Goal: Task Accomplishment & Management: Manage account settings

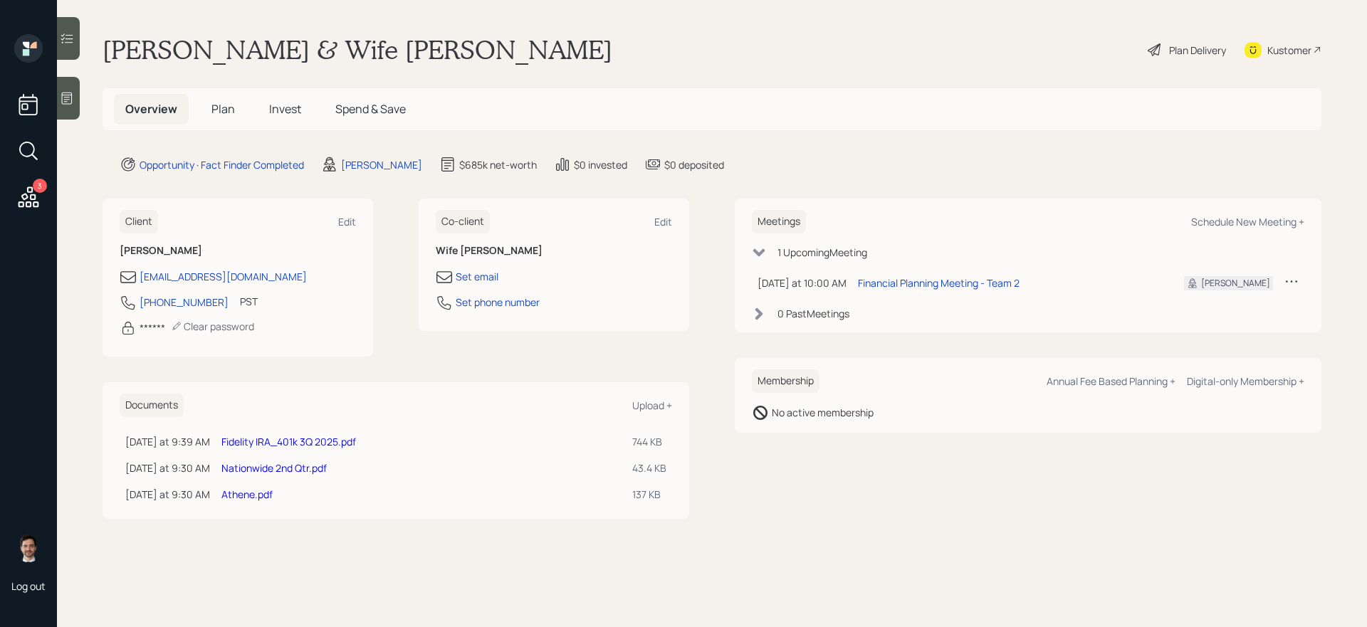
click at [228, 112] on span "Plan" at bounding box center [224, 109] width 24 height 16
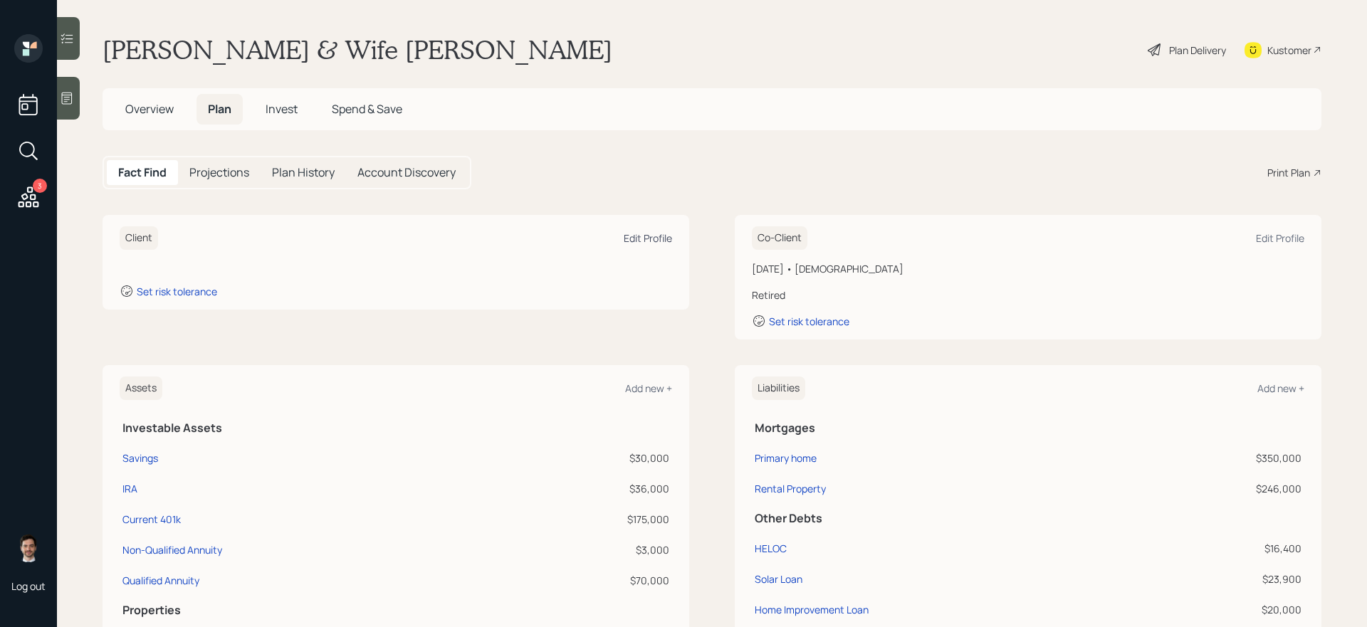
click at [638, 235] on div "Edit Profile" at bounding box center [648, 238] width 48 height 14
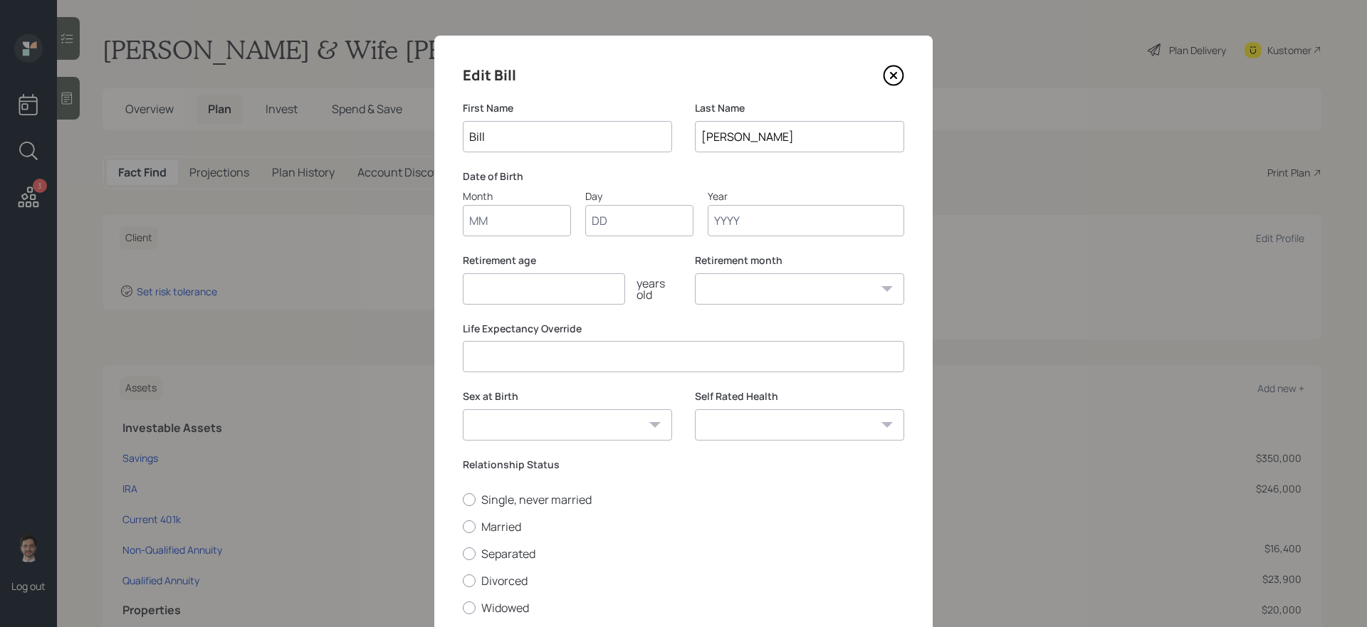
click at [528, 222] on input "Month" at bounding box center [517, 220] width 108 height 31
type input "11"
type input "16"
type input "1962"
select select "11"
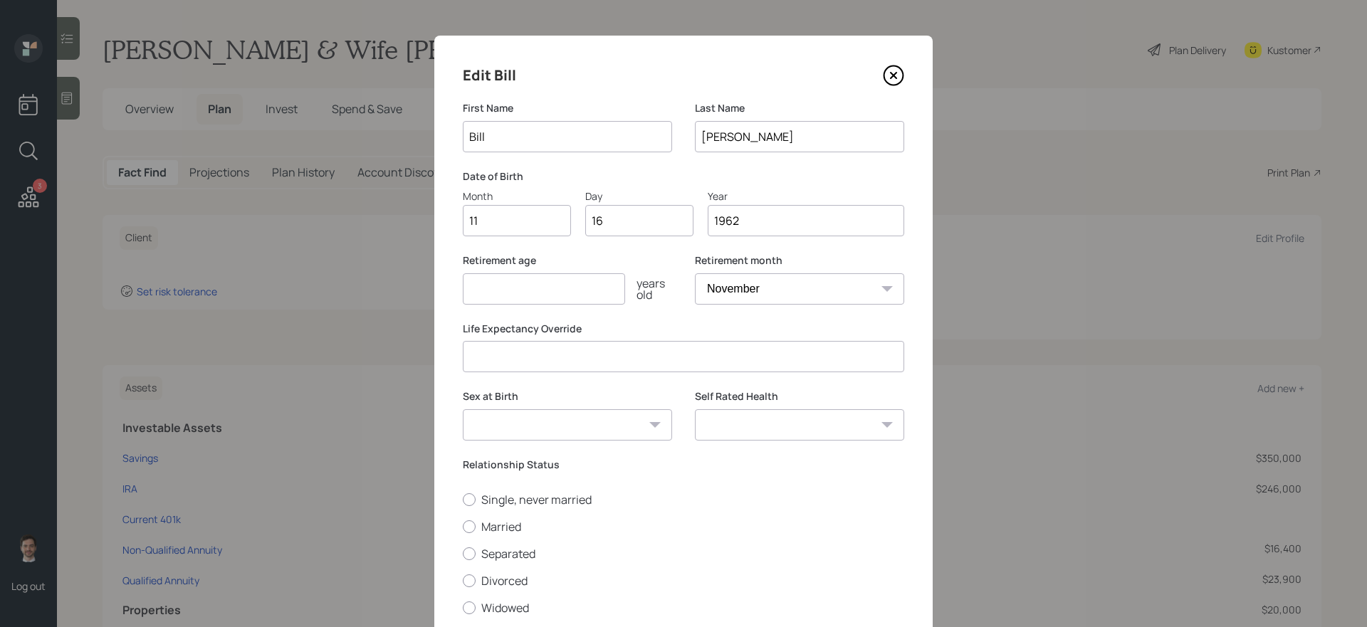
type input "1962"
click at [528, 298] on input "number" at bounding box center [544, 288] width 162 height 31
type input "6"
click at [833, 296] on select "January February March April May June July August September October November De…" at bounding box center [799, 288] width 209 height 31
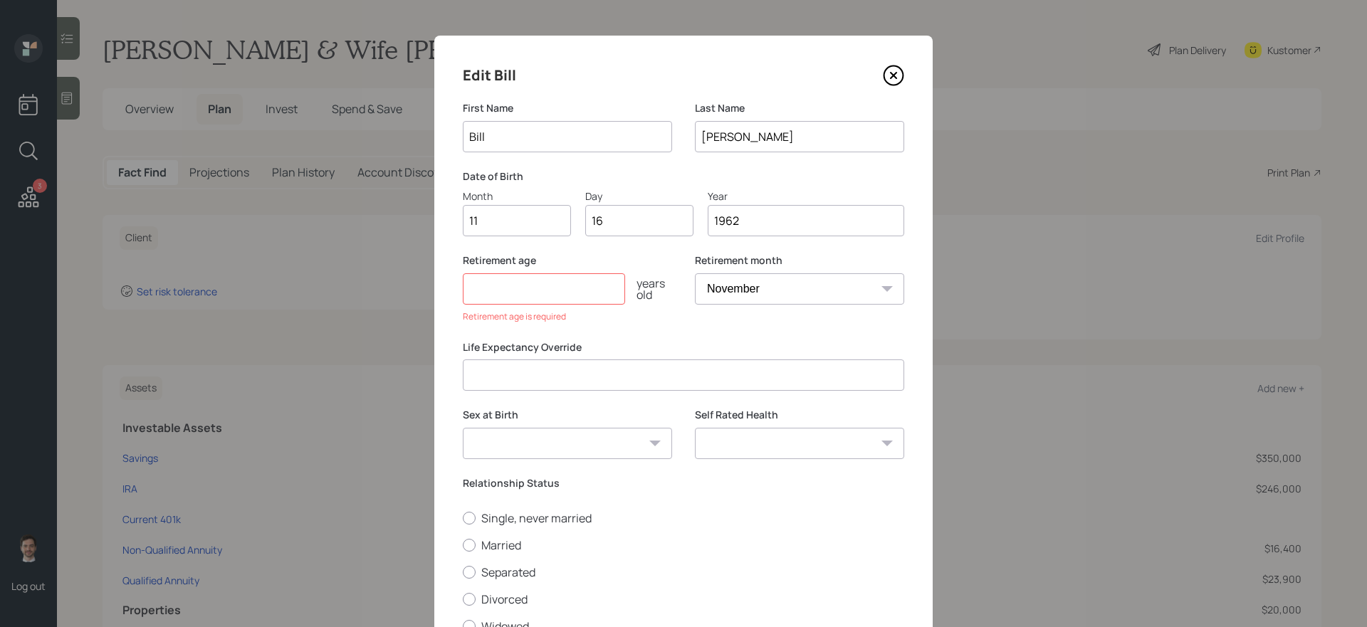
select select "4"
click at [695, 273] on select "January February March April May June July August September October November De…" at bounding box center [799, 288] width 209 height 31
click at [585, 286] on input "number" at bounding box center [544, 288] width 162 height 31
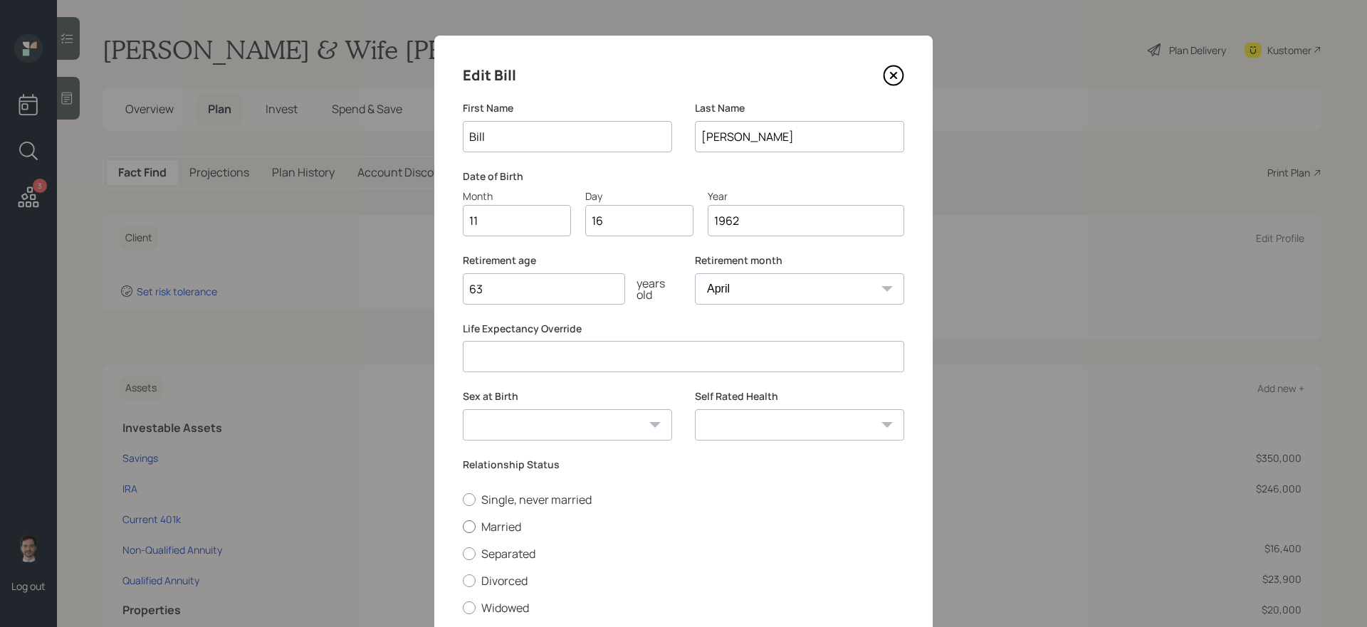
type input "63"
click at [511, 528] on label "Married" at bounding box center [684, 527] width 442 height 16
click at [463, 527] on input "Married" at bounding box center [462, 526] width 1 height 1
radio input "true"
click at [647, 428] on select "Male Female Other / Prefer not to say" at bounding box center [567, 425] width 209 height 31
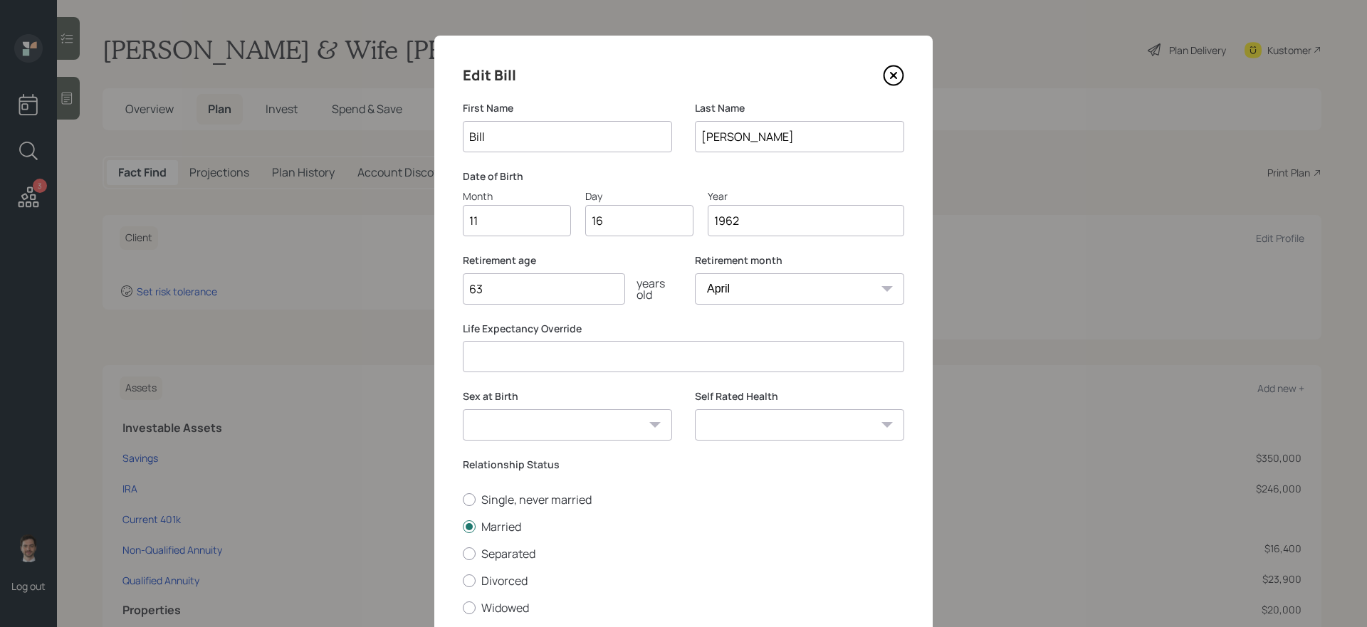
select select "male"
click at [463, 410] on select "Male Female Other / Prefer not to say" at bounding box center [567, 425] width 209 height 31
click at [813, 433] on select "Excellent Very Good Good Fair Poor" at bounding box center [799, 425] width 209 height 31
select select "good"
click at [695, 410] on select "Excellent Very Good Good Fair Poor" at bounding box center [799, 425] width 209 height 31
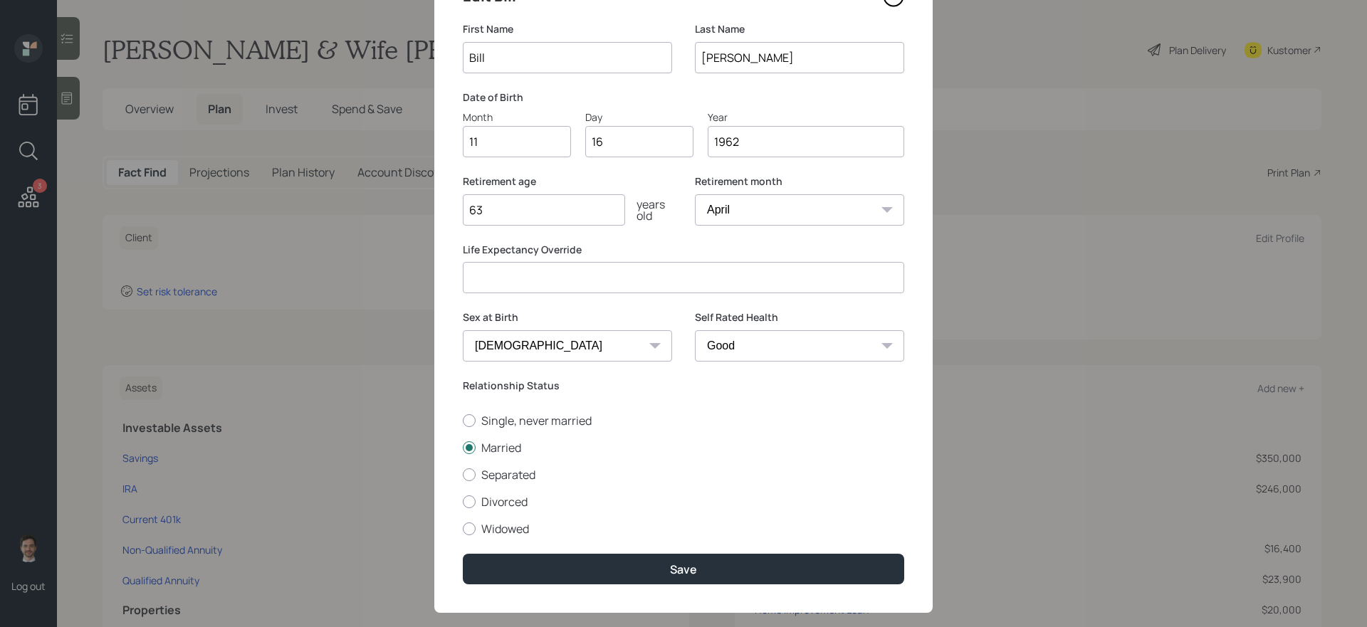
scroll to position [85, 0]
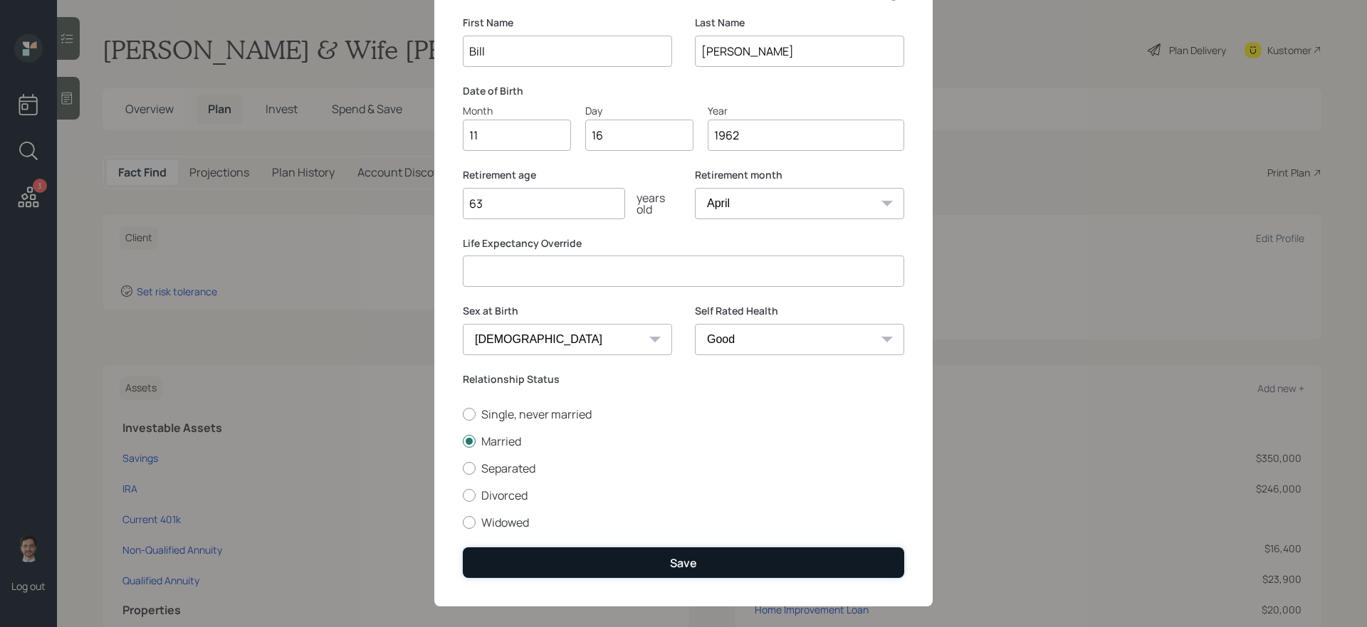
click at [768, 529] on button "Save" at bounding box center [684, 563] width 442 height 31
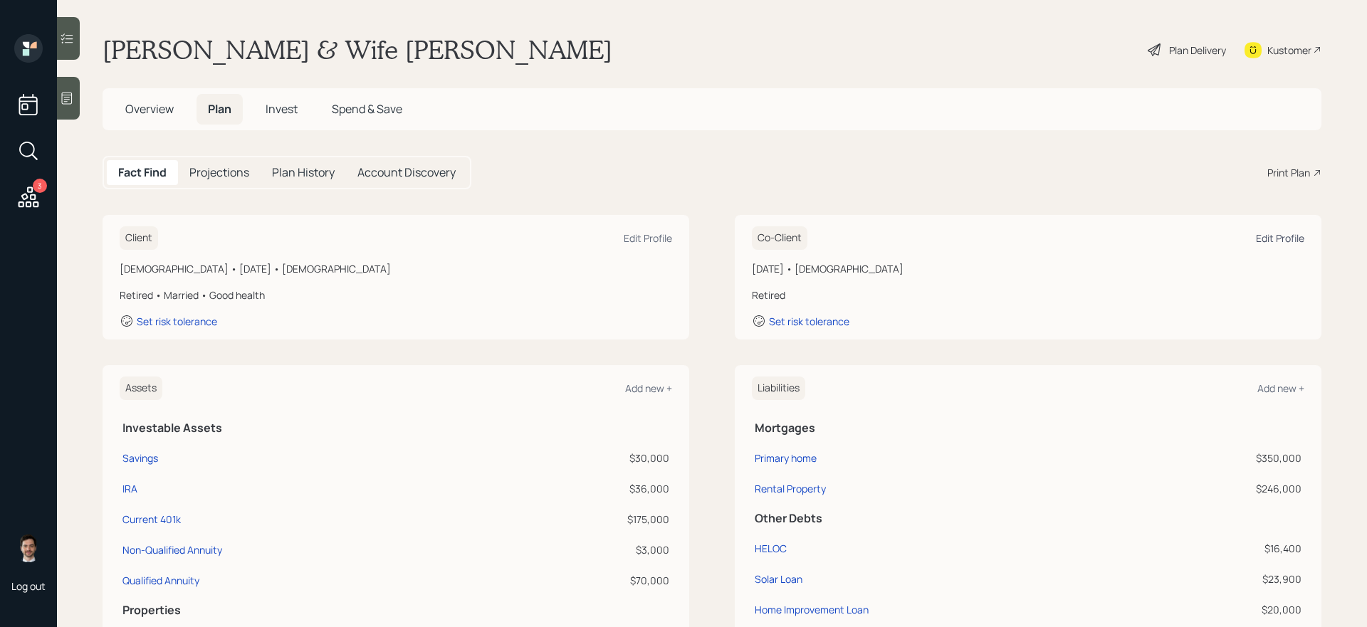
click at [1046, 241] on div "Edit Profile" at bounding box center [1280, 238] width 48 height 14
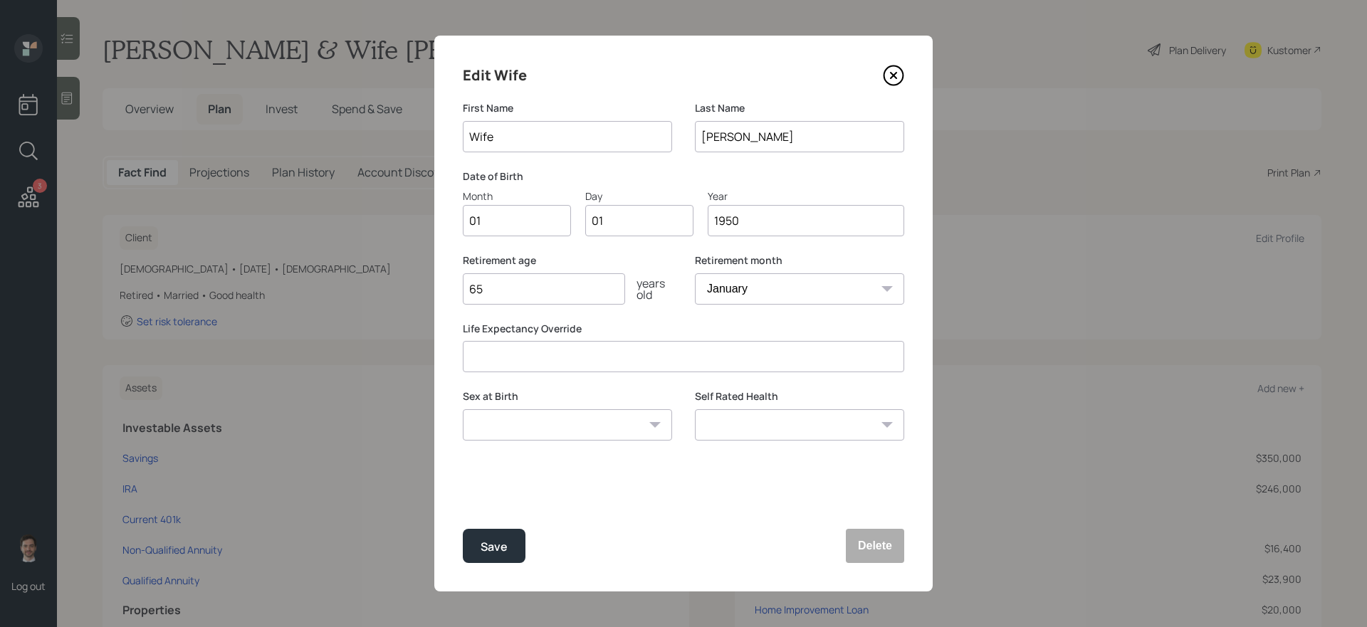
click at [892, 72] on icon at bounding box center [893, 75] width 21 height 21
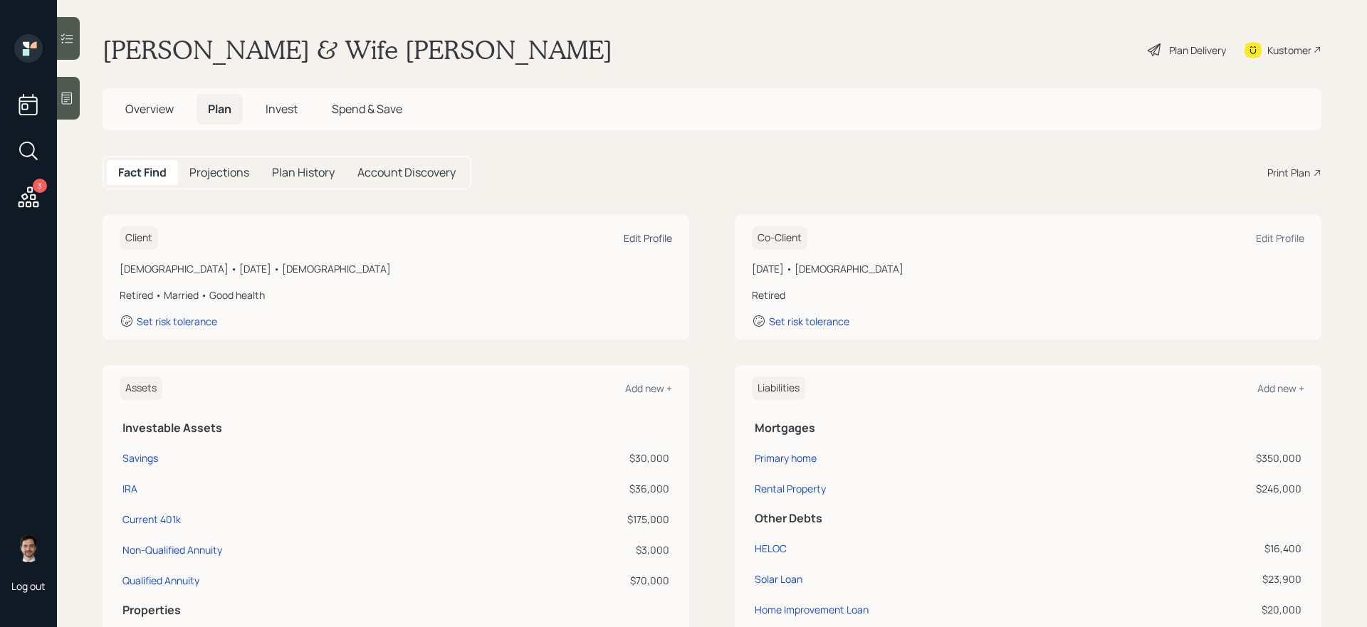
click at [643, 241] on div "Edit Profile" at bounding box center [648, 238] width 48 height 14
select select "4"
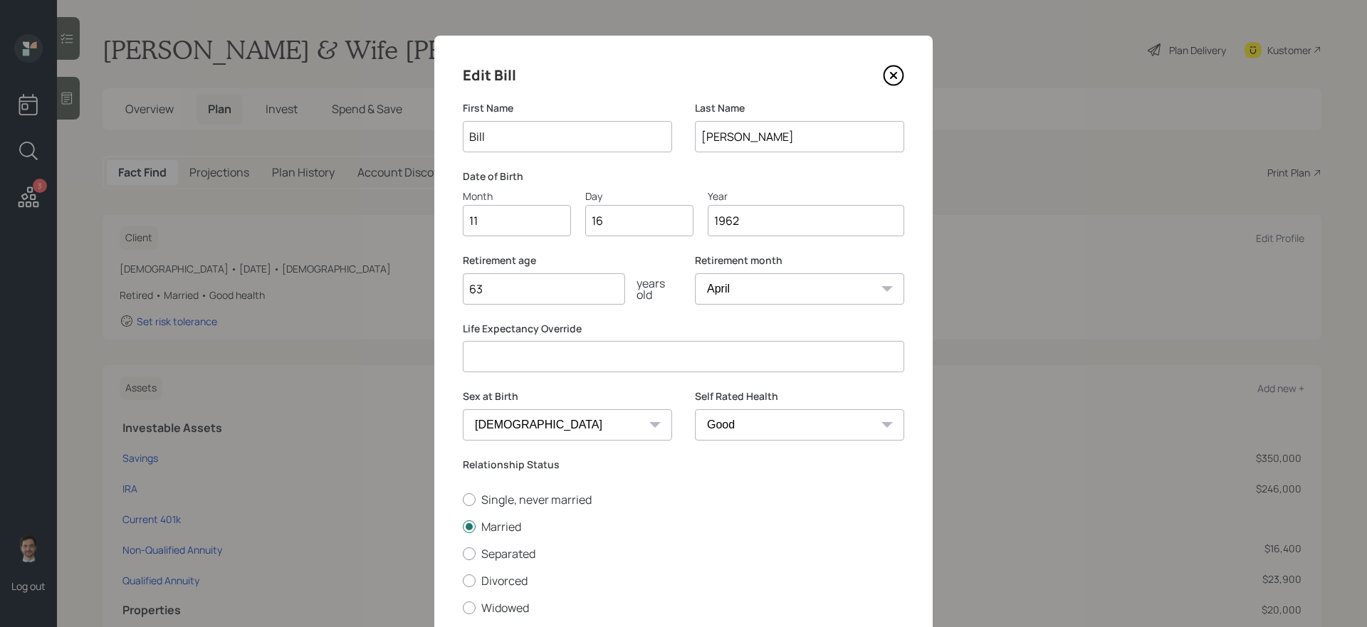
click at [806, 433] on select "Excellent Very Good Good Fair Poor" at bounding box center [799, 425] width 209 height 31
select select "fair"
click at [695, 410] on select "Excellent Very Good Good Fair Poor" at bounding box center [799, 425] width 209 height 31
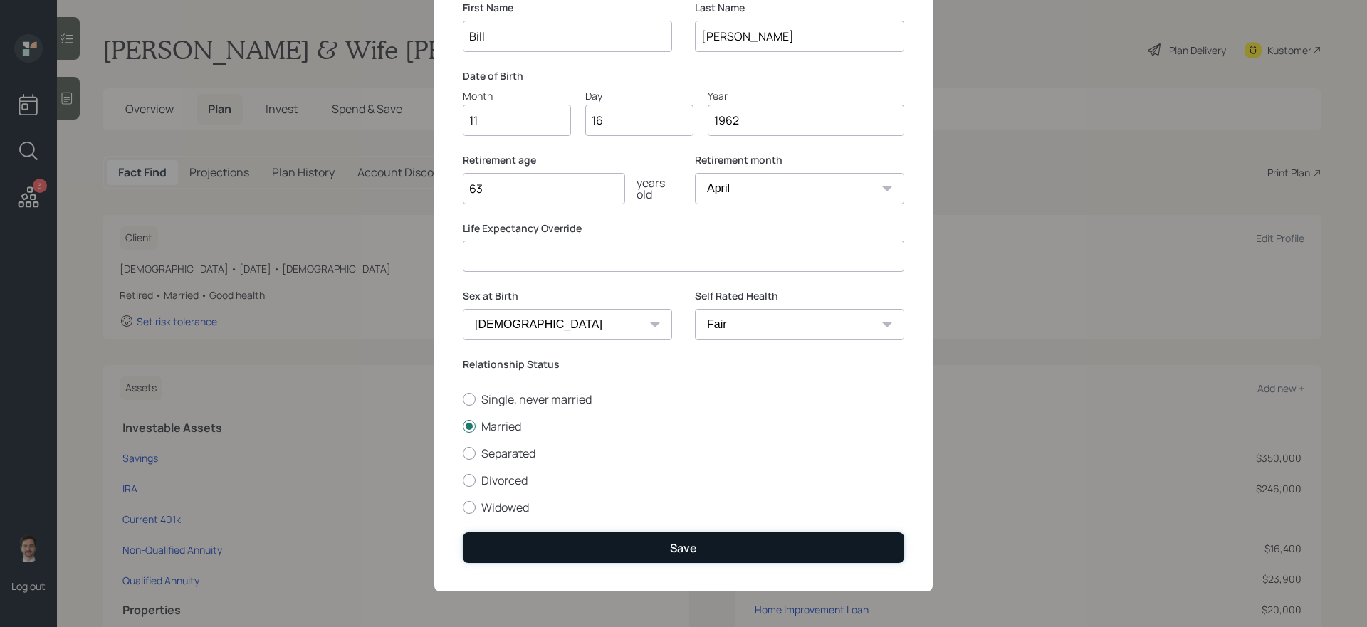
click at [790, 529] on button "Save" at bounding box center [684, 548] width 442 height 31
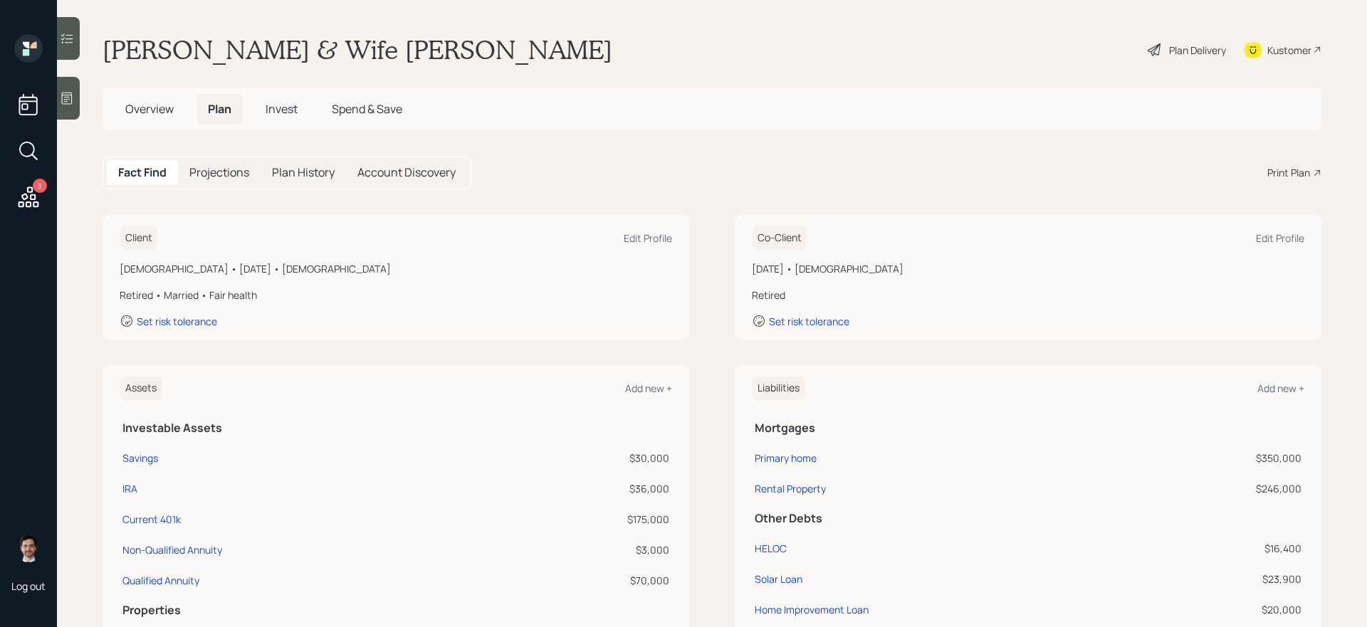
click at [1046, 249] on div "Co-Client Edit Profile" at bounding box center [1028, 238] width 553 height 24
click at [1046, 239] on div "Edit Profile" at bounding box center [1280, 238] width 48 height 14
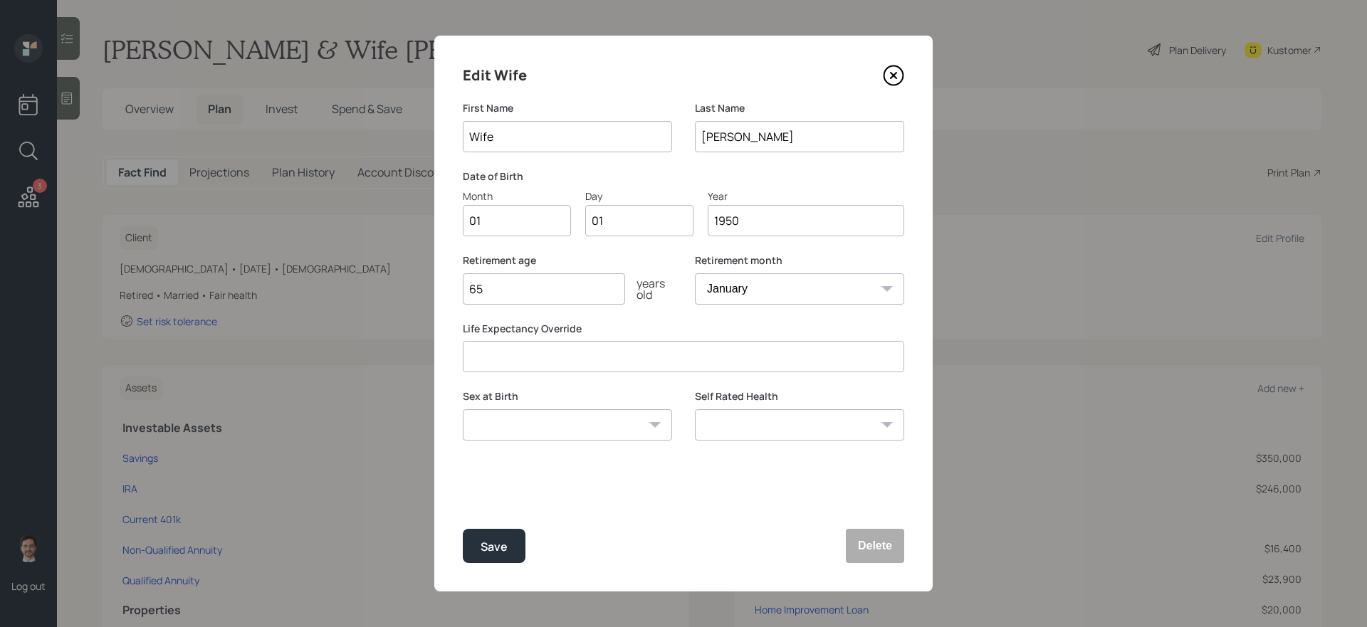
click at [632, 132] on input "Wife" at bounding box center [567, 136] width 209 height 31
type input "[PERSON_NAME]"
type input "11"
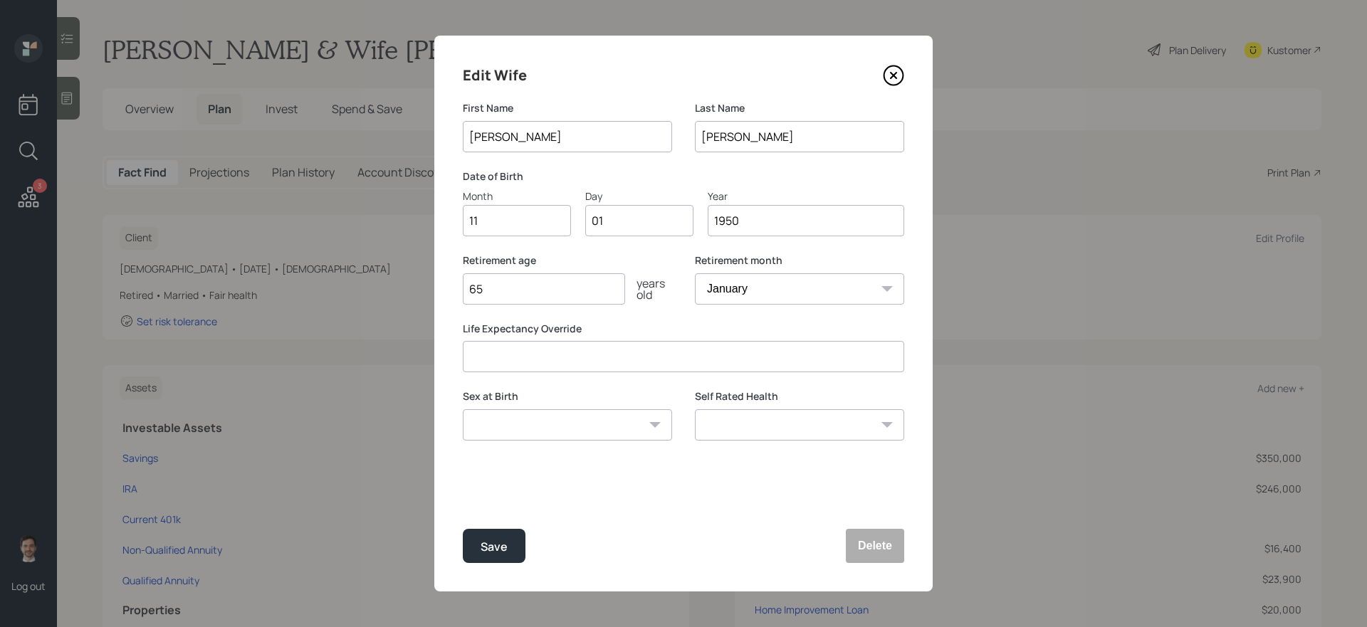
type input "0"
type input "10"
type input "1962"
click at [600, 278] on input "65" at bounding box center [544, 288] width 162 height 31
type input "60"
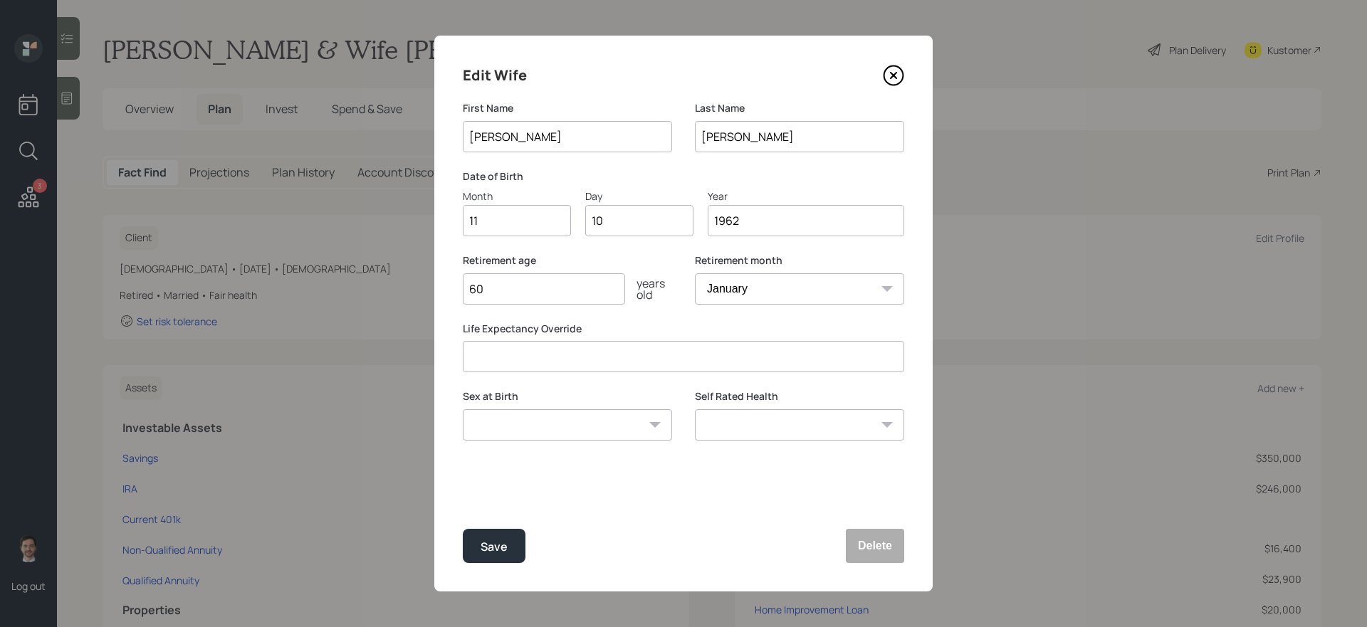
click at [623, 436] on select "Male Female Other / Prefer not to say" at bounding box center [567, 425] width 209 height 31
select select "female"
click at [463, 410] on select "Male Female Other / Prefer not to say" at bounding box center [567, 425] width 209 height 31
click at [698, 468] on div "Edit Wife First Name Terilyn Last Name Bishop Date of Birth Month 11 Day 10 Yea…" at bounding box center [683, 314] width 499 height 556
click at [807, 439] on select "Excellent Very Good Good Fair Poor" at bounding box center [799, 425] width 209 height 31
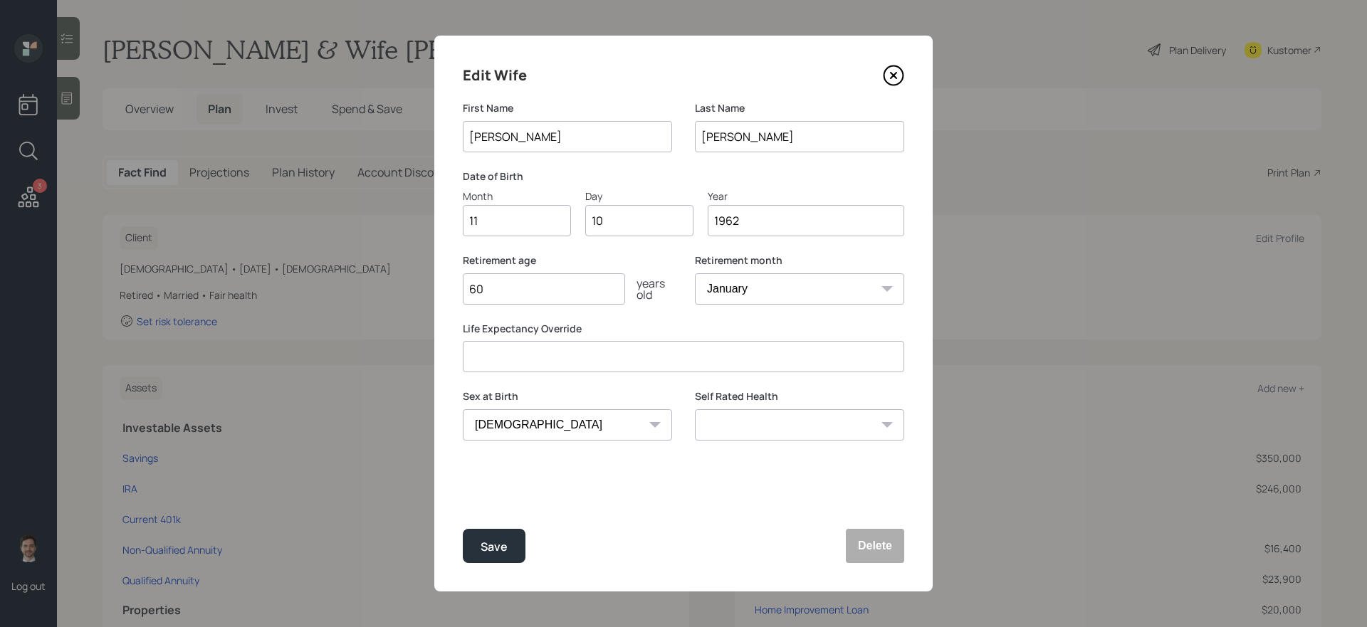
select select "fair"
click at [695, 410] on select "Excellent Very Good Good Fair Poor" at bounding box center [799, 425] width 209 height 31
click at [515, 529] on button "Save" at bounding box center [494, 546] width 63 height 34
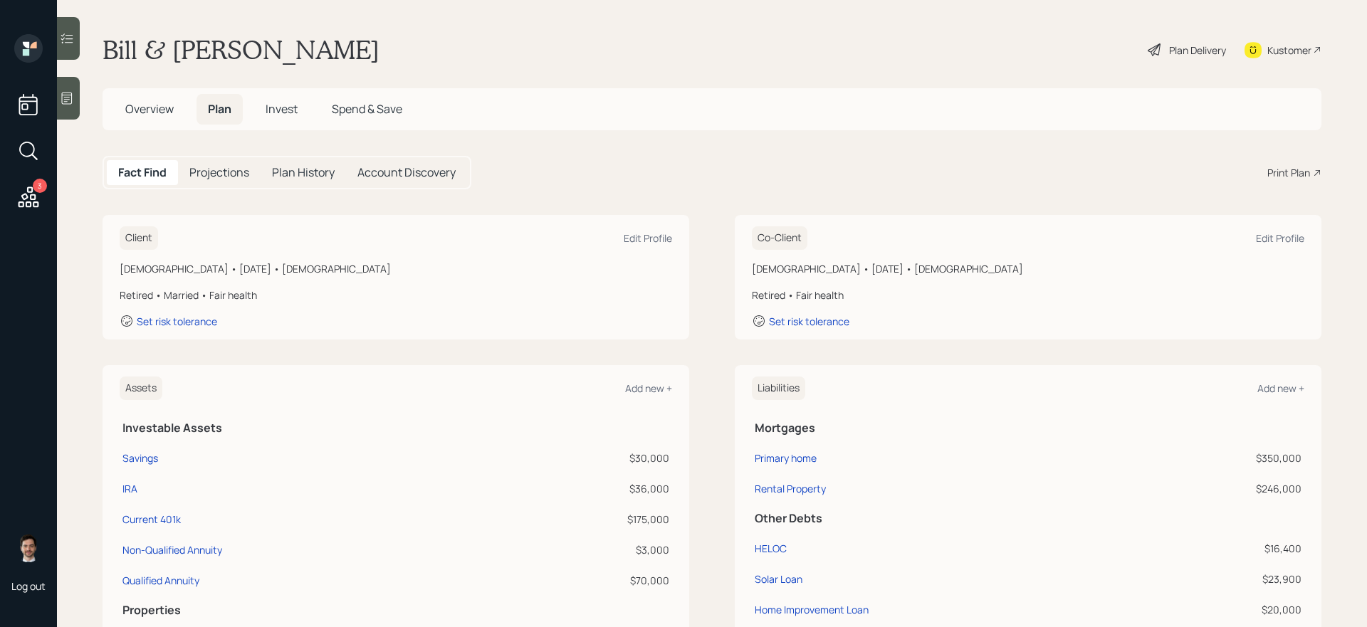
click at [1046, 53] on div "Plan Delivery" at bounding box center [1197, 50] width 57 height 15
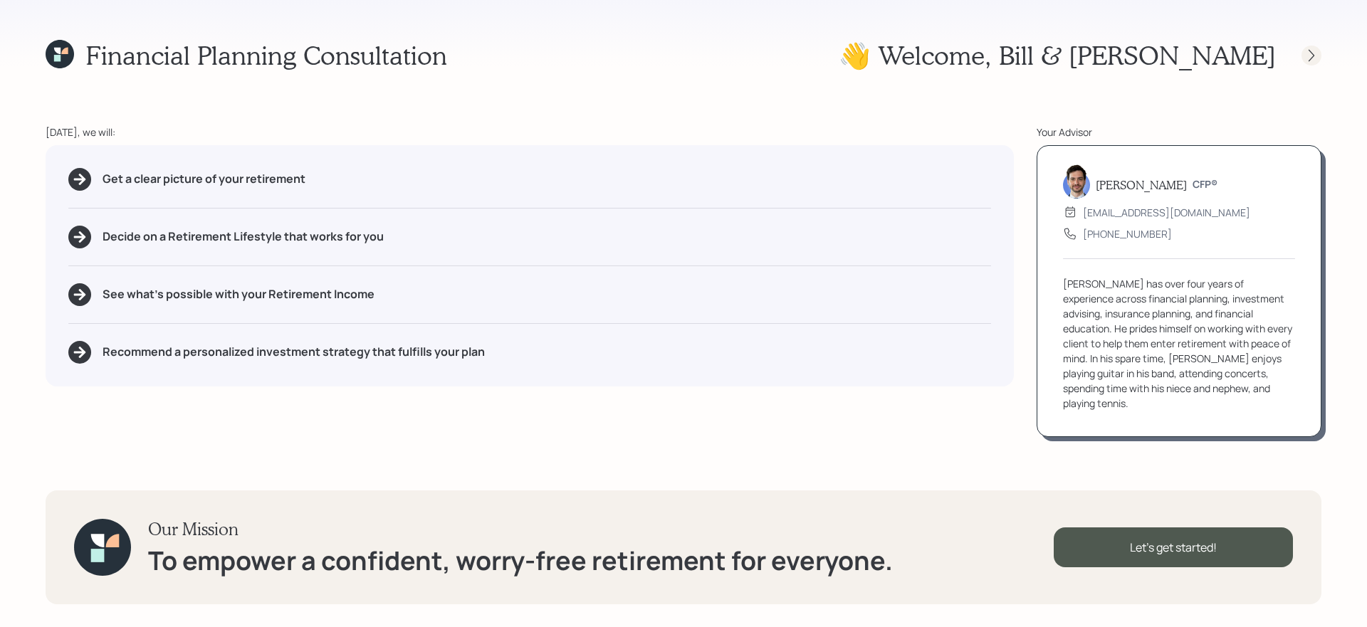
click at [1046, 58] on icon at bounding box center [1312, 55] width 14 height 14
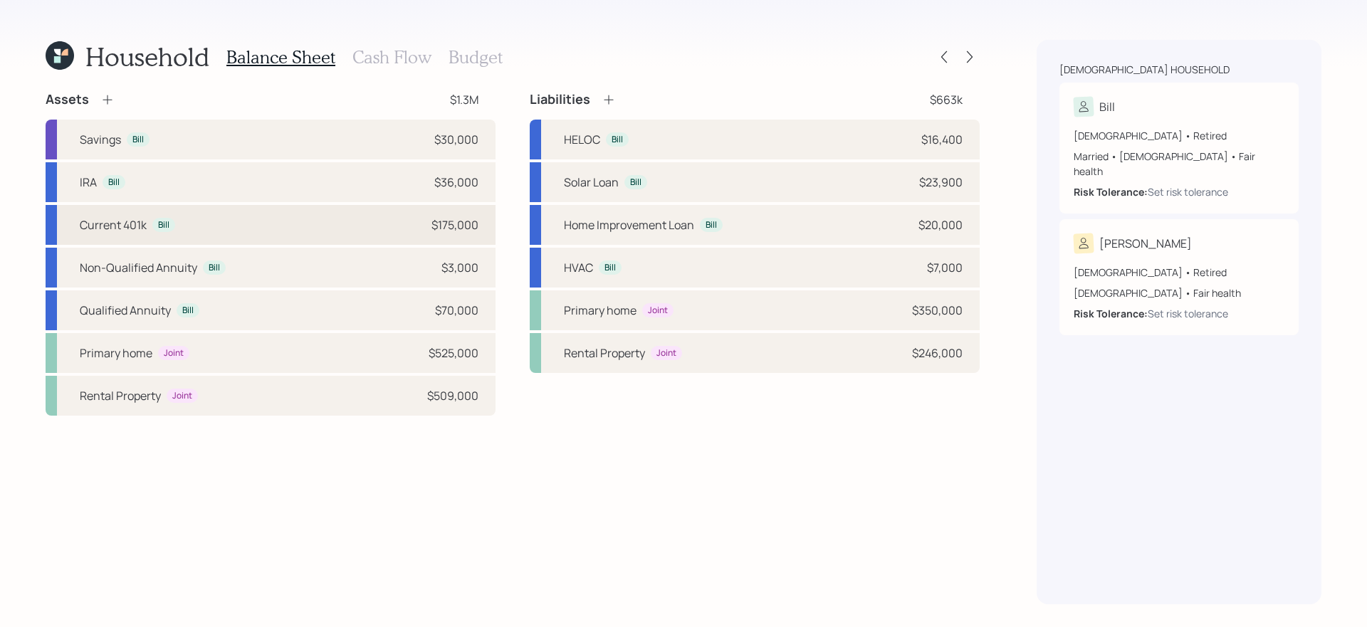
click at [295, 224] on div "Current 401k Bill $175,000" at bounding box center [271, 225] width 450 height 40
select select "company_sponsored"
select select "balanced"
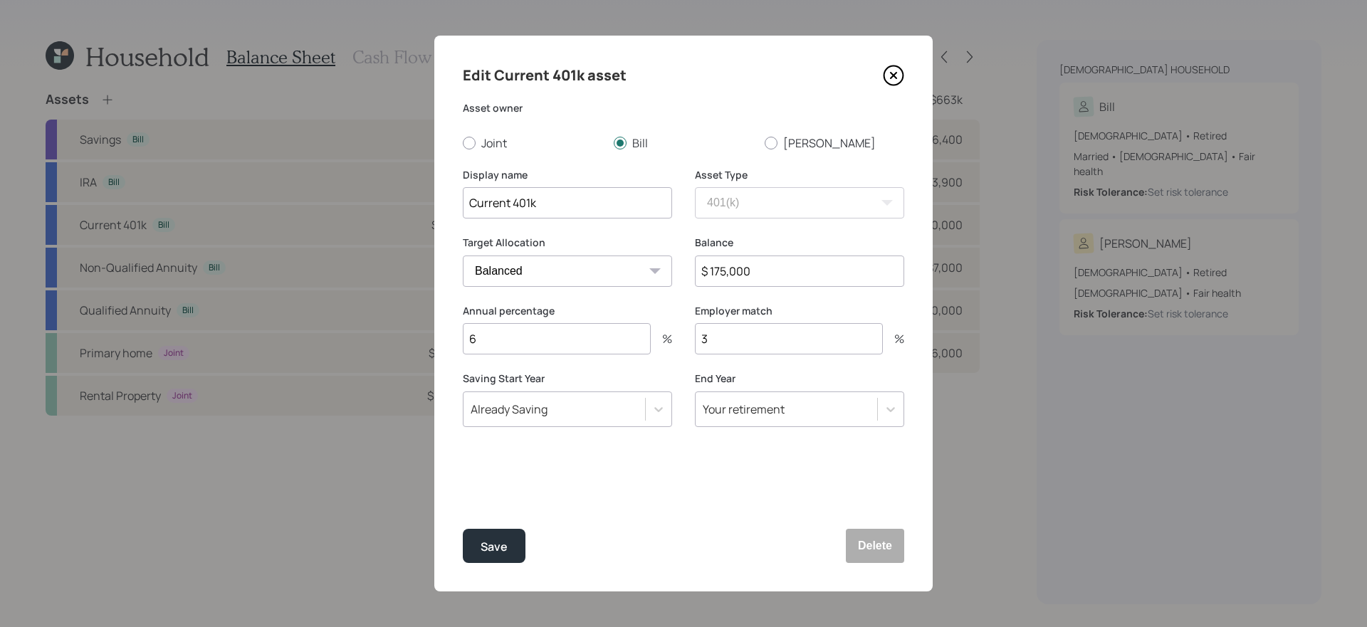
click at [578, 350] on input "6" at bounding box center [557, 338] width 188 height 31
type input "14"
type input "1"
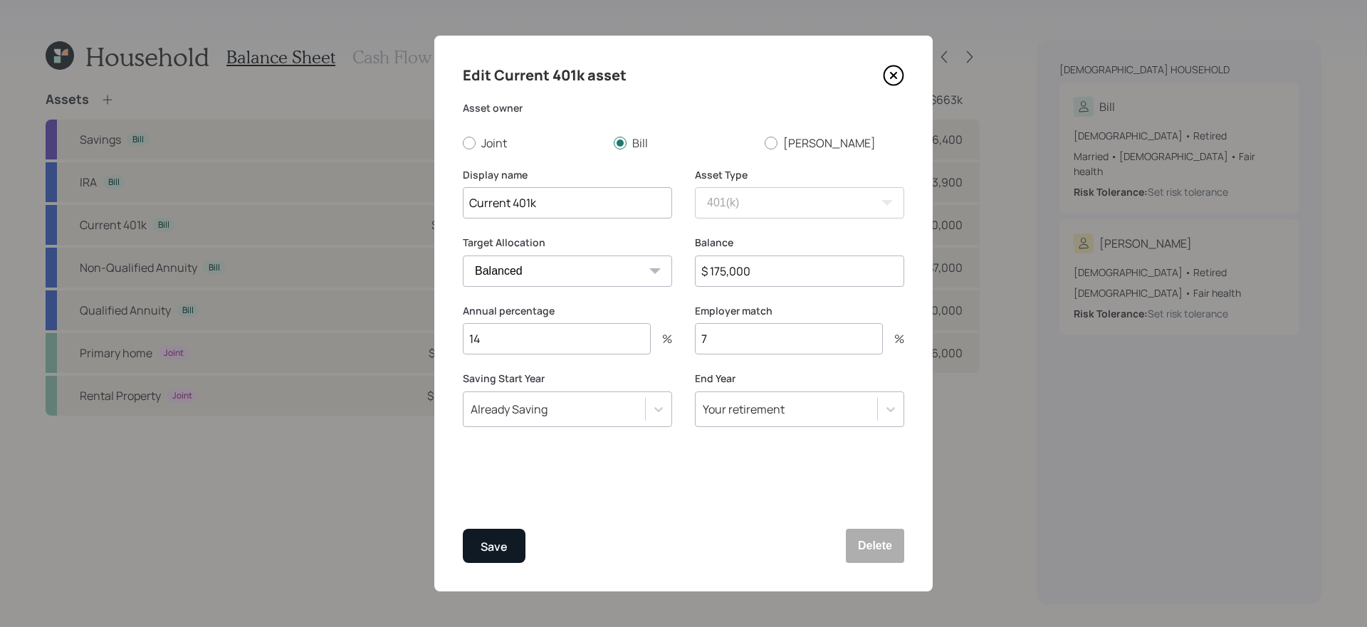
type input "7"
click at [486, 529] on button "Save" at bounding box center [494, 546] width 63 height 34
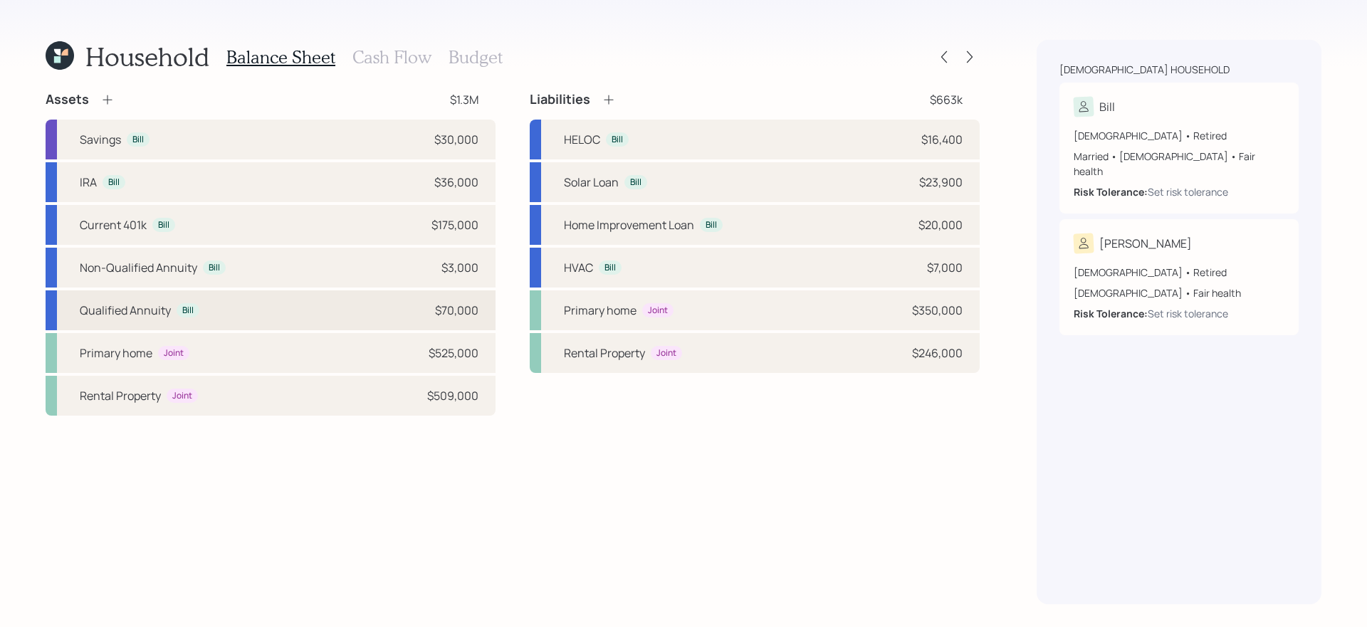
click at [400, 316] on div "Qualified Annuity Bill $70,000" at bounding box center [271, 311] width 450 height 40
select select "ira"
select select "balanced"
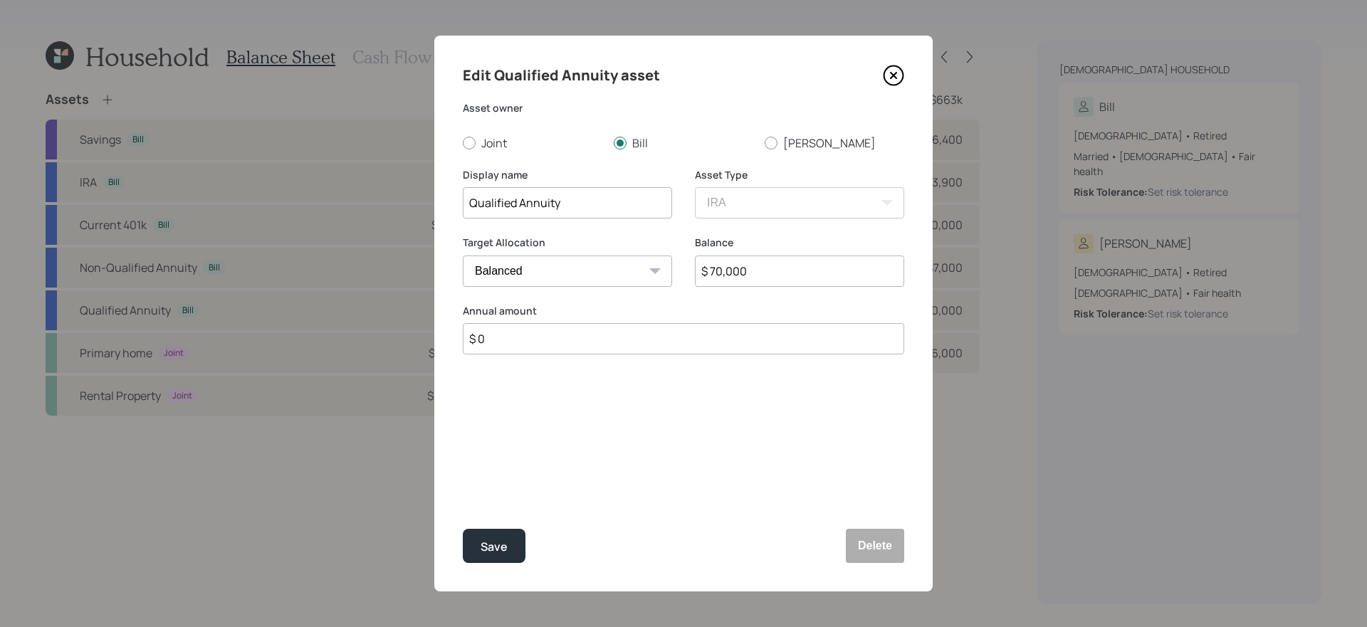
click at [794, 271] on input "$ 70,000" at bounding box center [799, 271] width 209 height 31
type input "$ 75,000"
click at [463, 529] on button "Save" at bounding box center [494, 546] width 63 height 34
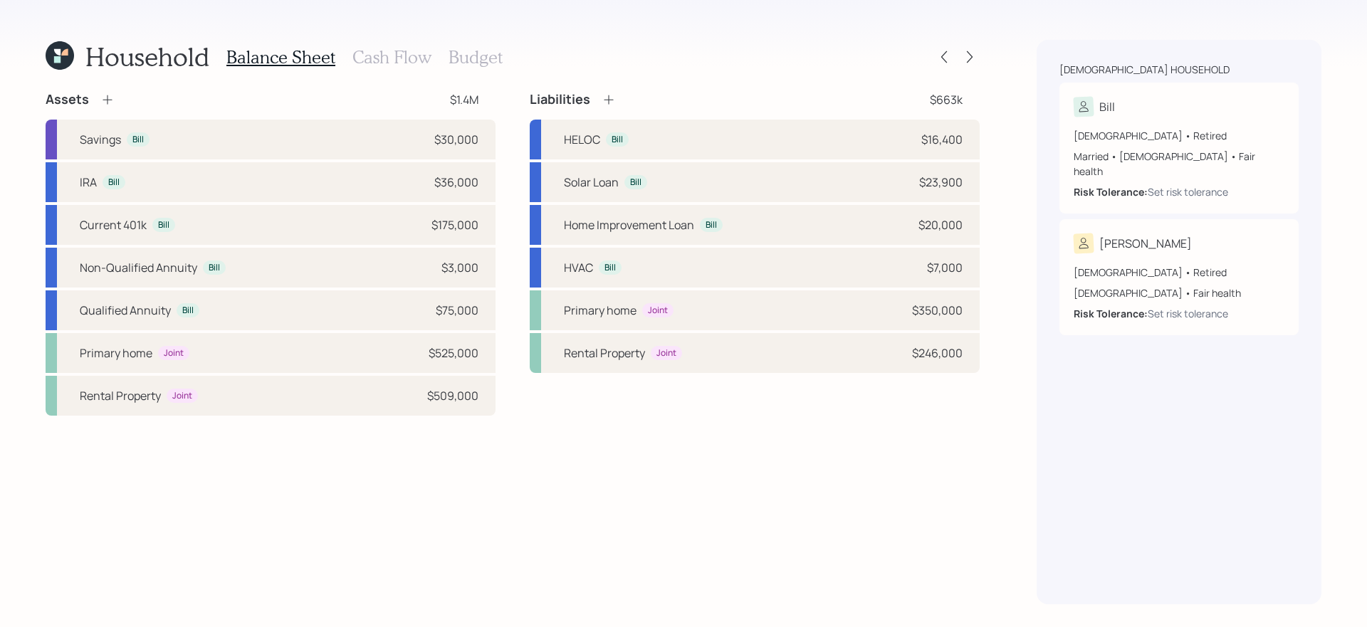
click at [507, 464] on div "Assets $1.4M Savings Bill $30,000 IRA Bill $36,000 Current 401k Bill $175,000 N…" at bounding box center [513, 348] width 934 height 514
click at [497, 464] on div "Assets $1.4M Savings Bill $30,000 IRA Bill $36,000 Current 401k Bill $175,000 N…" at bounding box center [513, 348] width 934 height 514
click at [387, 363] on div "Primary home Joint $525,000" at bounding box center [271, 353] width 450 height 40
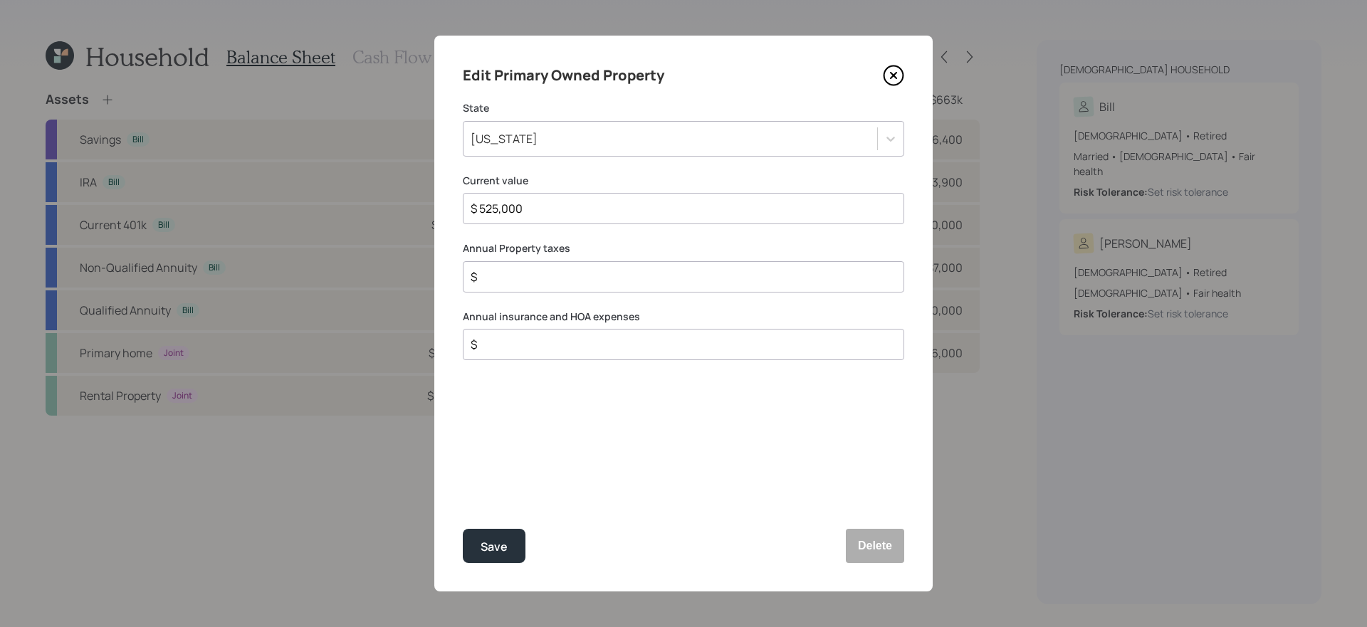
click at [583, 275] on input "$" at bounding box center [677, 277] width 417 height 17
type input "$ 5,000"
type input "$ 1,500"
click at [483, 529] on div "Save" at bounding box center [494, 547] width 27 height 19
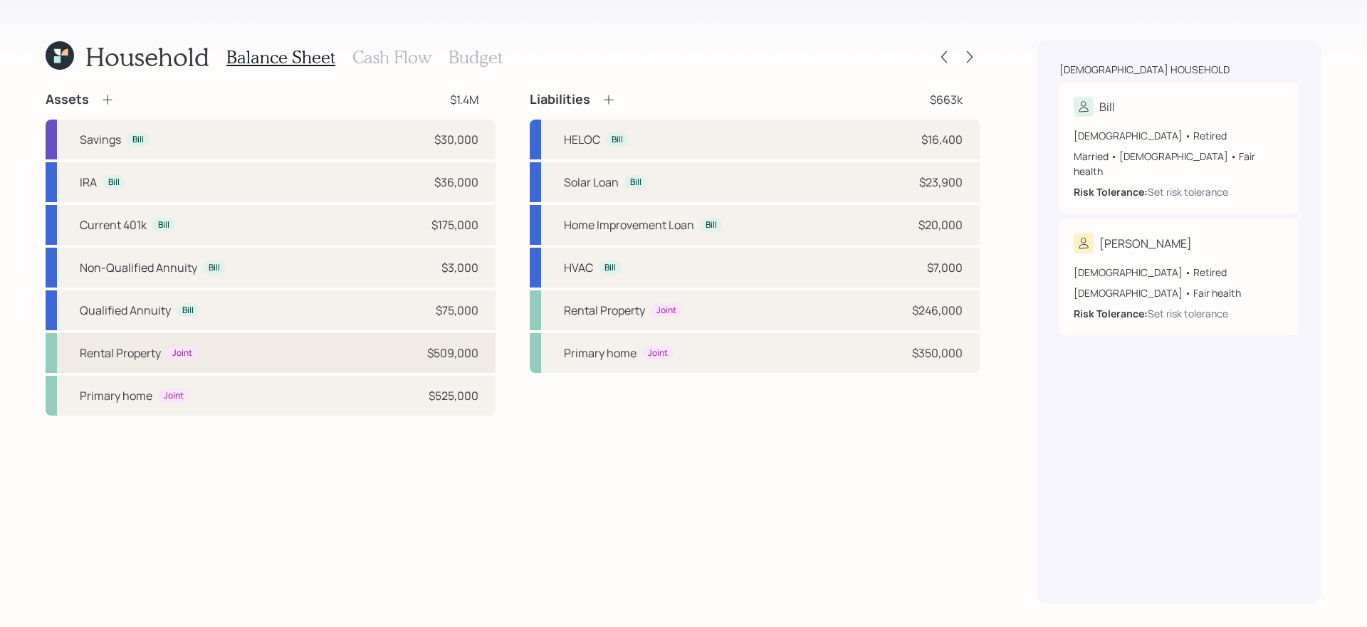
click at [333, 355] on div "Rental Property Joint $509,000" at bounding box center [271, 353] width 450 height 40
select select "rental_property"
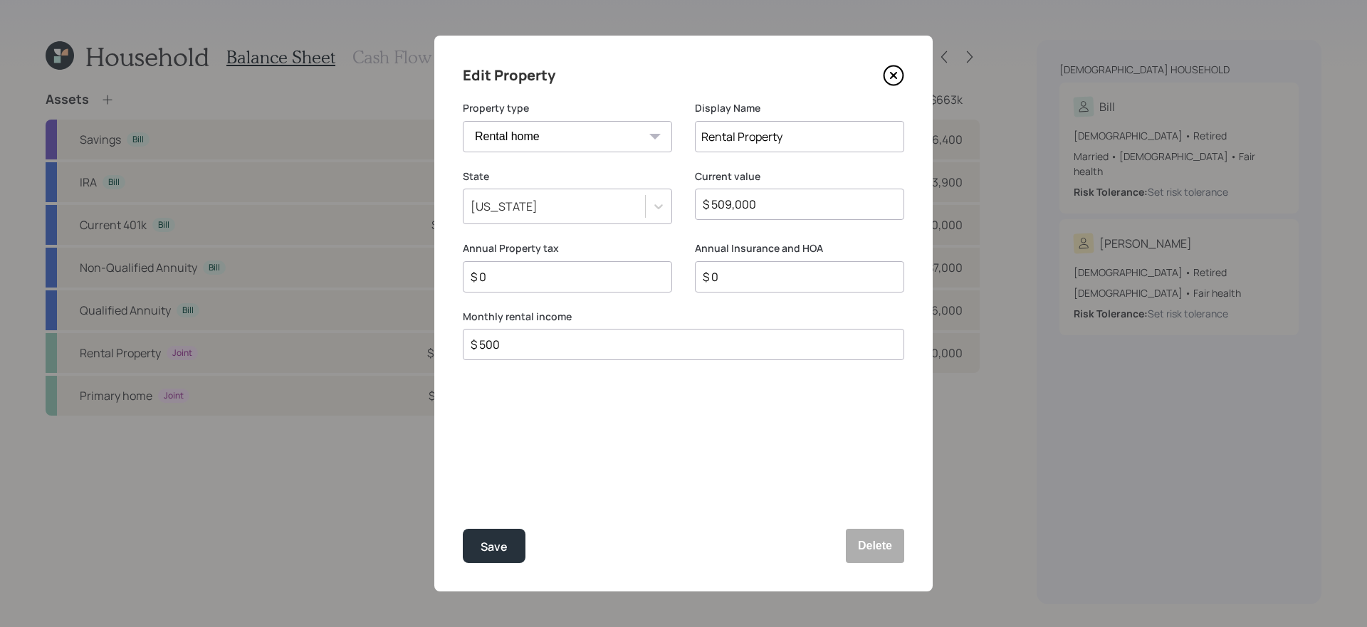
click at [590, 270] on input "$ 0" at bounding box center [561, 277] width 185 height 17
type input "$ 2,500"
type input "$ 1,000"
click at [491, 529] on div "Save" at bounding box center [494, 547] width 27 height 19
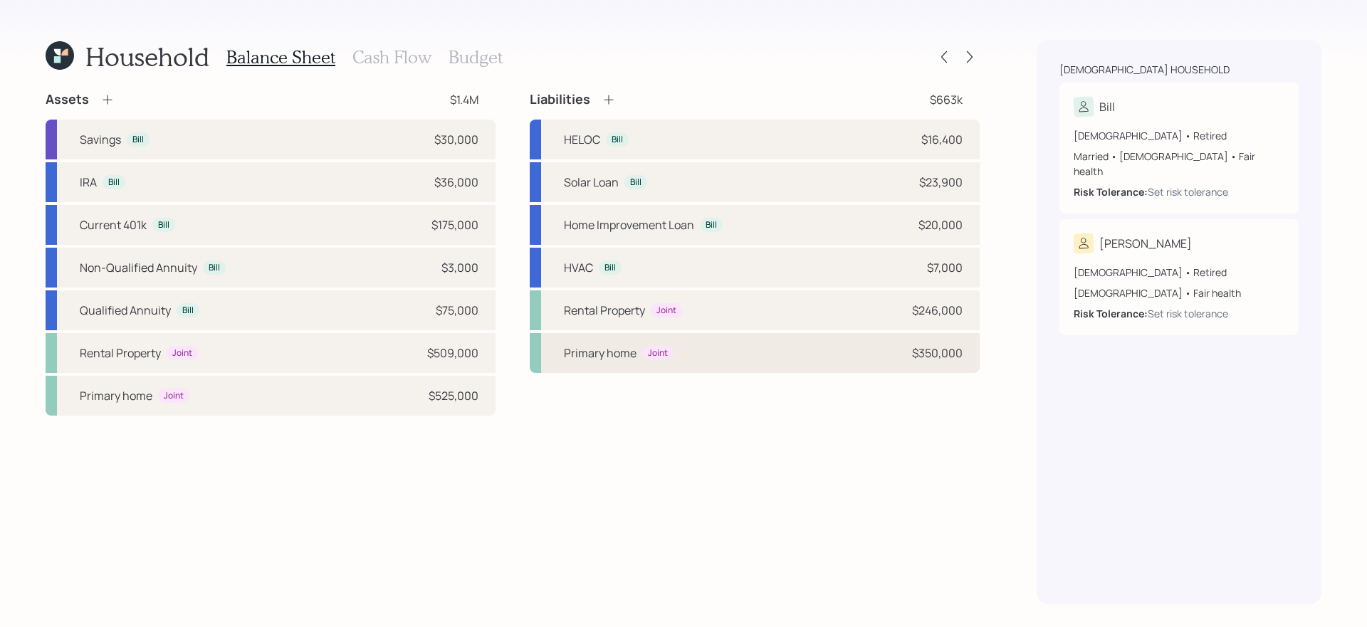
click at [736, 350] on div "Primary home Joint $350,000" at bounding box center [755, 353] width 450 height 40
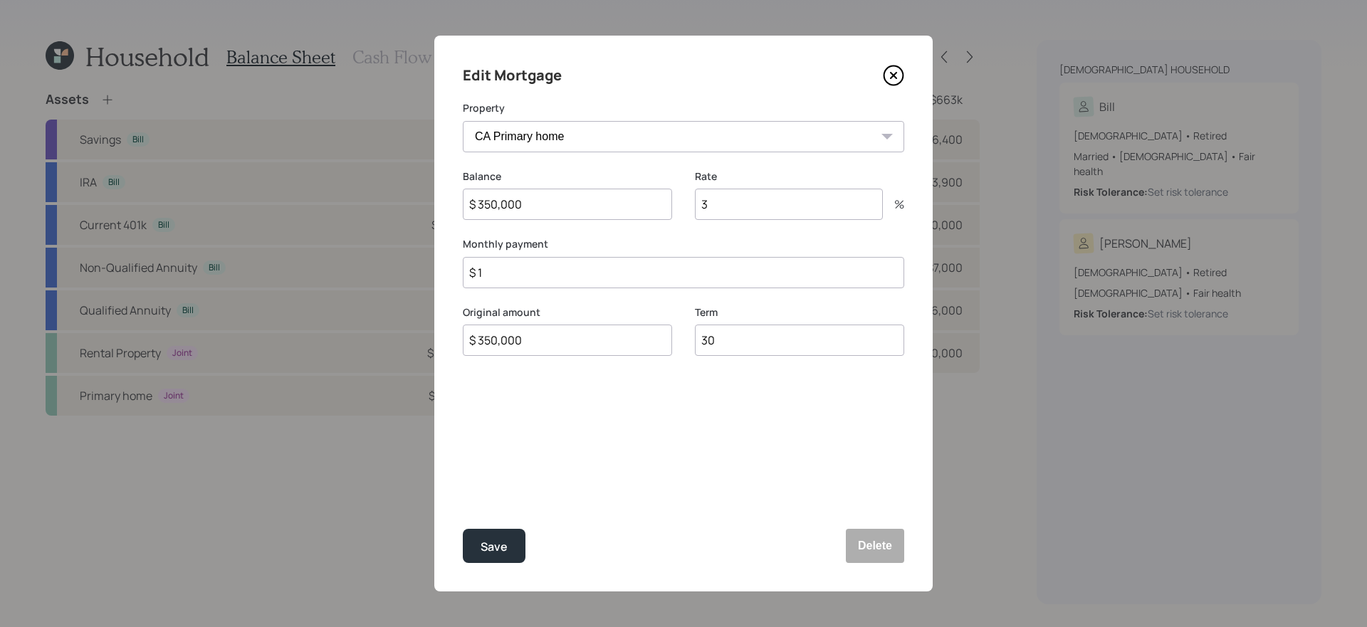
click at [735, 197] on input "3" at bounding box center [789, 204] width 188 height 31
click at [627, 283] on input "$ 1" at bounding box center [684, 272] width 442 height 31
type input "$ 2,300"
click at [463, 529] on button "Save" at bounding box center [494, 546] width 63 height 34
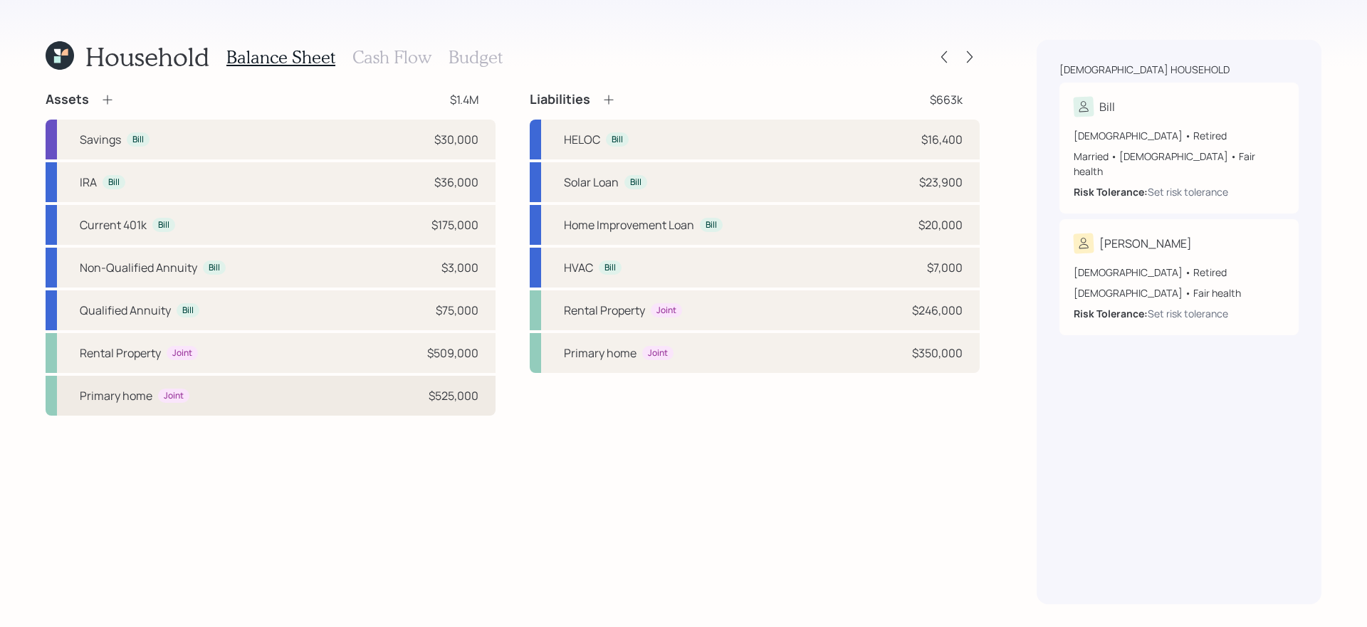
click at [304, 392] on div "Primary home Joint $525,000" at bounding box center [271, 396] width 450 height 40
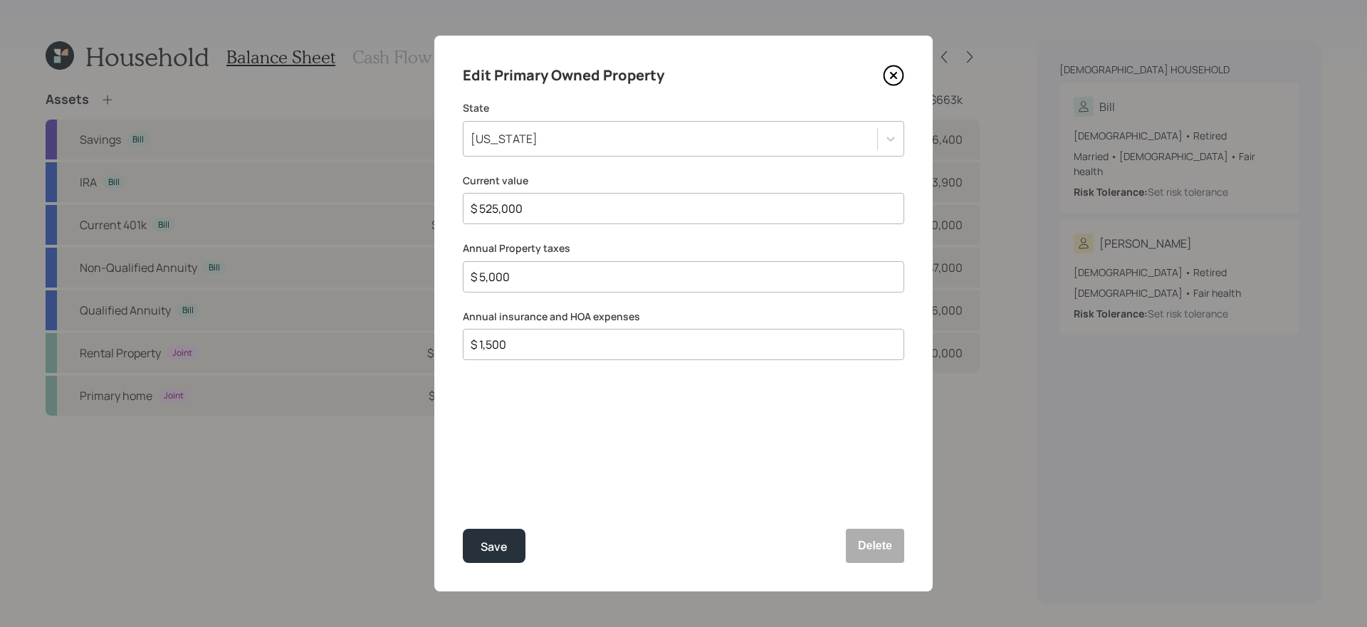
click at [886, 84] on icon at bounding box center [893, 75] width 21 height 21
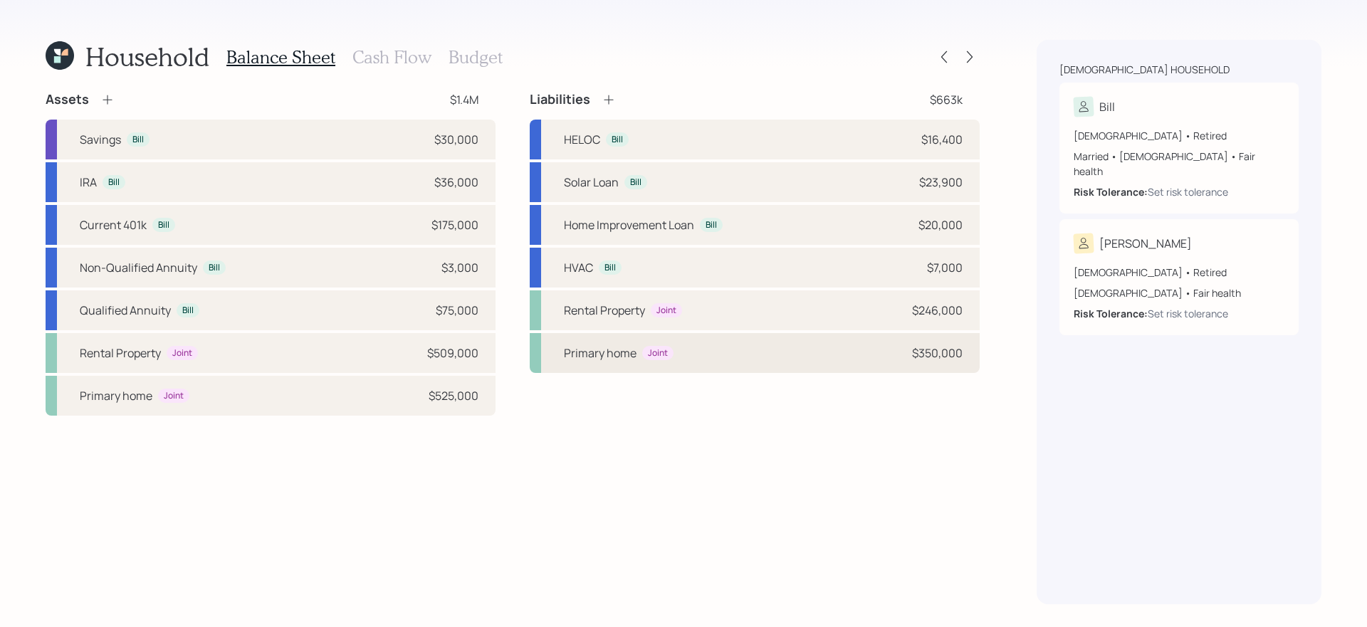
click at [713, 345] on div "Primary home Joint $350,000" at bounding box center [755, 353] width 450 height 40
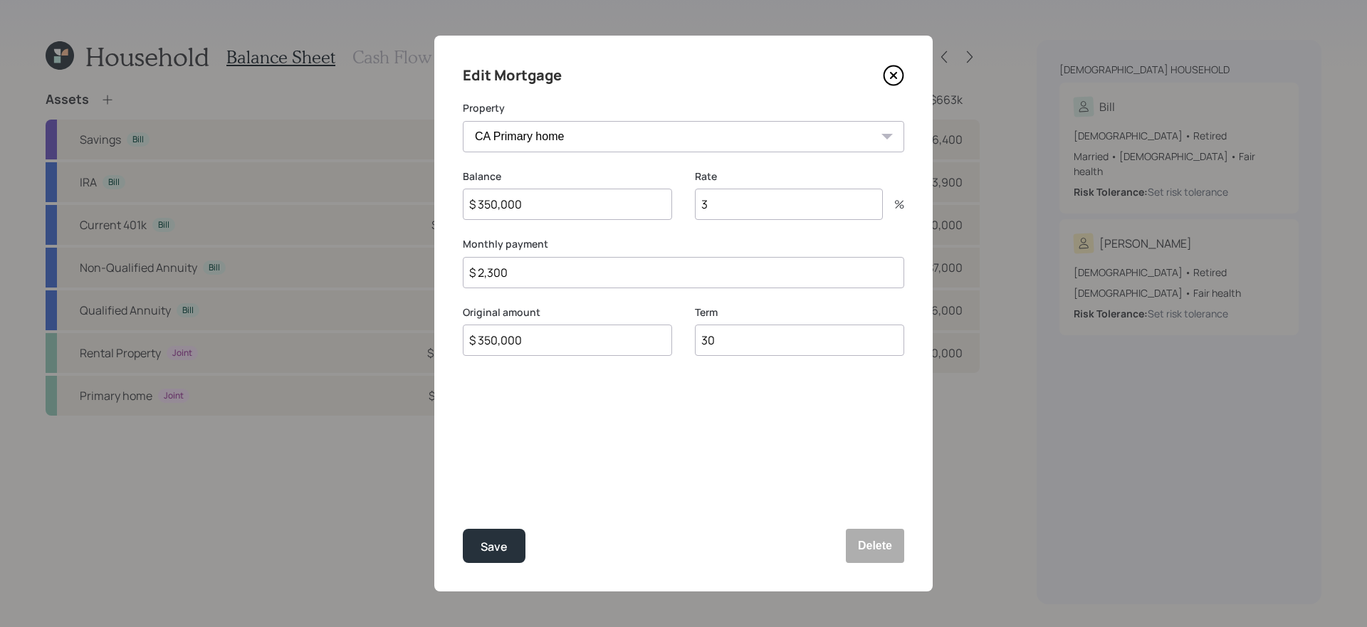
click at [627, 283] on input "$ 2,300" at bounding box center [684, 272] width 442 height 31
type input "$ 1,758"
click at [463, 529] on button "Save" at bounding box center [494, 546] width 63 height 34
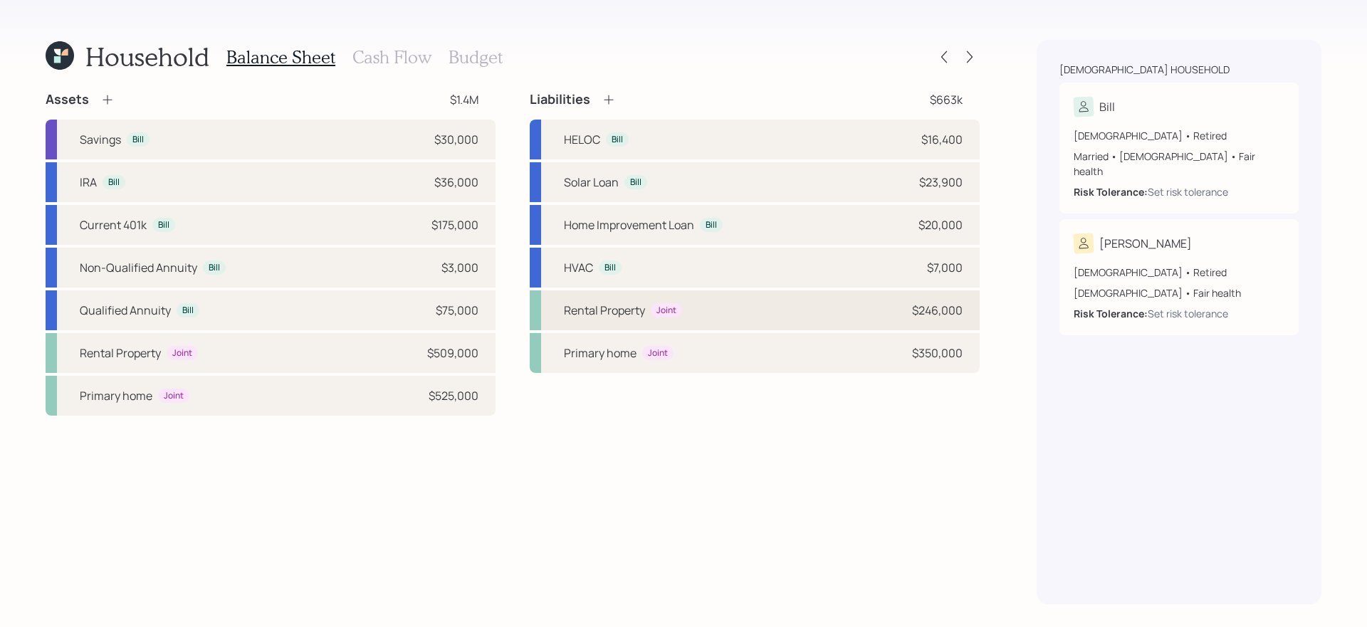
click at [794, 308] on div "Rental Property Joint $246,000" at bounding box center [755, 311] width 450 height 40
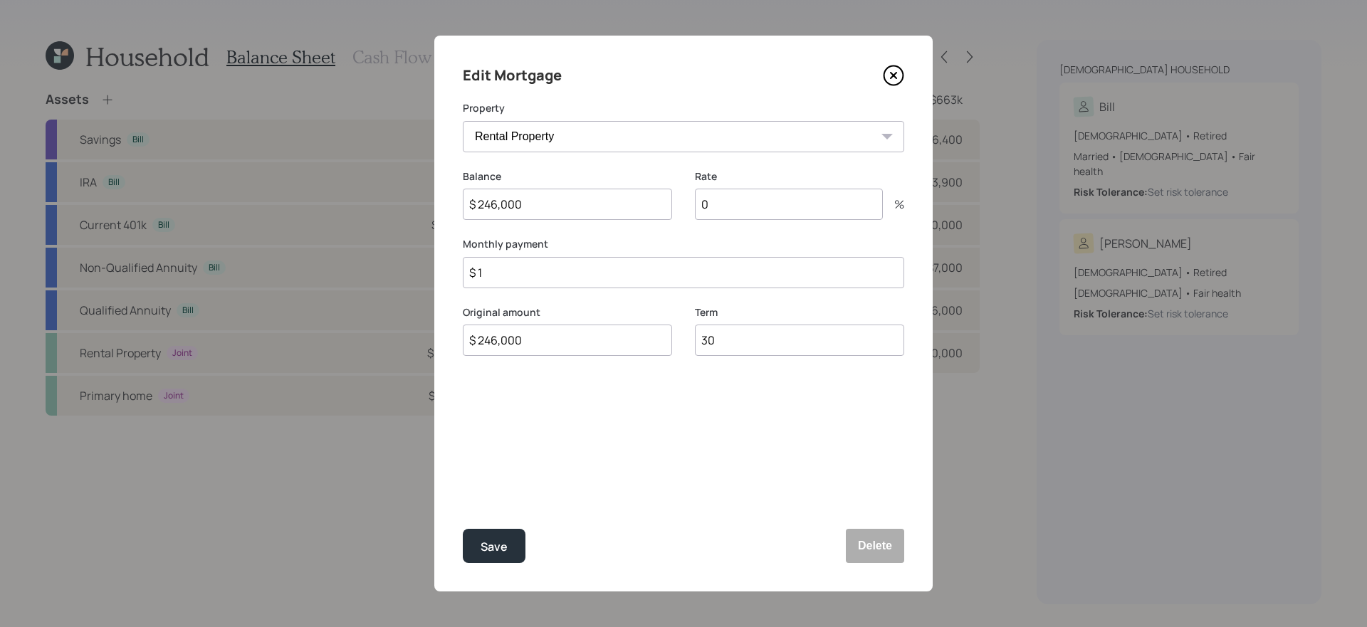
click at [742, 210] on input "0" at bounding box center [789, 204] width 188 height 31
click at [558, 277] on input "$ 1" at bounding box center [684, 272] width 442 height 31
type input "$ 1,070"
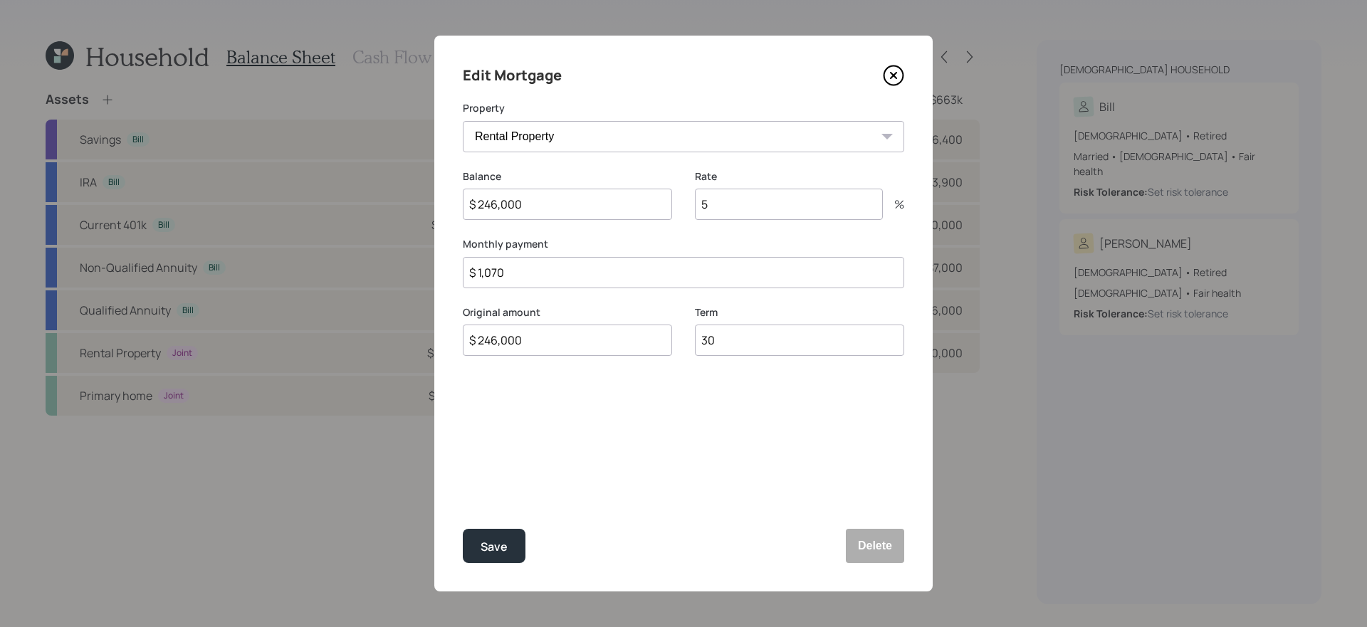
type input "5"
click at [463, 529] on button "Save" at bounding box center [494, 546] width 63 height 34
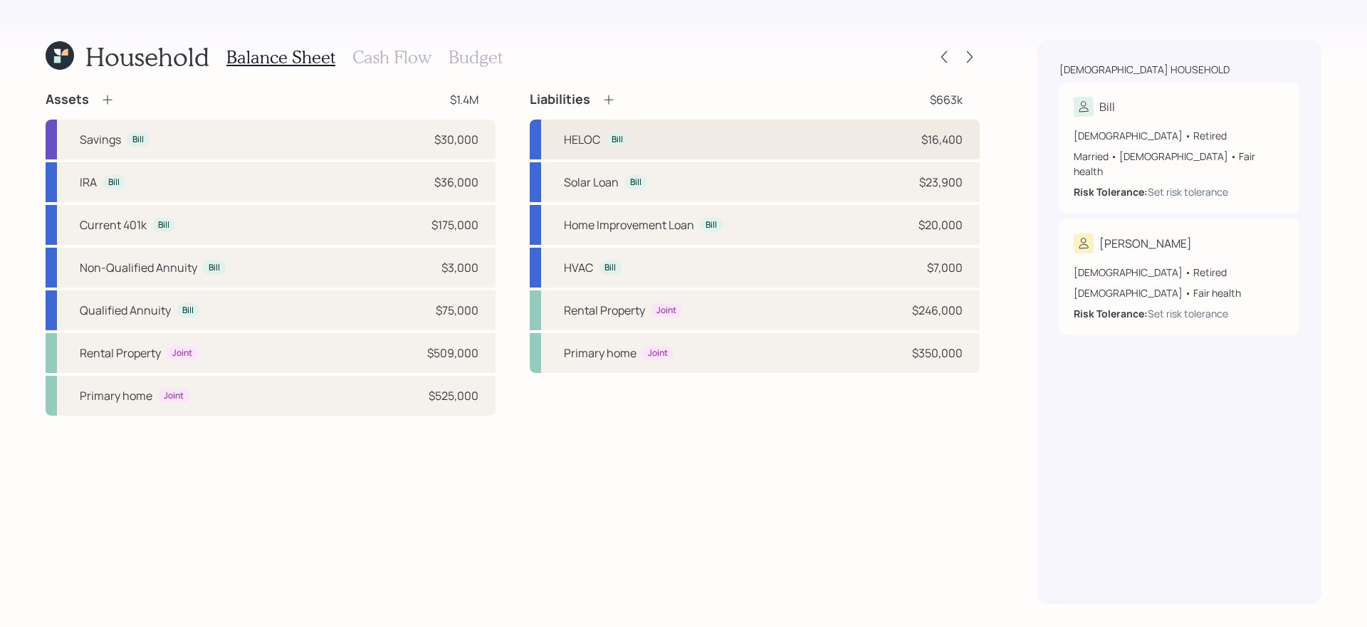
click at [720, 138] on div "HELOC Bill $16,400" at bounding box center [755, 140] width 450 height 40
select select "other"
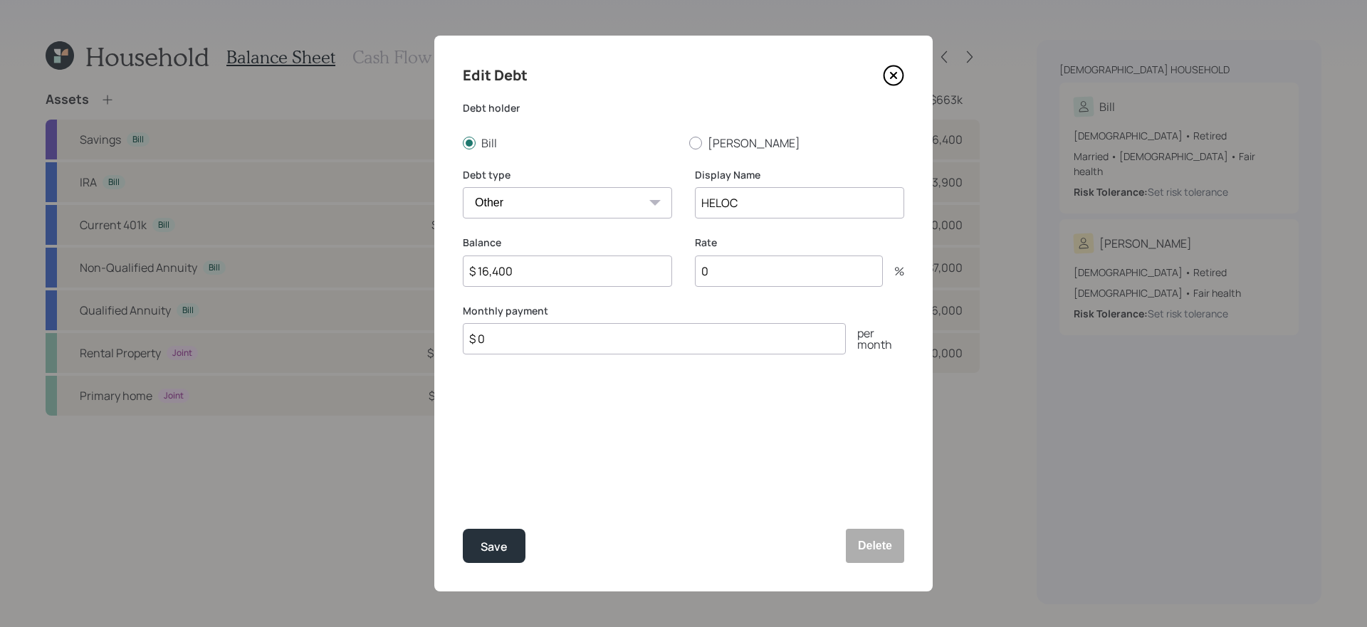
click at [570, 338] on input "$ 0" at bounding box center [654, 338] width 383 height 31
click at [672, 387] on div "Edit Debt Debt holder Bill Terilyn Debt type Car Credit Card Medical Student Ot…" at bounding box center [683, 314] width 499 height 556
click at [595, 352] on input "$ 0" at bounding box center [654, 338] width 383 height 31
click at [895, 75] on icon at bounding box center [894, 76] width 6 height 6
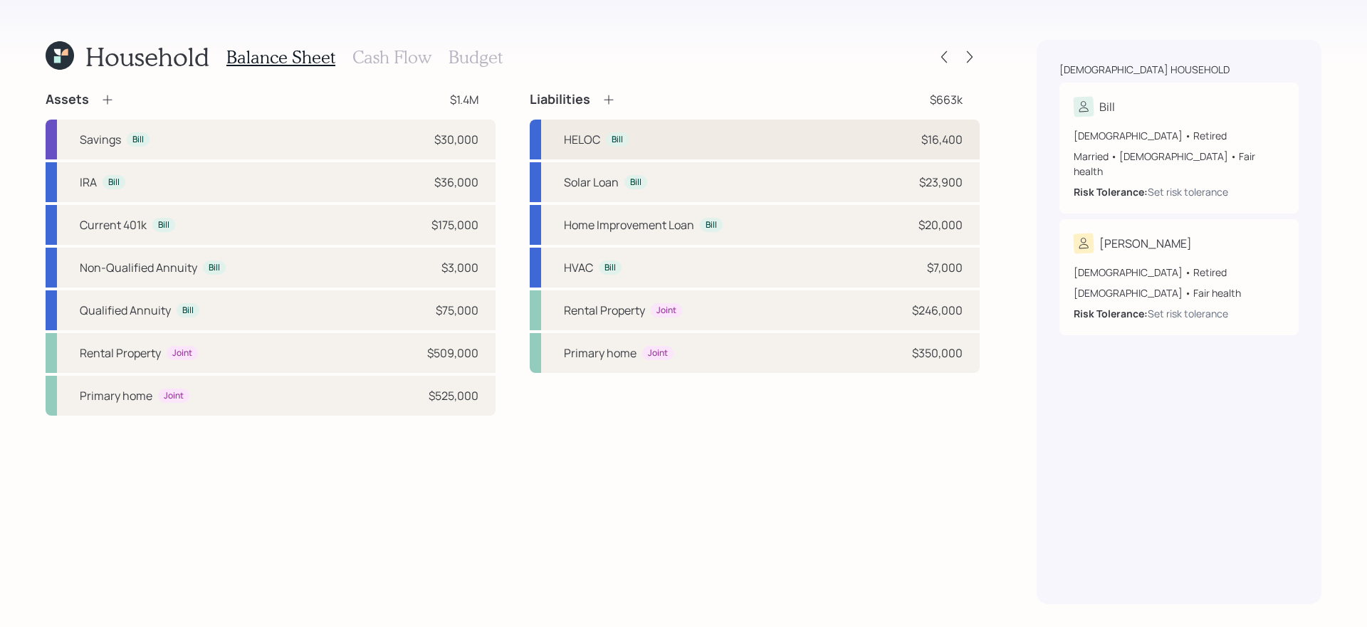
click at [741, 136] on div "HELOC Bill $16,400" at bounding box center [755, 140] width 450 height 40
select select "other"
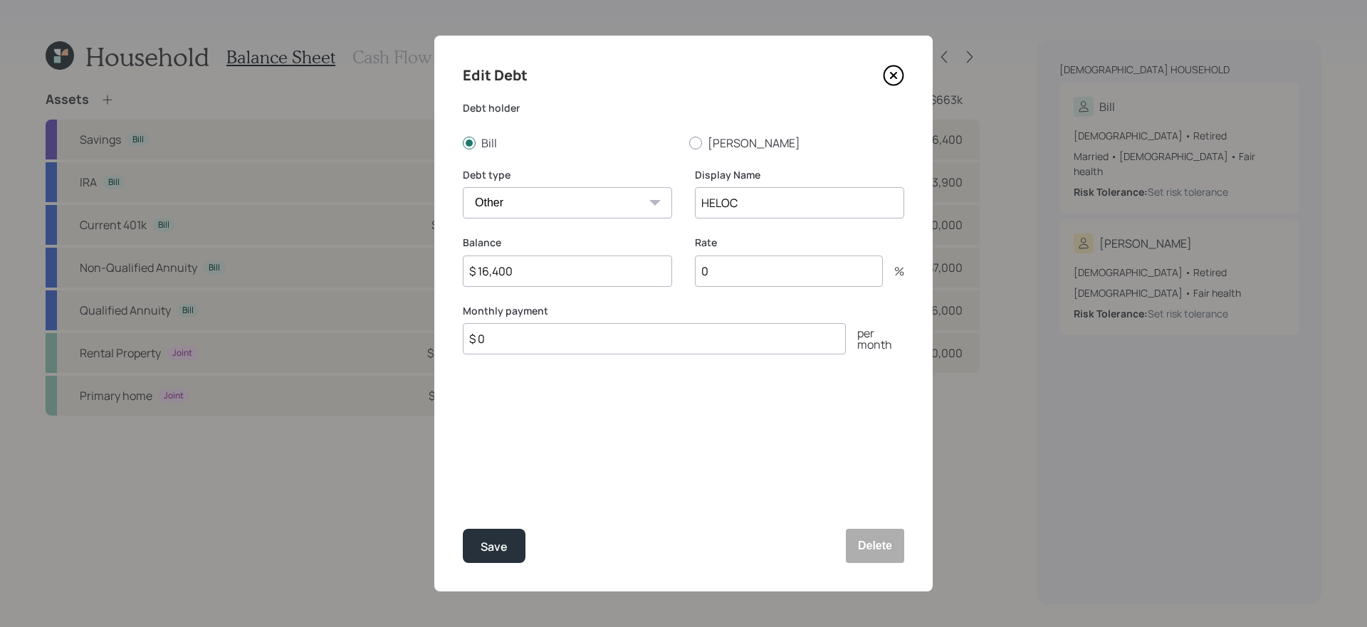
click at [895, 75] on icon at bounding box center [894, 76] width 6 height 6
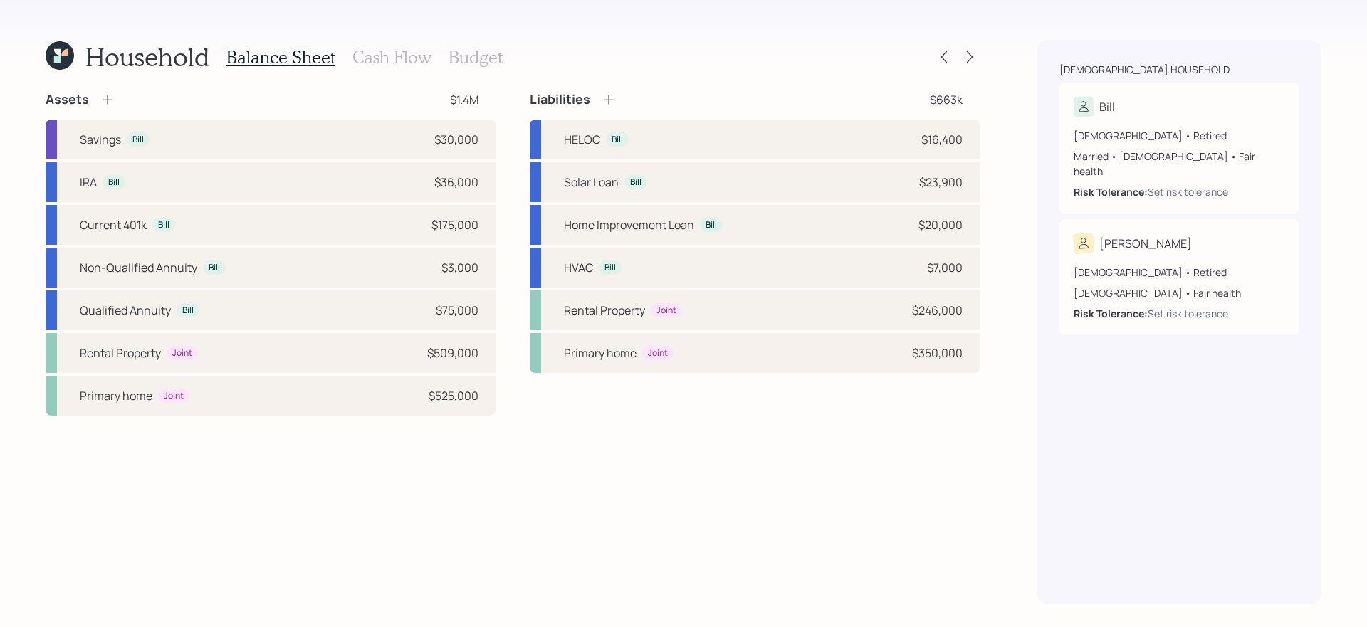
click at [389, 55] on h3 "Cash Flow" at bounding box center [392, 57] width 79 height 21
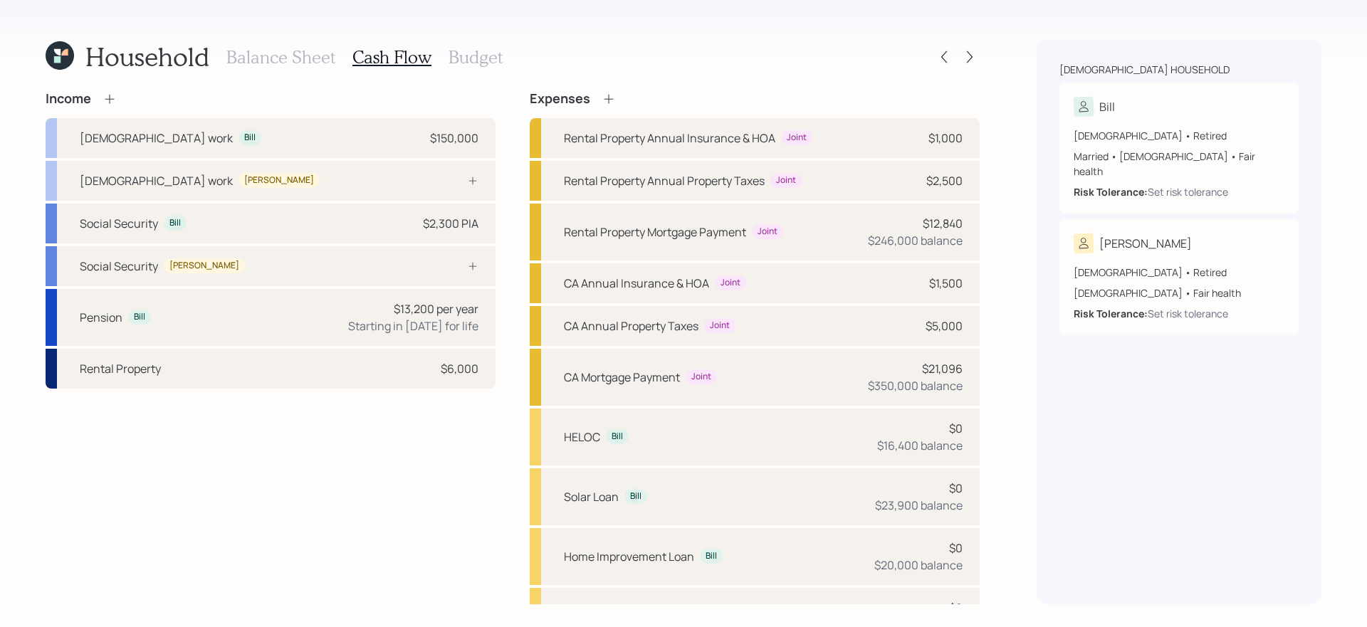
click at [249, 506] on div "Income Full-time work Bill $150,000 Full-time work Terilyn Social Security Bill…" at bounding box center [271, 453] width 450 height 725
click at [380, 227] on div "Social Security Bill $2,300 PIA" at bounding box center [271, 224] width 450 height 40
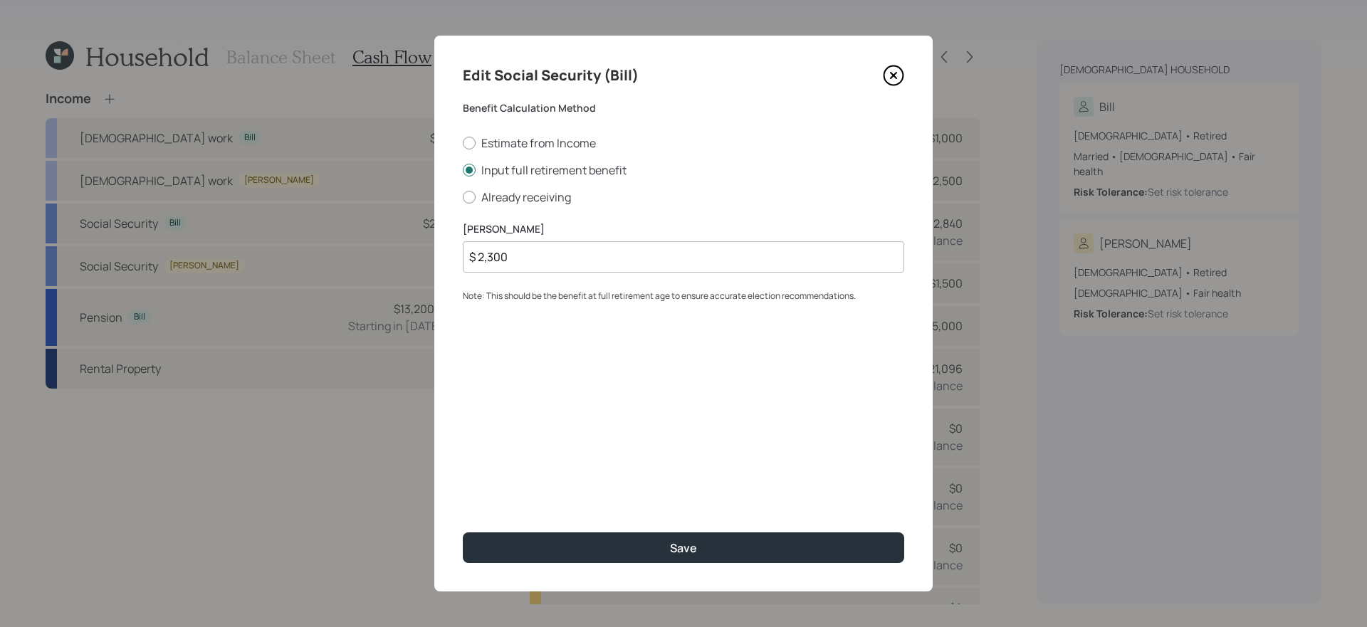
click at [640, 261] on input "$ 2,300" at bounding box center [684, 256] width 442 height 31
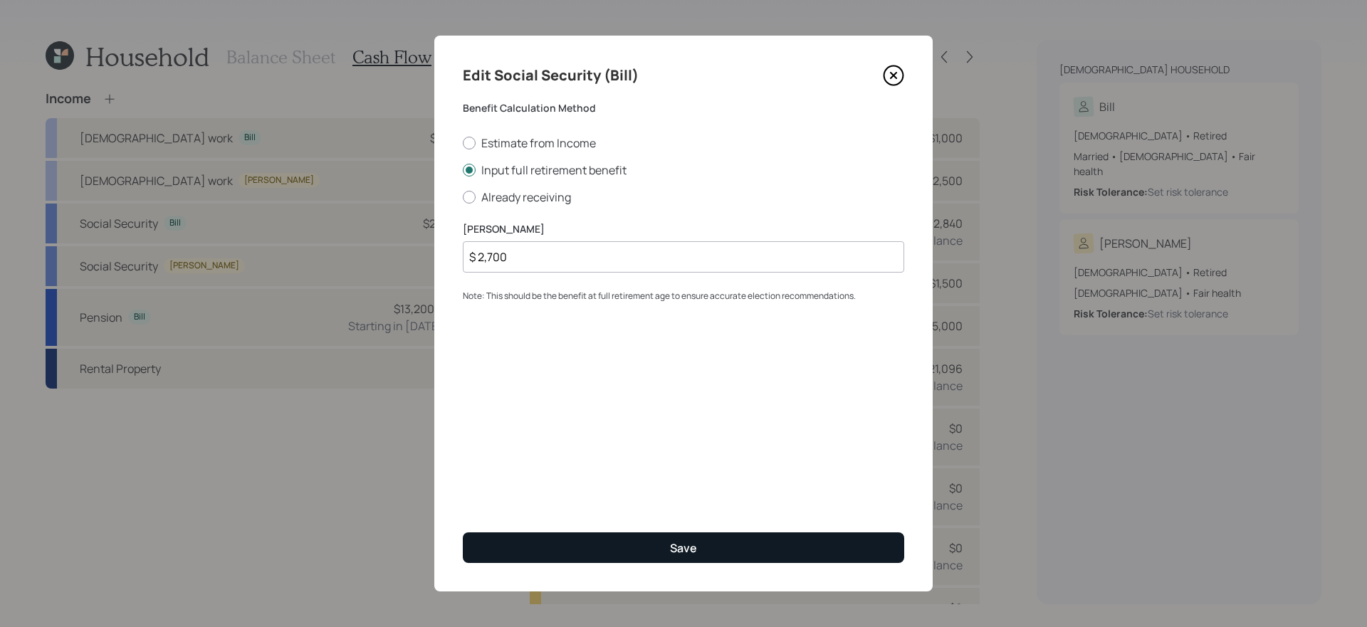
type input "$ 2,700"
click at [659, 529] on button "Save" at bounding box center [684, 548] width 442 height 31
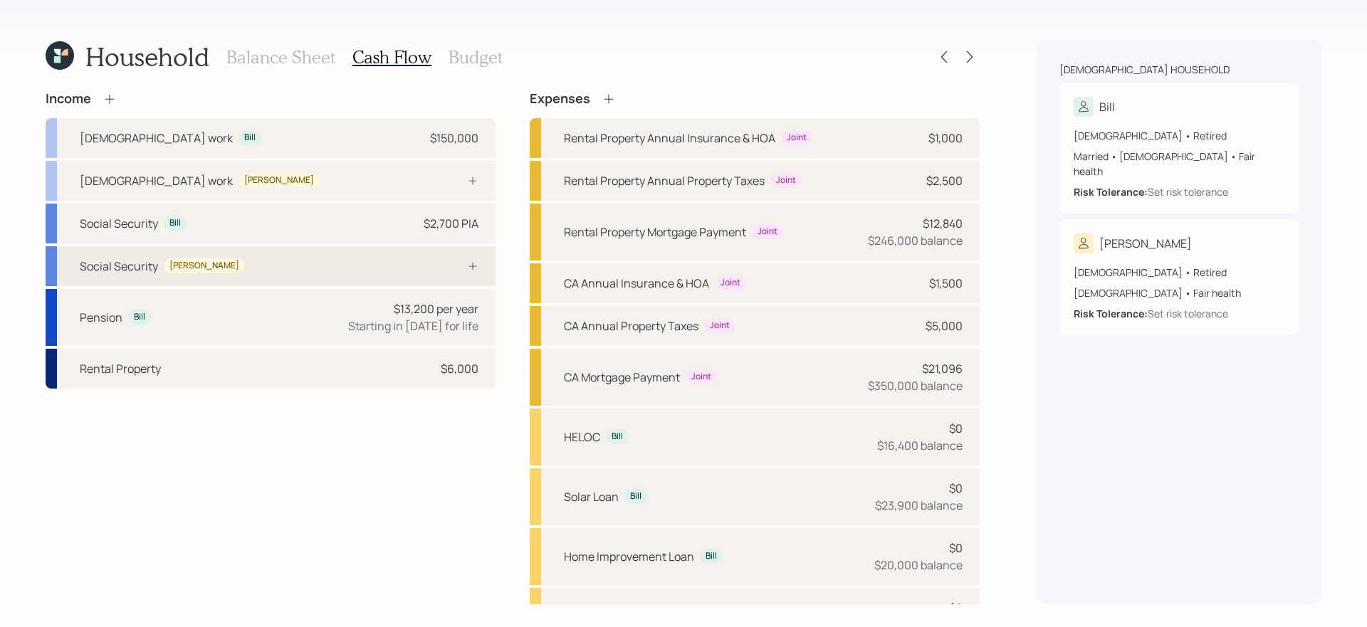
click at [406, 264] on div "Social Security Terilyn" at bounding box center [271, 266] width 450 height 40
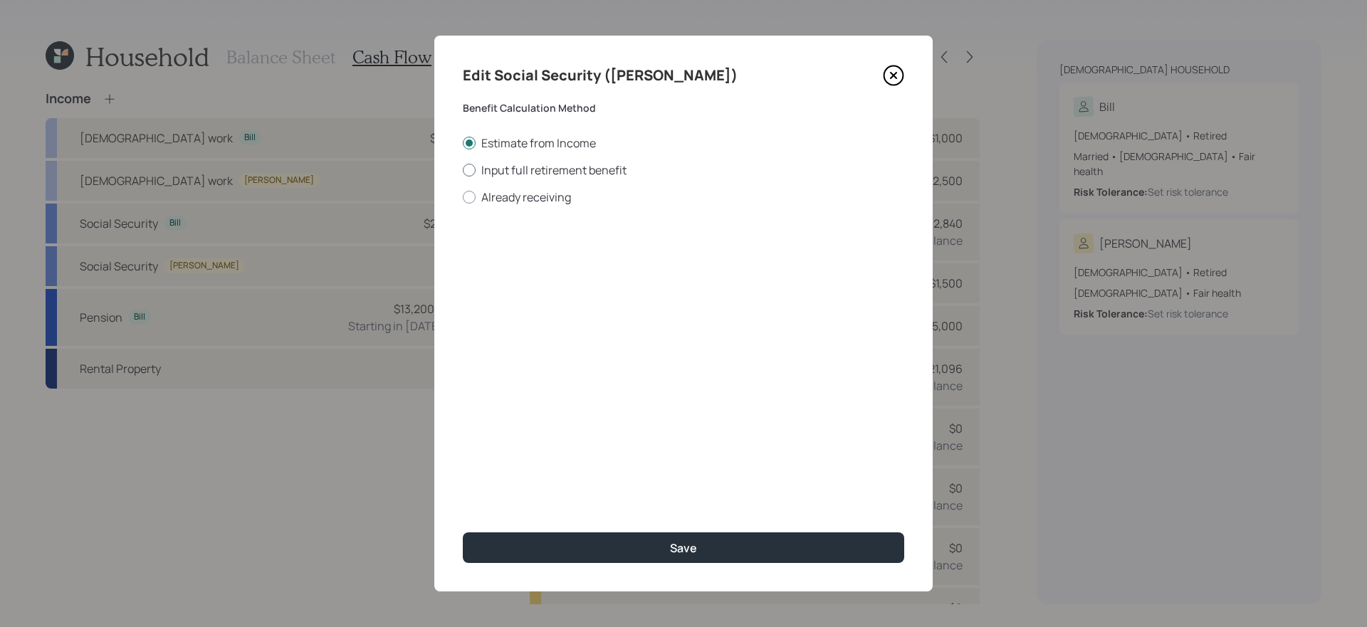
click at [608, 173] on label "Input full retirement benefit" at bounding box center [684, 170] width 442 height 16
click at [463, 170] on input "Input full retirement benefit" at bounding box center [462, 170] width 1 height 1
radio input "true"
click at [569, 264] on input "$" at bounding box center [684, 256] width 442 height 31
type input "$ 1,350"
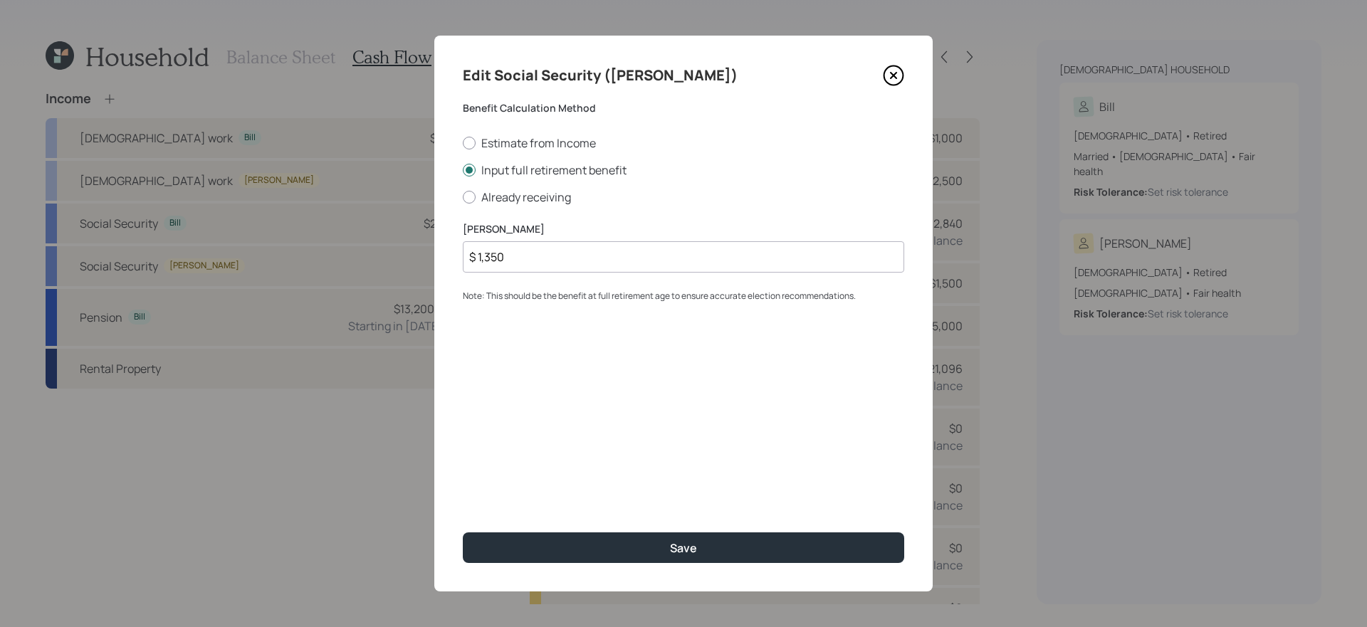
click at [463, 529] on button "Save" at bounding box center [684, 548] width 442 height 31
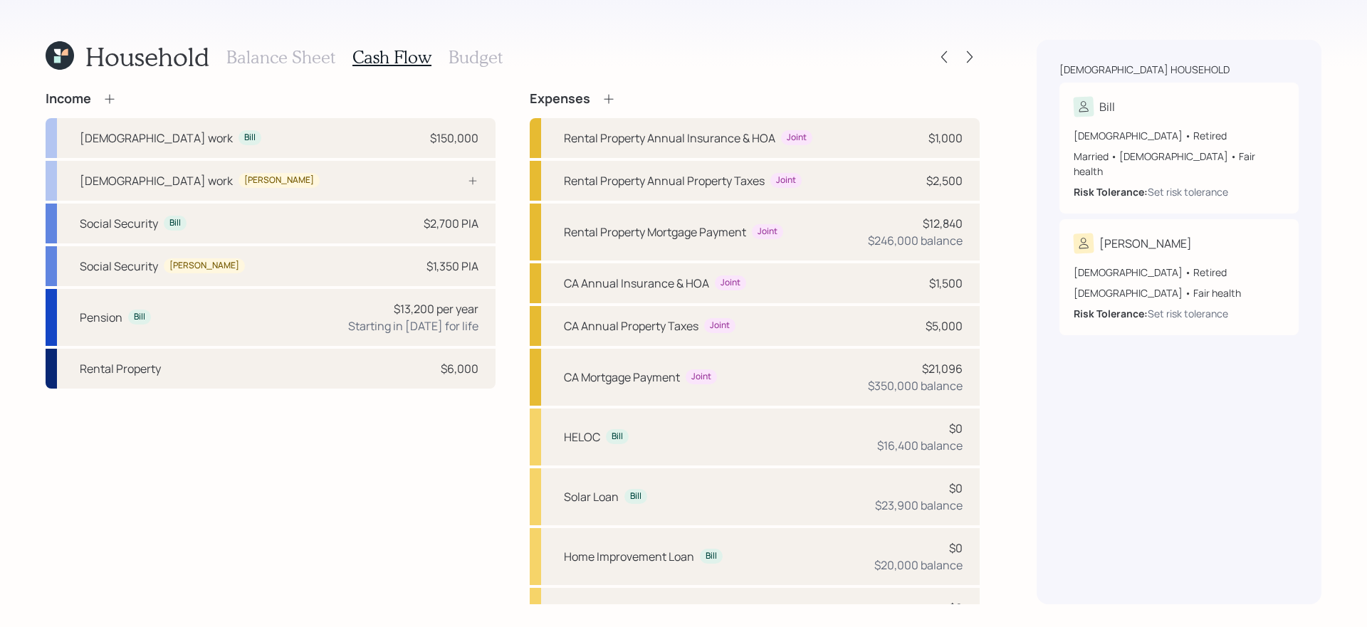
click at [296, 58] on h3 "Balance Sheet" at bounding box center [280, 57] width 109 height 21
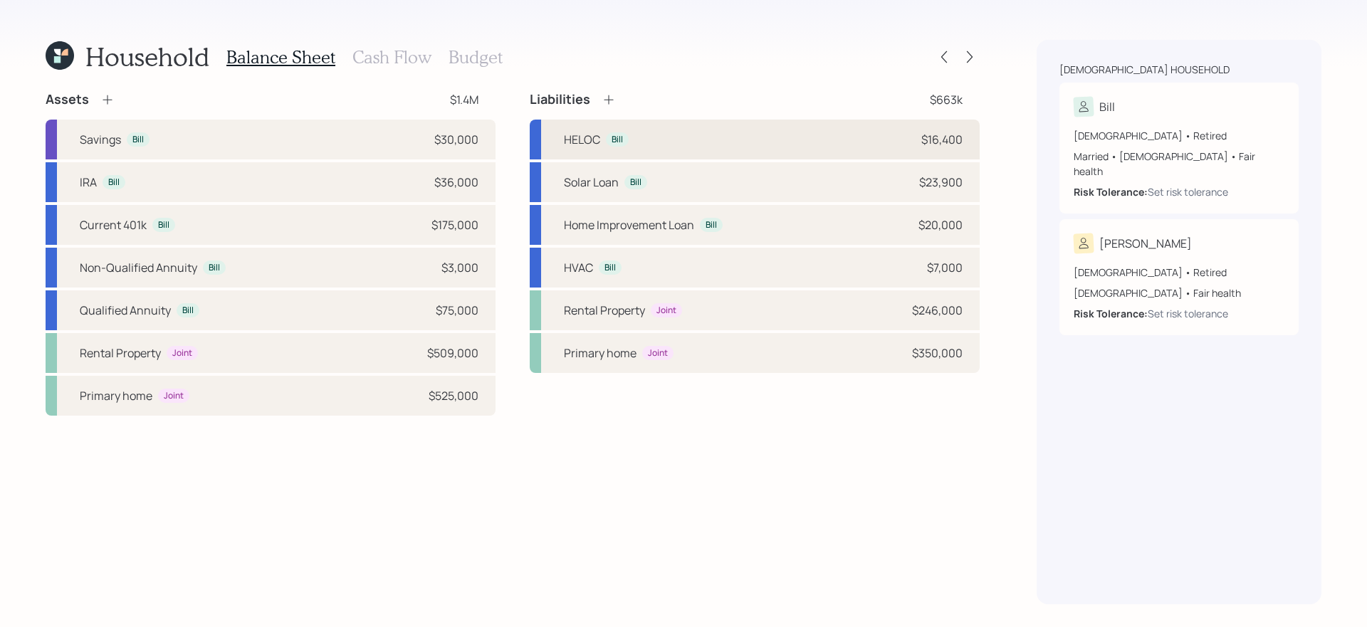
click at [808, 137] on div "HELOC Bill $16,400" at bounding box center [755, 140] width 450 height 40
select select "other"
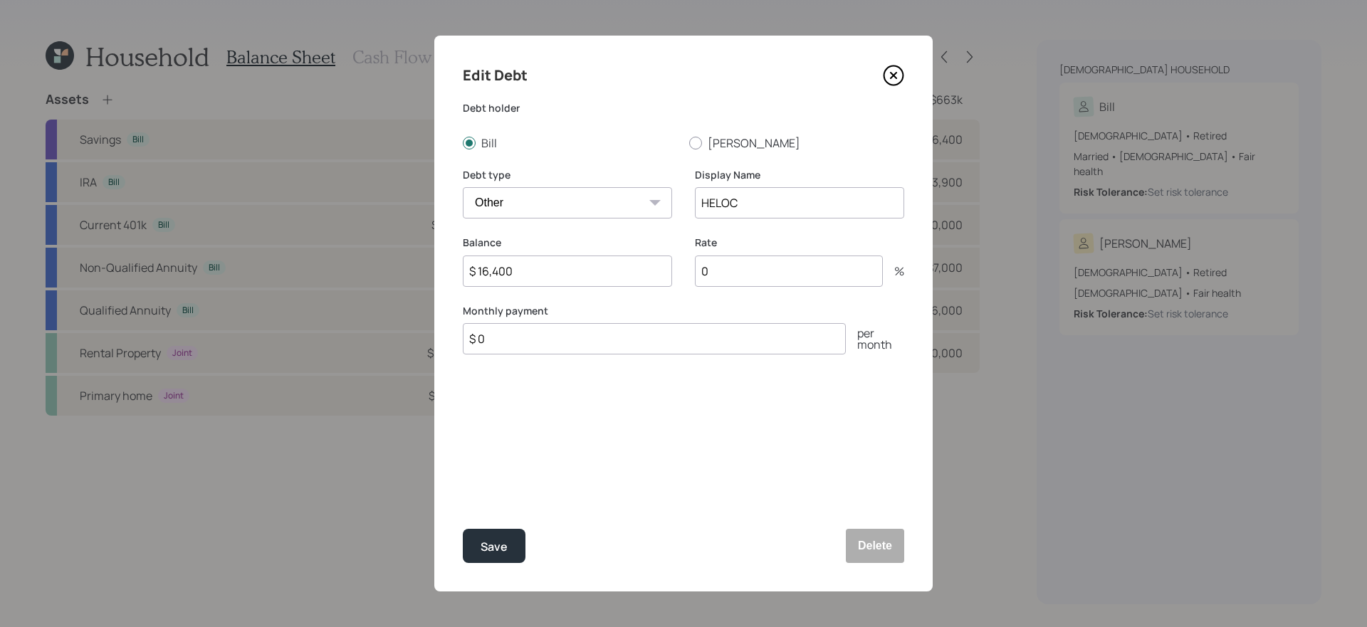
click at [598, 345] on input "$ 0" at bounding box center [654, 338] width 383 height 31
type input "$ 158"
type input "8"
click at [463, 529] on button "Save" at bounding box center [494, 546] width 63 height 34
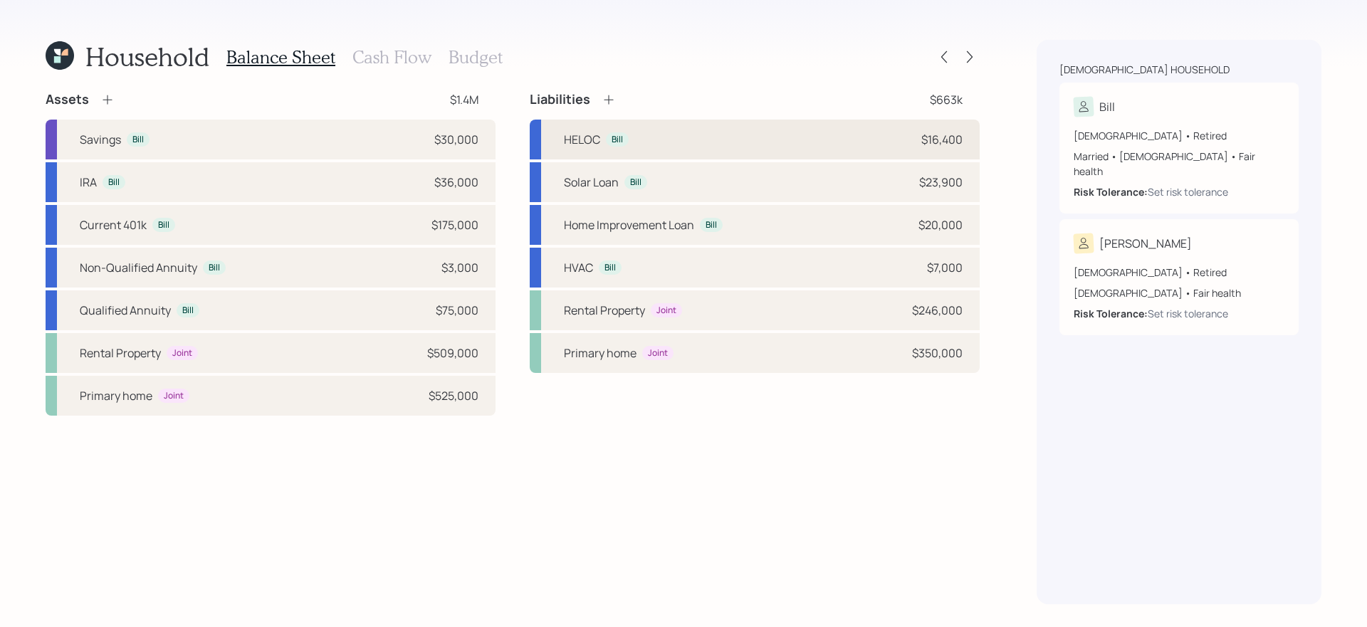
click at [722, 148] on div "HELOC Bill $16,400" at bounding box center [755, 140] width 450 height 40
select select "other"
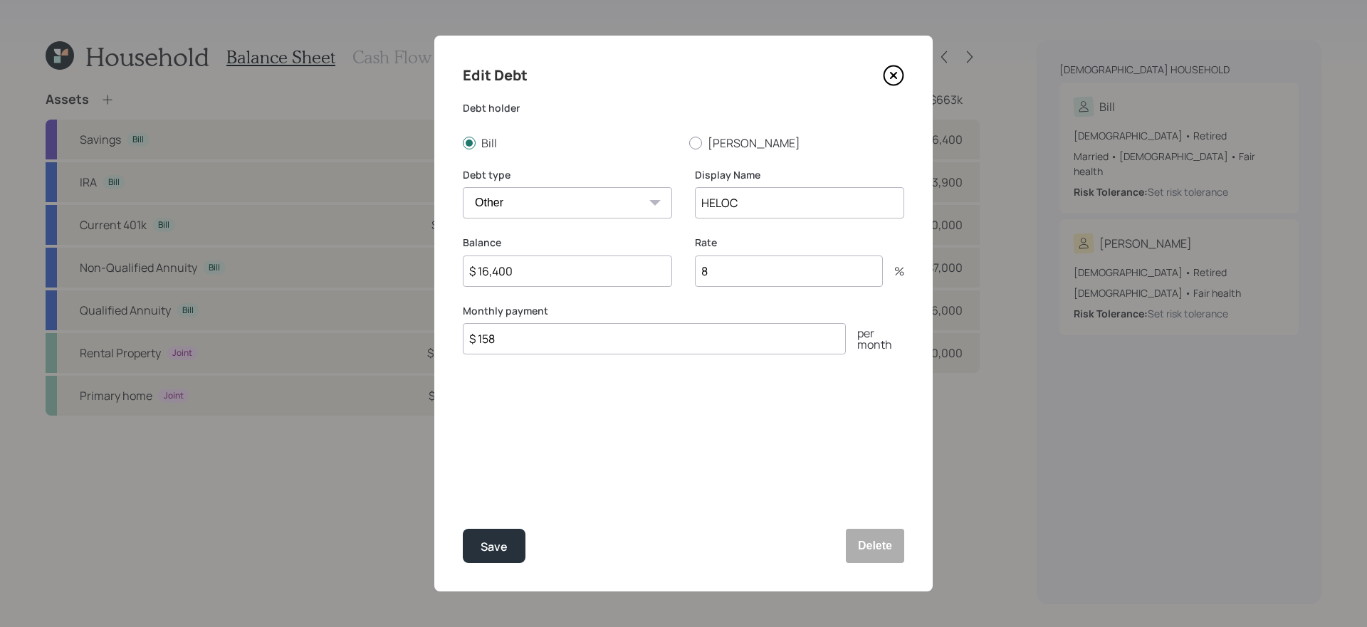
click at [775, 269] on input "8" at bounding box center [789, 271] width 188 height 31
type input "8.75"
click at [463, 529] on button "Save" at bounding box center [494, 546] width 63 height 34
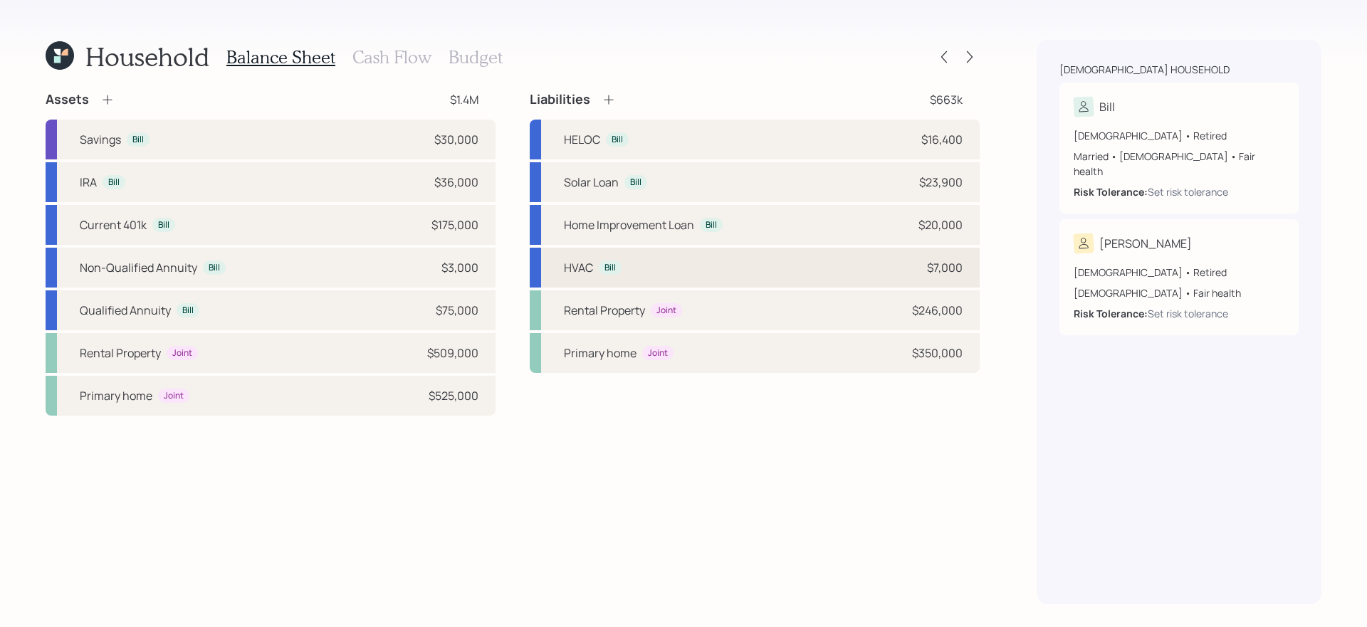
click at [745, 264] on div "HVAC Bill $7,000" at bounding box center [755, 268] width 450 height 40
select select "other"
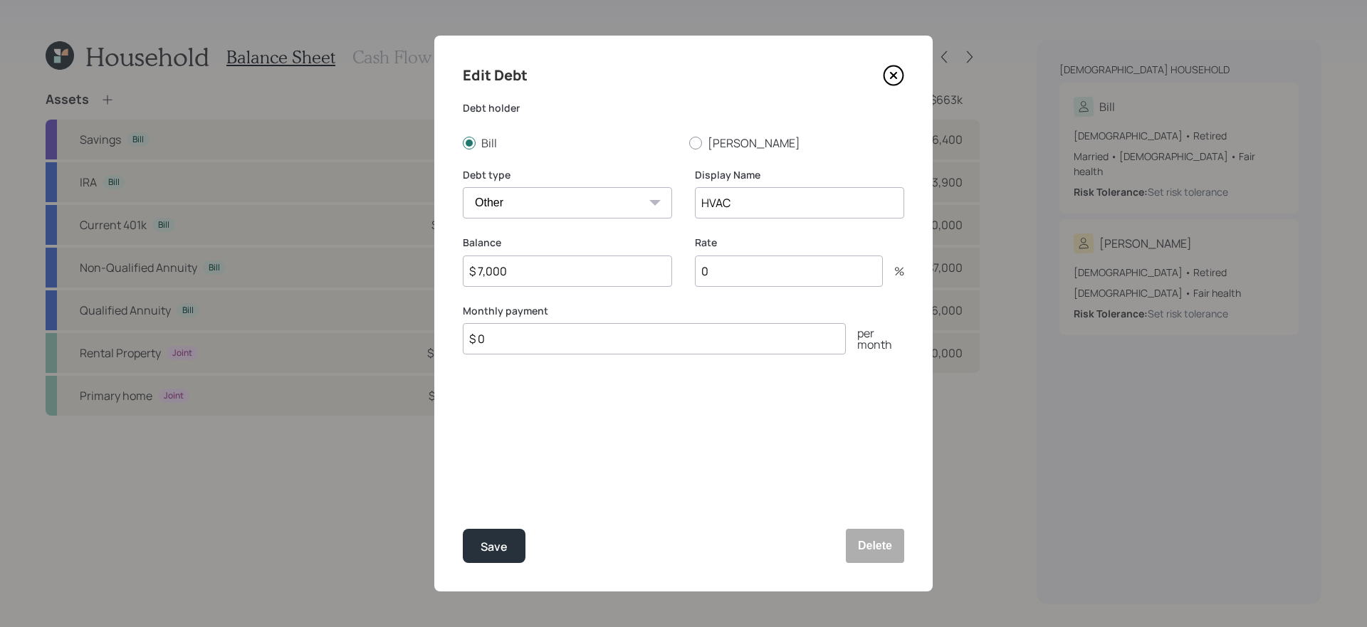
click at [621, 348] on input "$ 0" at bounding box center [654, 338] width 383 height 31
click at [594, 278] on input "$ 7,000" at bounding box center [567, 271] width 209 height 31
click at [893, 71] on icon at bounding box center [893, 75] width 21 height 21
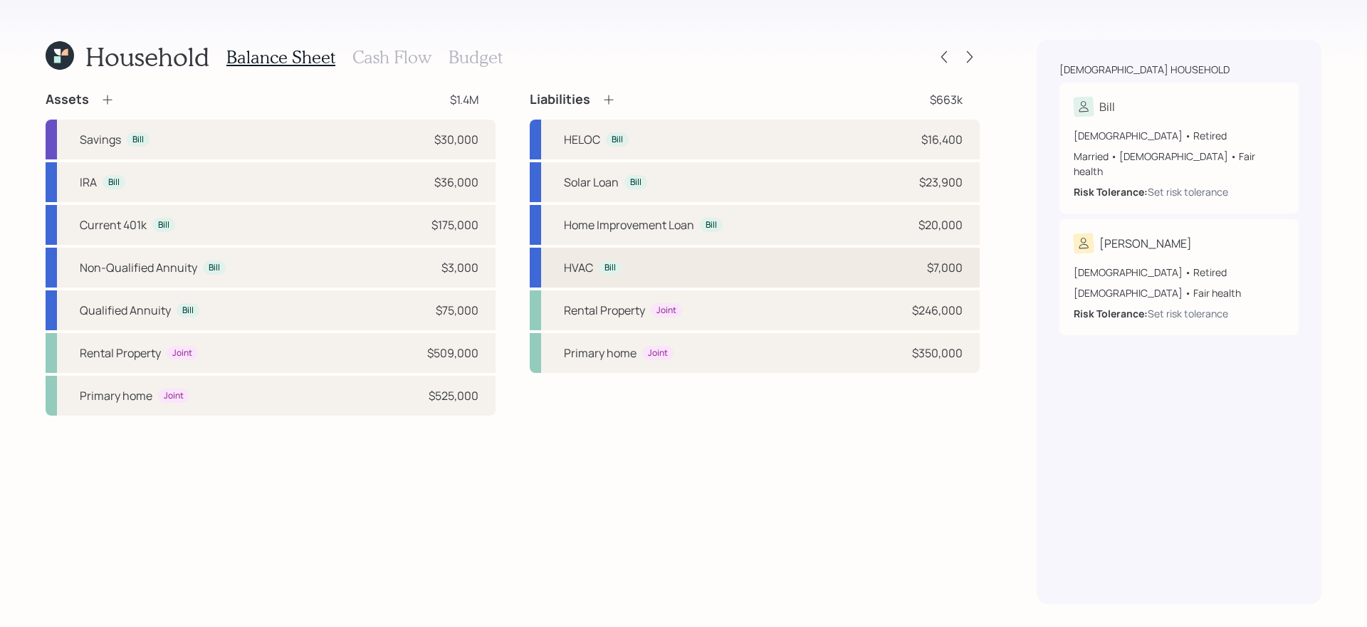
click at [693, 269] on div "HVAC Bill $7,000" at bounding box center [755, 268] width 450 height 40
select select "other"
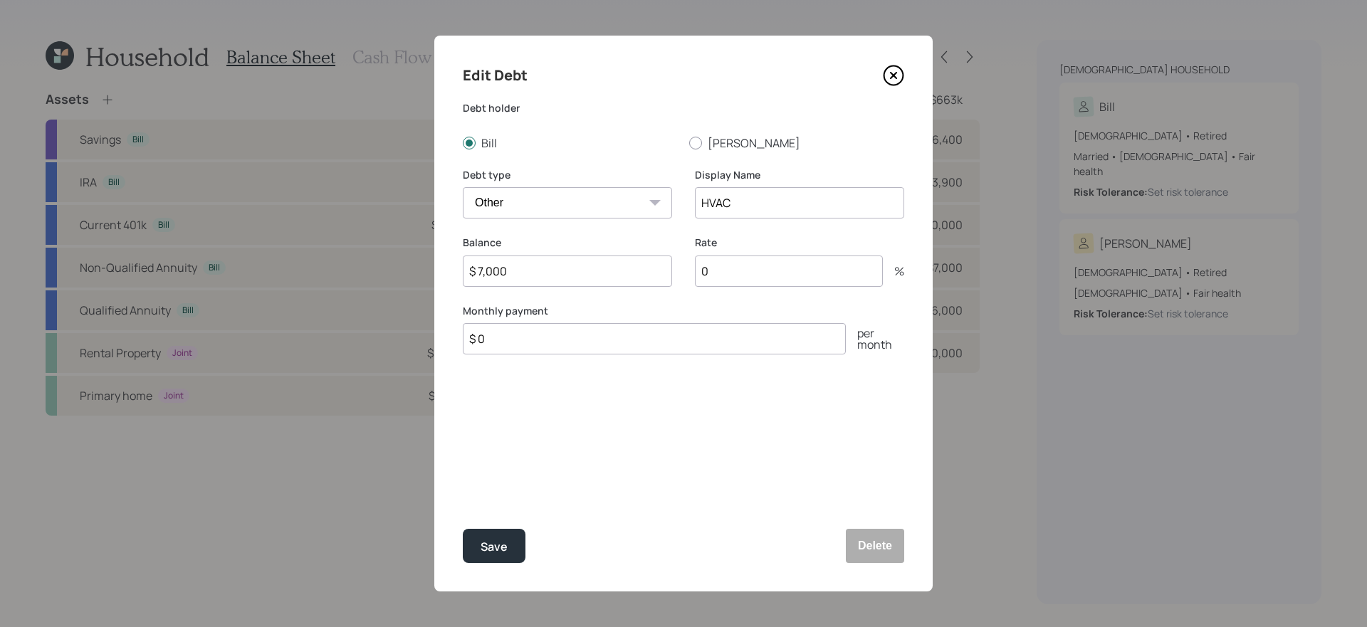
click at [612, 336] on input "$ 0" at bounding box center [654, 338] width 383 height 31
click at [783, 198] on input "HVAC" at bounding box center [799, 202] width 209 height 31
type input "A/C Loan"
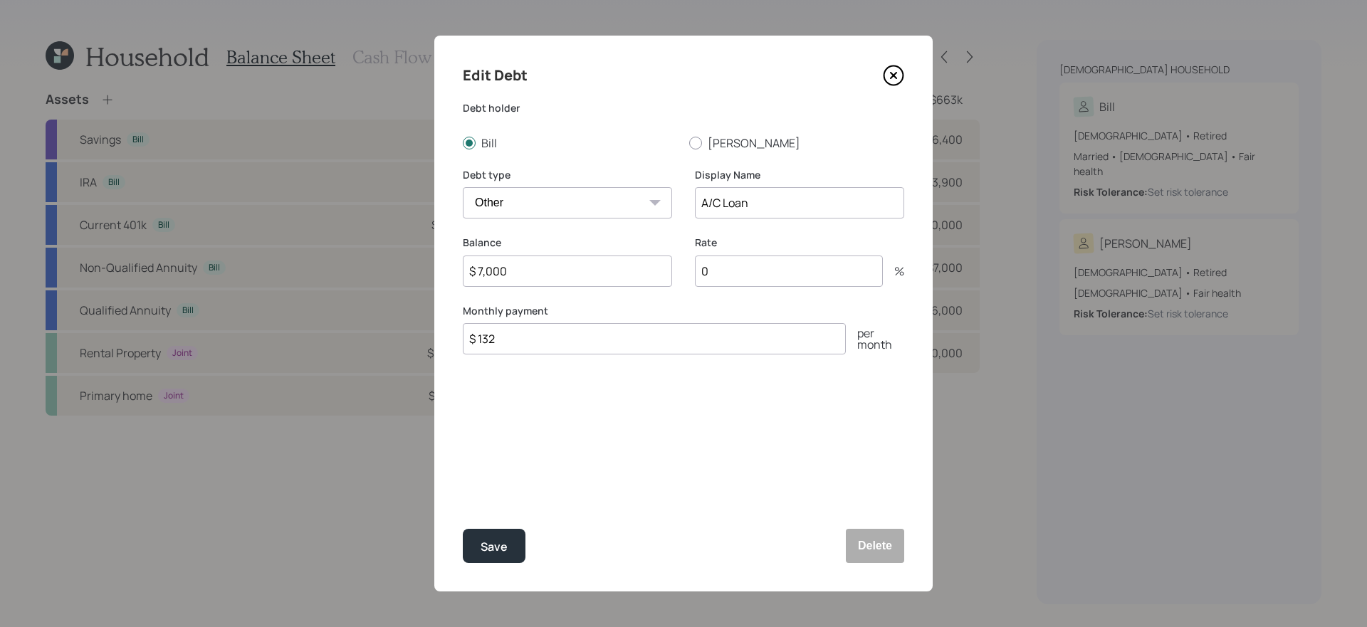
type input "$ 132"
click at [531, 273] on input "$ 7,000" at bounding box center [567, 271] width 209 height 31
type input "$ 19,500"
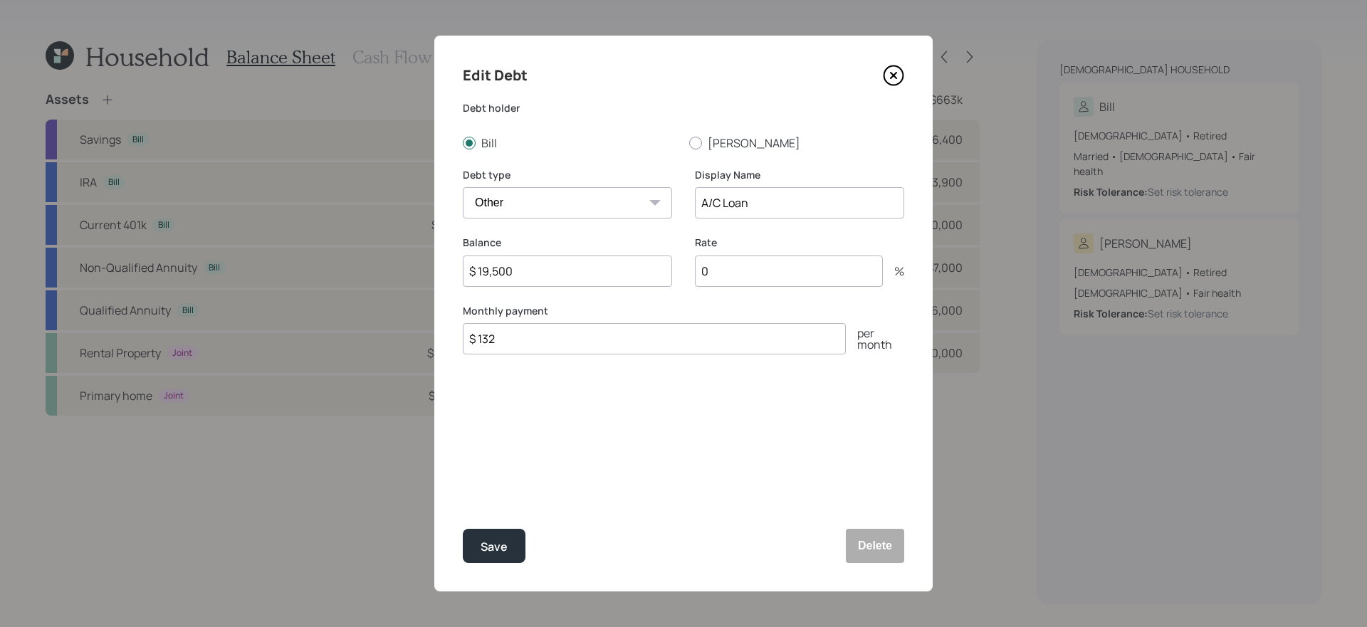
type input "8"
type input "5.9"
click at [463, 529] on button "Save" at bounding box center [494, 546] width 63 height 34
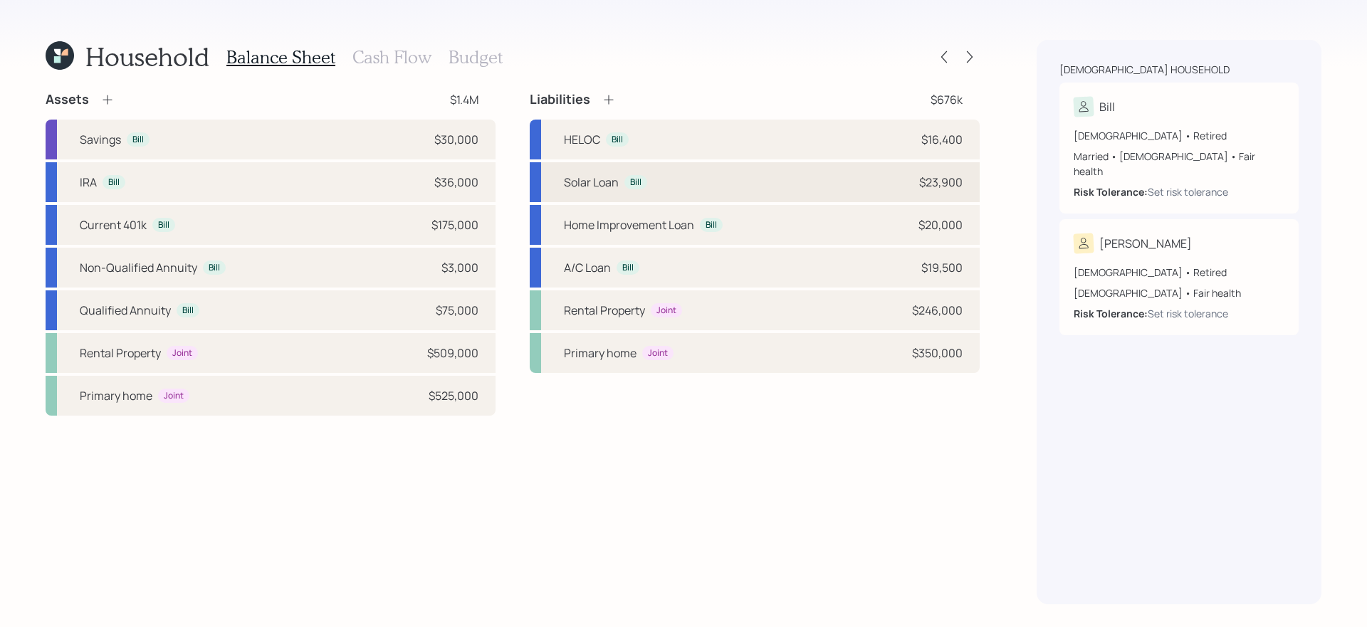
click at [766, 188] on div "Solar Loan Bill $23,900" at bounding box center [755, 182] width 450 height 40
select select "other"
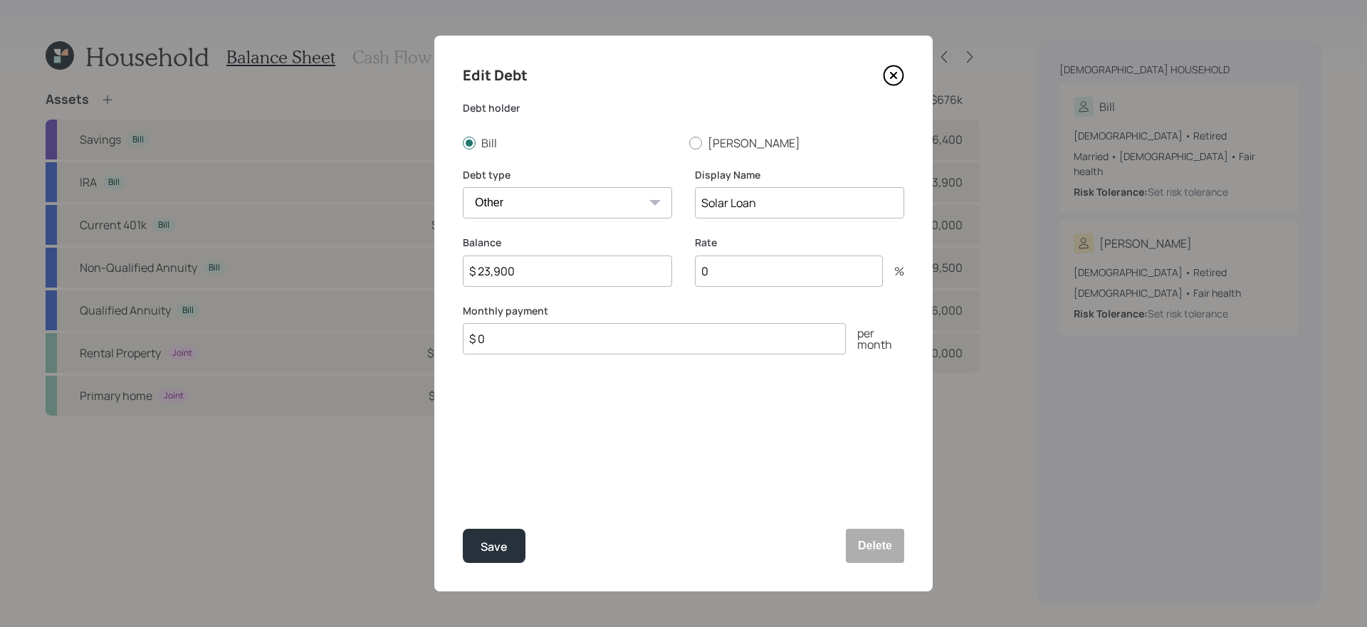
click at [760, 271] on input "0" at bounding box center [789, 271] width 188 height 31
type input "8"
type input "$ 163"
click at [463, 529] on button "Save" at bounding box center [494, 546] width 63 height 34
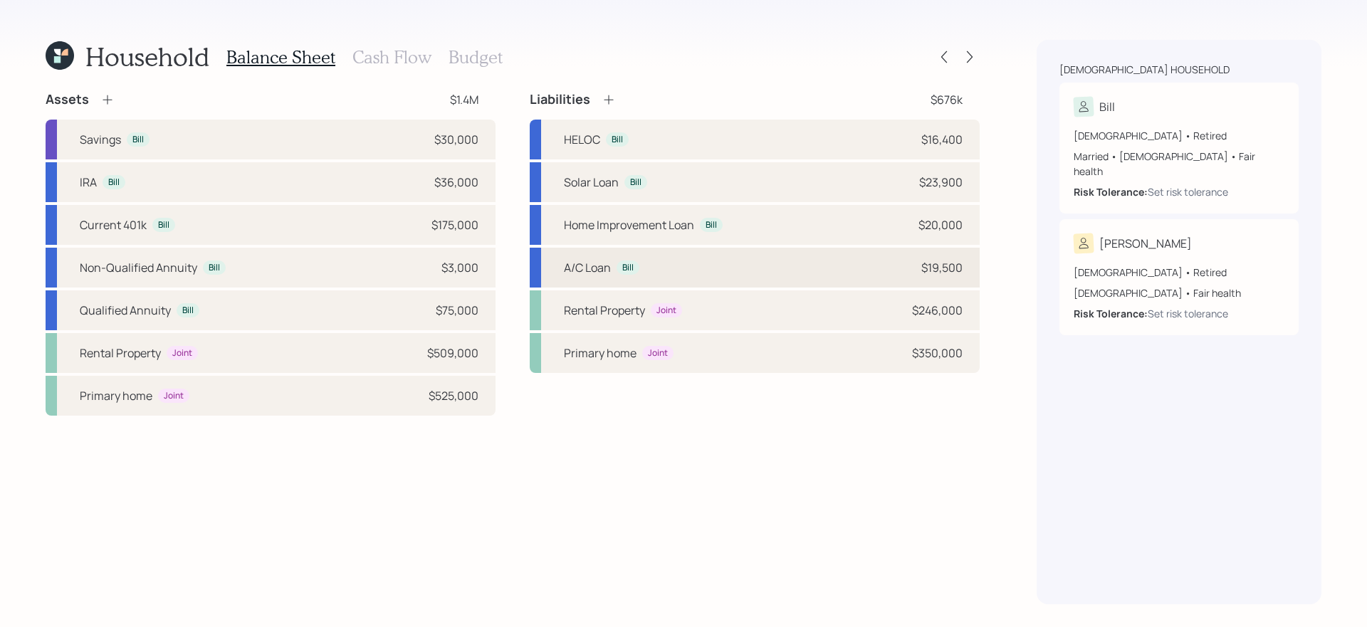
click at [761, 264] on div "A/C Loan Bill $19,500" at bounding box center [755, 268] width 450 height 40
select select "other"
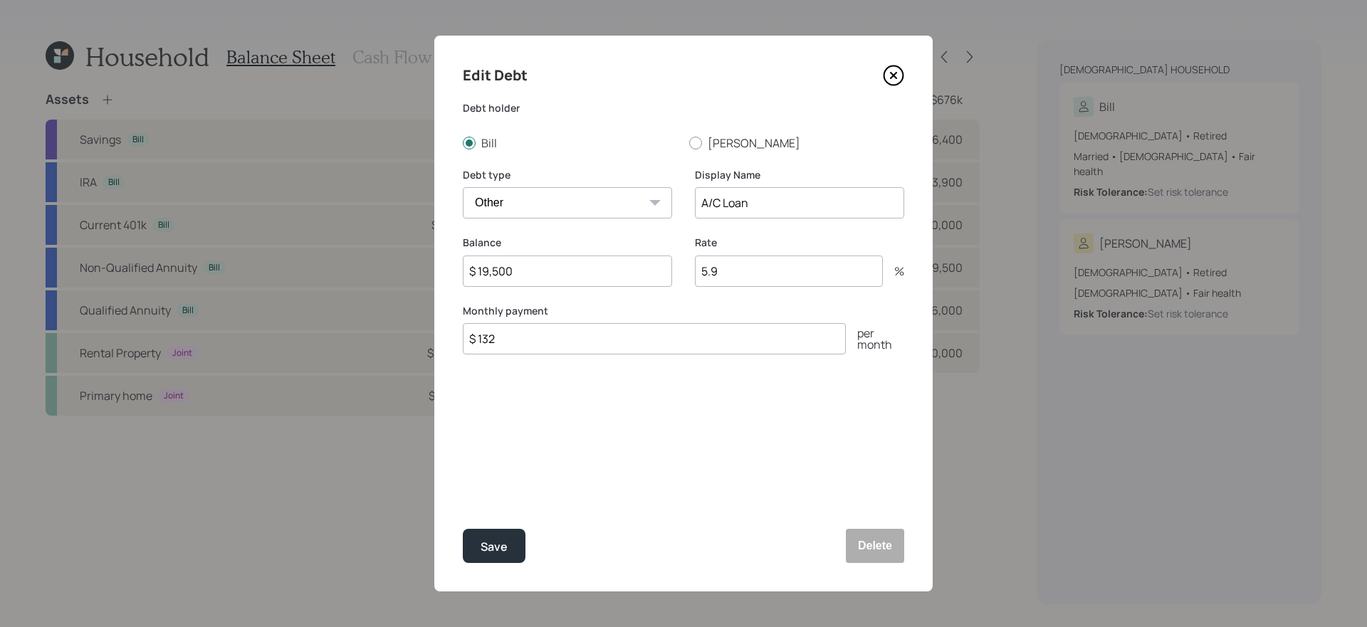
click at [895, 76] on icon at bounding box center [894, 76] width 6 height 6
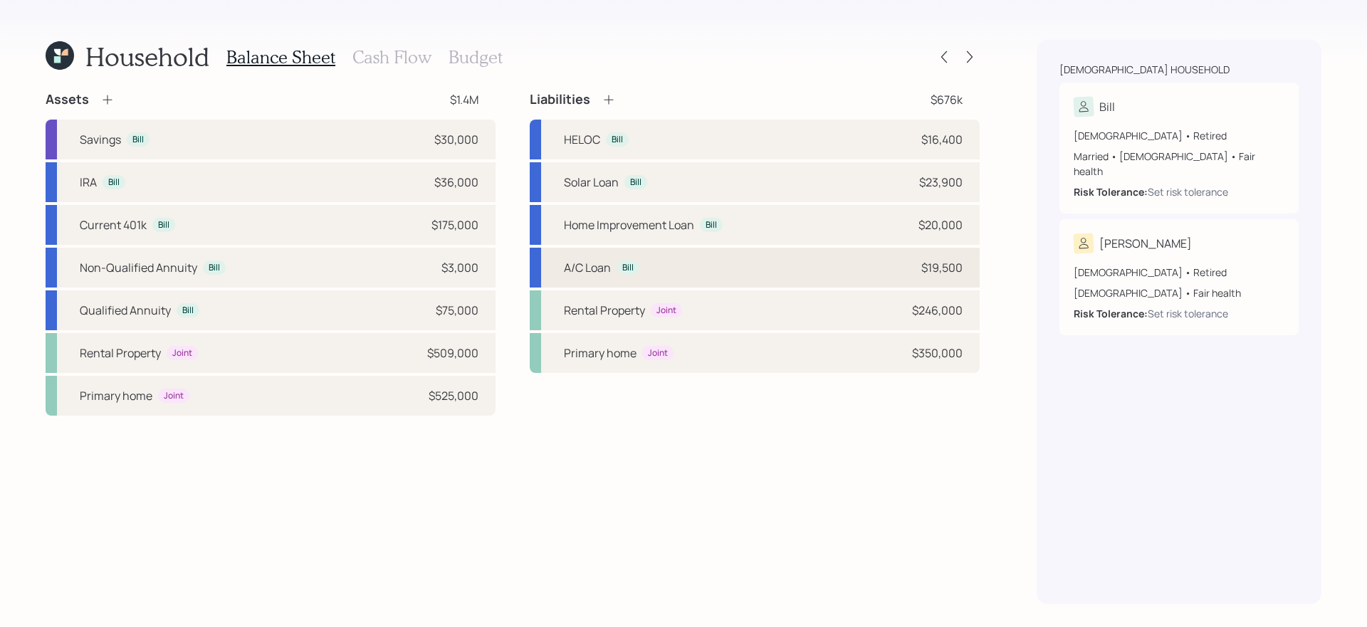
click at [772, 274] on div "A/C Loan Bill $19,500" at bounding box center [755, 268] width 450 height 40
select select "other"
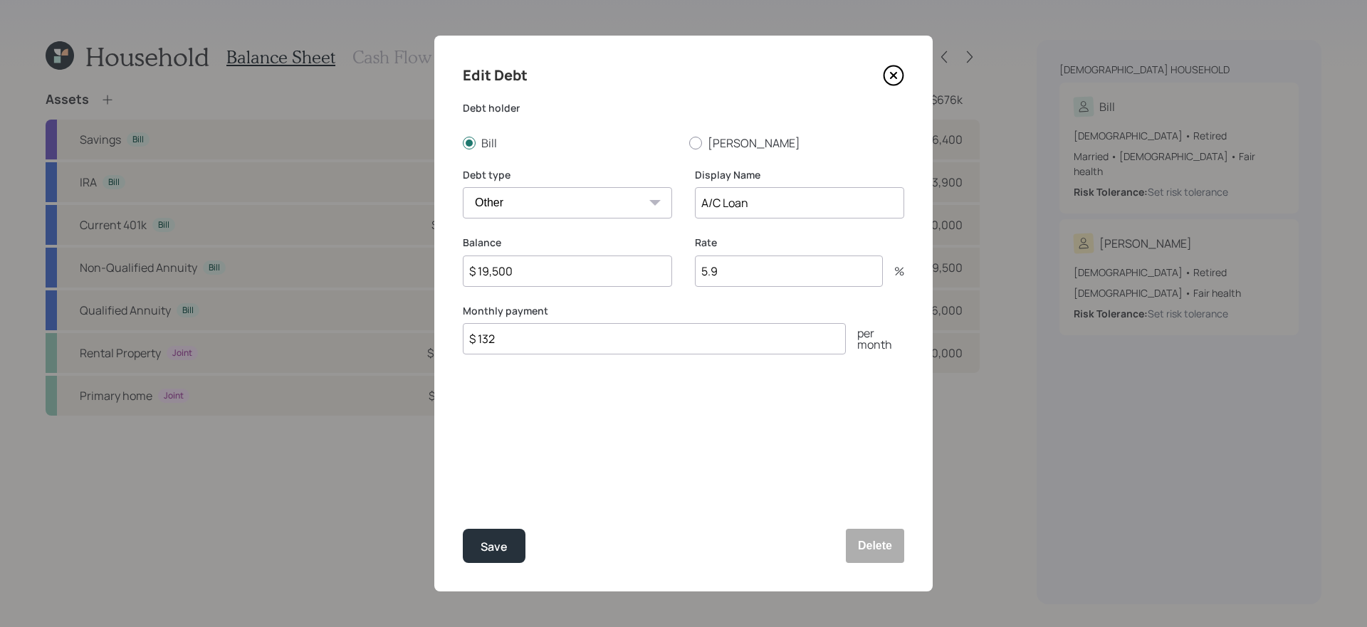
click at [590, 342] on input "$ 132" at bounding box center [654, 338] width 383 height 31
type input "$ 176"
click at [463, 529] on button "Save" at bounding box center [494, 546] width 63 height 34
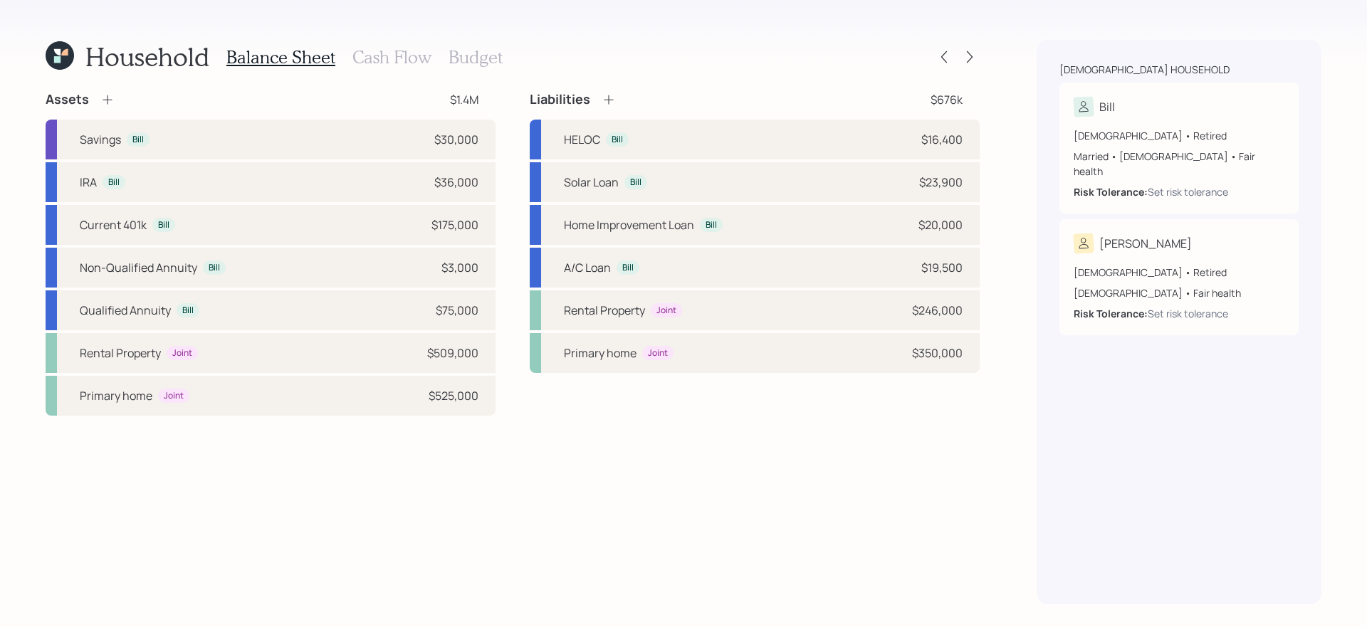
click at [613, 100] on icon at bounding box center [609, 100] width 14 height 14
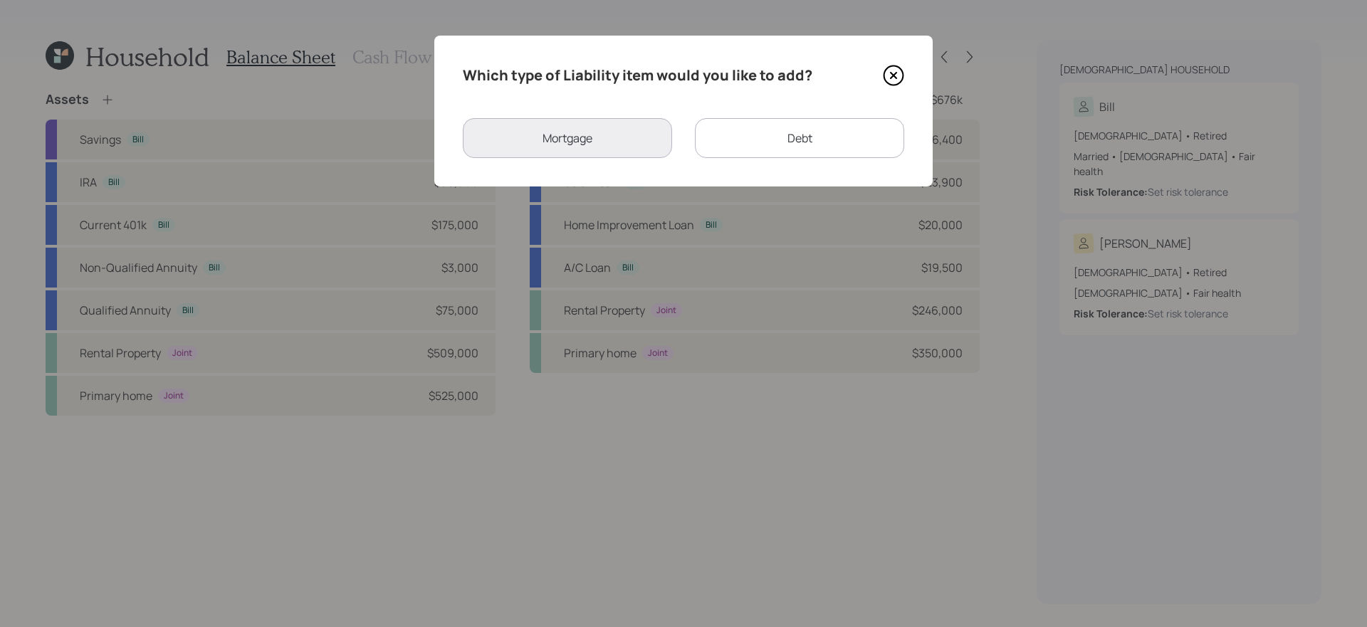
click at [763, 129] on div "Debt" at bounding box center [799, 138] width 209 height 40
select select "credit_card"
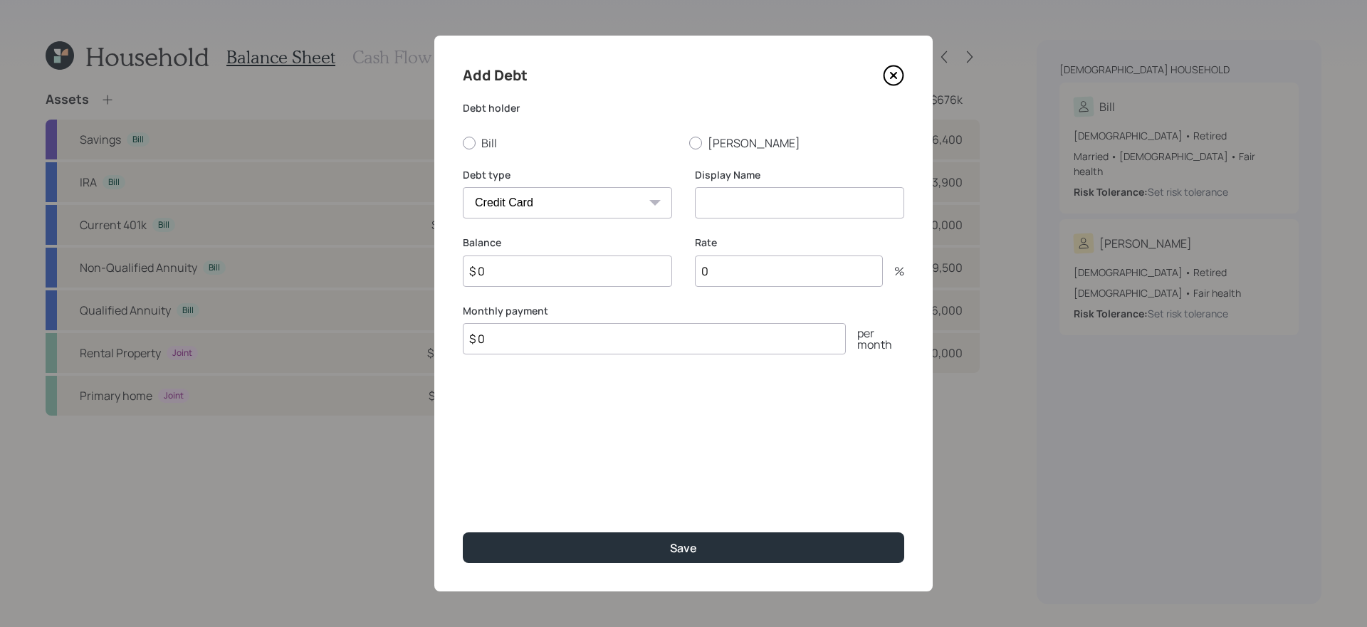
click at [535, 339] on input "$ 0" at bounding box center [654, 338] width 383 height 31
type input "$ 132"
click at [533, 269] on input "$ 0" at bounding box center [567, 271] width 209 height 31
type input "$ 7,000"
click at [702, 208] on input at bounding box center [799, 202] width 209 height 31
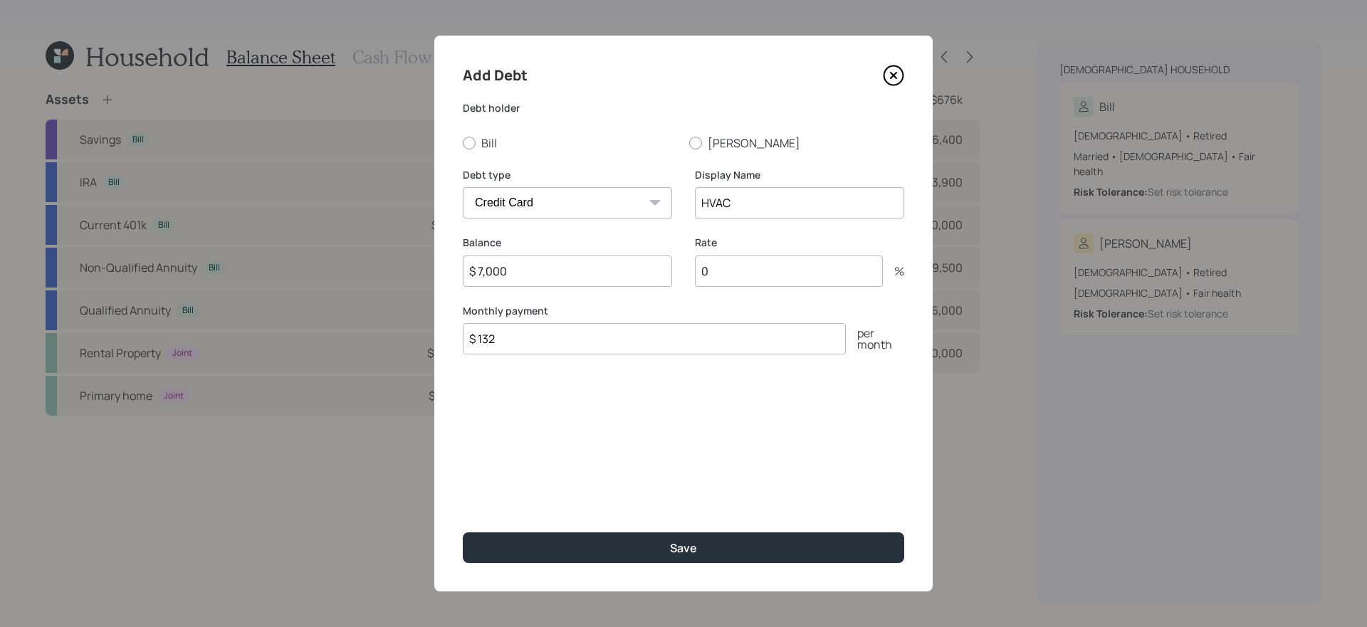
type input "HVAC"
type input "8"
click at [463, 529] on button "Save" at bounding box center [684, 548] width 442 height 31
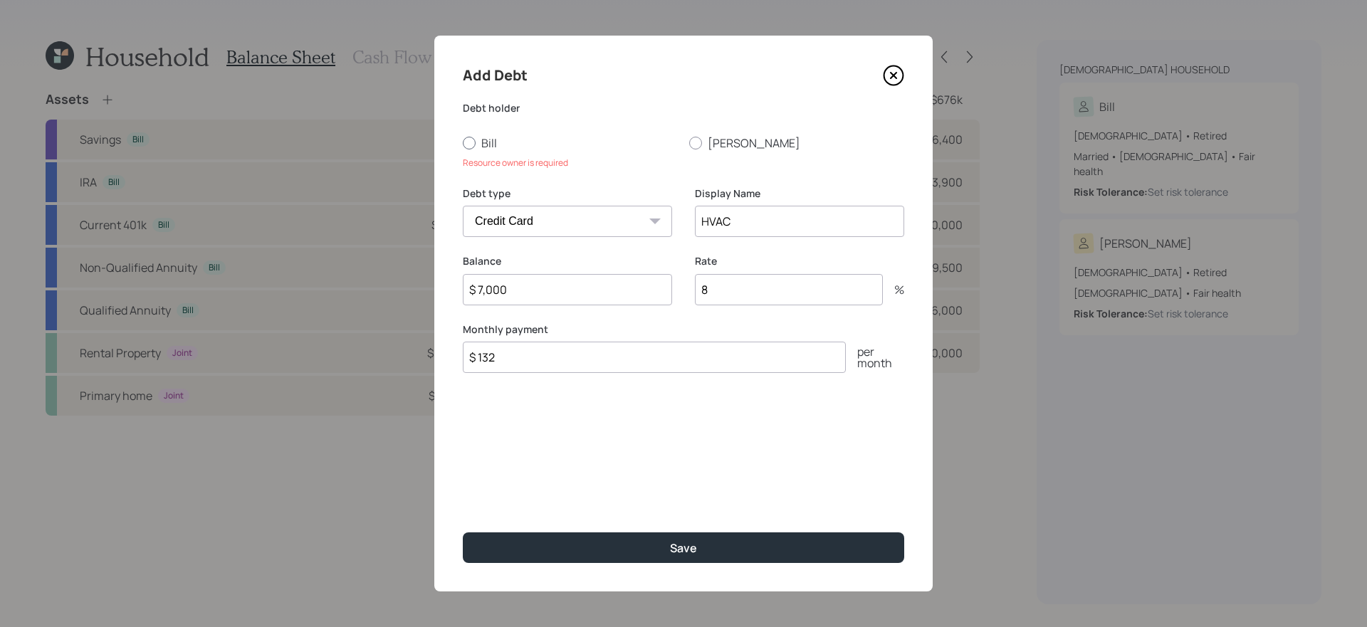
click at [464, 142] on div at bounding box center [469, 143] width 13 height 13
click at [463, 142] on input "Bill" at bounding box center [462, 142] width 1 height 1
radio input "true"
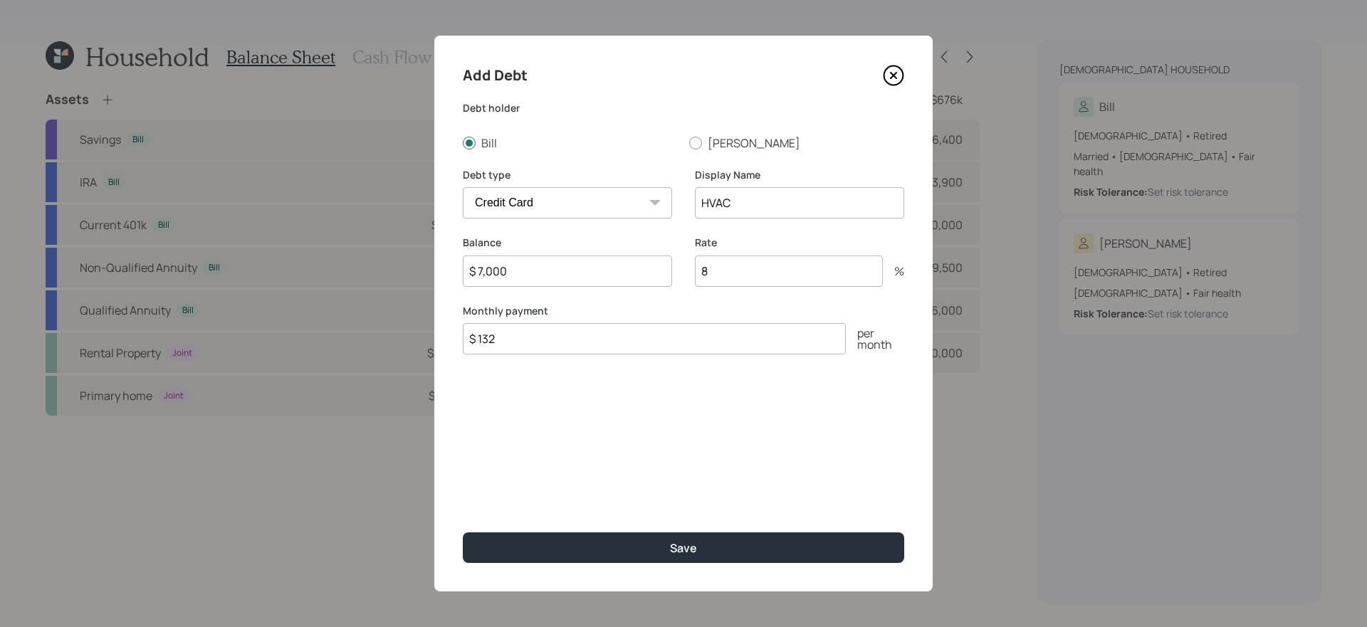
click at [597, 190] on select "Car Credit Card Medical Student Other" at bounding box center [567, 202] width 209 height 31
select select "other"
click at [463, 187] on select "Car Credit Card Medical Student Other" at bounding box center [567, 202] width 209 height 31
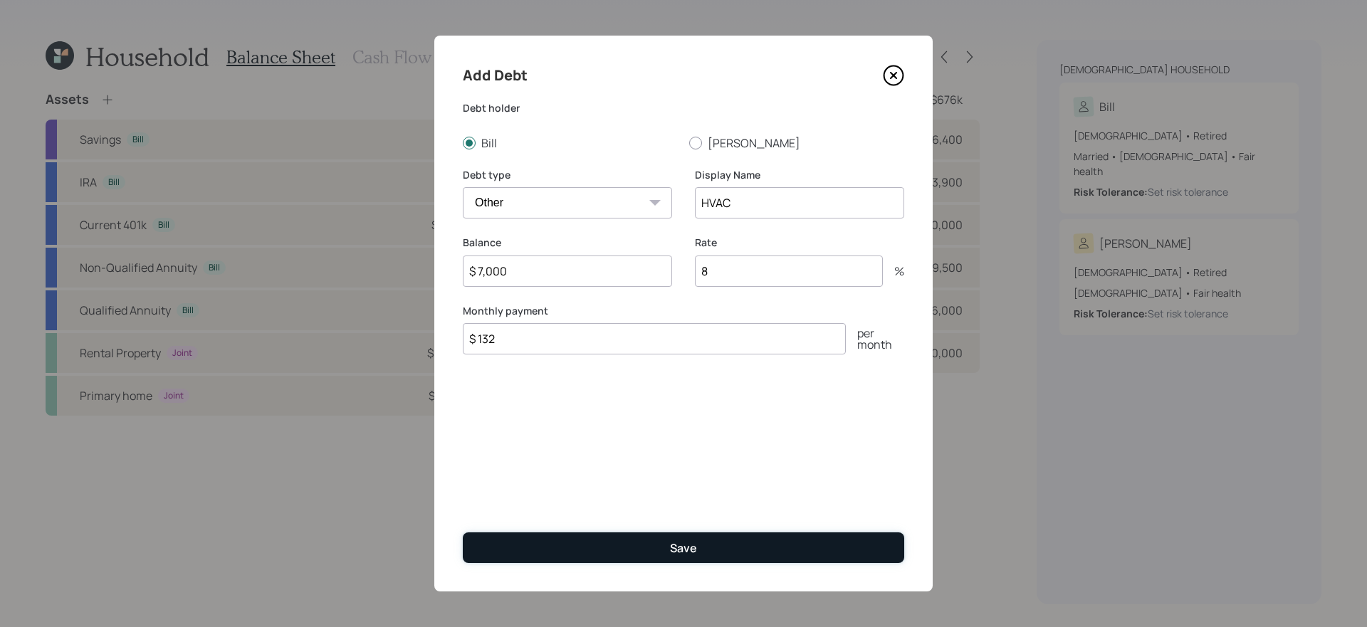
click at [571, 529] on button "Save" at bounding box center [684, 548] width 442 height 31
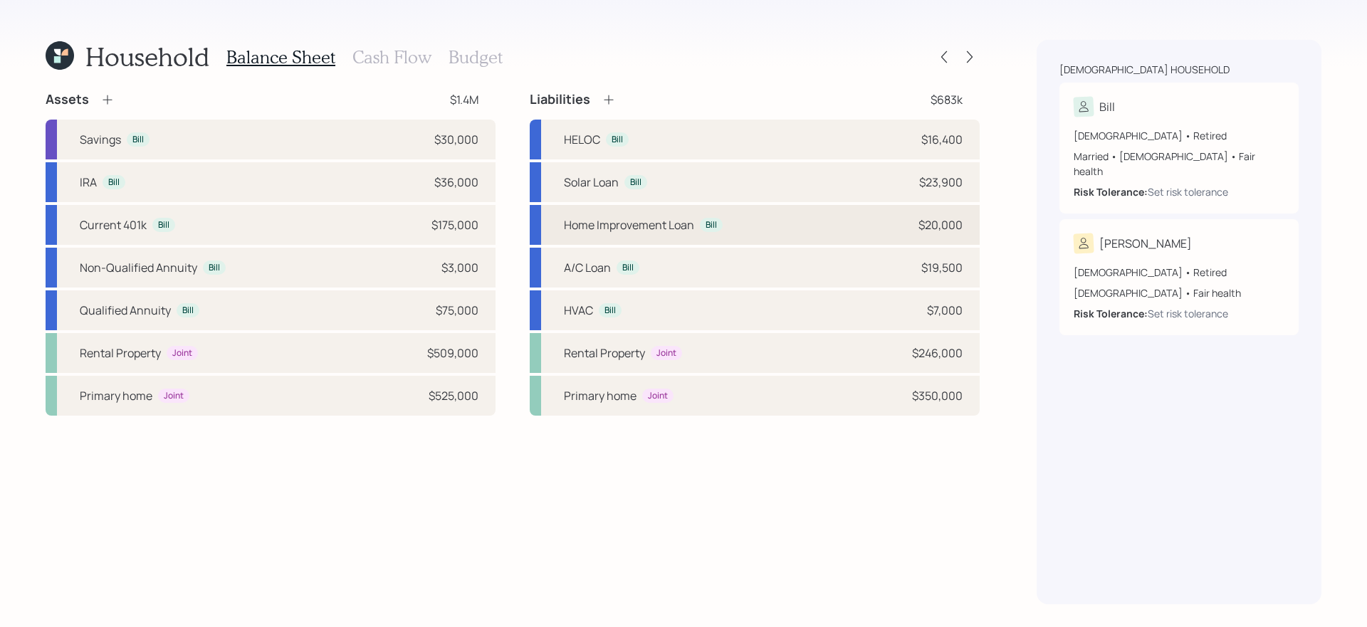
click at [790, 222] on div "Home Improvement Loan Bill $20,000" at bounding box center [755, 225] width 450 height 40
select select "other"
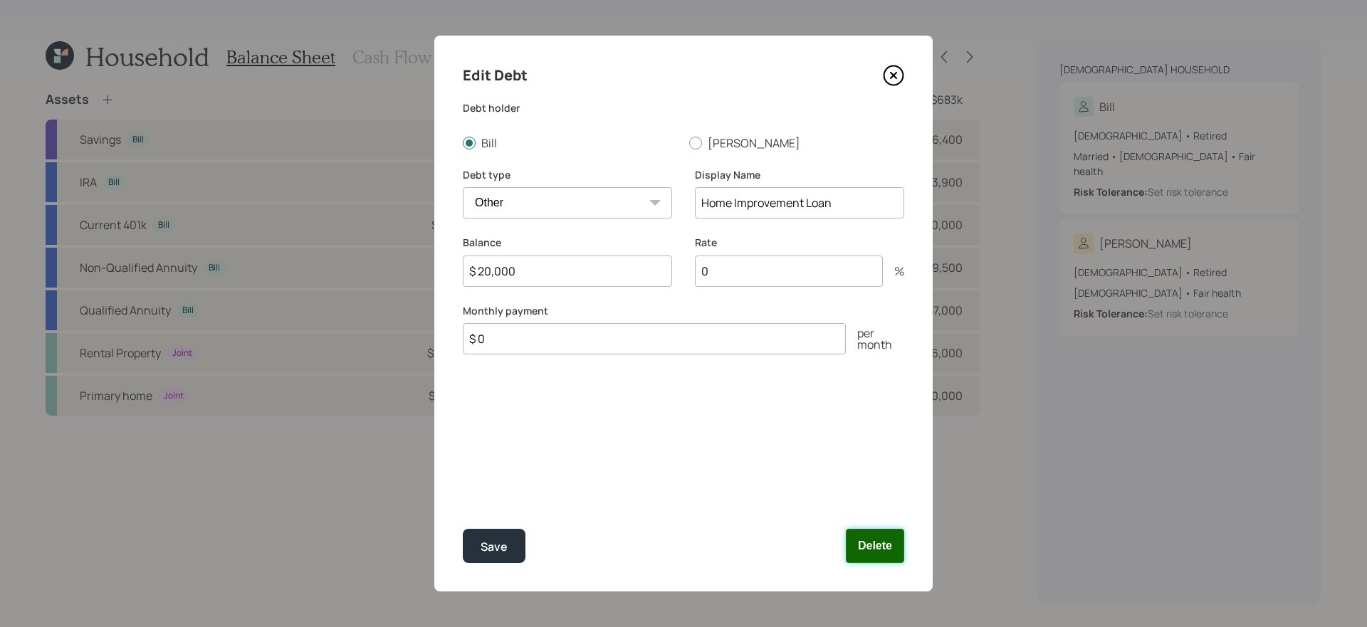
click at [887, 529] on button "Delete" at bounding box center [875, 546] width 58 height 34
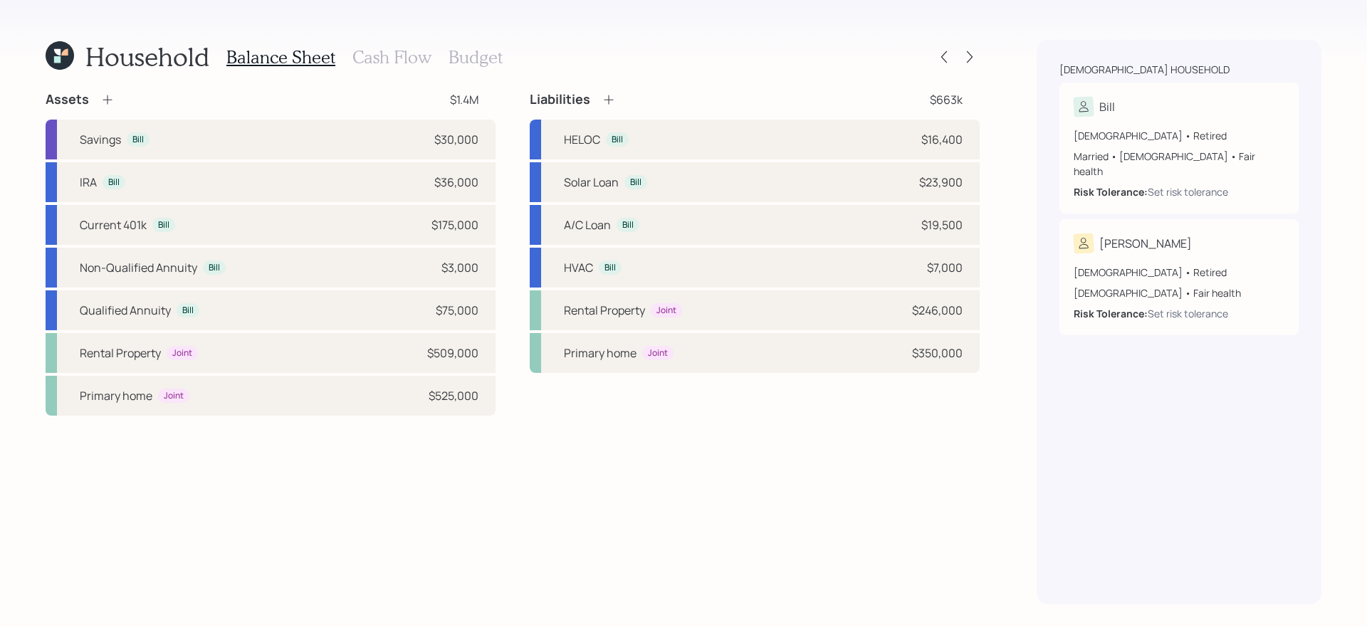
click at [384, 54] on h3 "Cash Flow" at bounding box center [392, 57] width 79 height 21
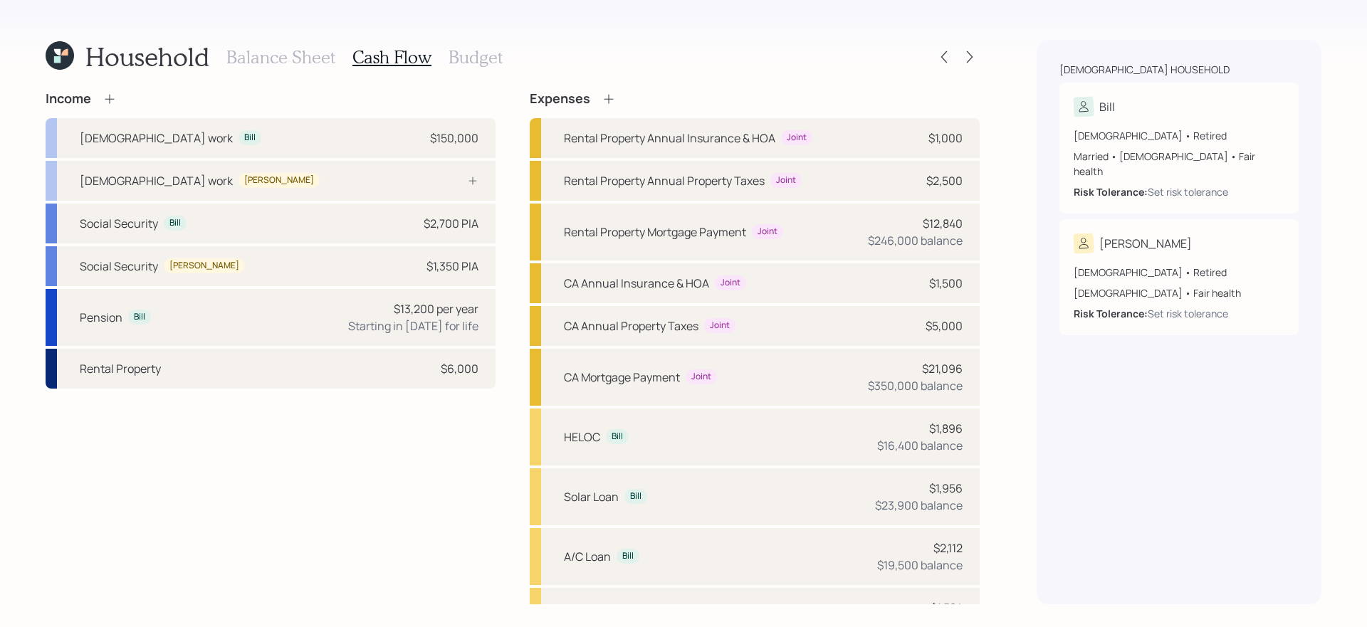
click at [399, 441] on div "Income Full-time work Bill $150,000 Full-time work Terilyn Social Security Bill…" at bounding box center [271, 453] width 450 height 725
click at [610, 99] on icon at bounding box center [609, 99] width 14 height 14
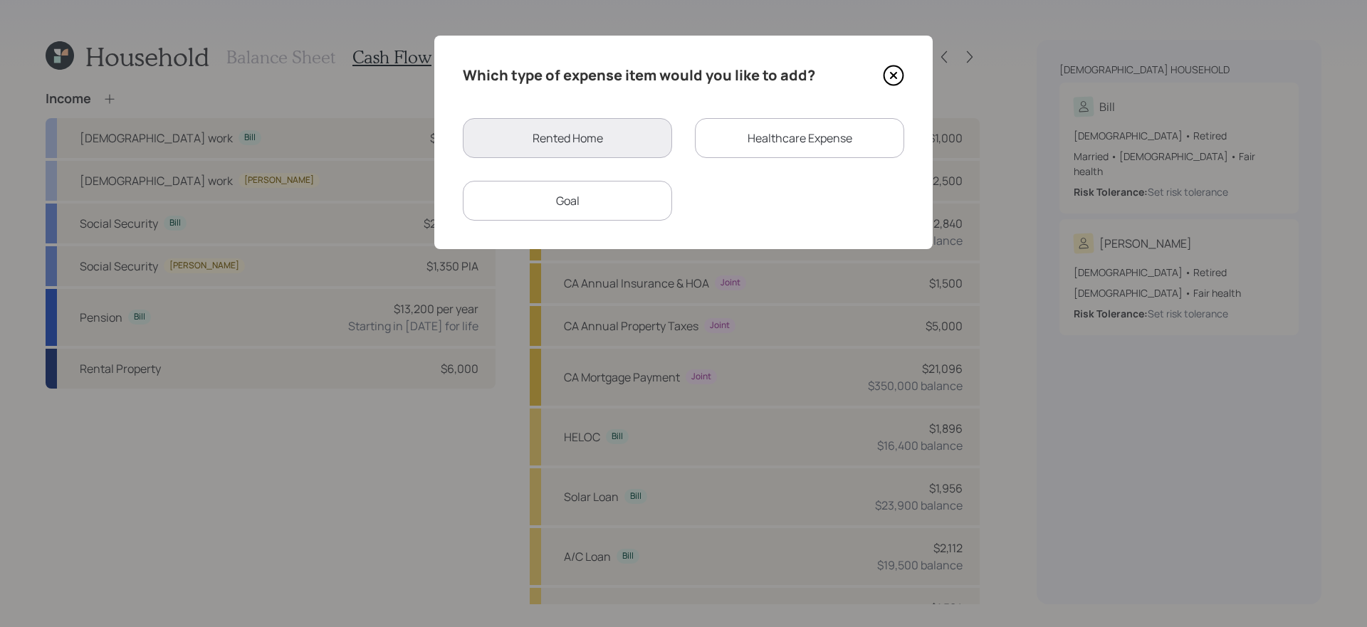
click at [828, 139] on div "Healthcare Expense" at bounding box center [799, 138] width 209 height 40
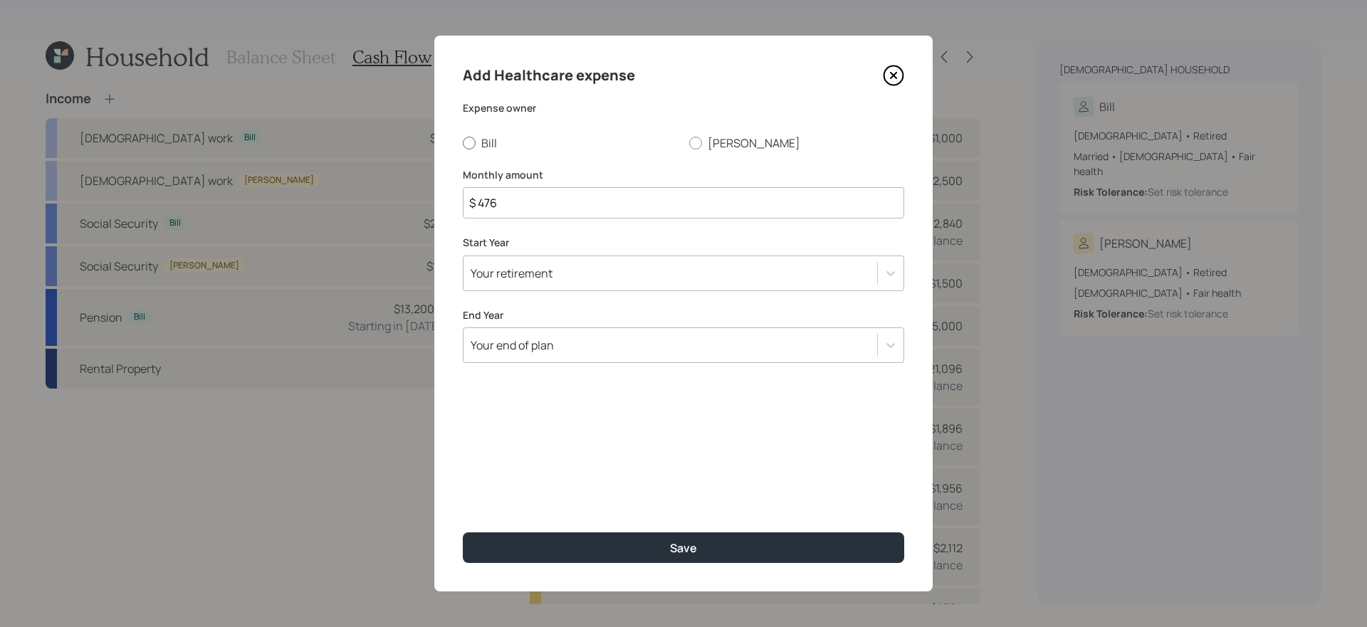
click at [489, 148] on label "Bill" at bounding box center [570, 143] width 215 height 16
click at [463, 143] on input "Bill" at bounding box center [462, 142] width 1 height 1
radio input "true"
click at [558, 203] on input "$ 476" at bounding box center [684, 202] width 442 height 31
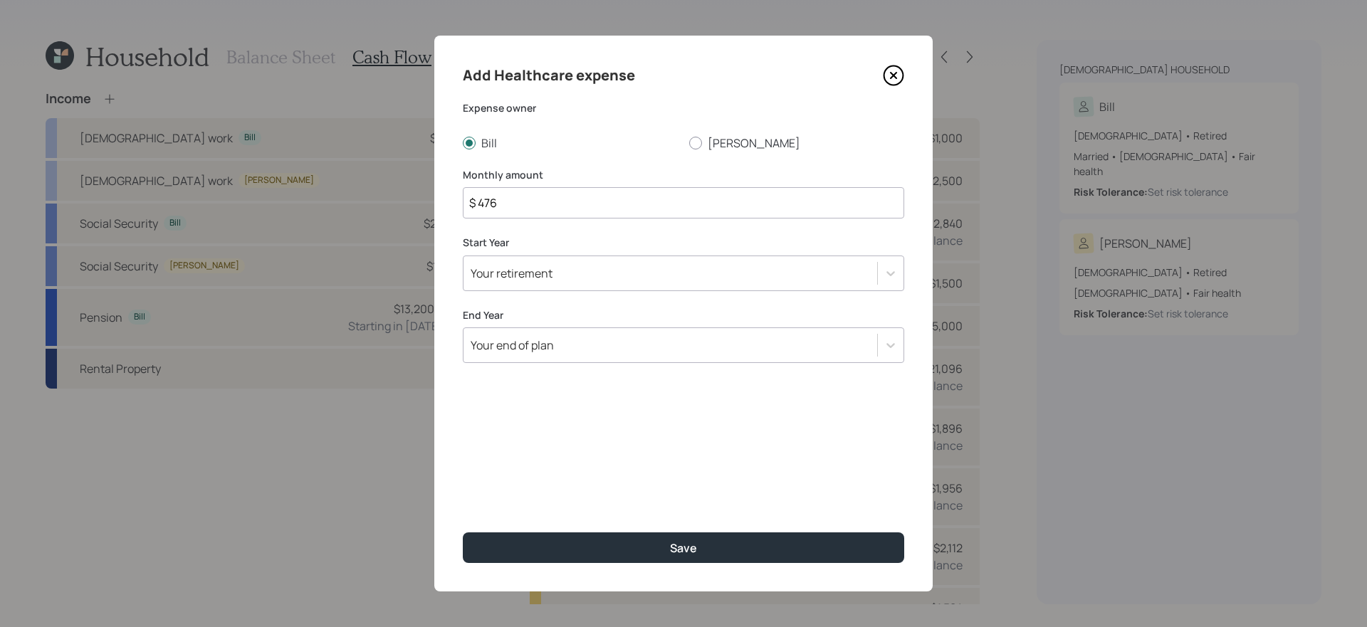
click at [558, 203] on input "$ 476" at bounding box center [684, 202] width 442 height 31
click at [655, 160] on div "Add Healthcare expense Expense owner Bill Terilyn Monthly amount $ 476 Start Ye…" at bounding box center [683, 314] width 499 height 556
click at [712, 200] on input "$ 476" at bounding box center [684, 202] width 442 height 31
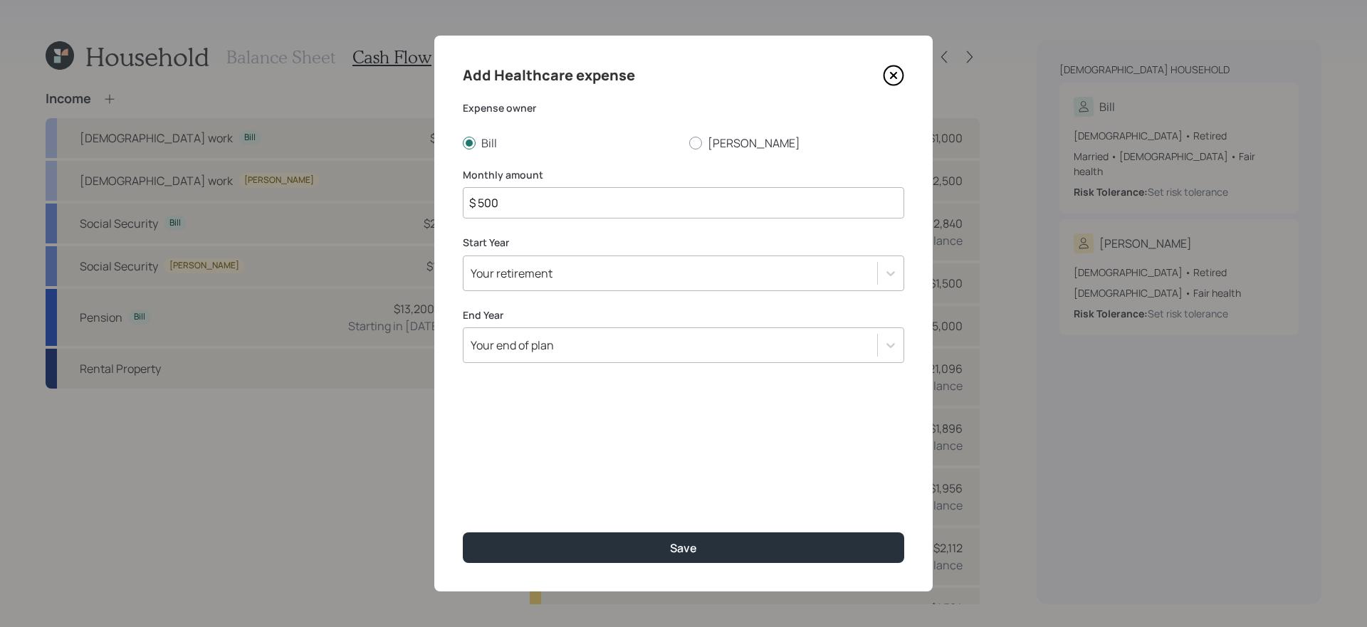
type input "$ 500"
click at [590, 276] on div "Your retirement" at bounding box center [671, 273] width 414 height 24
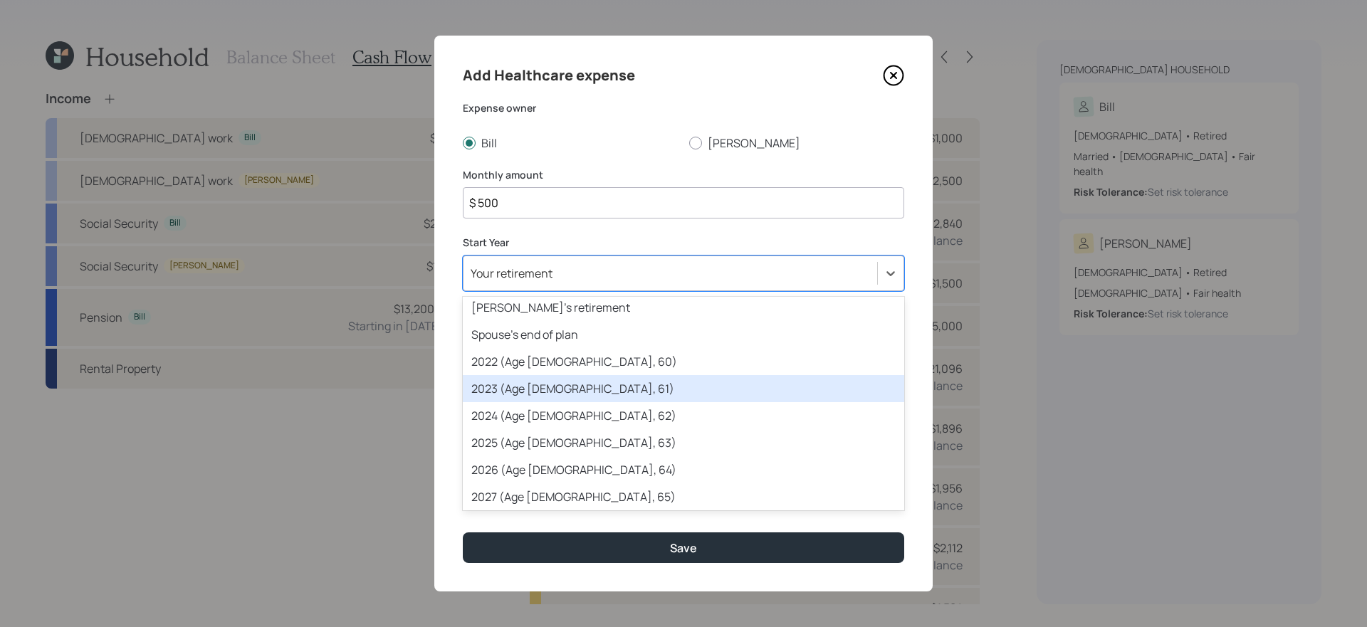
scroll to position [34, 0]
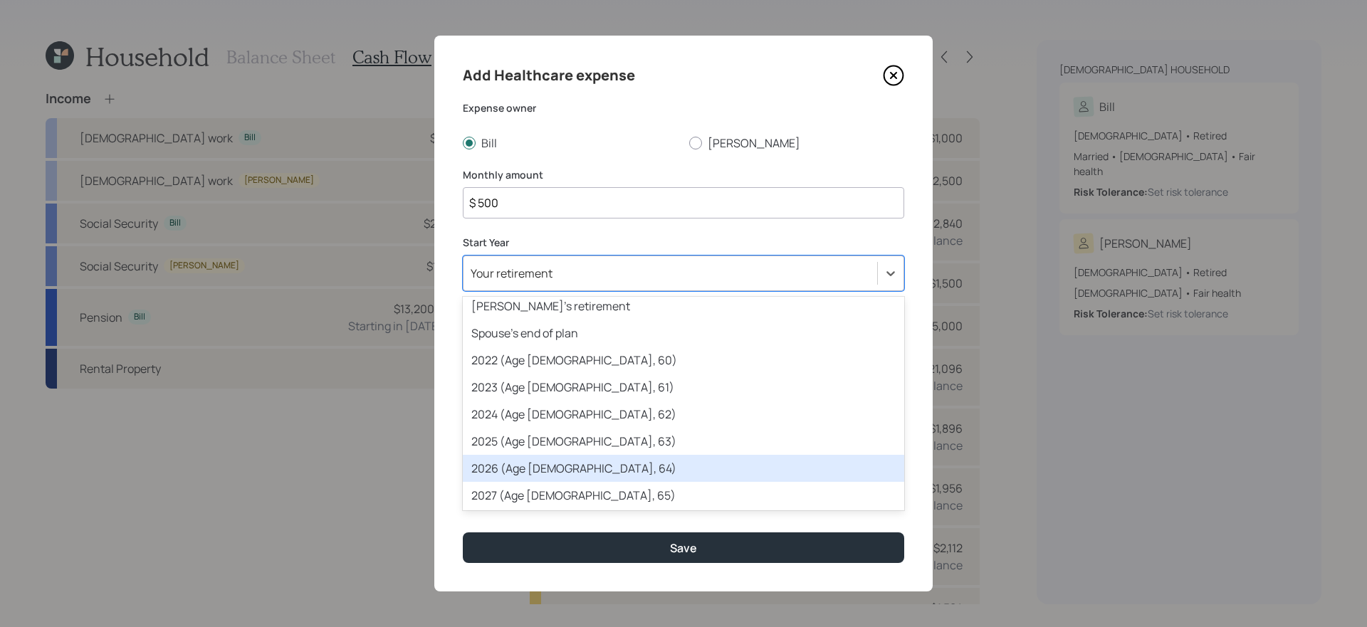
click at [555, 462] on div "2026 (Age [DEMOGRAPHIC_DATA], 64)" at bounding box center [684, 468] width 442 height 27
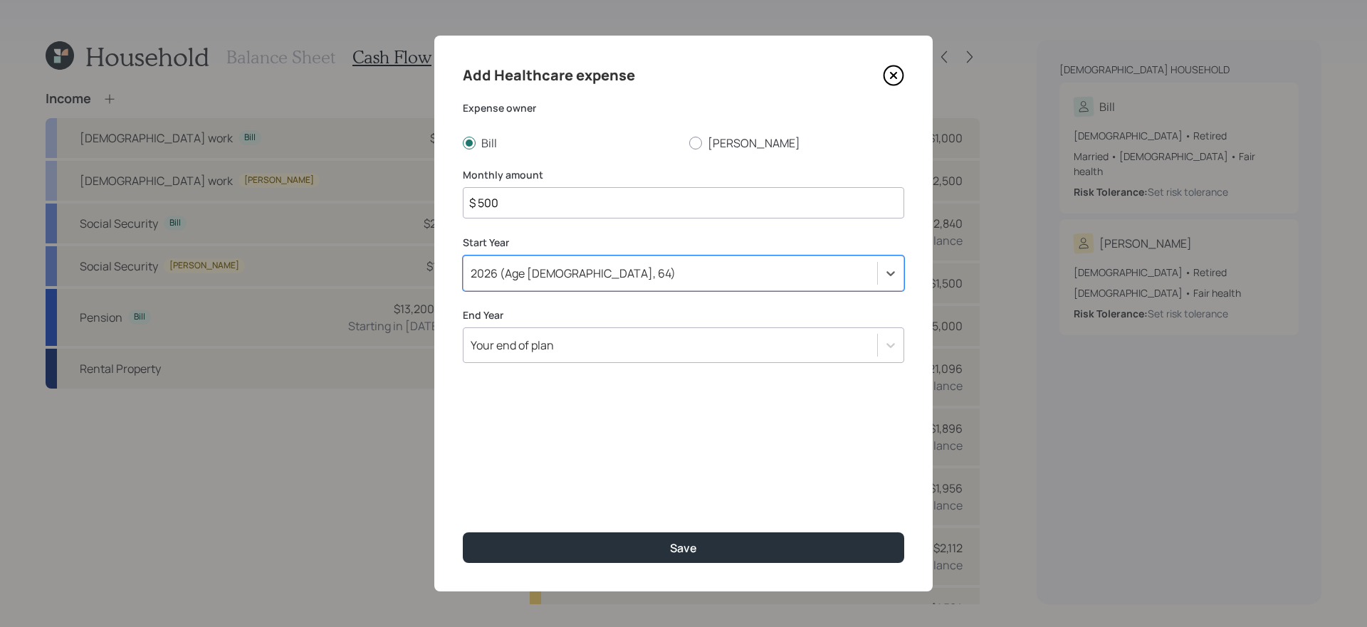
click at [611, 343] on div "Your end of plan" at bounding box center [671, 345] width 414 height 24
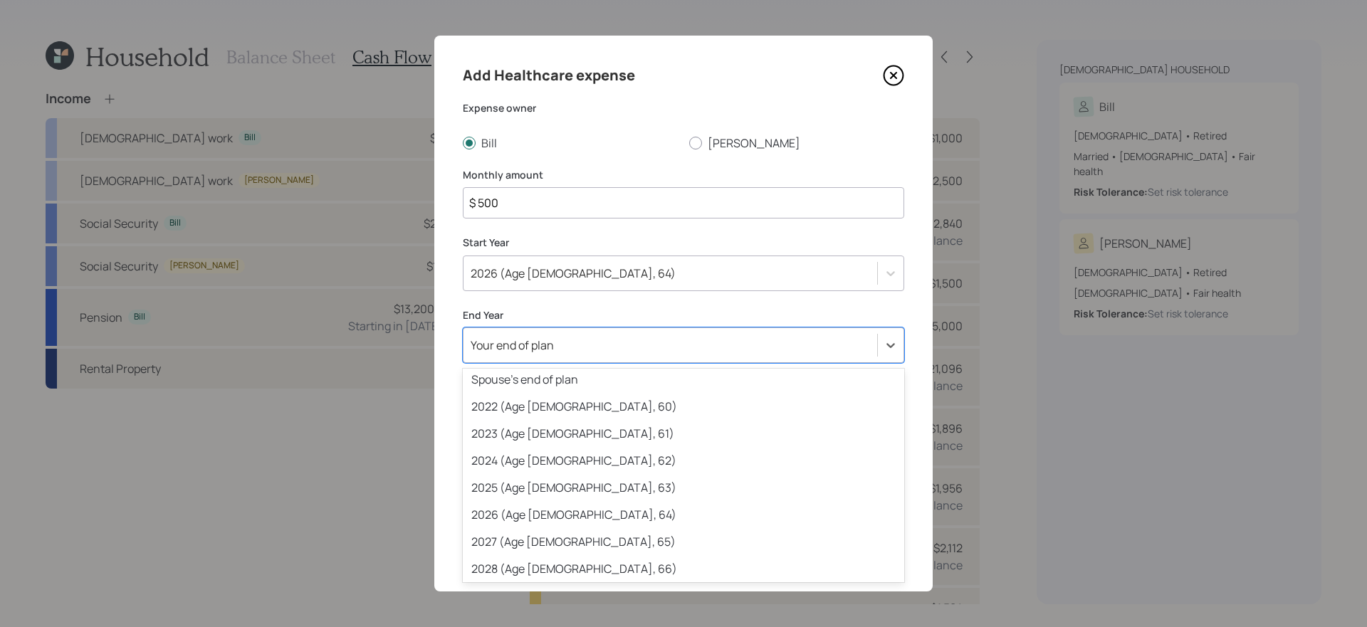
scroll to position [85, 0]
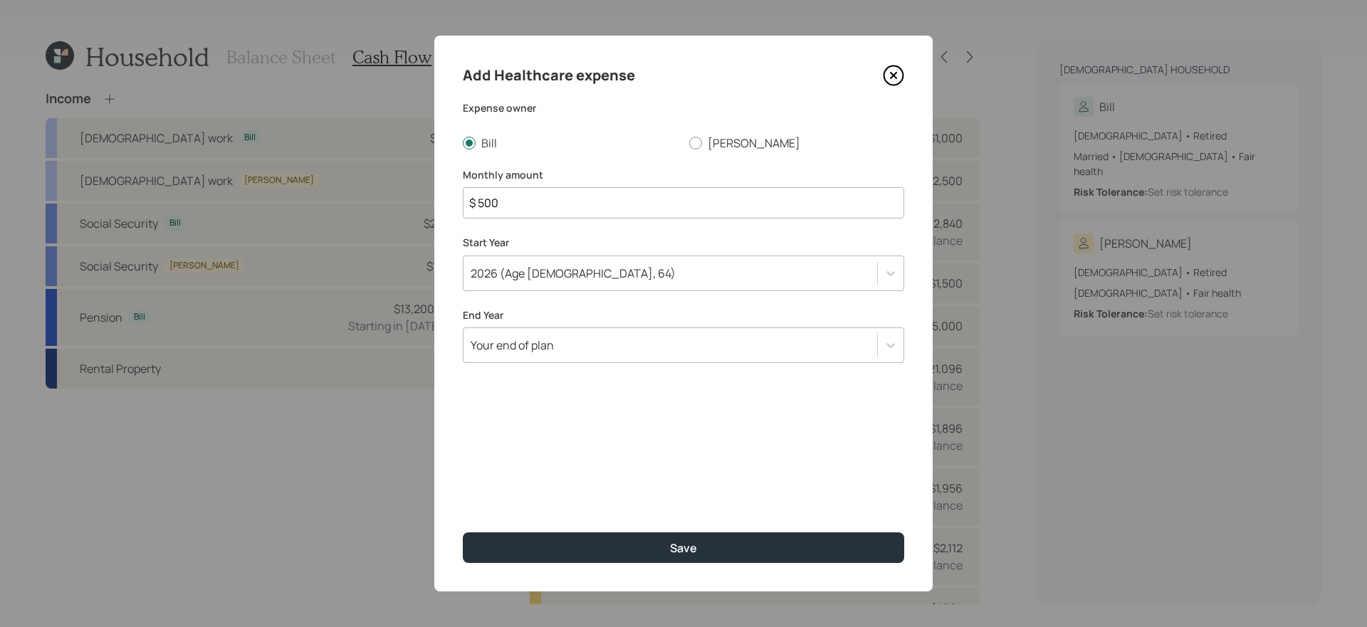
click at [616, 303] on div "Add Healthcare expense Expense owner Bill Terilyn Monthly amount $ 500 Start Ye…" at bounding box center [683, 314] width 499 height 556
click at [553, 360] on div "Your end of plan" at bounding box center [684, 346] width 442 height 36
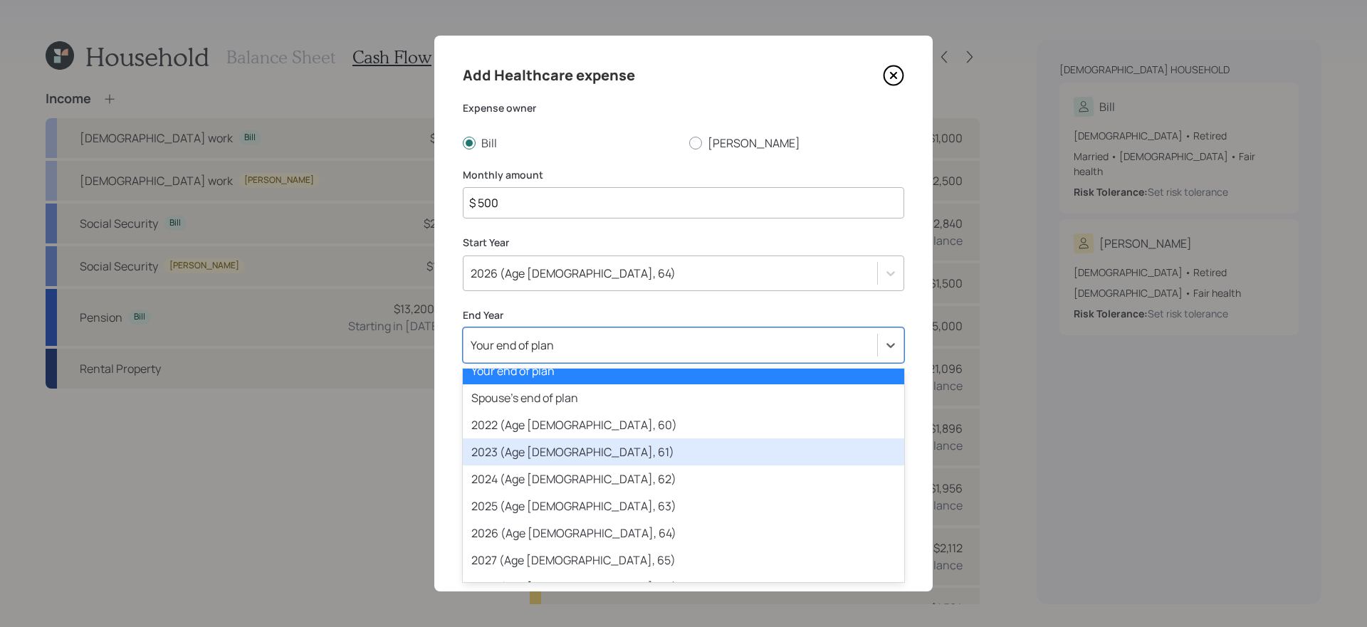
scroll to position [69, 0]
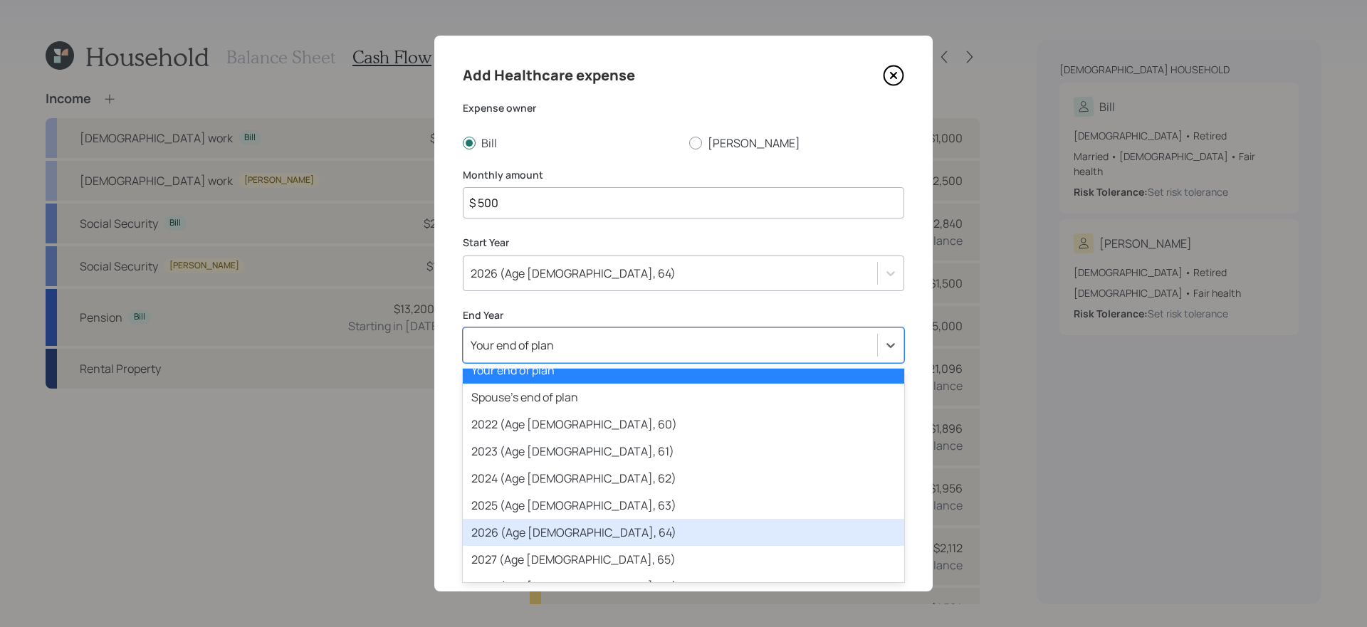
click at [572, 529] on div "2026 (Age [DEMOGRAPHIC_DATA], 64)" at bounding box center [684, 532] width 442 height 27
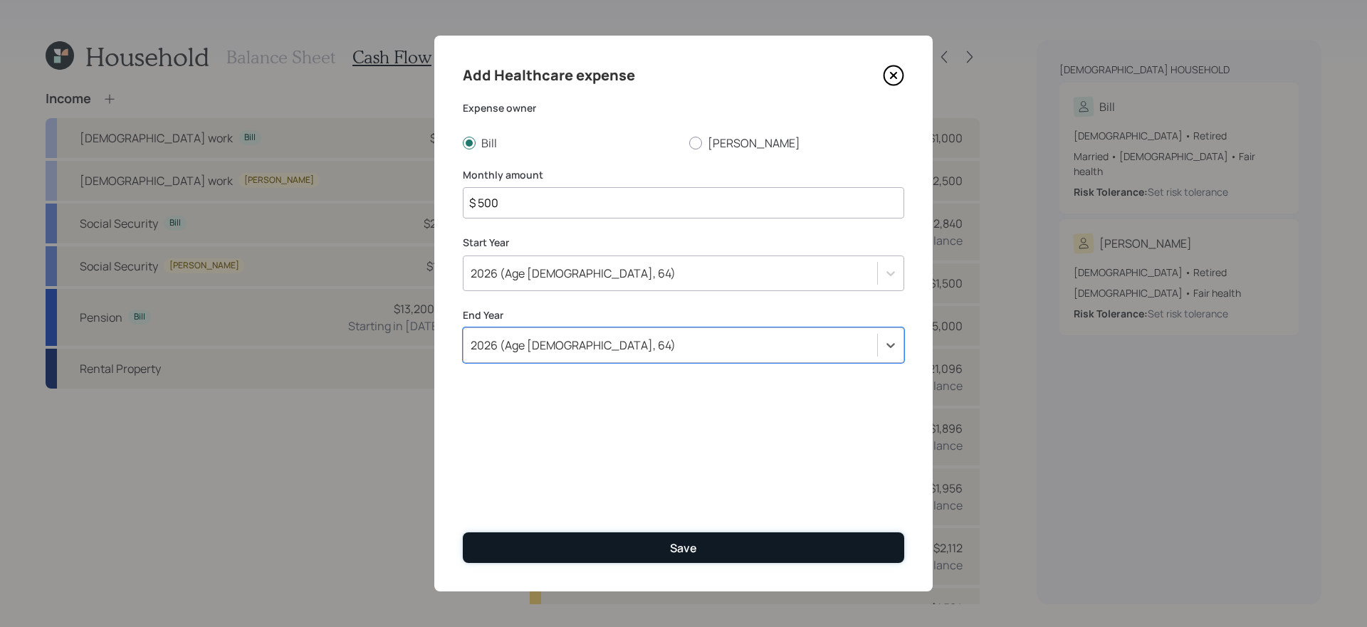
click at [749, 529] on button "Save" at bounding box center [684, 548] width 442 height 31
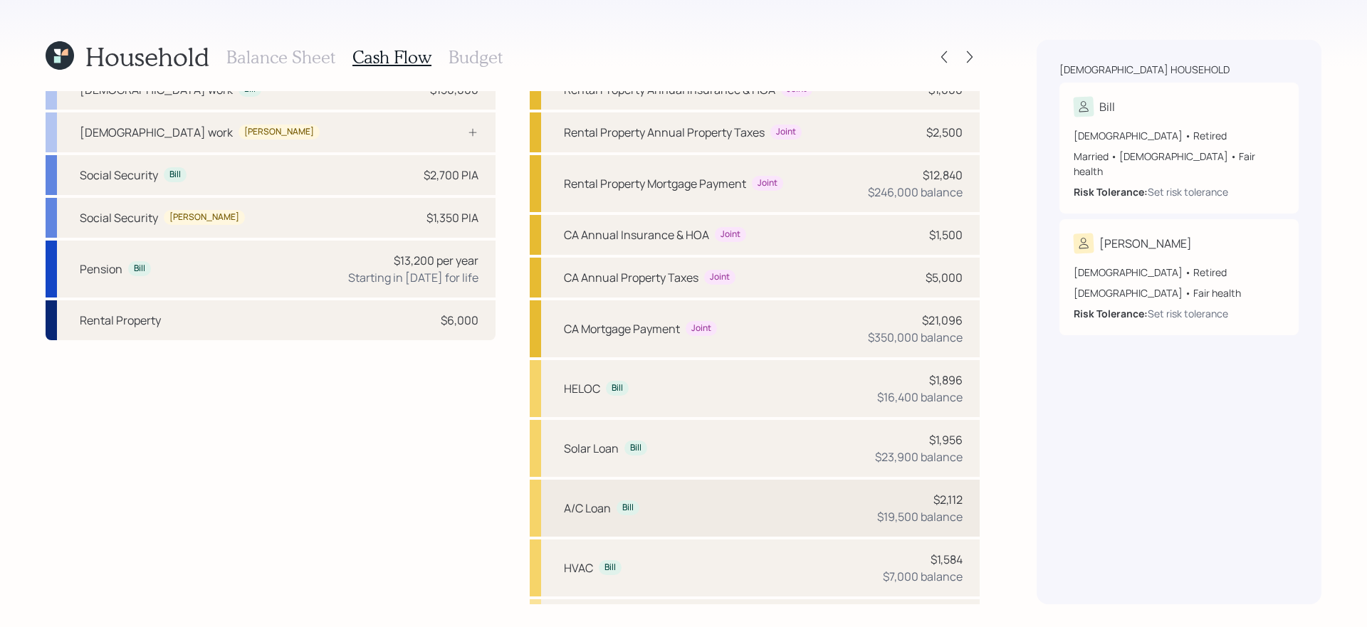
scroll to position [254, 0]
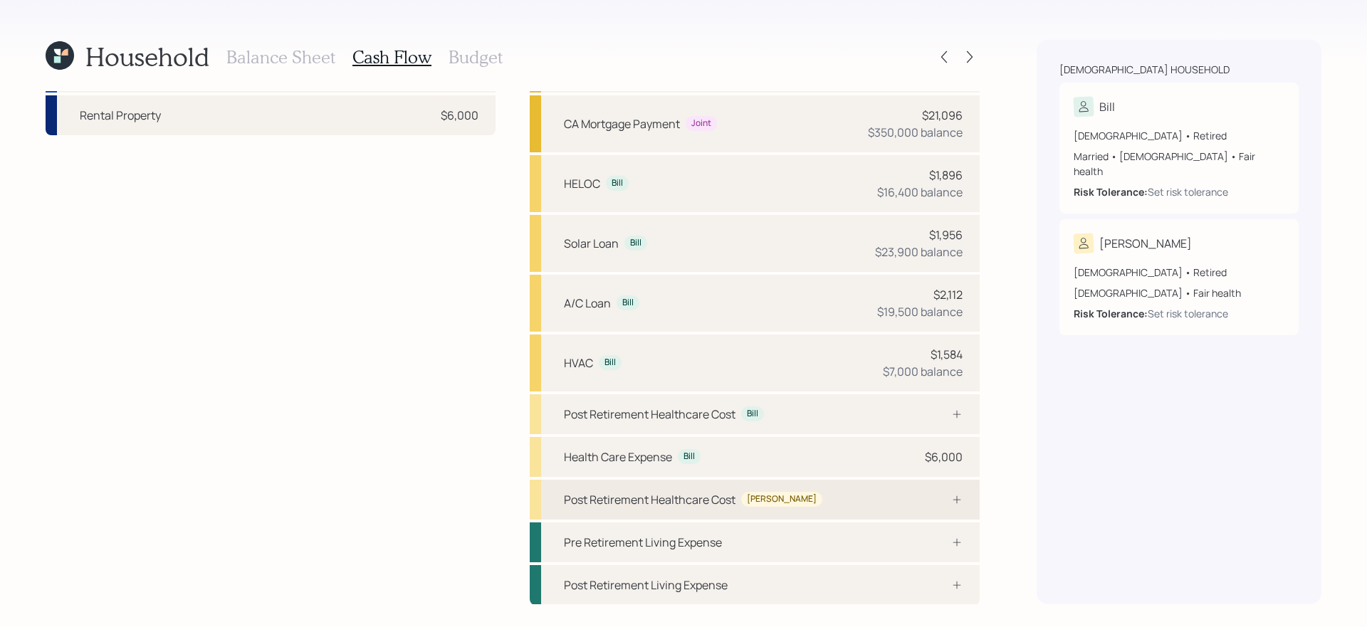
click at [826, 499] on div "Post Retirement Healthcare Cost Terilyn" at bounding box center [755, 500] width 450 height 40
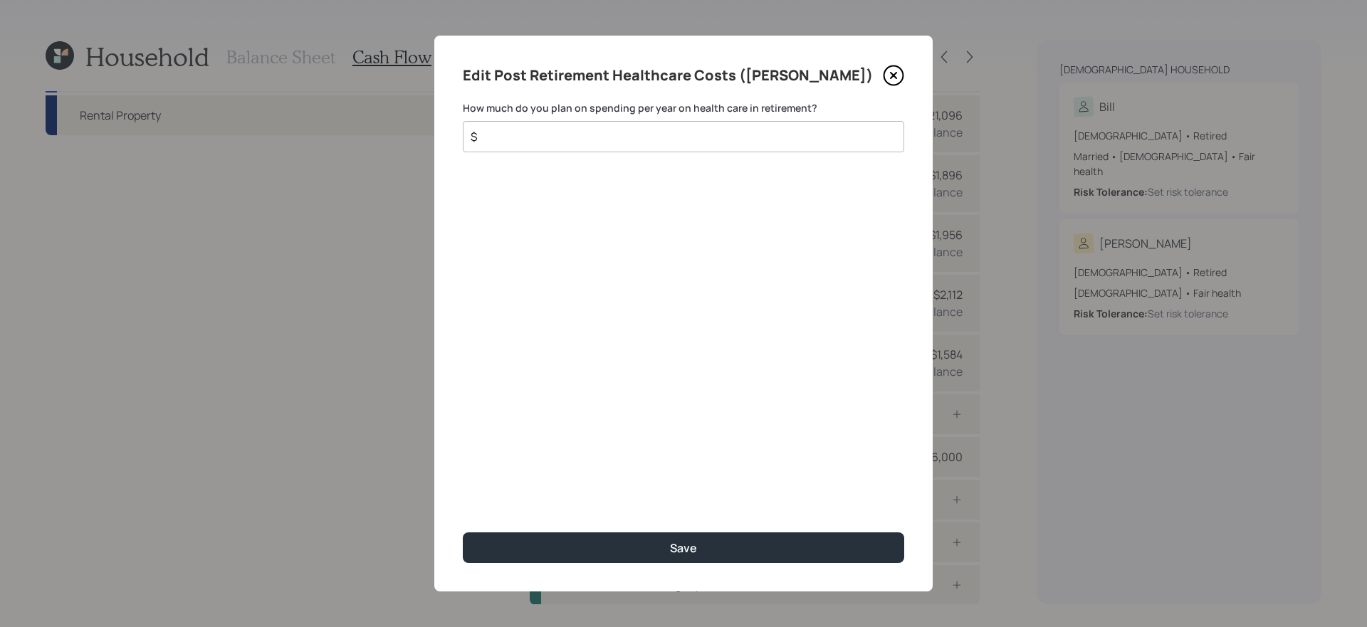
click at [660, 135] on input "$" at bounding box center [677, 136] width 417 height 17
type input "$ 5,000"
click at [463, 529] on button "Save" at bounding box center [684, 548] width 442 height 31
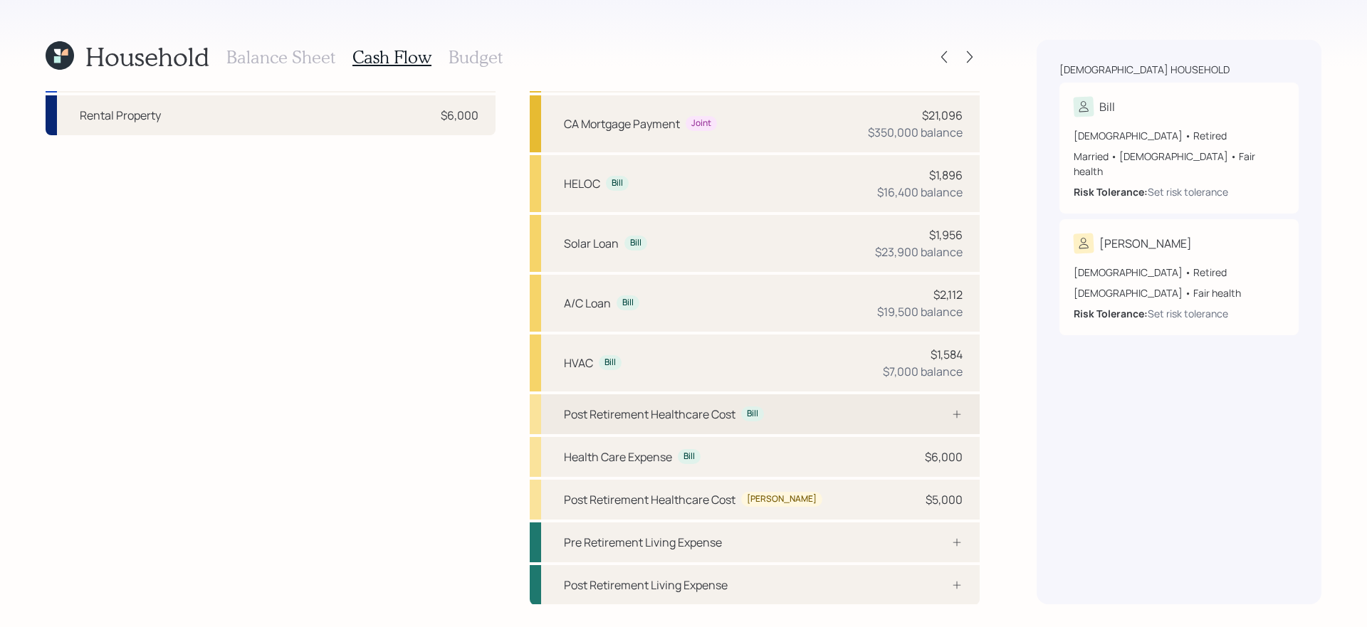
click at [810, 410] on div "Post Retirement Healthcare Cost Bill" at bounding box center [755, 415] width 450 height 40
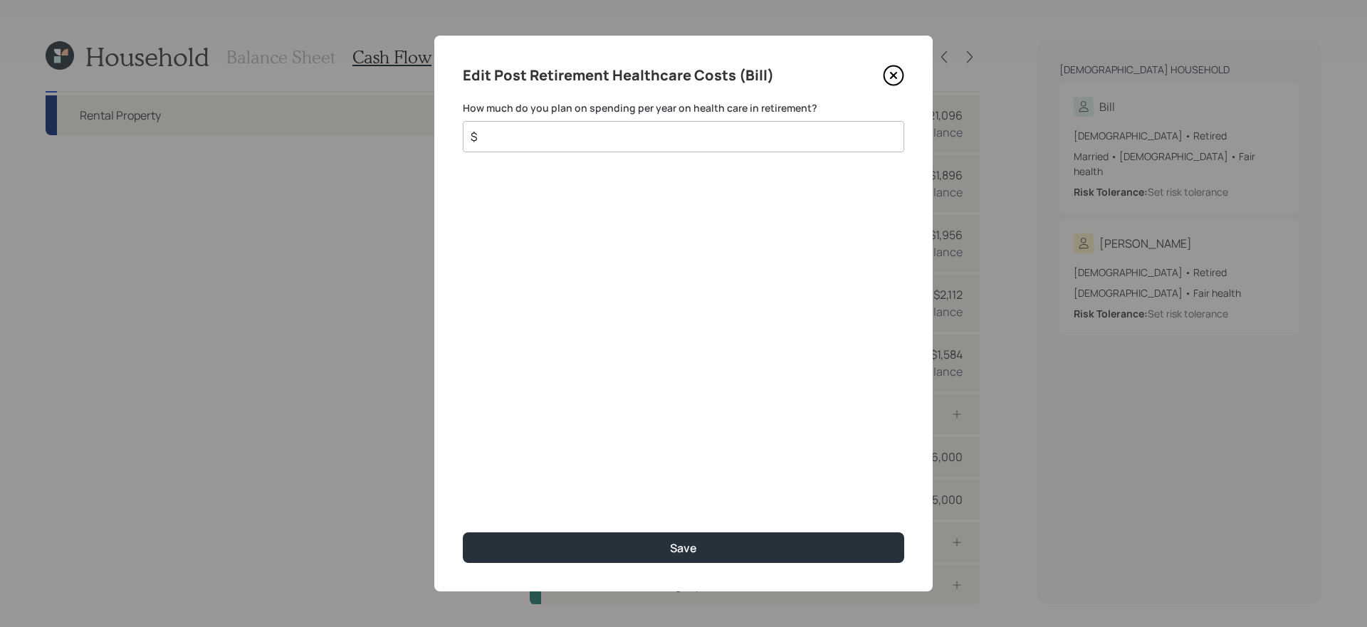
drag, startPoint x: 621, startPoint y: 141, endPoint x: 641, endPoint y: 132, distance: 22.0
click at [621, 141] on input "$" at bounding box center [677, 136] width 417 height 17
type input "$ 5,000"
click at [463, 529] on button "Save" at bounding box center [684, 548] width 442 height 31
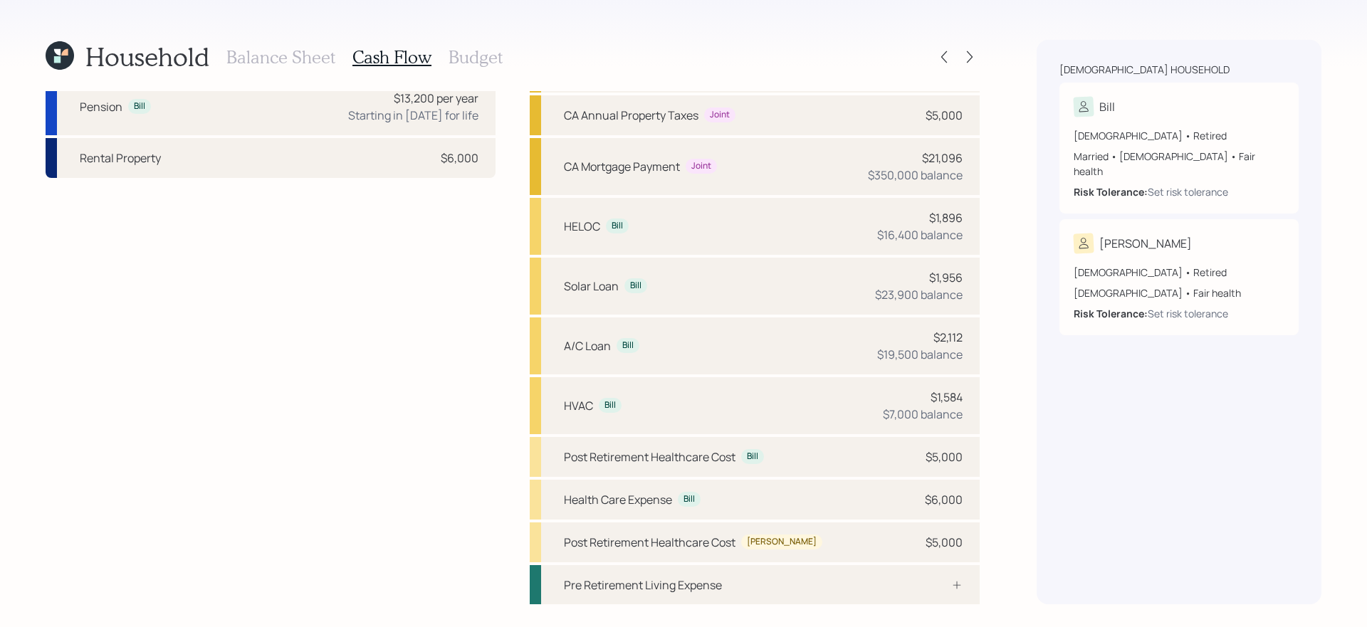
scroll to position [254, 0]
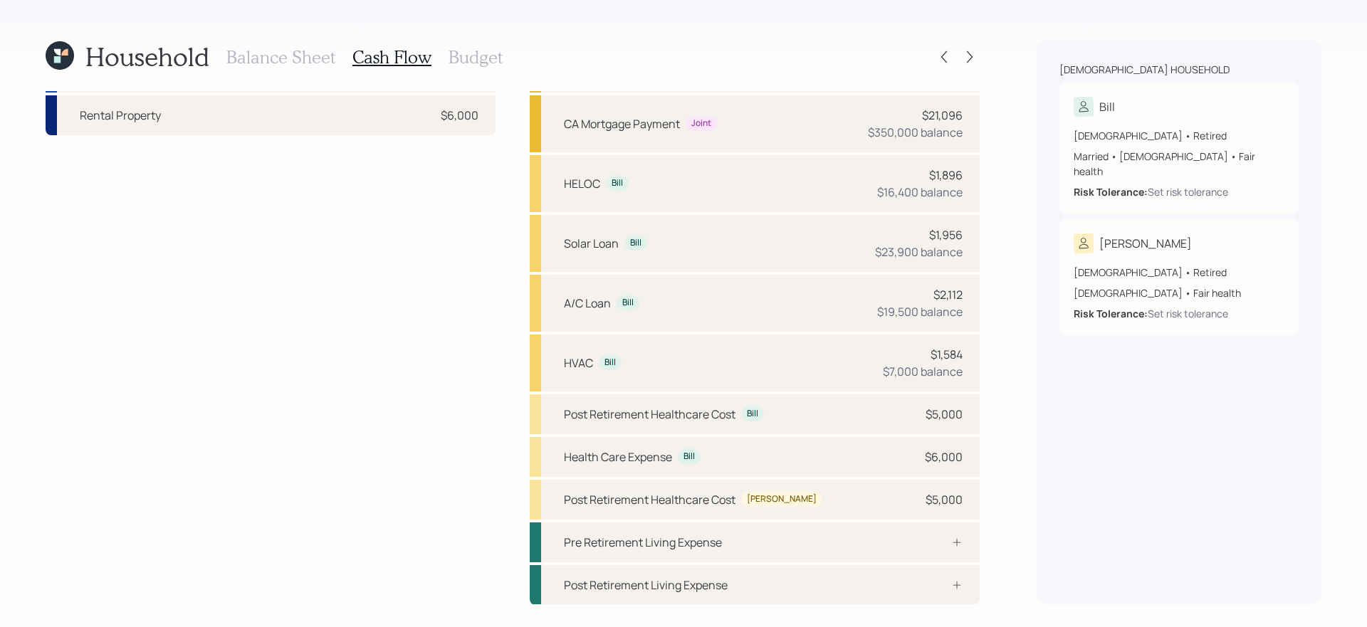
click at [492, 61] on h3 "Budget" at bounding box center [476, 57] width 54 height 21
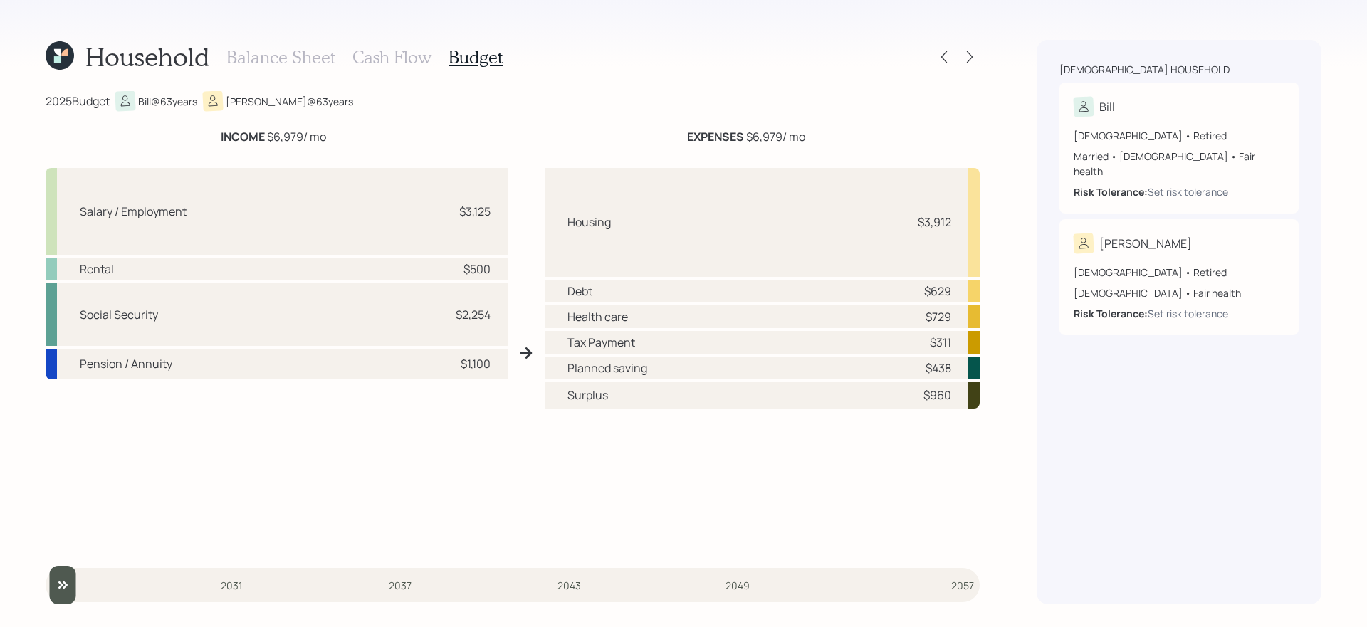
click at [390, 51] on h3 "Cash Flow" at bounding box center [392, 57] width 79 height 21
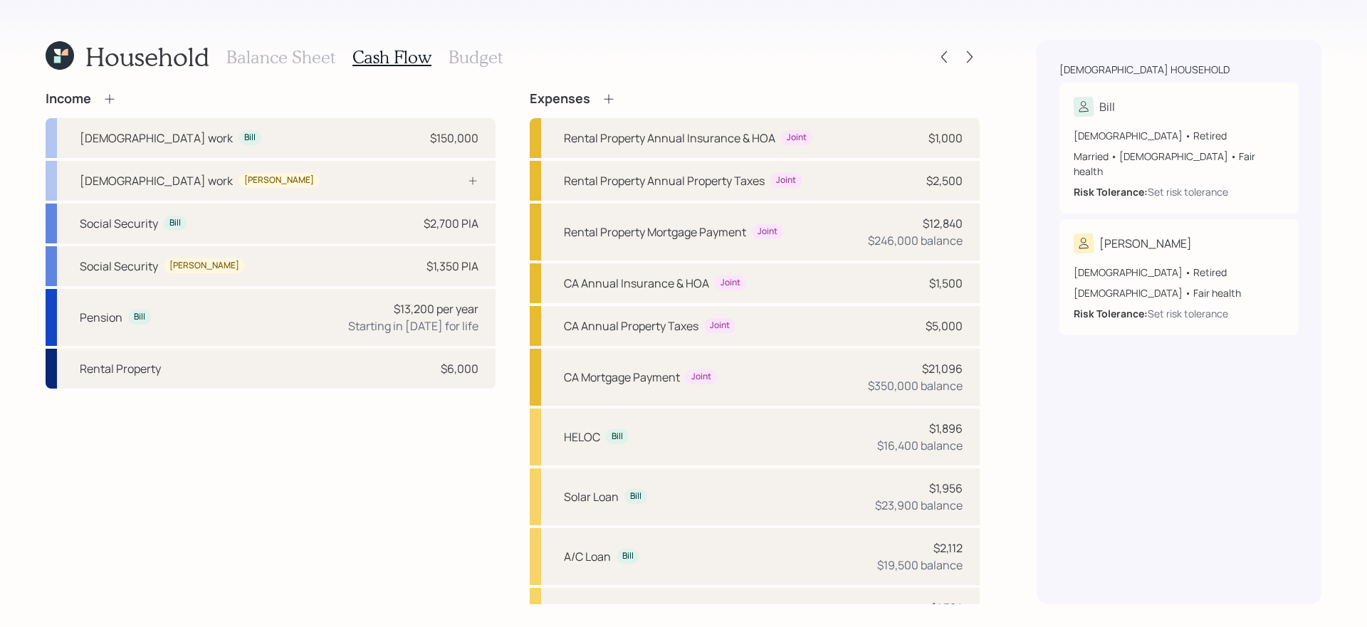
click at [479, 53] on h3 "Budget" at bounding box center [476, 57] width 54 height 21
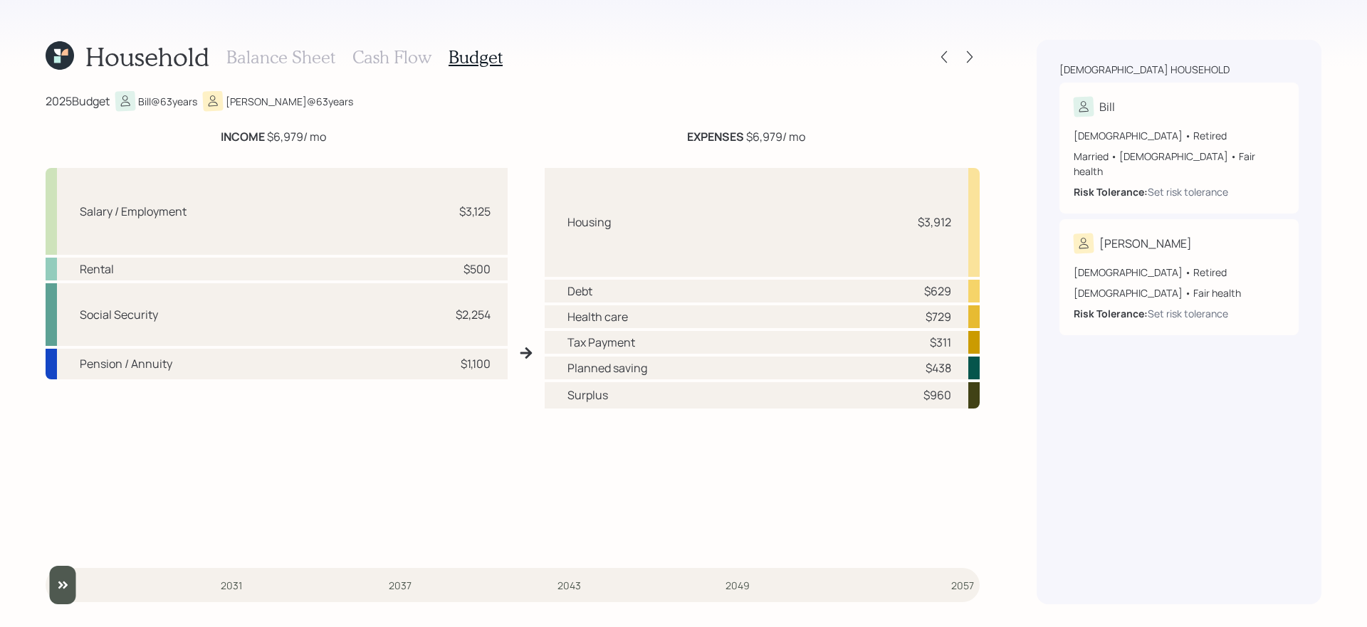
click at [366, 55] on h3 "Cash Flow" at bounding box center [392, 57] width 79 height 21
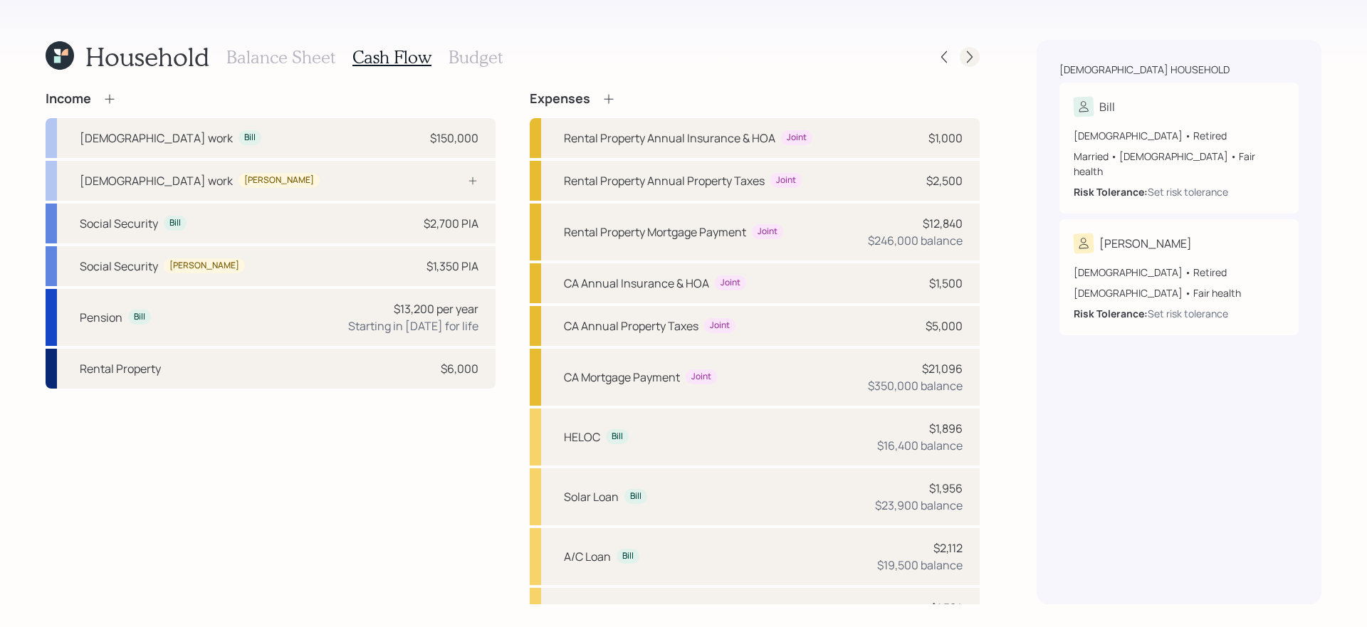
click at [975, 53] on icon at bounding box center [970, 57] width 14 height 14
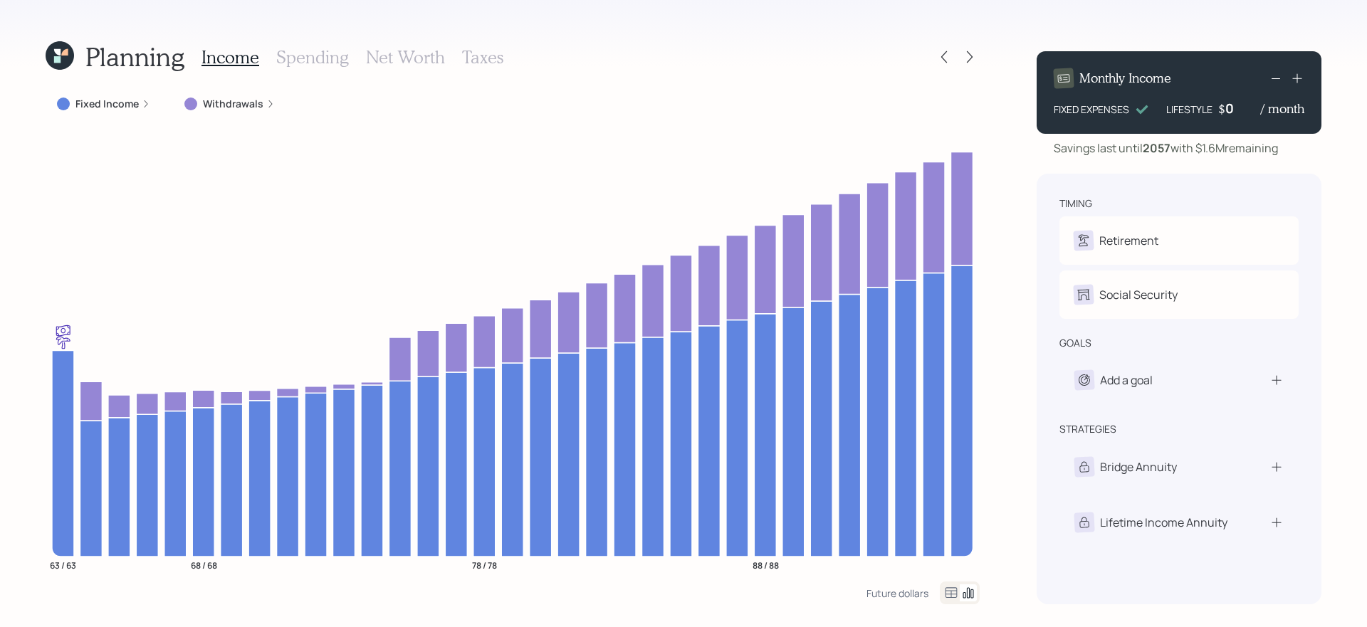
click at [297, 63] on h3 "Spending" at bounding box center [312, 57] width 73 height 21
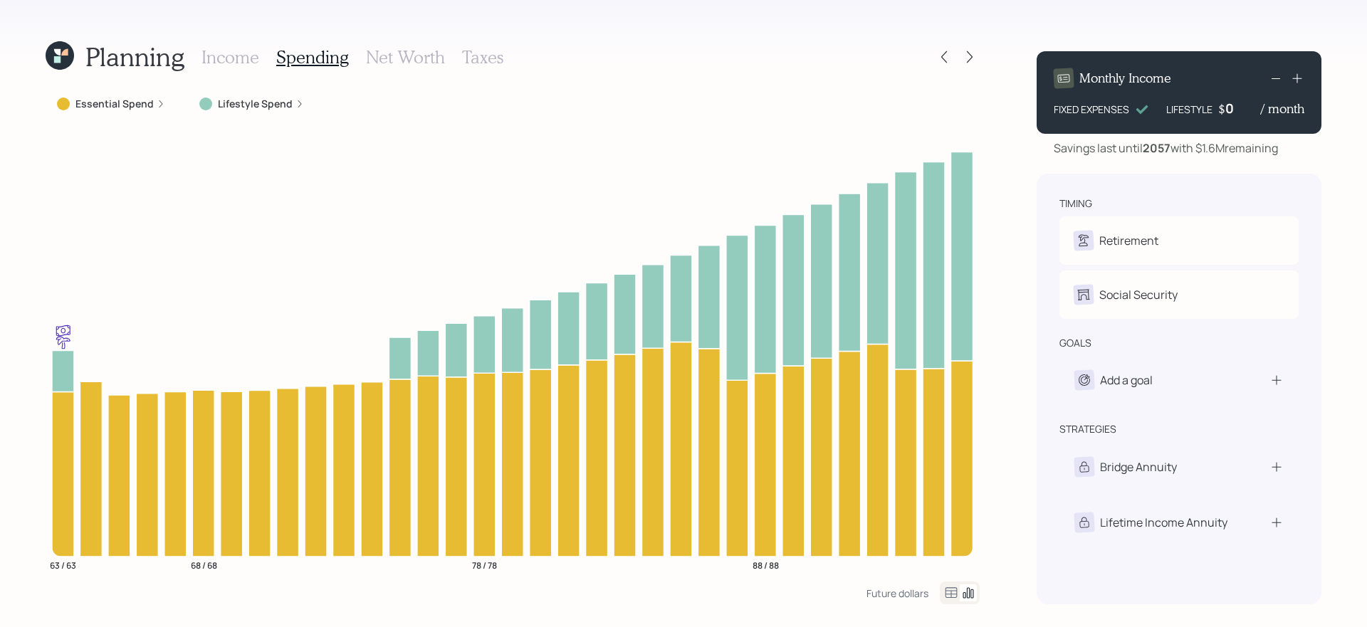
click at [944, 529] on div at bounding box center [960, 593] width 40 height 23
click at [949, 529] on icon at bounding box center [951, 593] width 17 height 17
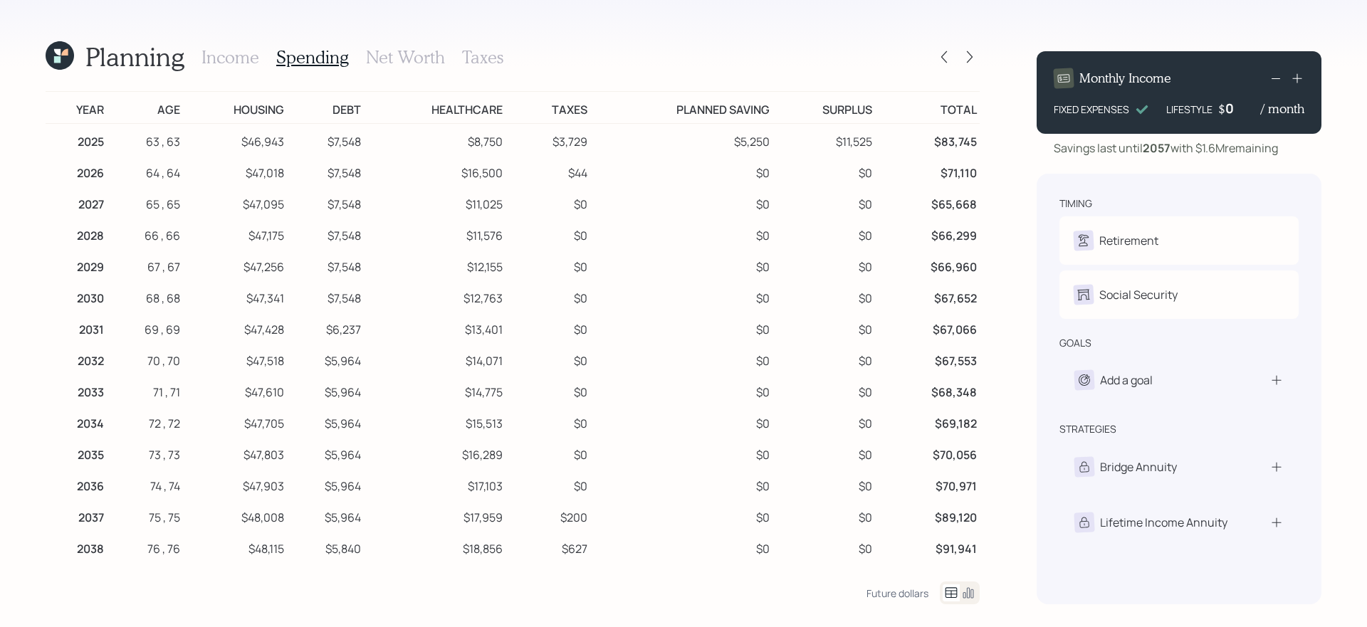
click at [237, 64] on h3 "Income" at bounding box center [231, 57] width 58 height 21
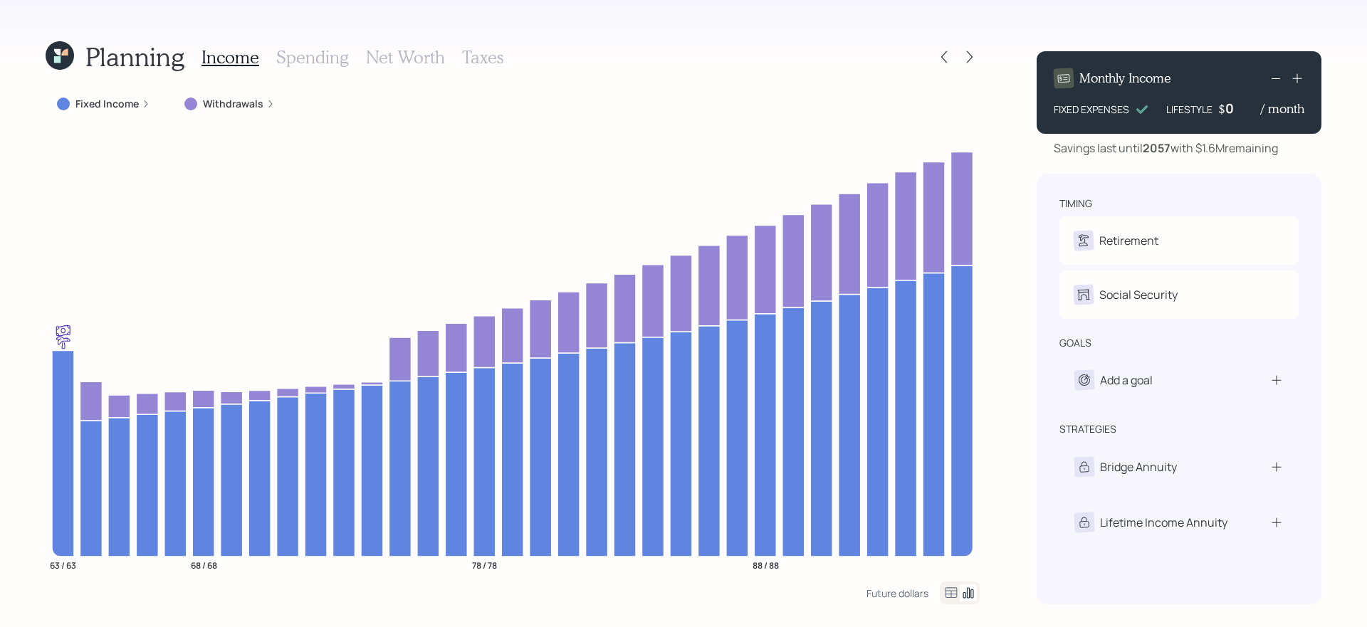
click at [953, 529] on icon at bounding box center [952, 593] width 12 height 11
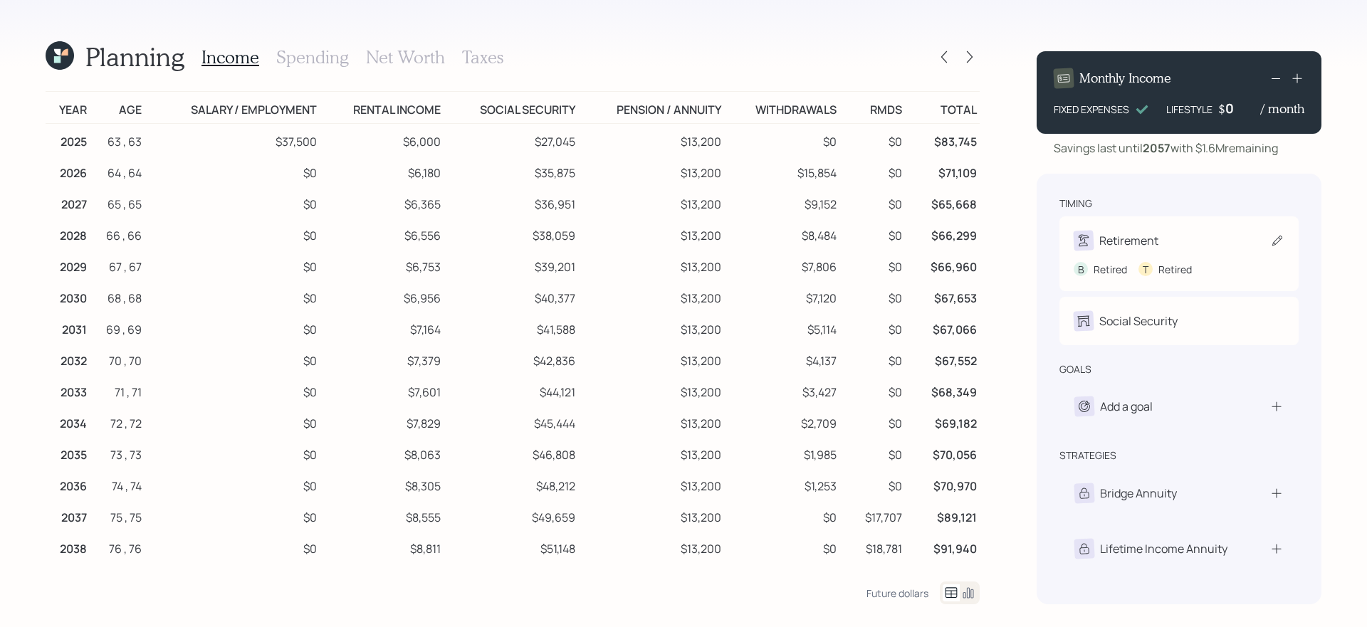
click at [1046, 241] on icon at bounding box center [1278, 241] width 14 height 14
select select "4"
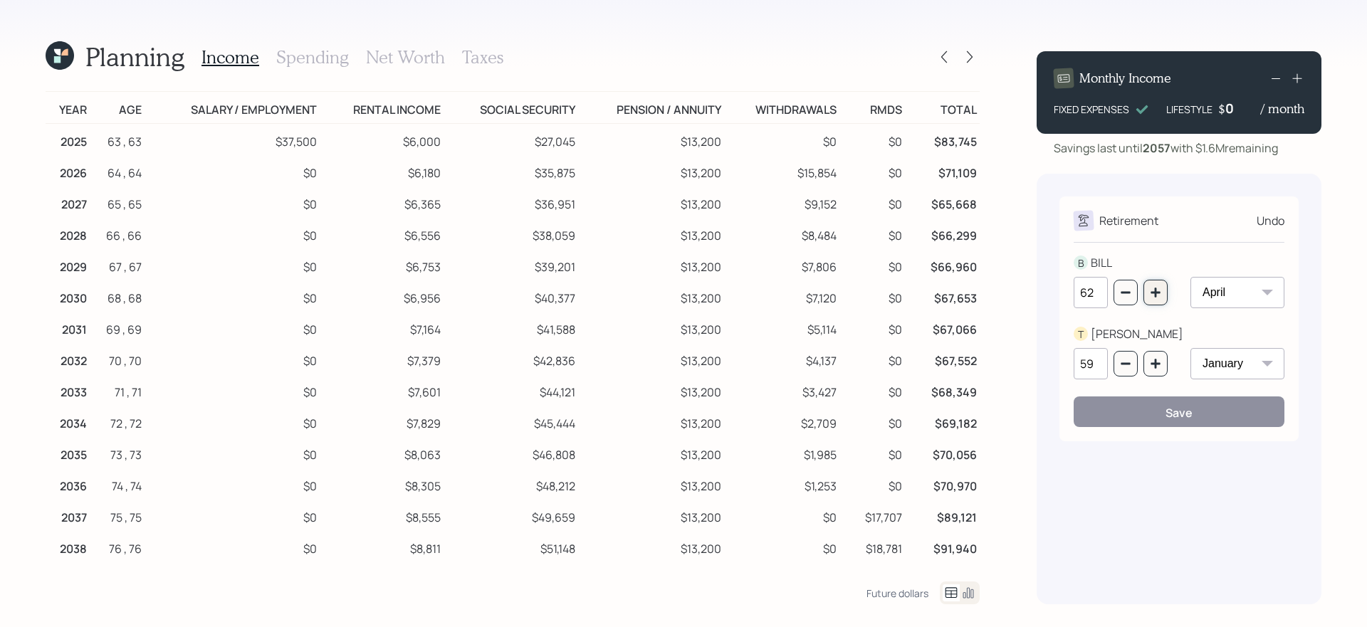
click at [1046, 298] on button "button" at bounding box center [1156, 293] width 24 height 26
type input "63"
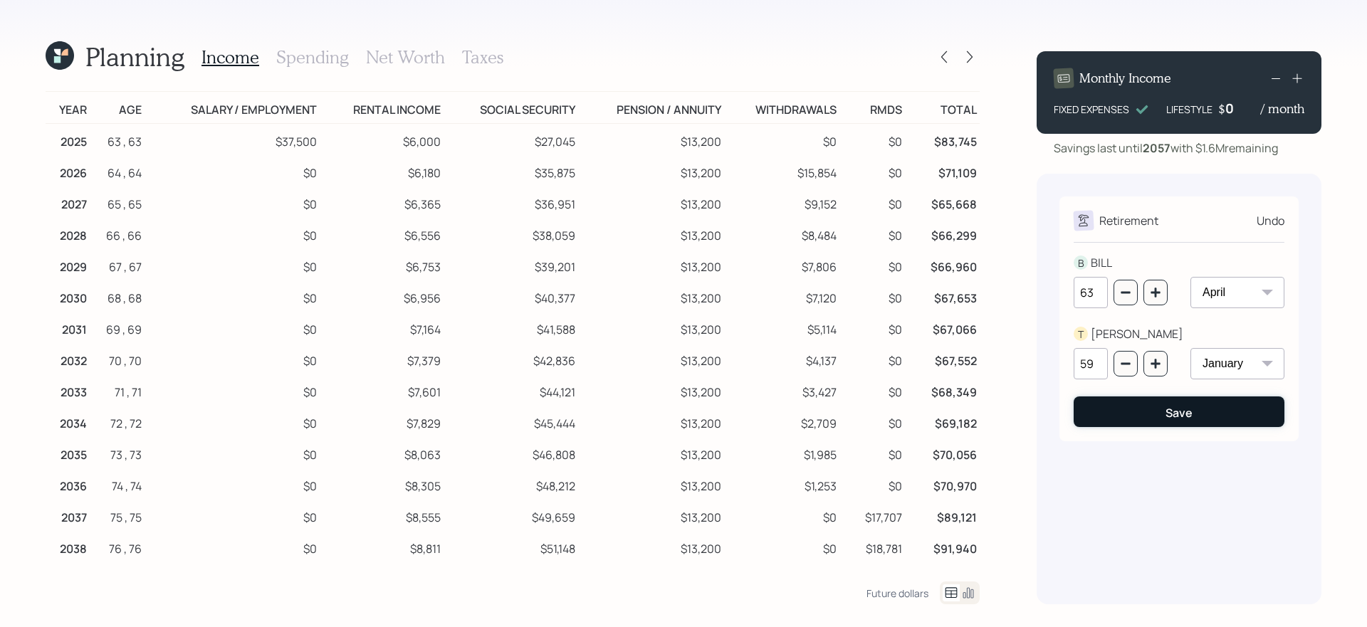
click at [1046, 405] on button "Save" at bounding box center [1179, 412] width 211 height 31
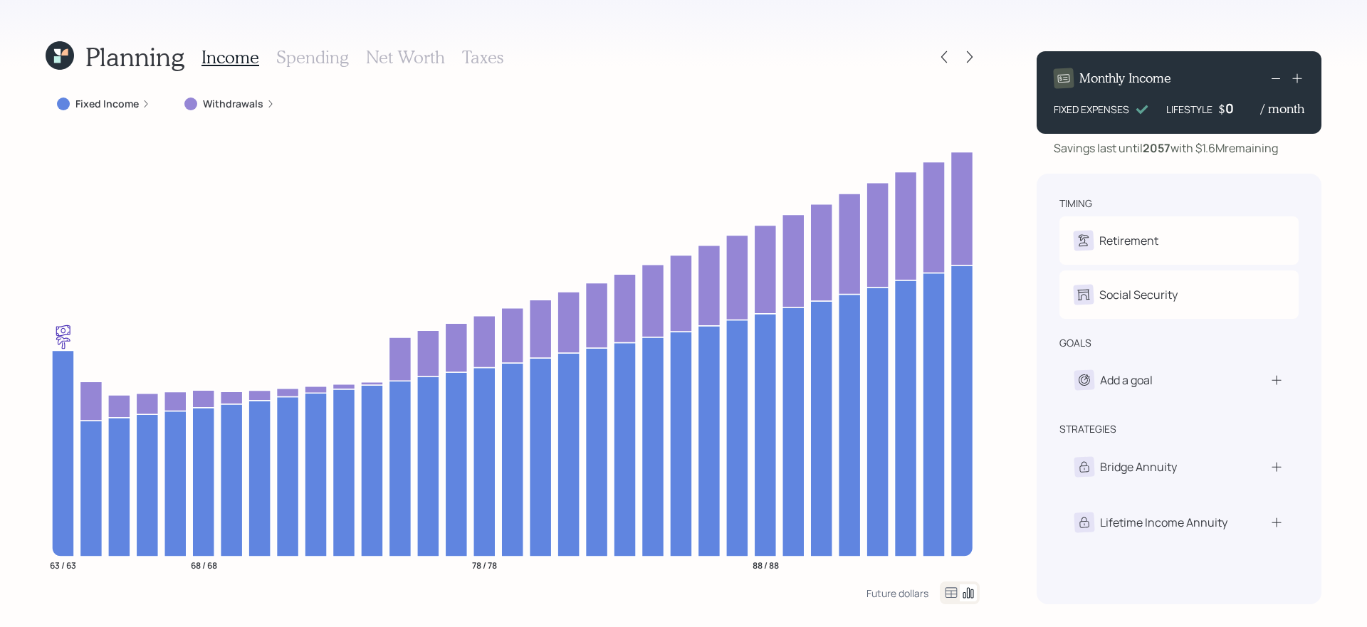
click at [960, 597] on icon at bounding box center [968, 593] width 17 height 17
click at [952, 595] on icon at bounding box center [951, 593] width 17 height 17
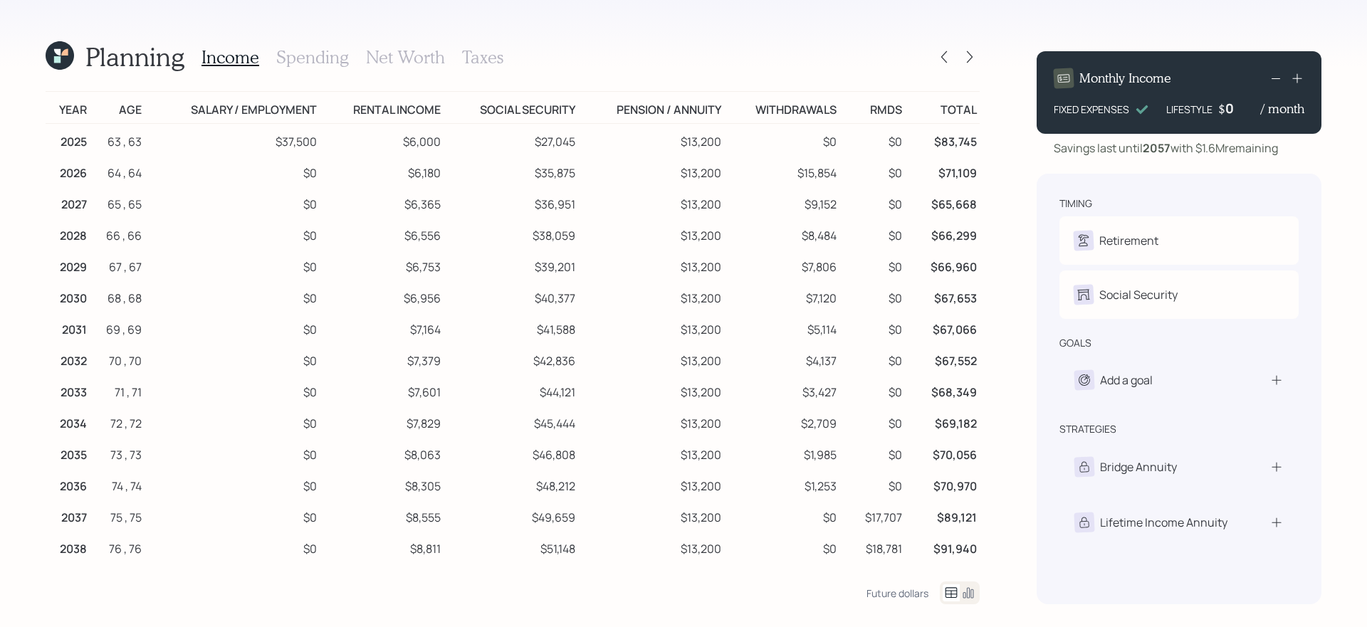
click at [66, 61] on icon at bounding box center [59, 55] width 33 height 33
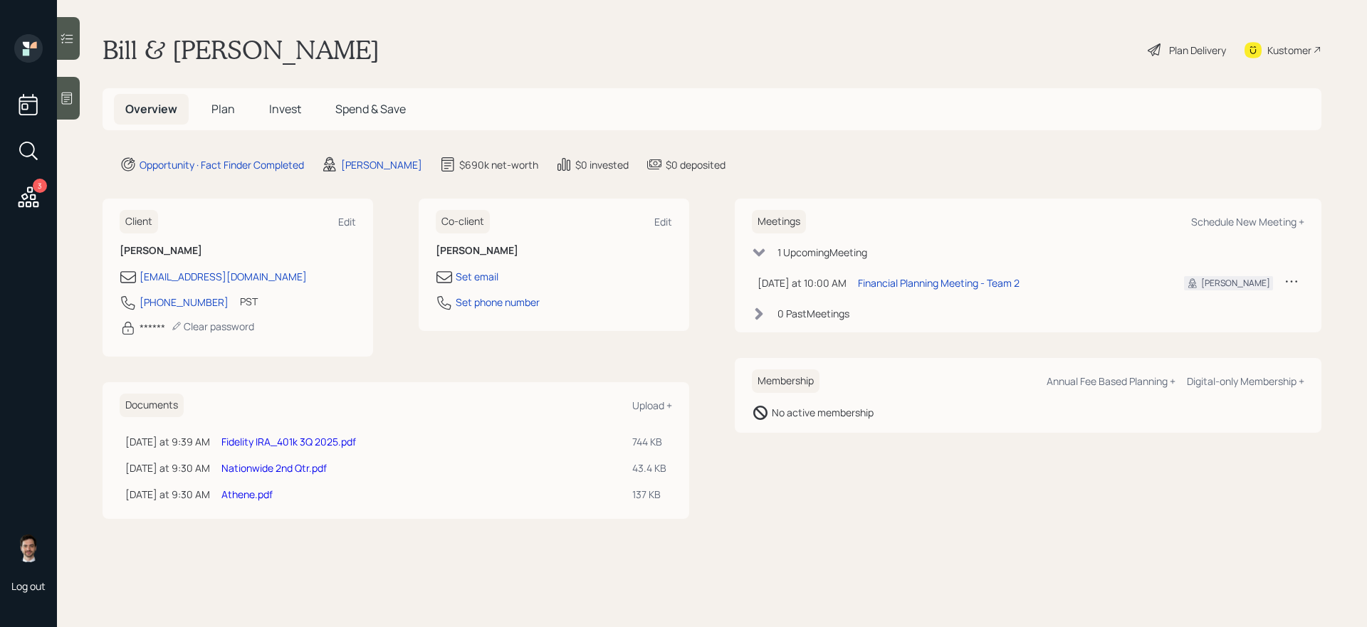
click at [215, 106] on span "Plan" at bounding box center [224, 109] width 24 height 16
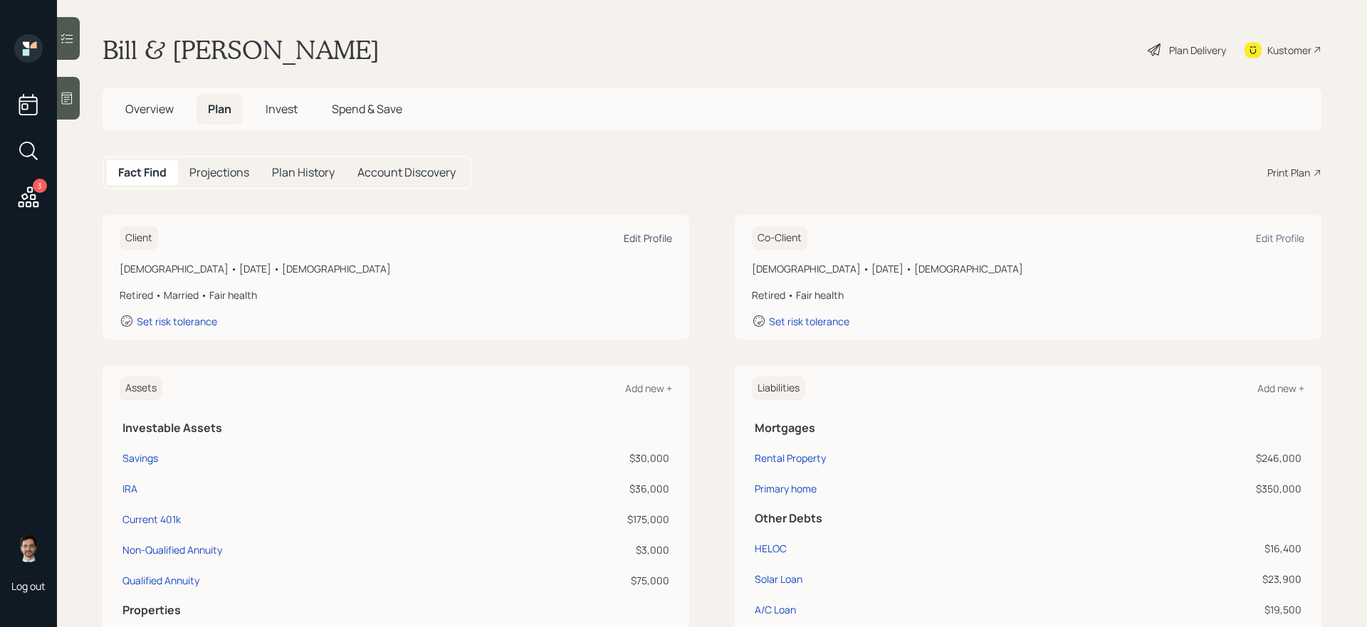
click at [639, 241] on div "Edit Profile" at bounding box center [648, 238] width 48 height 14
select select "4"
select select "fair"
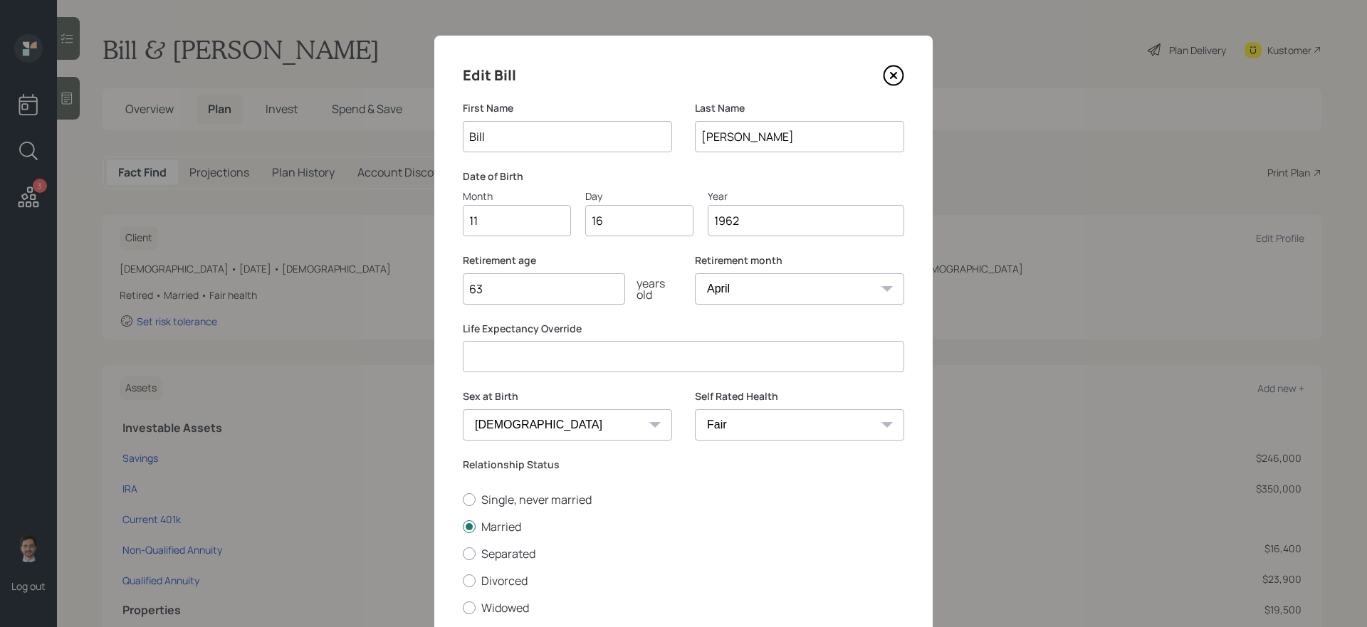
click at [596, 289] on input "63" at bounding box center [544, 288] width 162 height 31
type input "64"
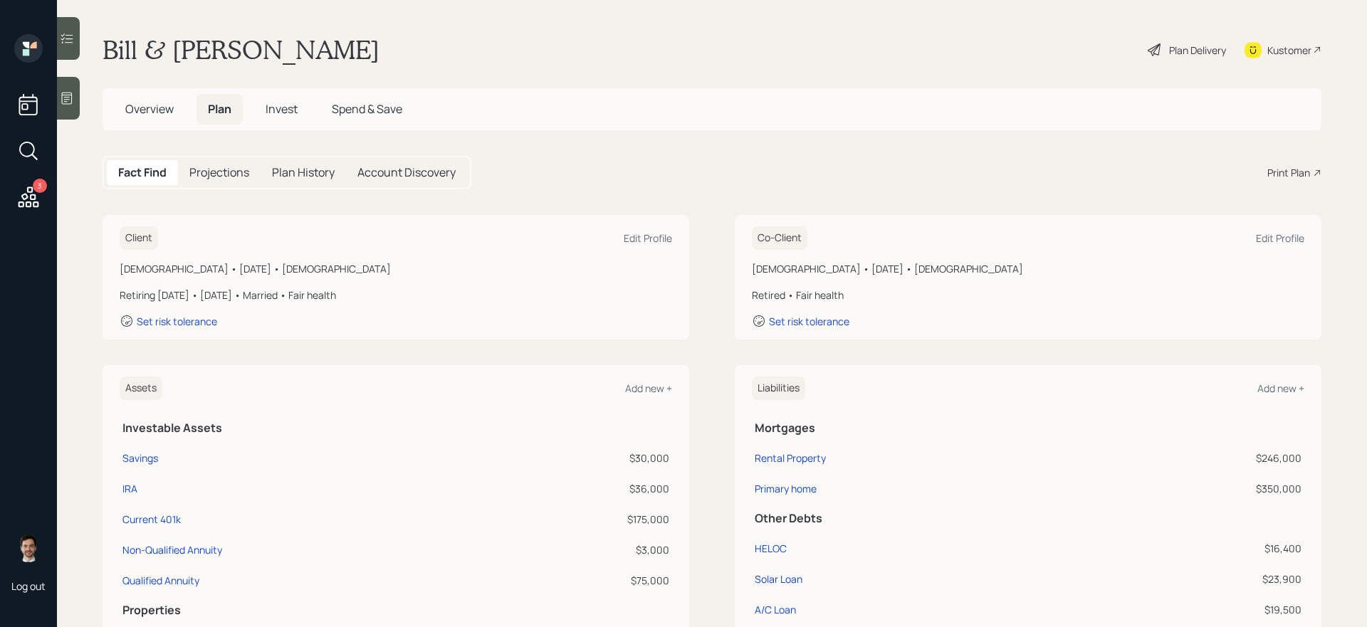
click at [1182, 49] on div "Plan Delivery" at bounding box center [1197, 50] width 57 height 15
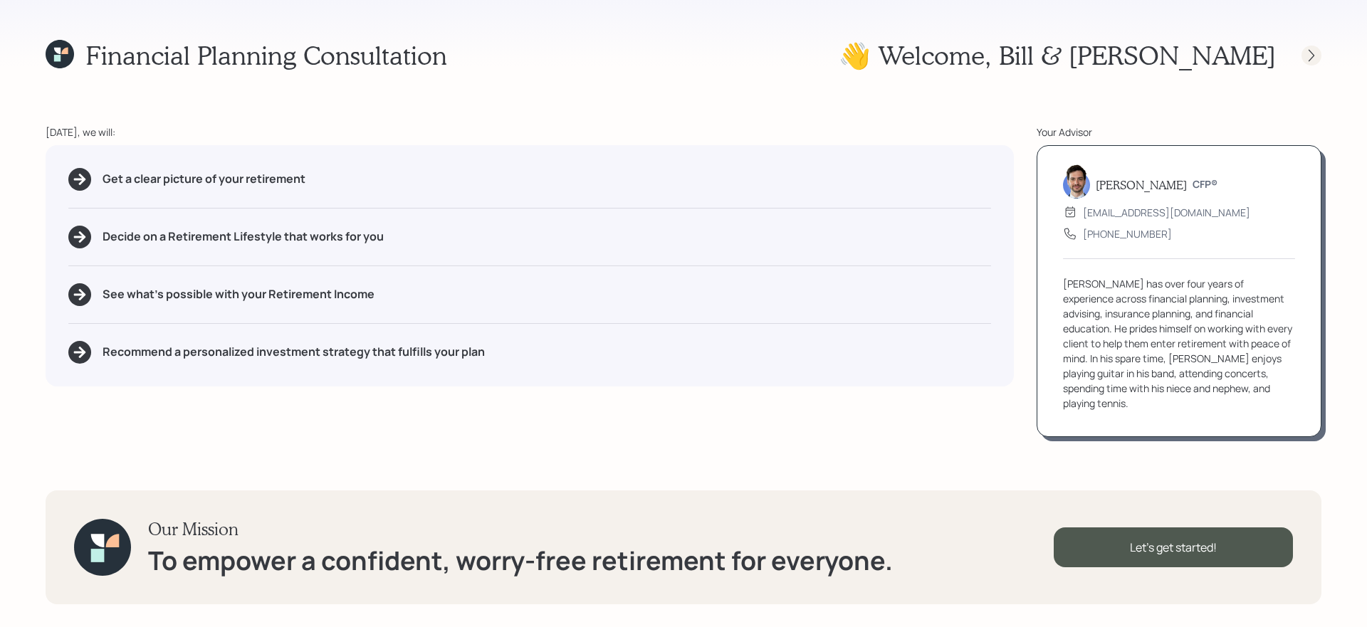
click at [1313, 59] on icon at bounding box center [1312, 55] width 14 height 14
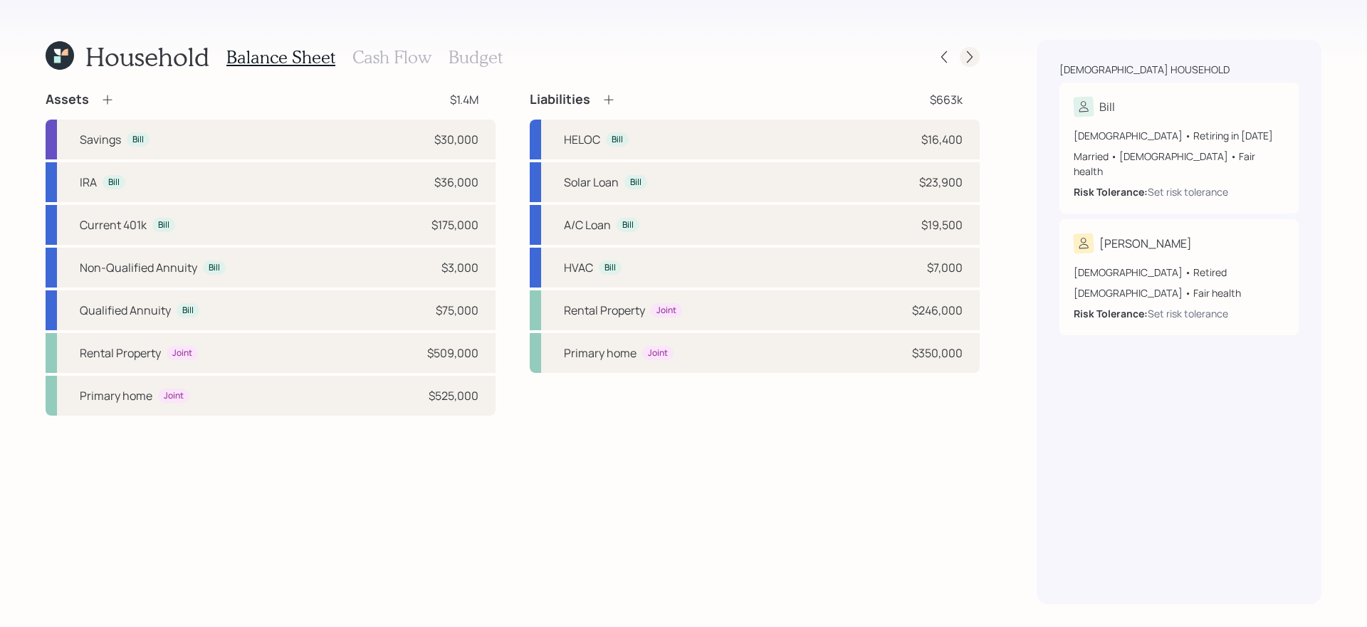
click at [965, 61] on icon at bounding box center [970, 57] width 14 height 14
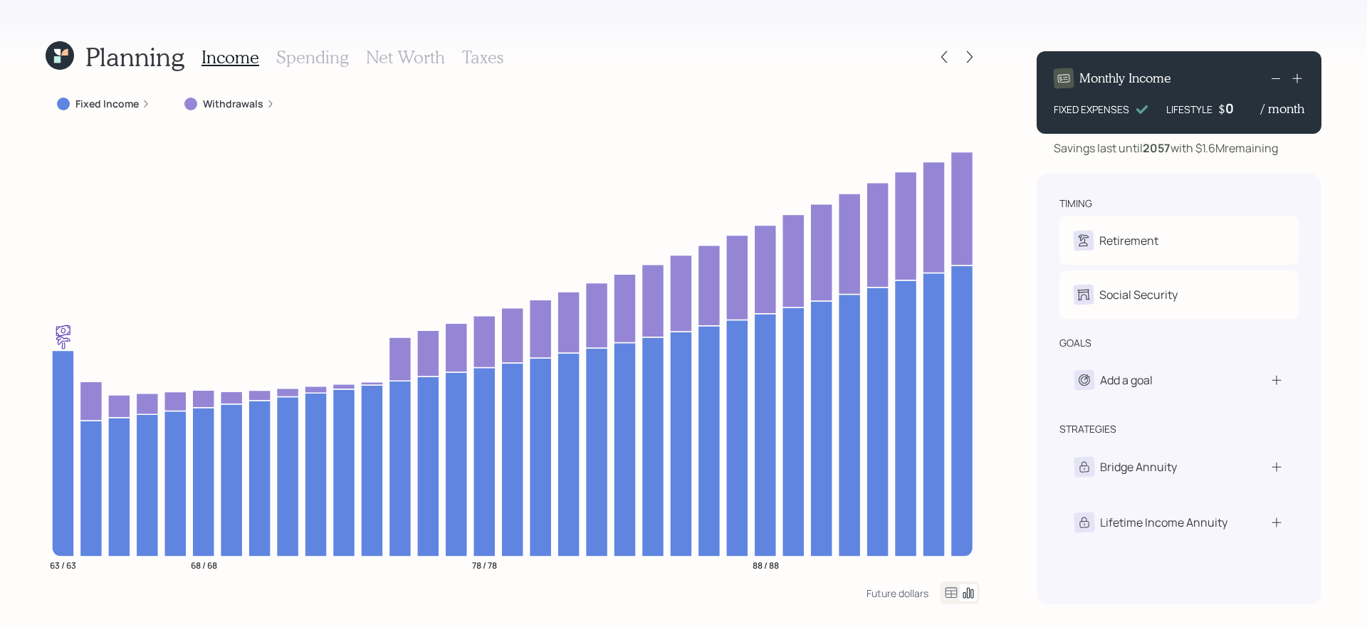
click at [947, 590] on icon at bounding box center [951, 593] width 17 height 17
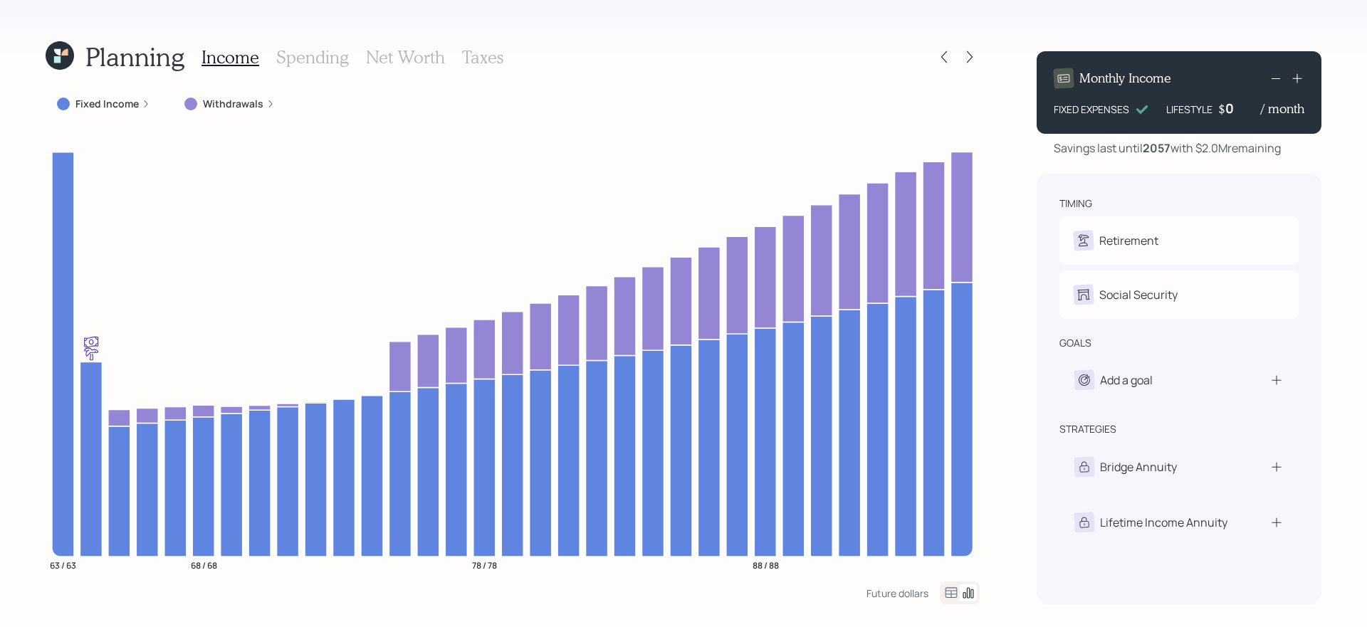
click at [955, 591] on icon at bounding box center [952, 593] width 12 height 11
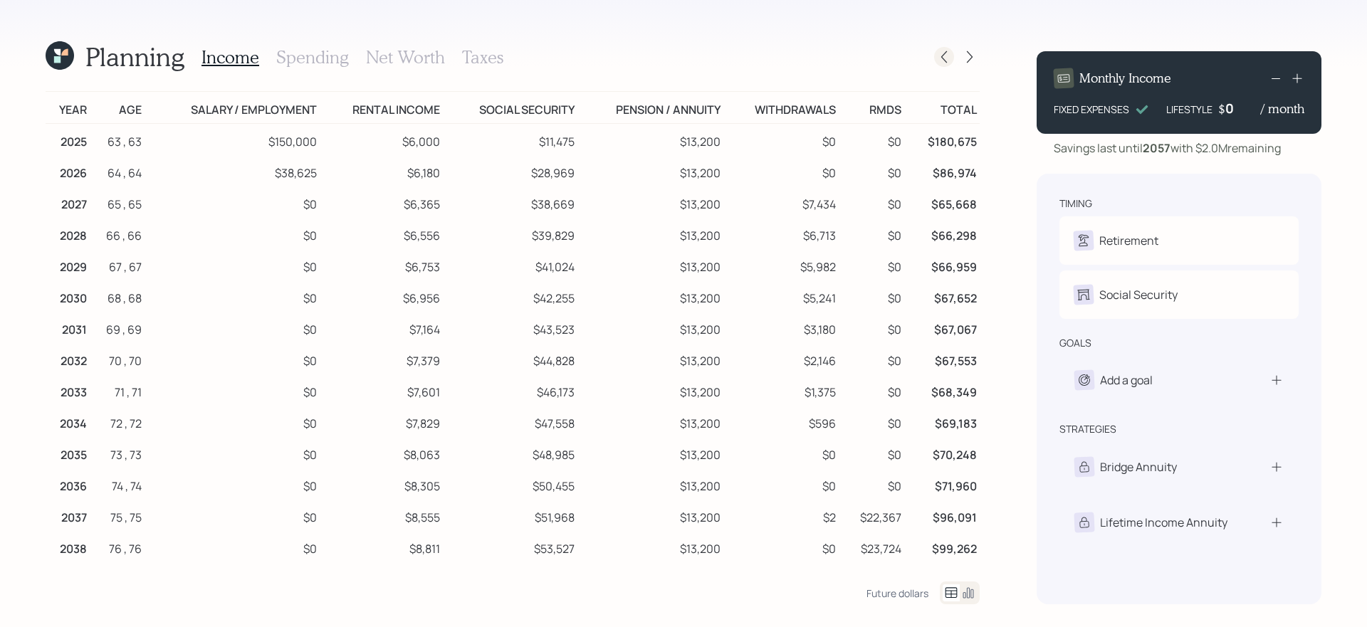
click at [944, 51] on icon at bounding box center [944, 57] width 14 height 14
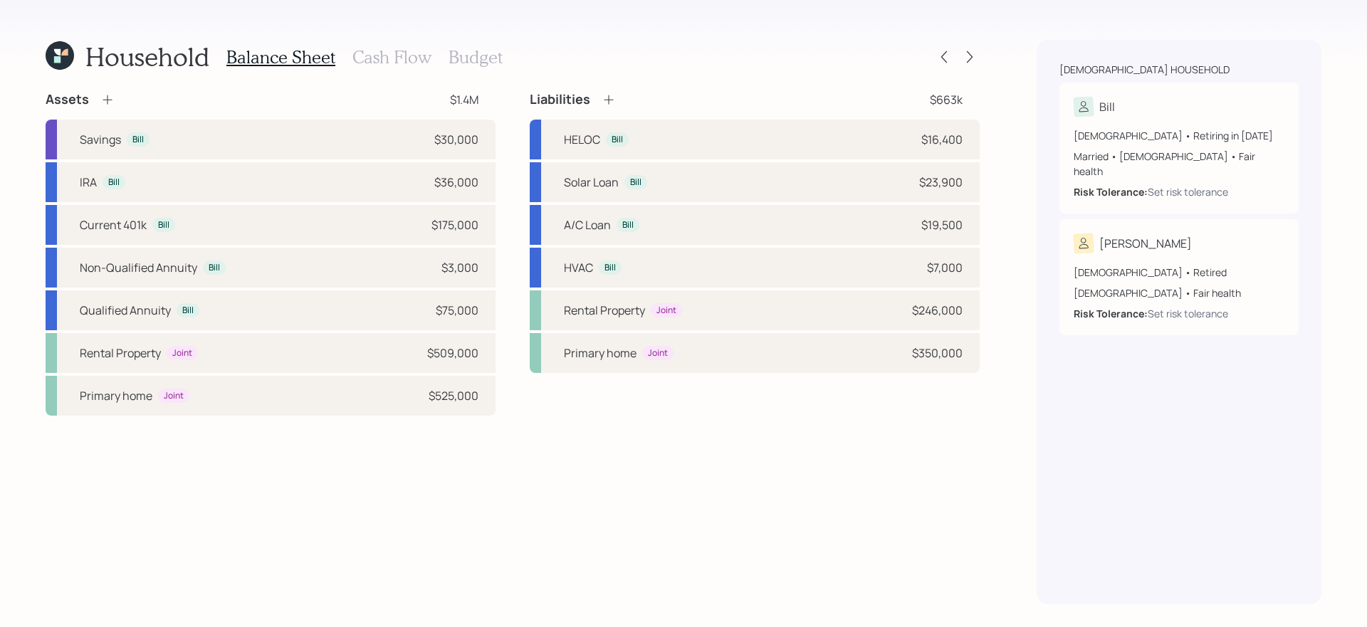
click at [472, 53] on h3 "Budget" at bounding box center [476, 57] width 54 height 21
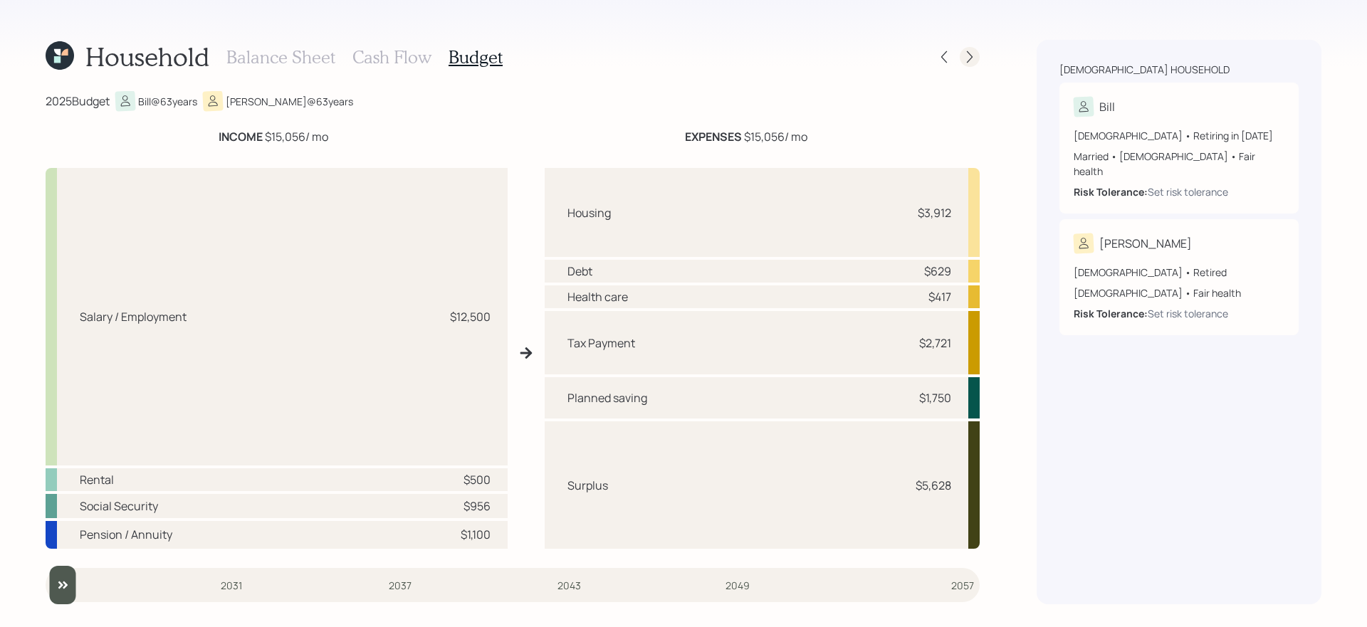
click at [966, 59] on icon at bounding box center [970, 57] width 14 height 14
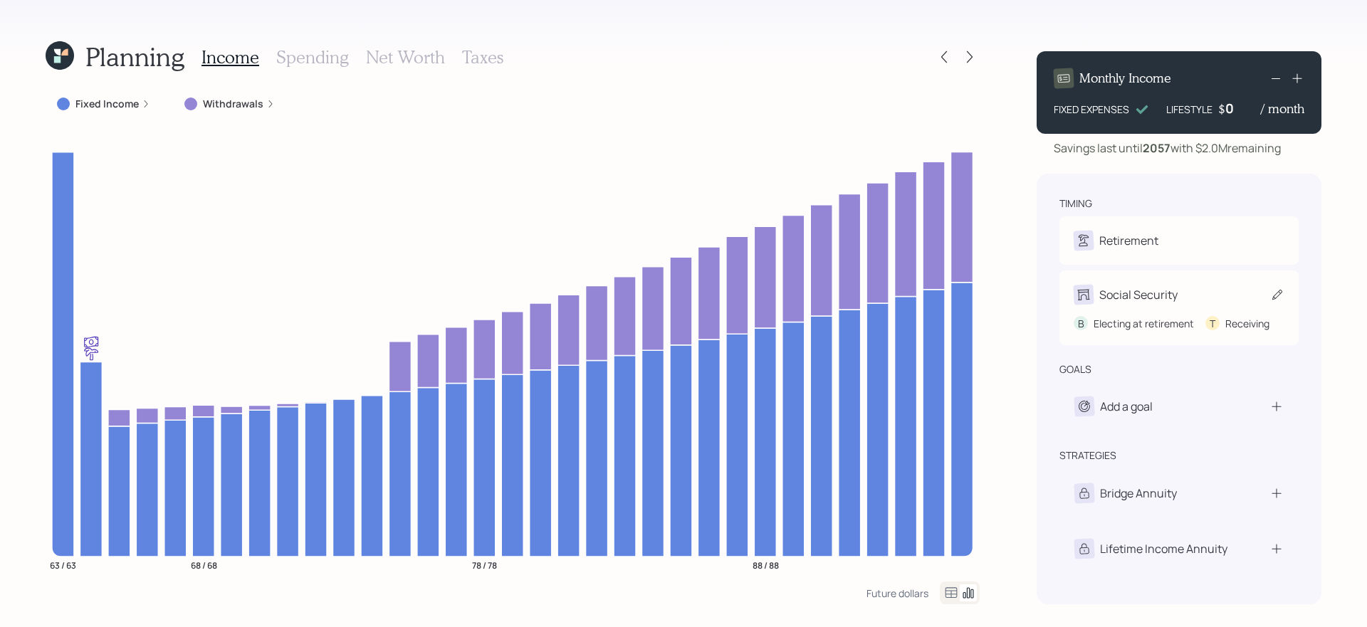
click at [1198, 311] on div "B Electing at retirement T Receiving" at bounding box center [1179, 318] width 211 height 26
select select "4"
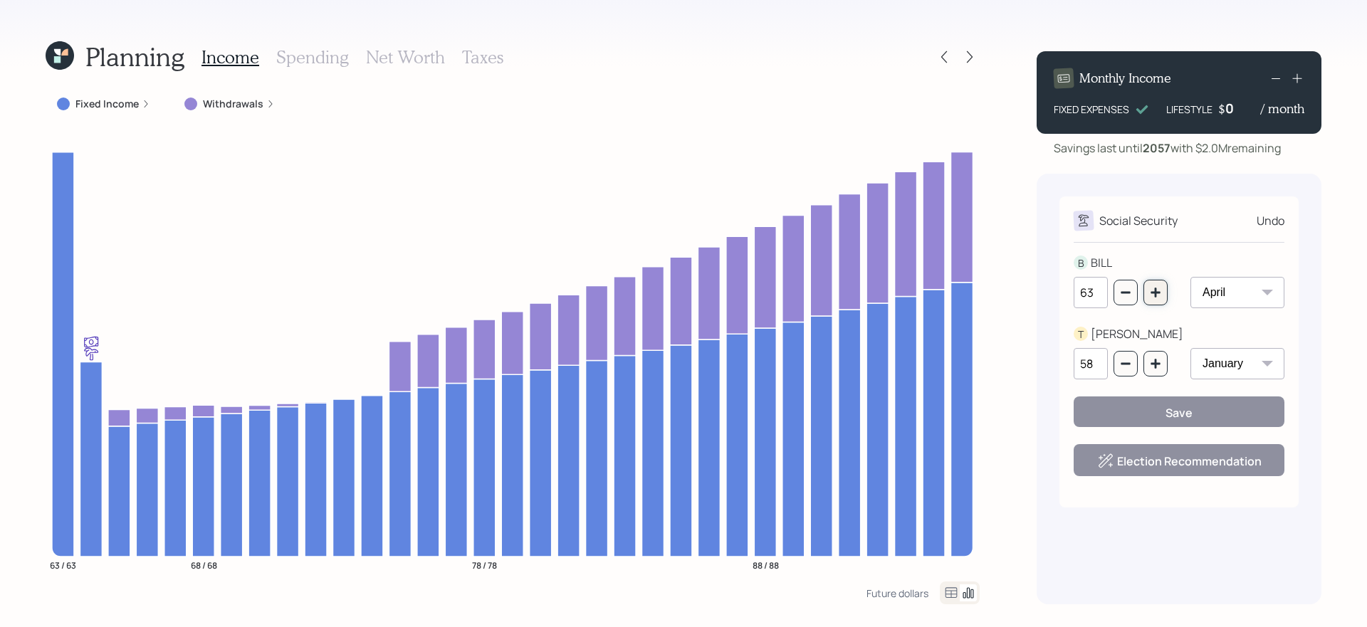
click at [1154, 296] on icon "button" at bounding box center [1155, 292] width 11 height 11
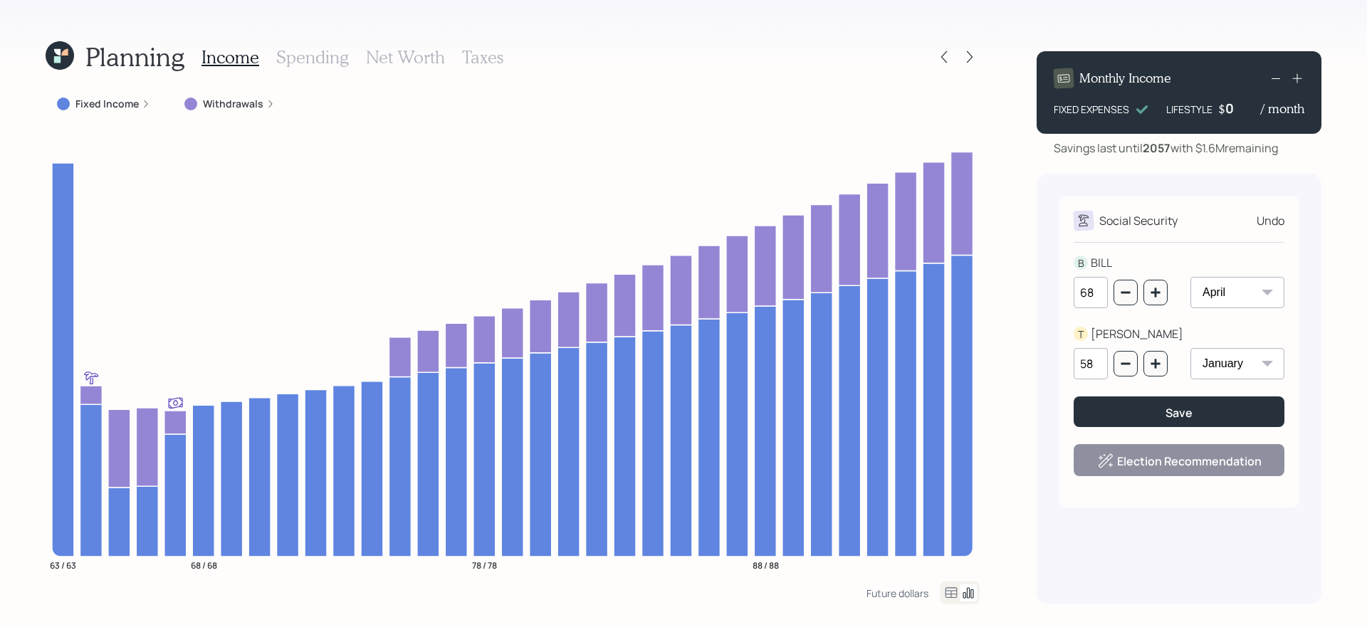
click at [1112, 299] on div "68" at bounding box center [1121, 292] width 94 height 31
click at [1124, 297] on icon "button" at bounding box center [1125, 292] width 11 height 11
type input "67"
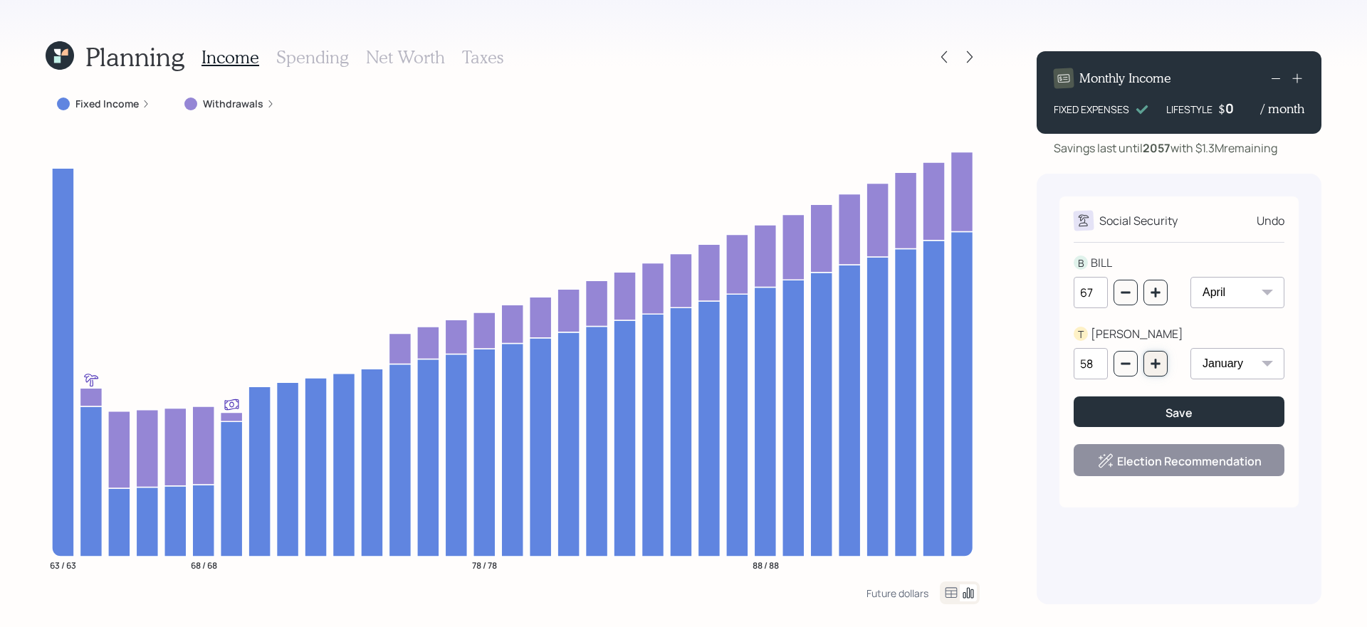
click at [1158, 364] on icon "button" at bounding box center [1155, 363] width 9 height 9
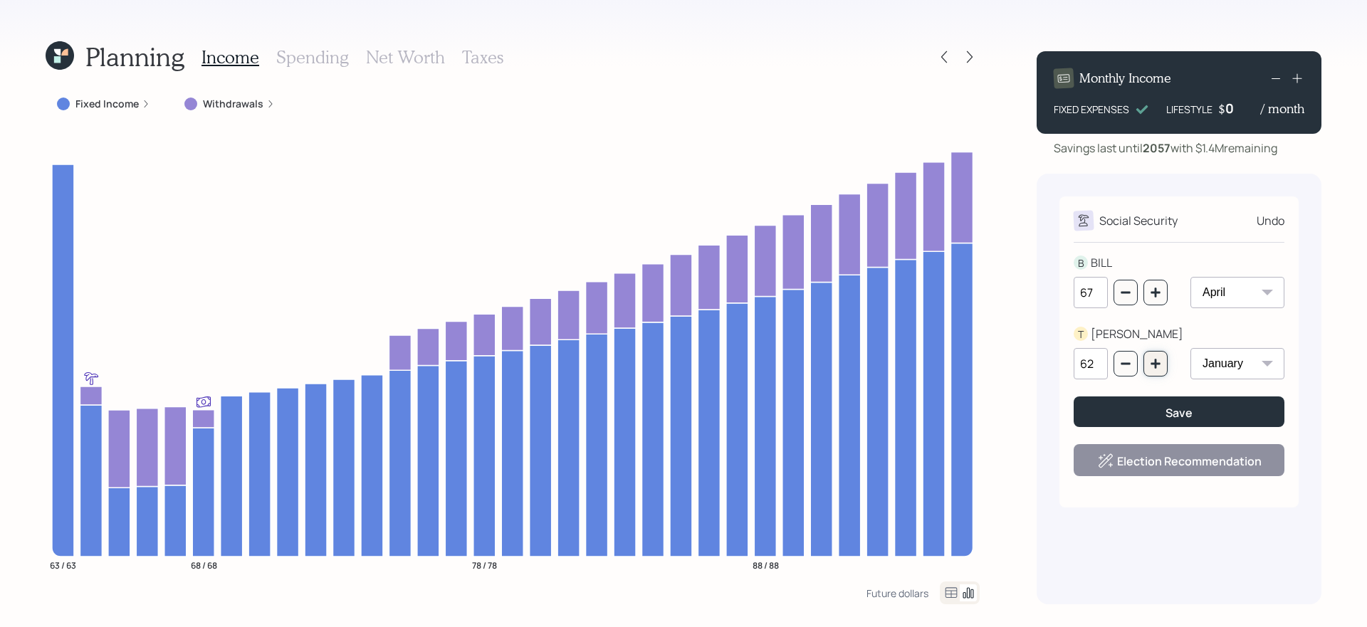
click at [1158, 364] on icon "button" at bounding box center [1155, 363] width 9 height 9
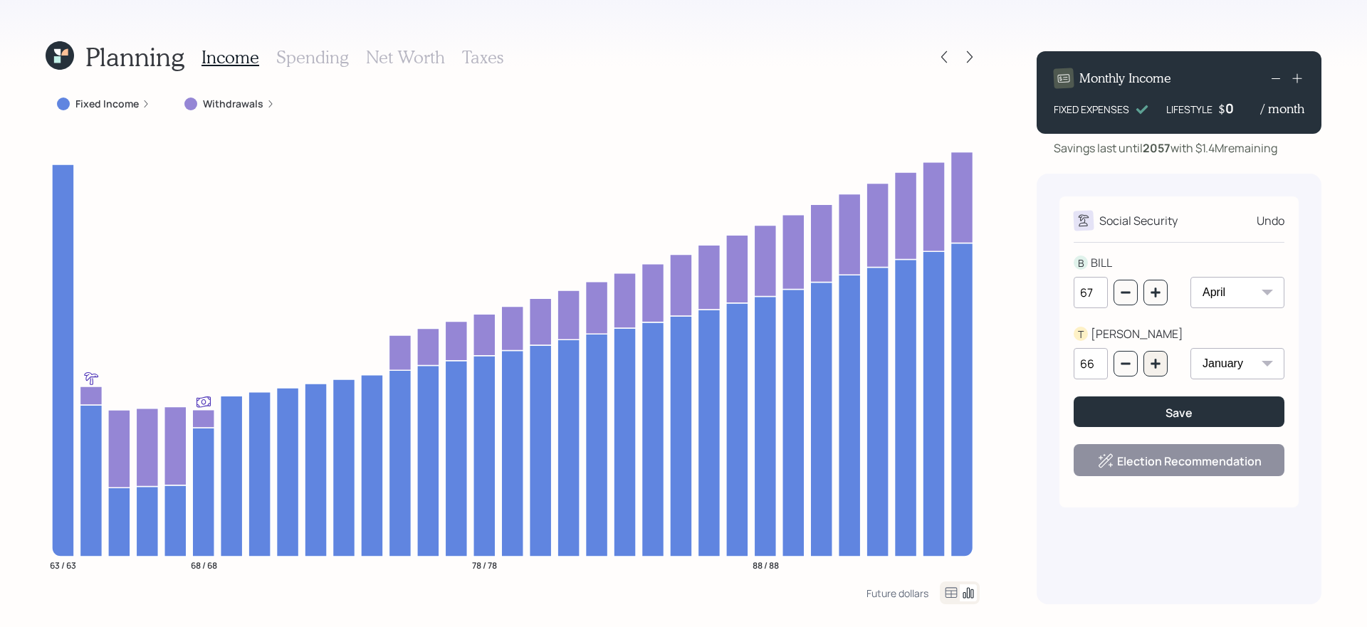
type input "67"
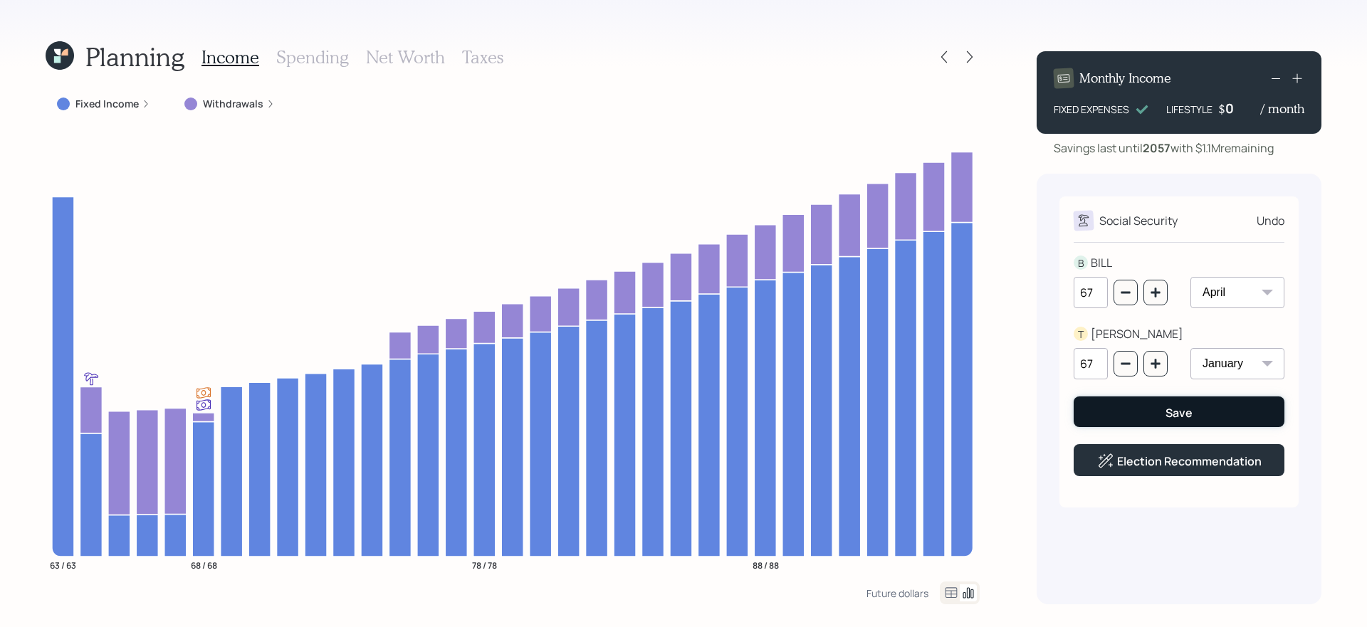
click at [1157, 419] on button "Save" at bounding box center [1179, 412] width 211 height 31
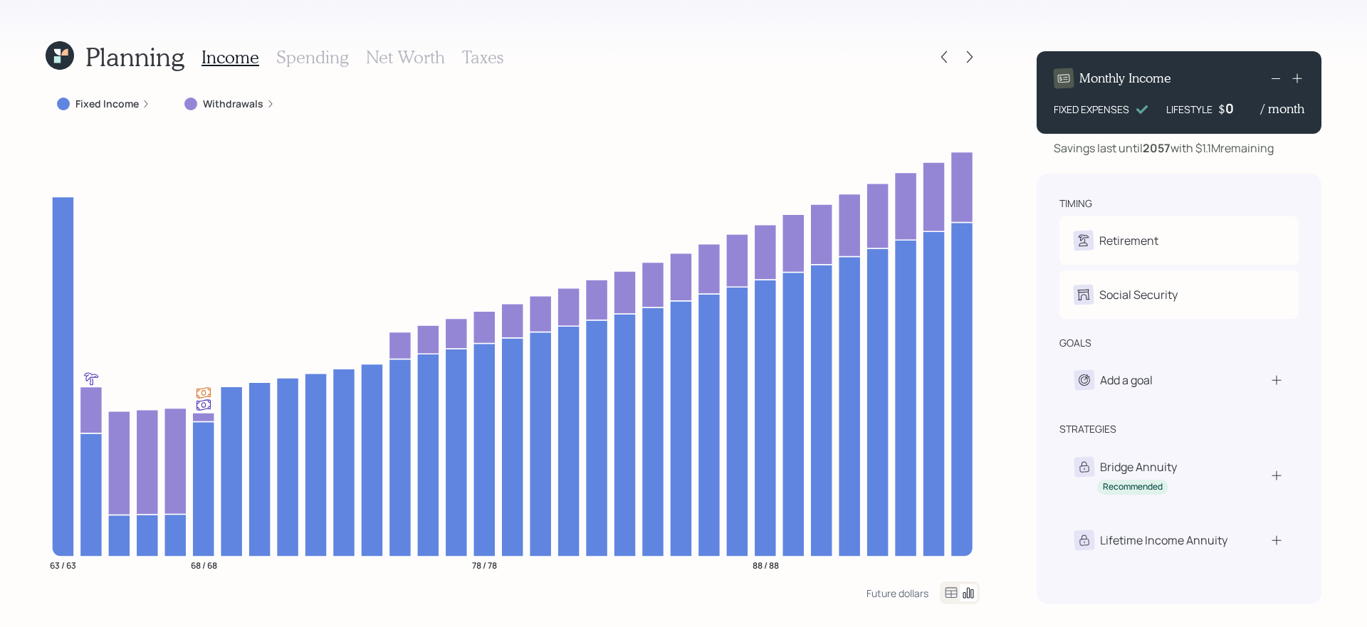
click at [947, 595] on icon at bounding box center [951, 593] width 17 height 17
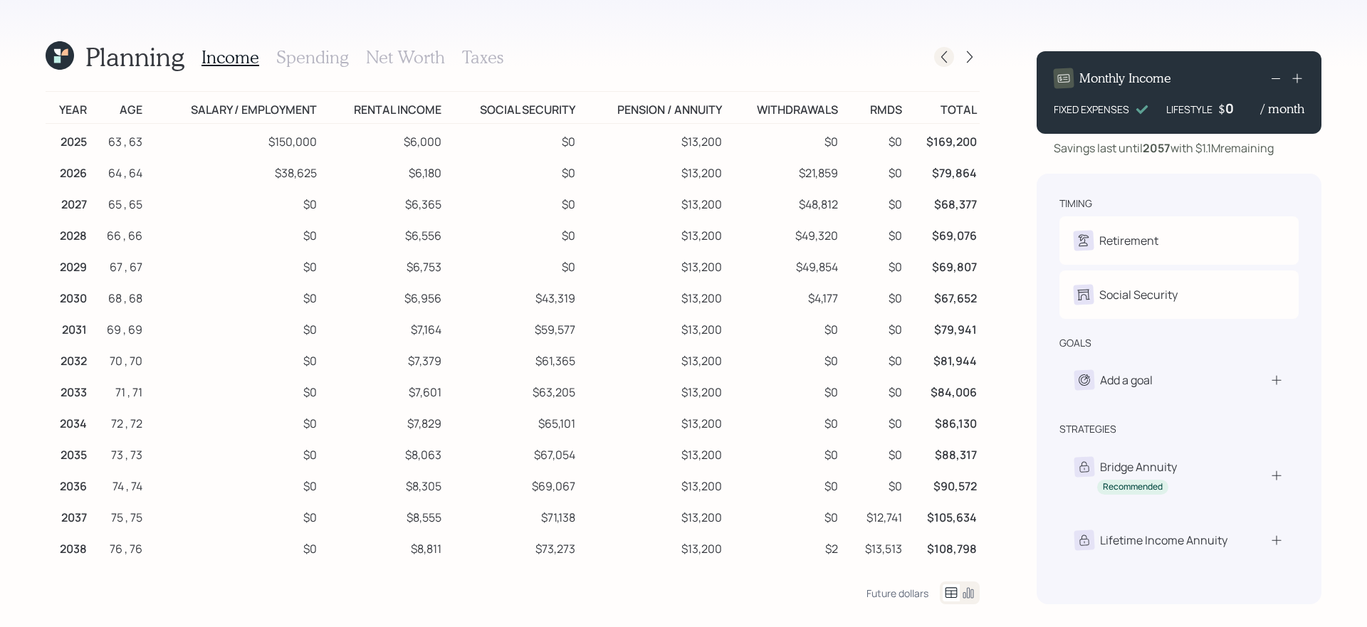
click at [949, 53] on icon at bounding box center [944, 57] width 14 height 14
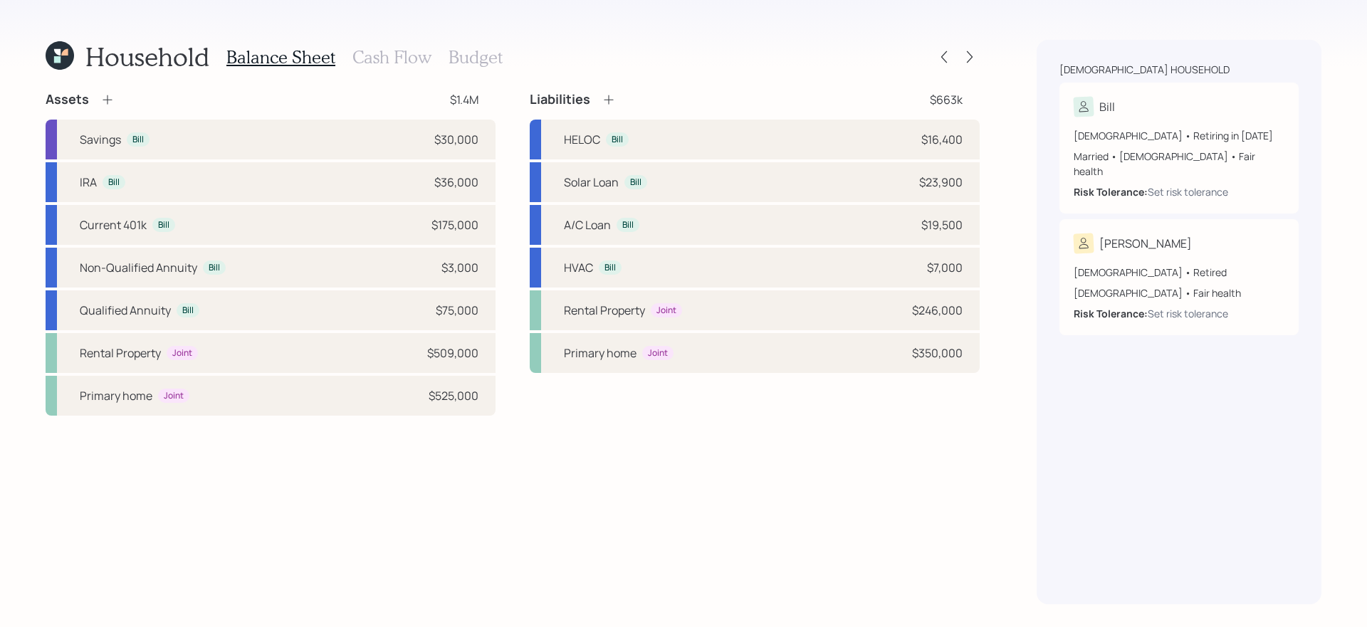
click at [458, 53] on h3 "Budget" at bounding box center [476, 57] width 54 height 21
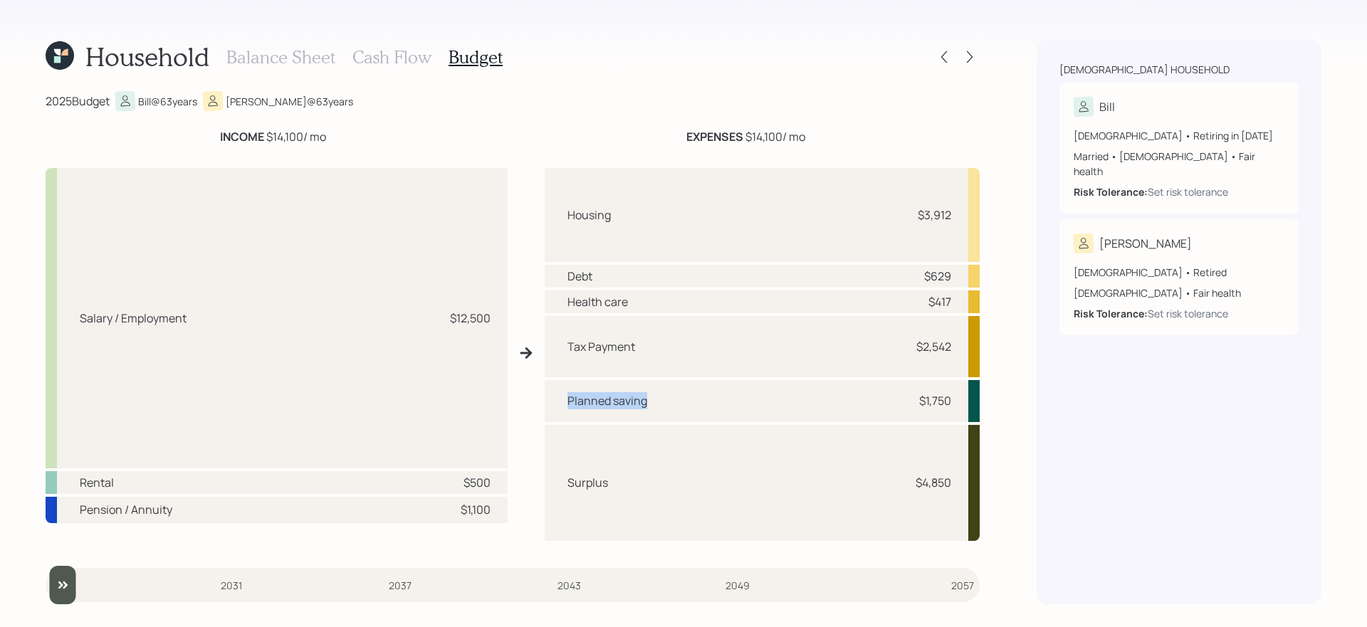
drag, startPoint x: 552, startPoint y: 408, endPoint x: 716, endPoint y: 410, distance: 163.8
click at [716, 410] on div "Planned saving $1,750" at bounding box center [762, 401] width 435 height 42
click at [724, 463] on div "Surplus $4,850" at bounding box center [762, 483] width 435 height 117
drag, startPoint x: 572, startPoint y: 485, endPoint x: 670, endPoint y: 481, distance: 98.4
click at [670, 481] on div "Surplus $4,850" at bounding box center [762, 483] width 435 height 117
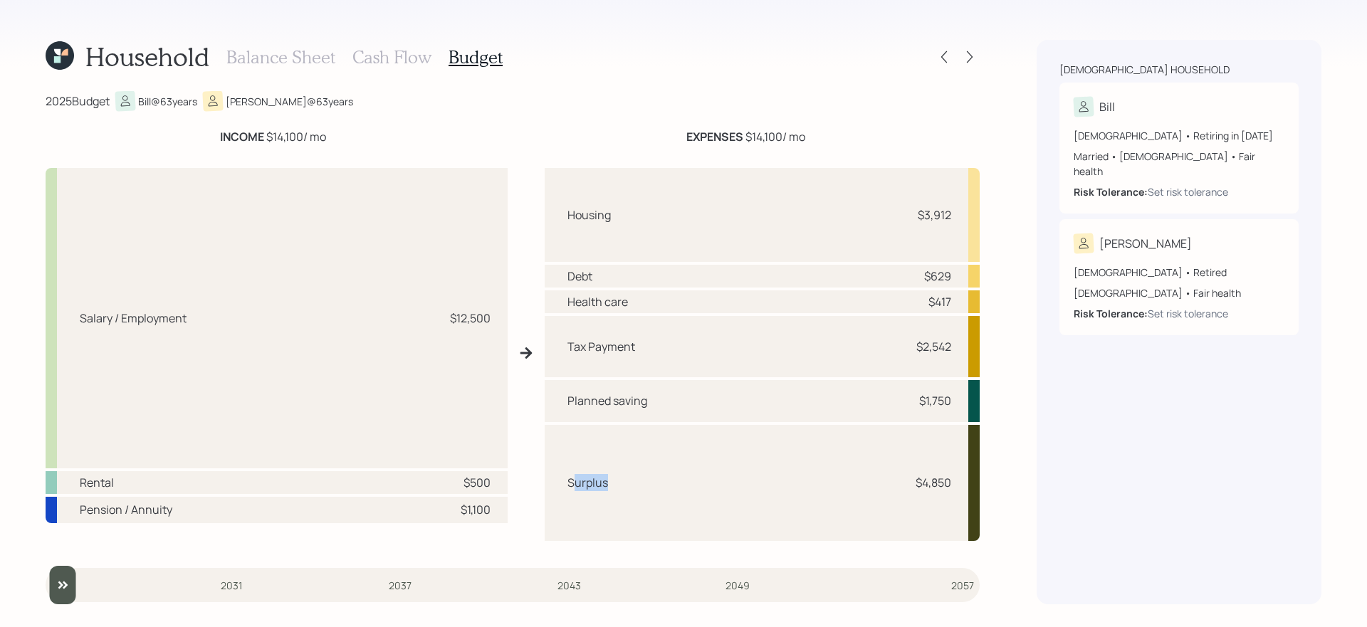
click at [670, 481] on div "Surplus $4,850" at bounding box center [762, 483] width 435 height 117
click at [394, 61] on h3 "Cash Flow" at bounding box center [392, 57] width 79 height 21
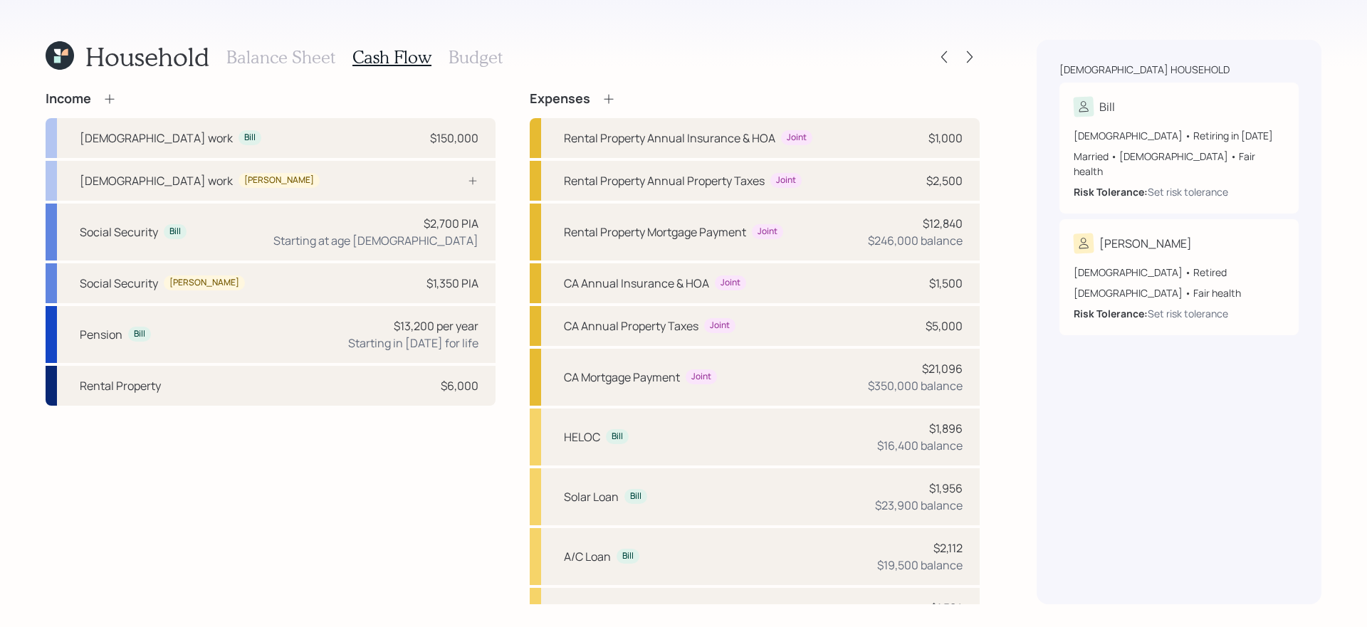
click at [509, 350] on div "Income Full-time work Bill $150,000 Full-time work Terilyn Social Security Bill…" at bounding box center [513, 475] width 934 height 768
click at [356, 395] on div "Rental Property $6,000" at bounding box center [271, 386] width 450 height 40
select select "rental_property"
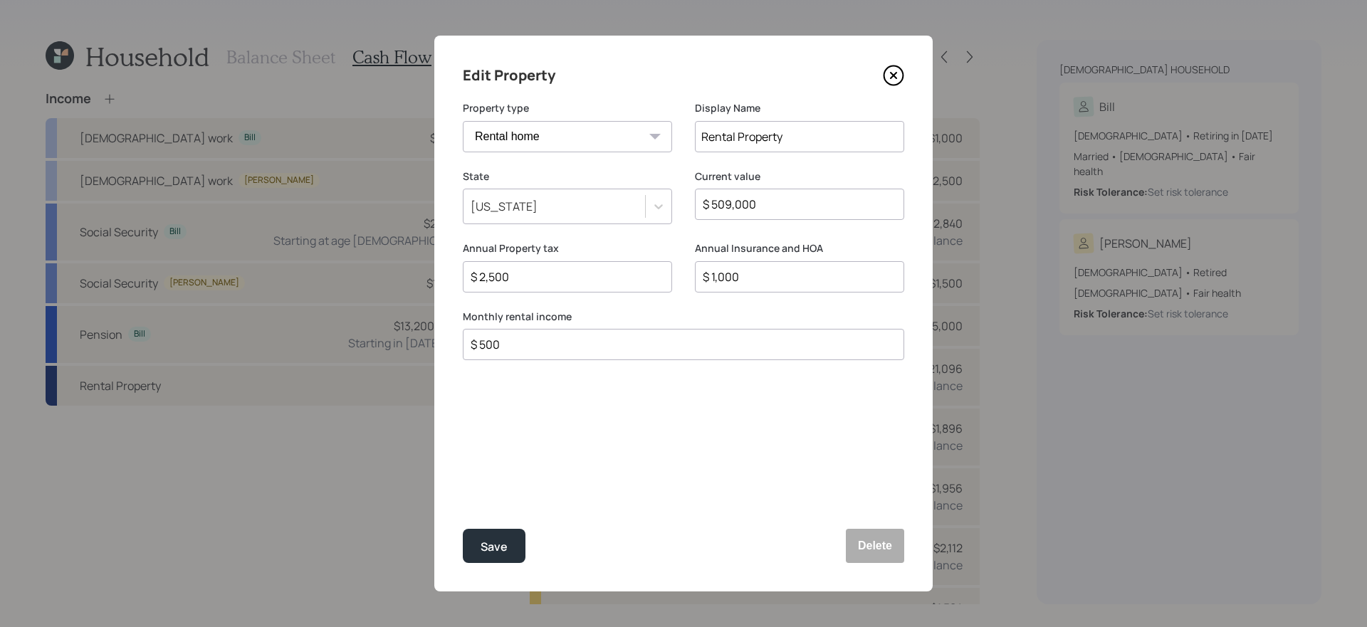
click at [891, 75] on icon at bounding box center [893, 75] width 21 height 21
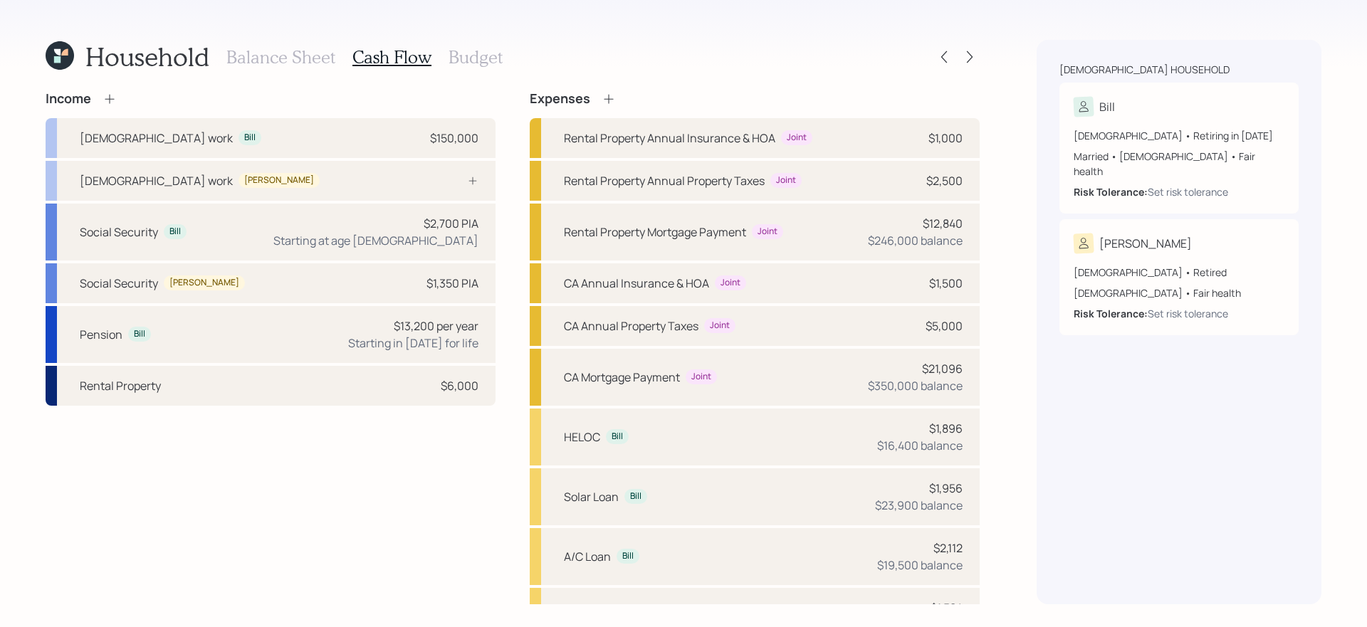
click at [310, 64] on h3 "Balance Sheet" at bounding box center [280, 57] width 109 height 21
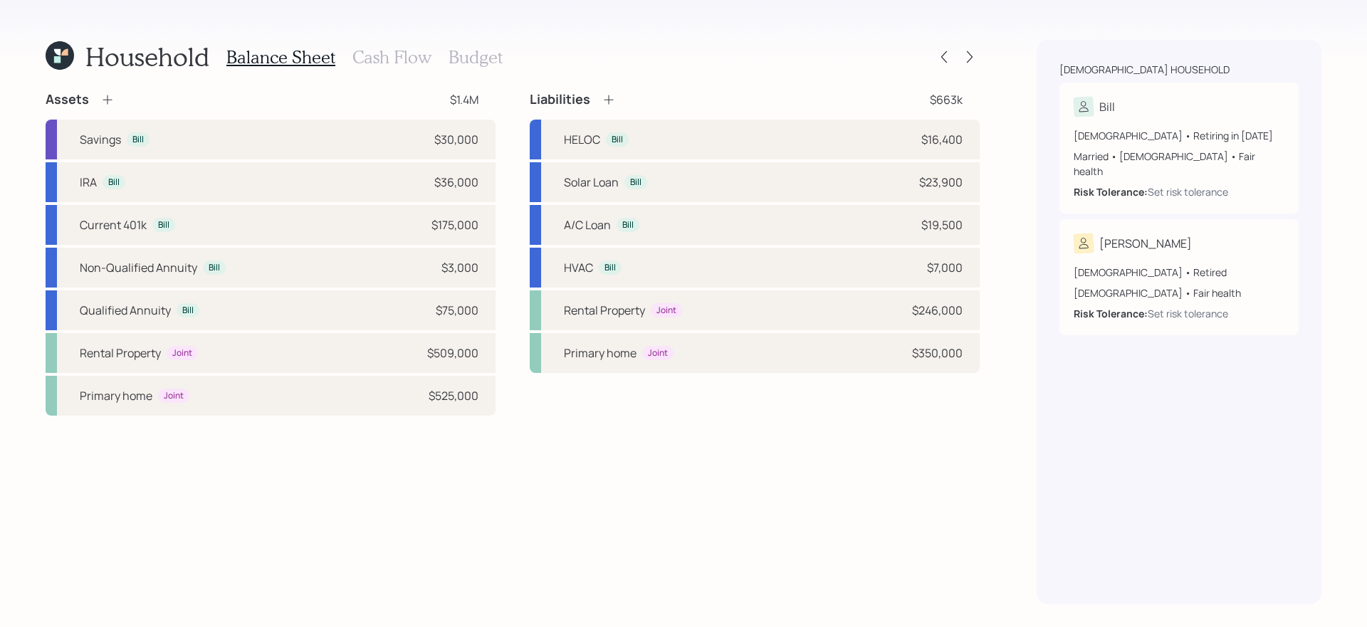
click at [511, 282] on div "Assets $1.4M Savings Bill $30,000 IRA Bill $36,000 Current 401k Bill $175,000 N…" at bounding box center [513, 253] width 934 height 325
click at [368, 397] on div "Primary home Joint $525,000" at bounding box center [271, 396] width 450 height 40
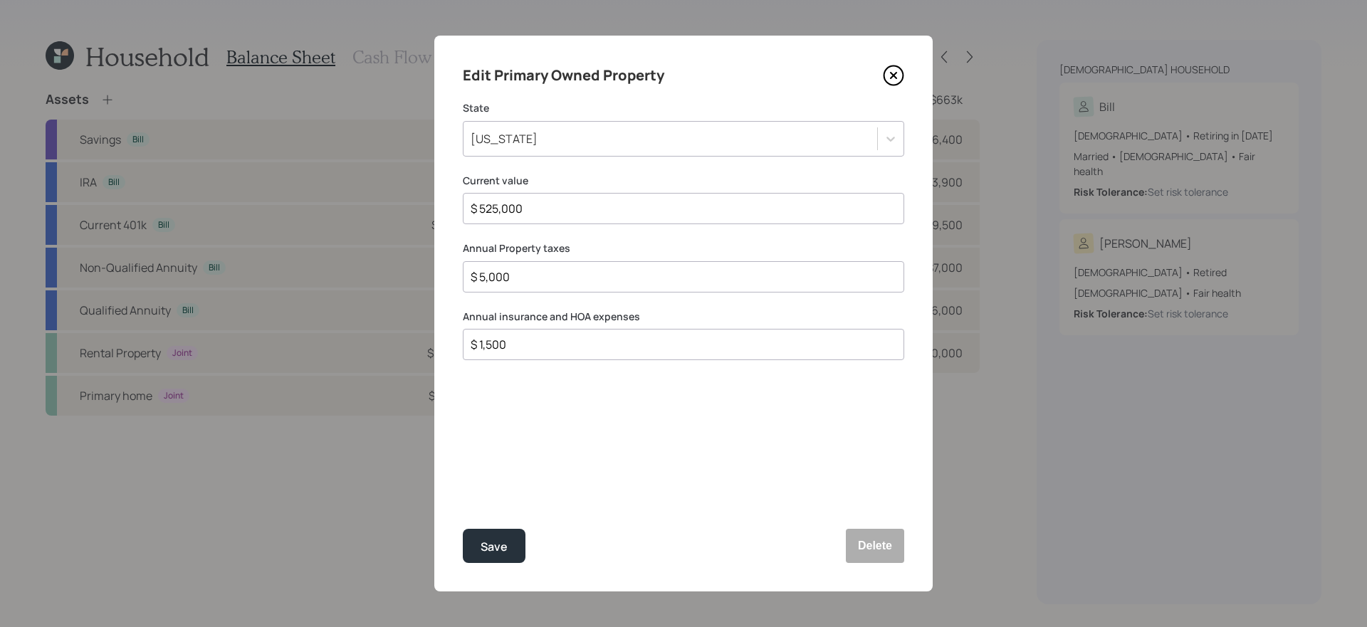
click at [896, 79] on icon at bounding box center [893, 75] width 21 height 21
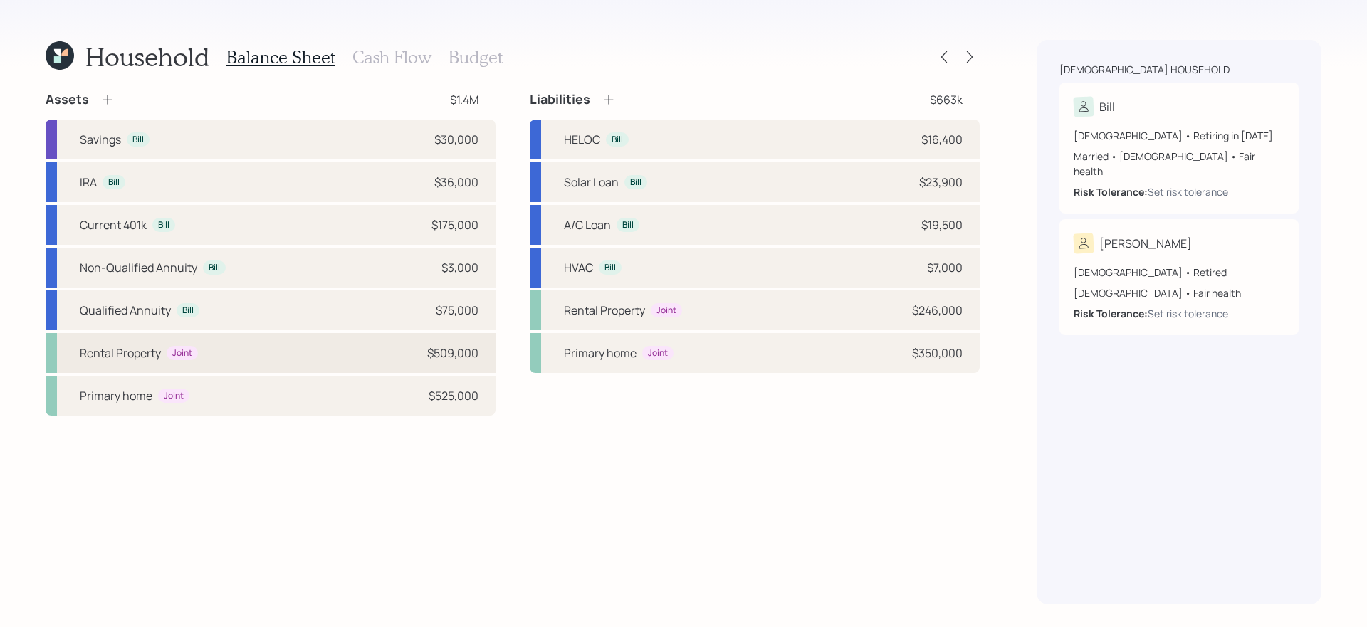
click at [370, 345] on div "Rental Property Joint $509,000" at bounding box center [271, 353] width 450 height 40
select select "rental_property"
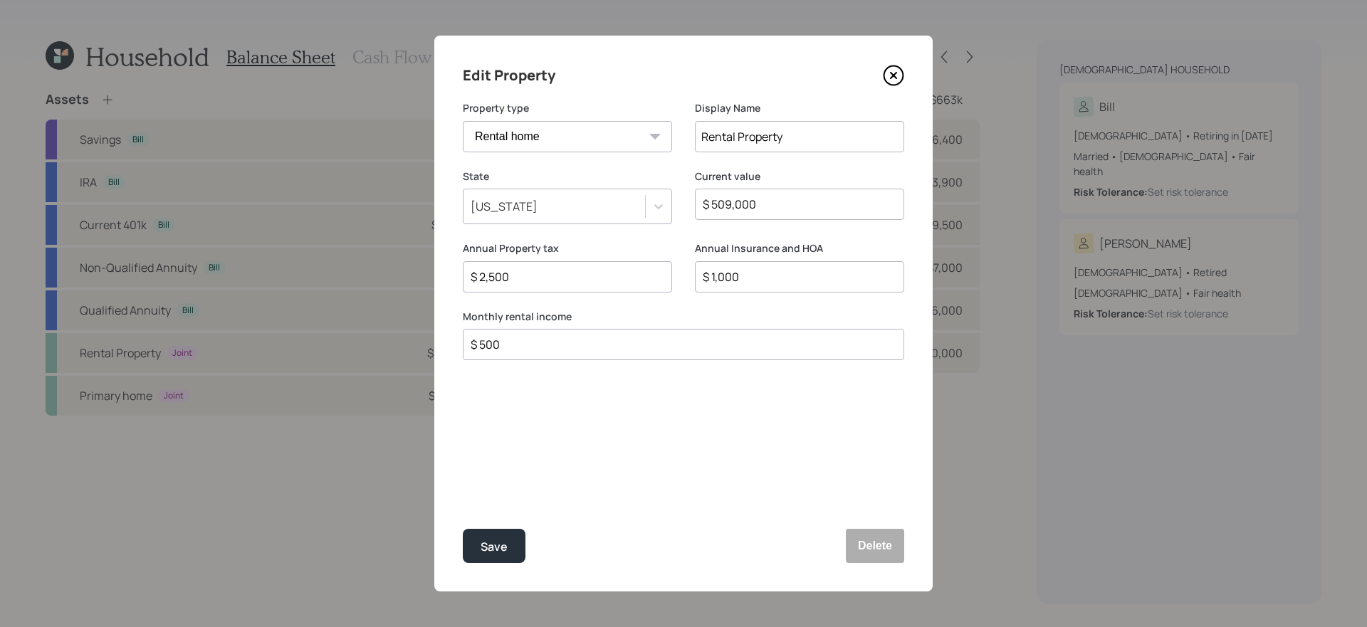
click at [655, 341] on input "$ 500" at bounding box center [677, 344] width 417 height 17
type input "$ 2,150"
click at [463, 529] on button "Save" at bounding box center [494, 546] width 63 height 34
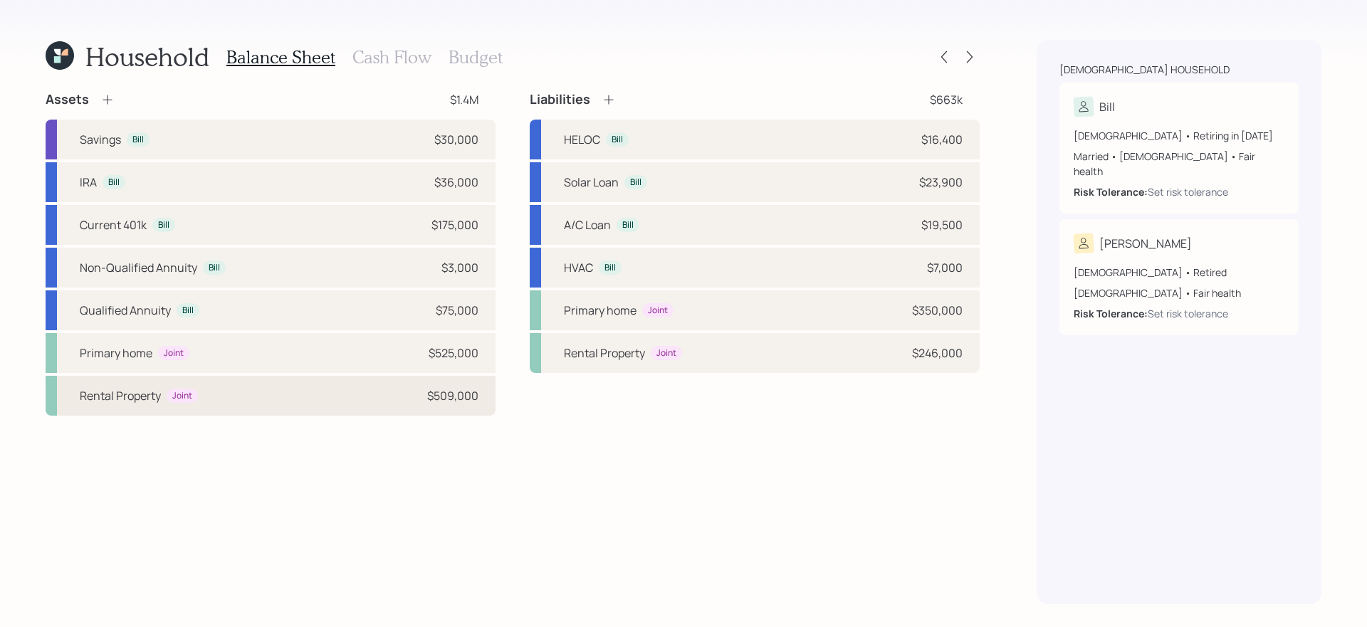
click at [413, 384] on div "Rental Property Joint $509,000" at bounding box center [271, 396] width 450 height 40
select select "rental_property"
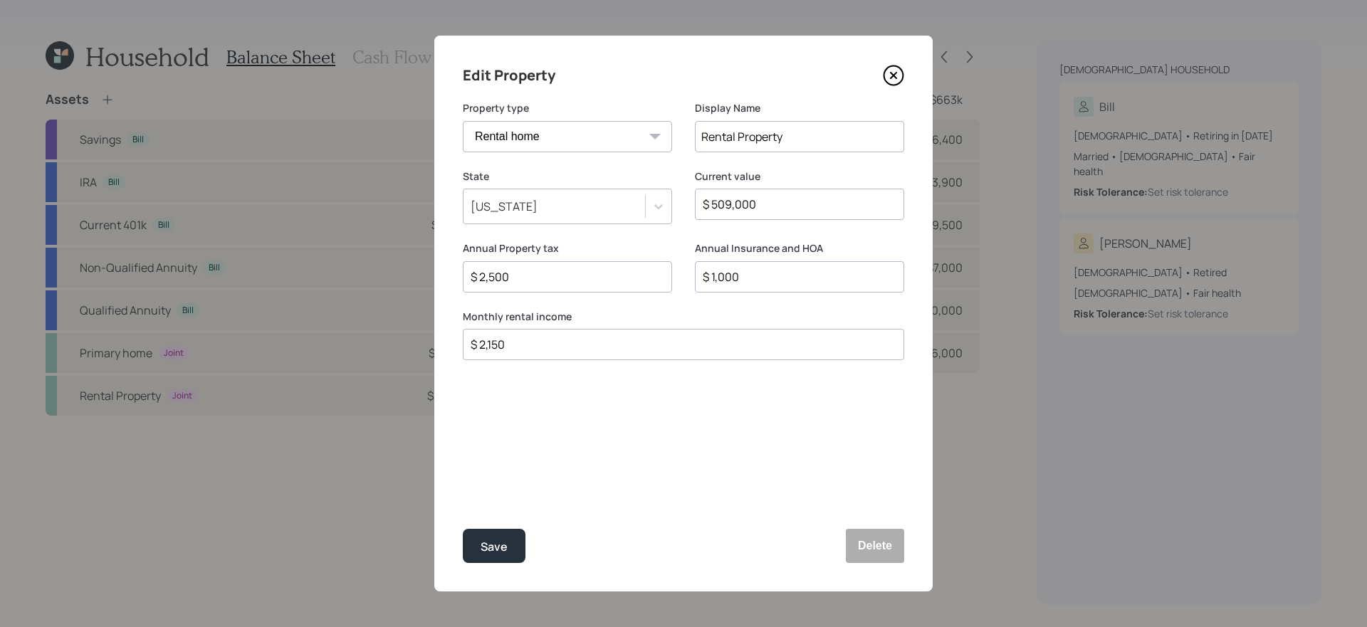
click at [892, 73] on icon at bounding box center [894, 76] width 6 height 6
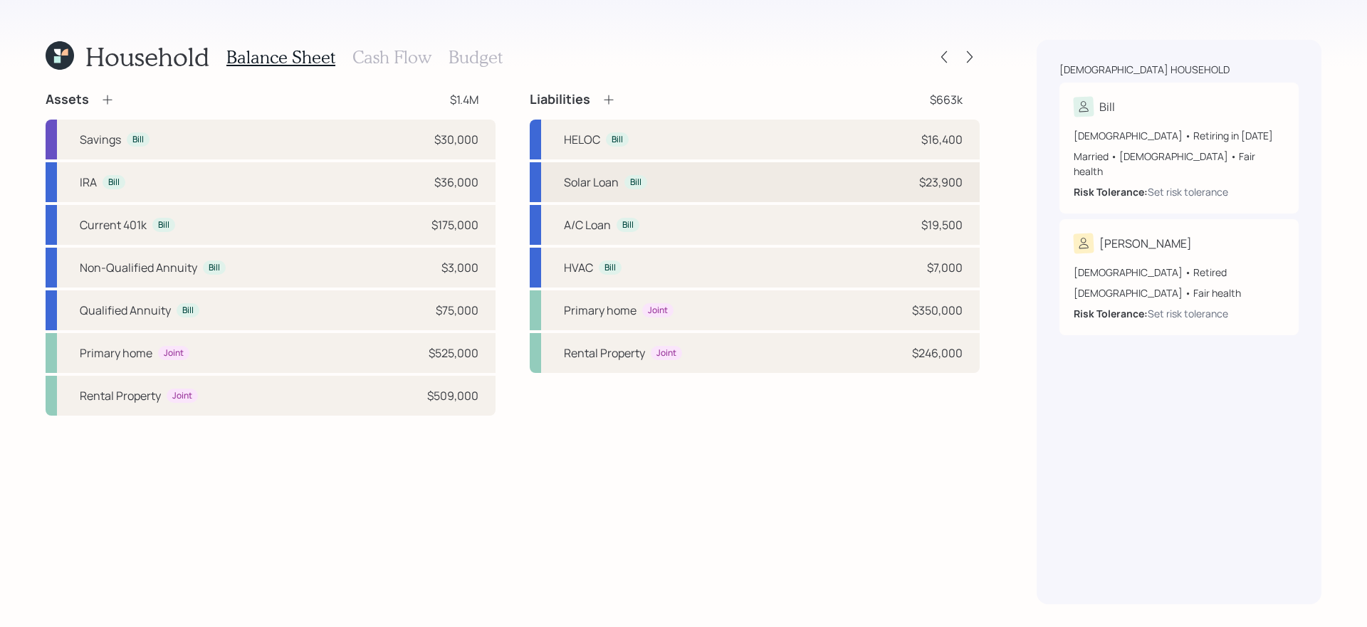
click at [810, 187] on div "Solar Loan Bill $23,900" at bounding box center [755, 182] width 450 height 40
select select "other"
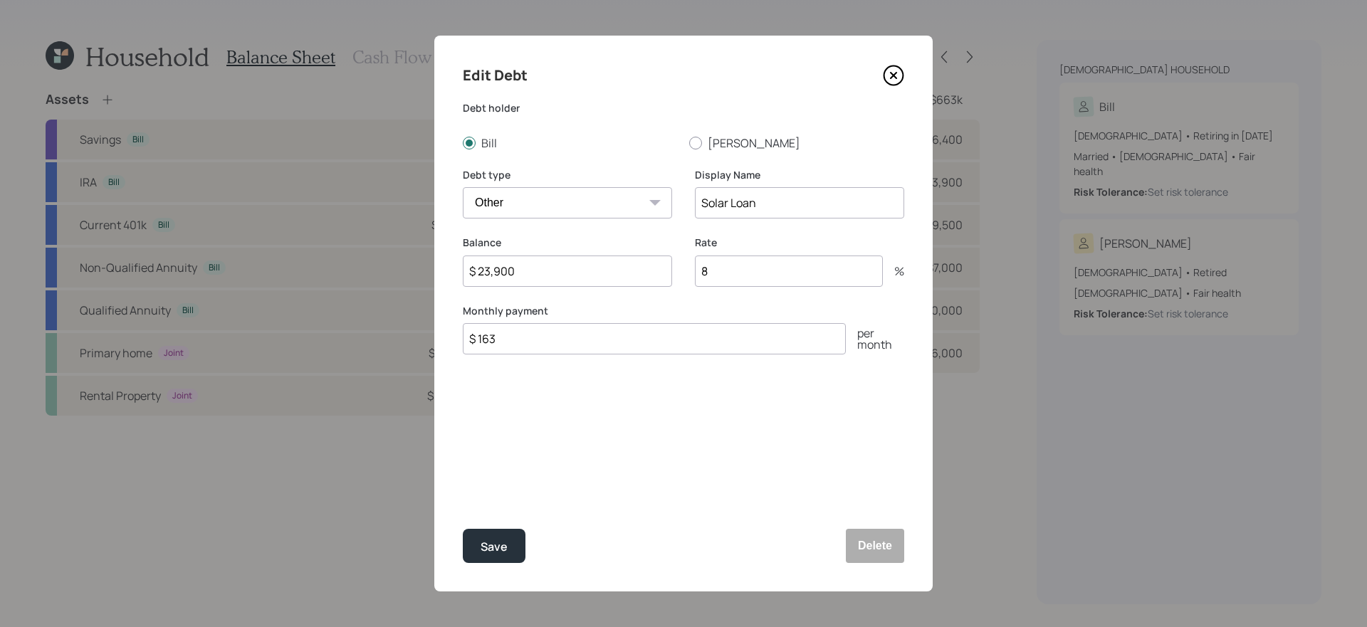
click at [895, 69] on icon at bounding box center [893, 75] width 21 height 21
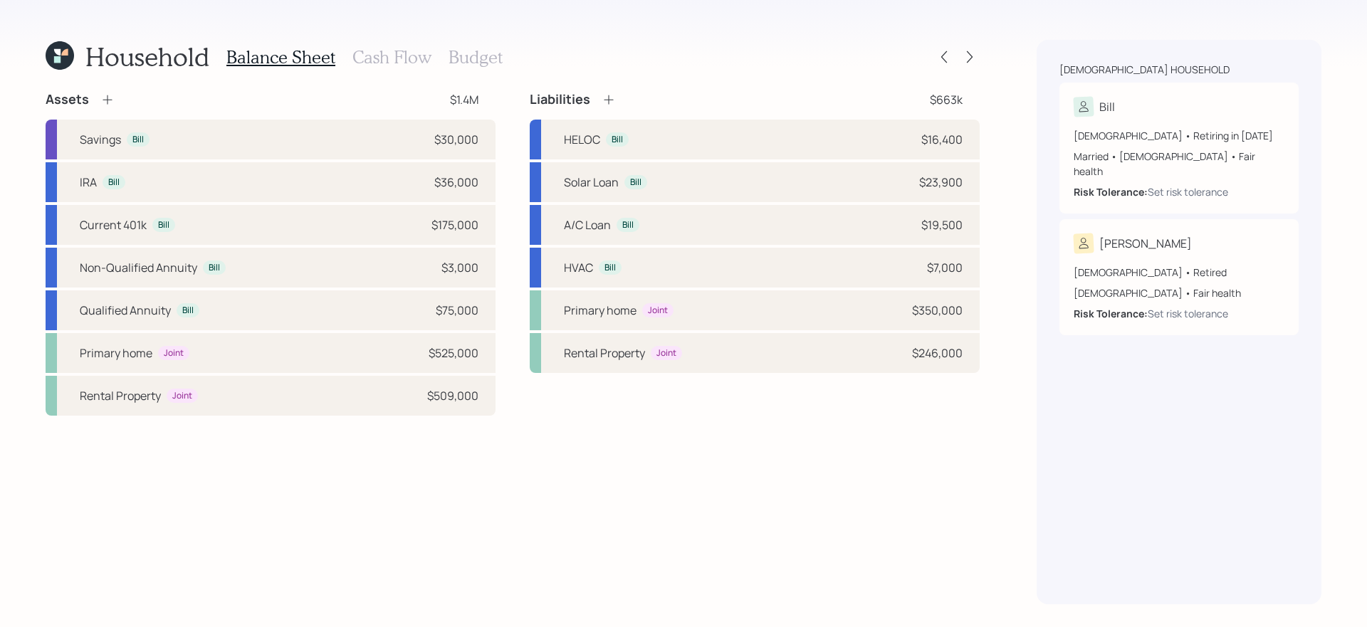
click at [396, 59] on h3 "Cash Flow" at bounding box center [392, 57] width 79 height 21
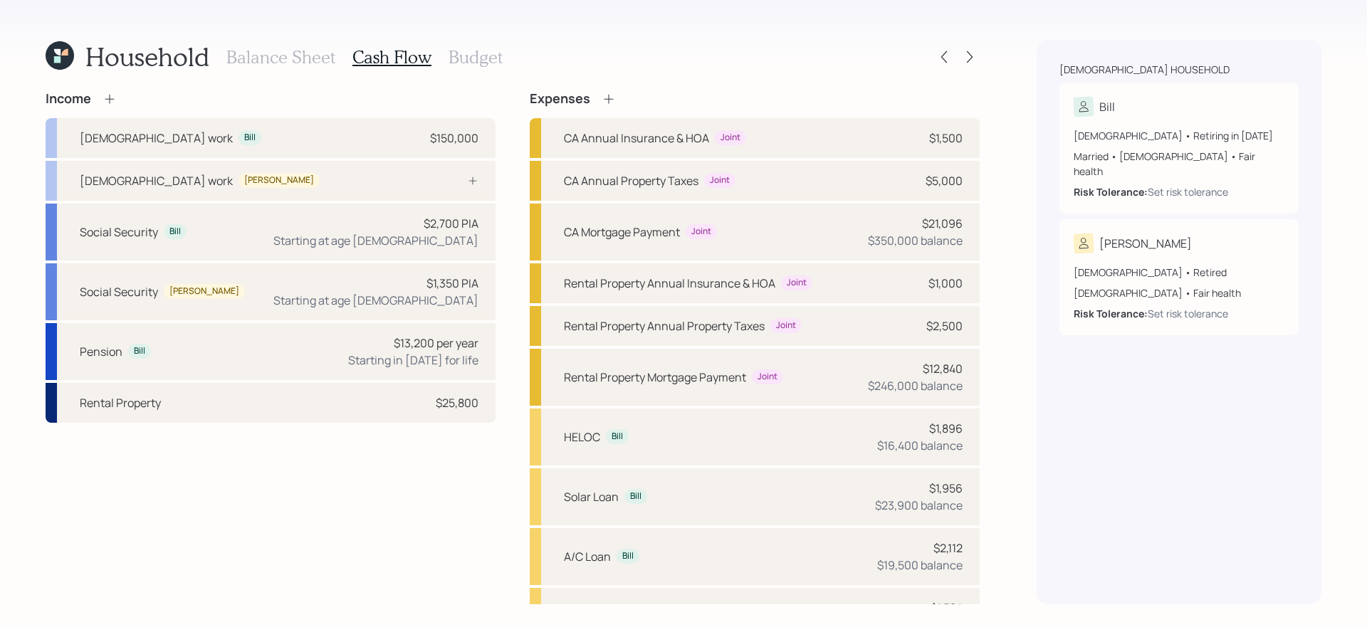
click at [111, 102] on icon at bounding box center [110, 99] width 14 height 14
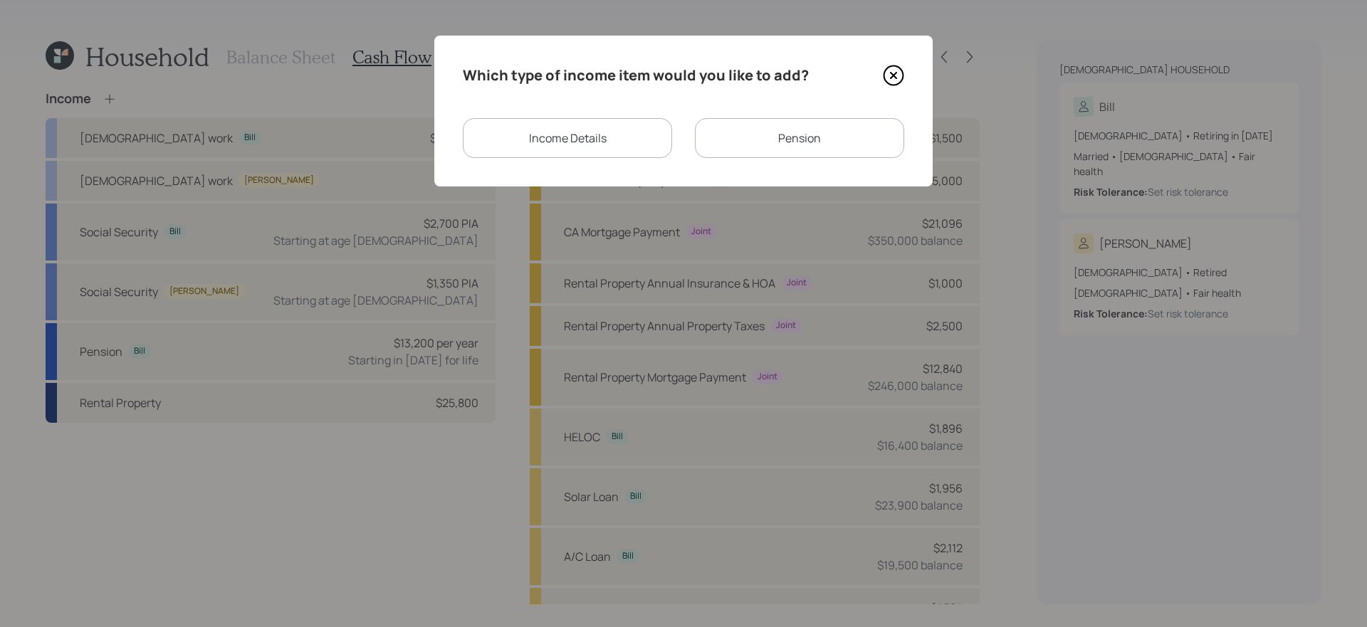
click at [622, 143] on div "Income Details" at bounding box center [567, 138] width 209 height 40
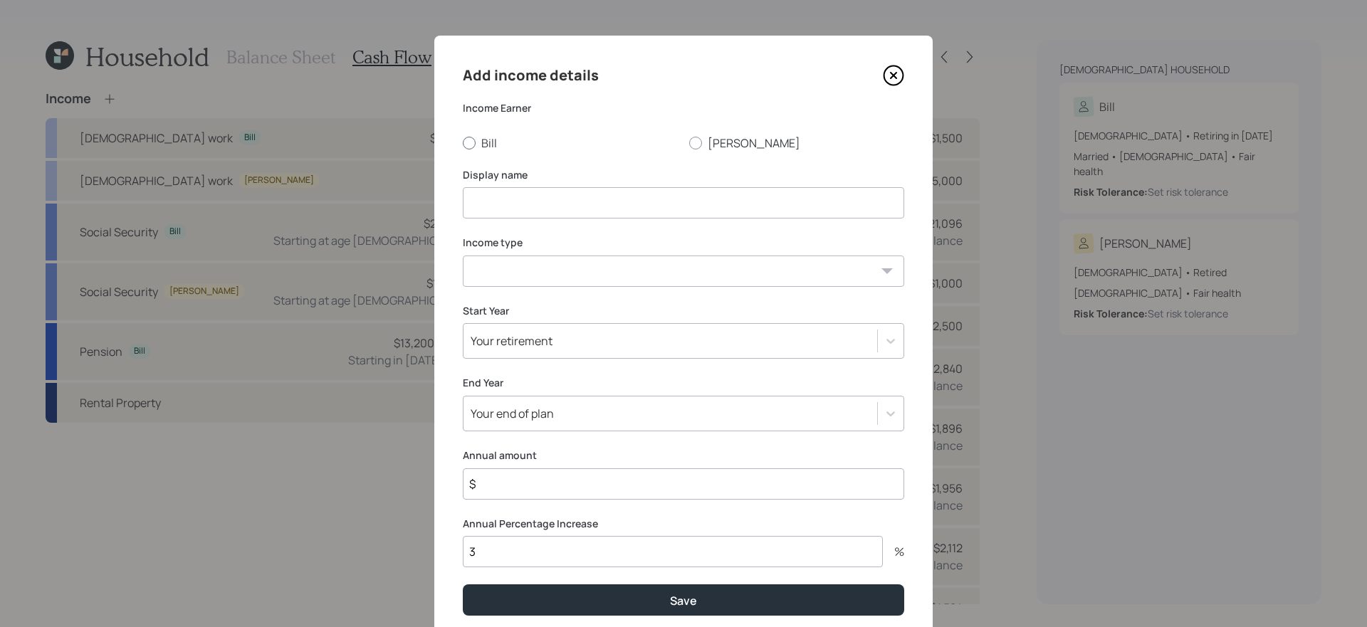
click at [483, 142] on label "Bill" at bounding box center [570, 143] width 215 height 16
click at [463, 142] on input "Bill" at bounding box center [462, 142] width 1 height 1
radio input "true"
click at [523, 192] on input at bounding box center [684, 202] width 442 height 31
type input "Income from Young Adults living with them"
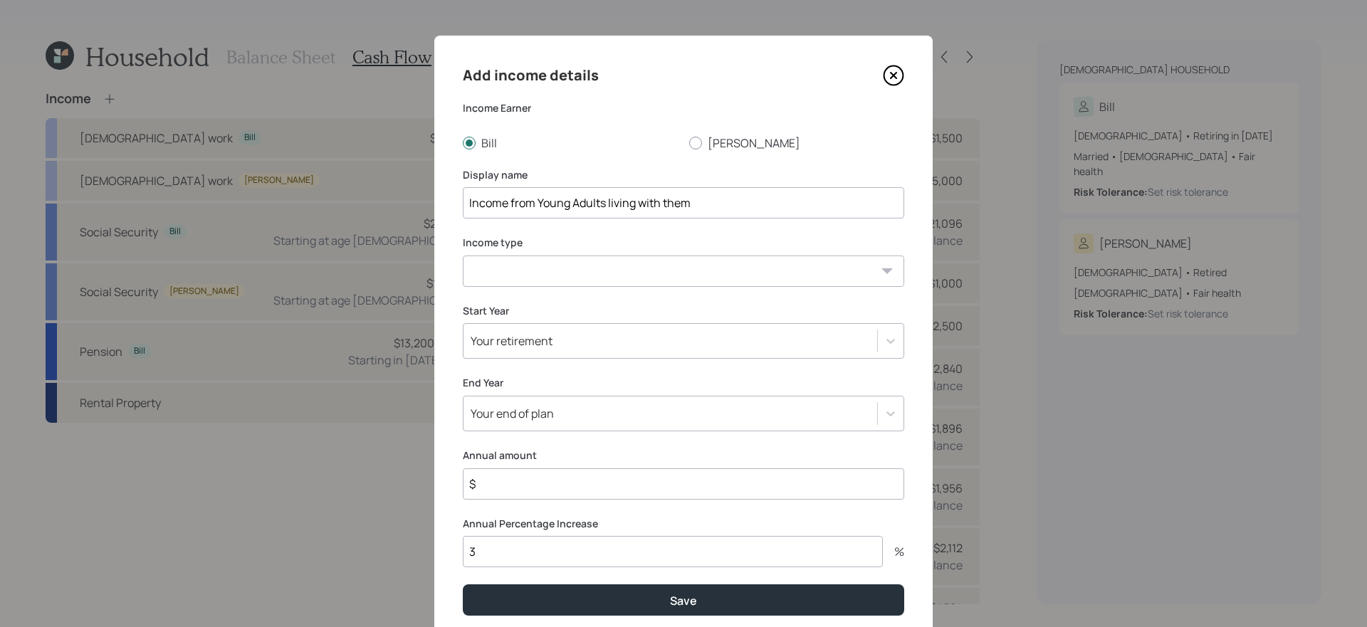
click at [572, 276] on select "[DEMOGRAPHIC_DATA] work [DEMOGRAPHIC_DATA] work Self employment Other" at bounding box center [684, 271] width 442 height 31
select select "other"
click at [463, 256] on select "[DEMOGRAPHIC_DATA] work [DEMOGRAPHIC_DATA] work Self employment Other" at bounding box center [684, 271] width 442 height 31
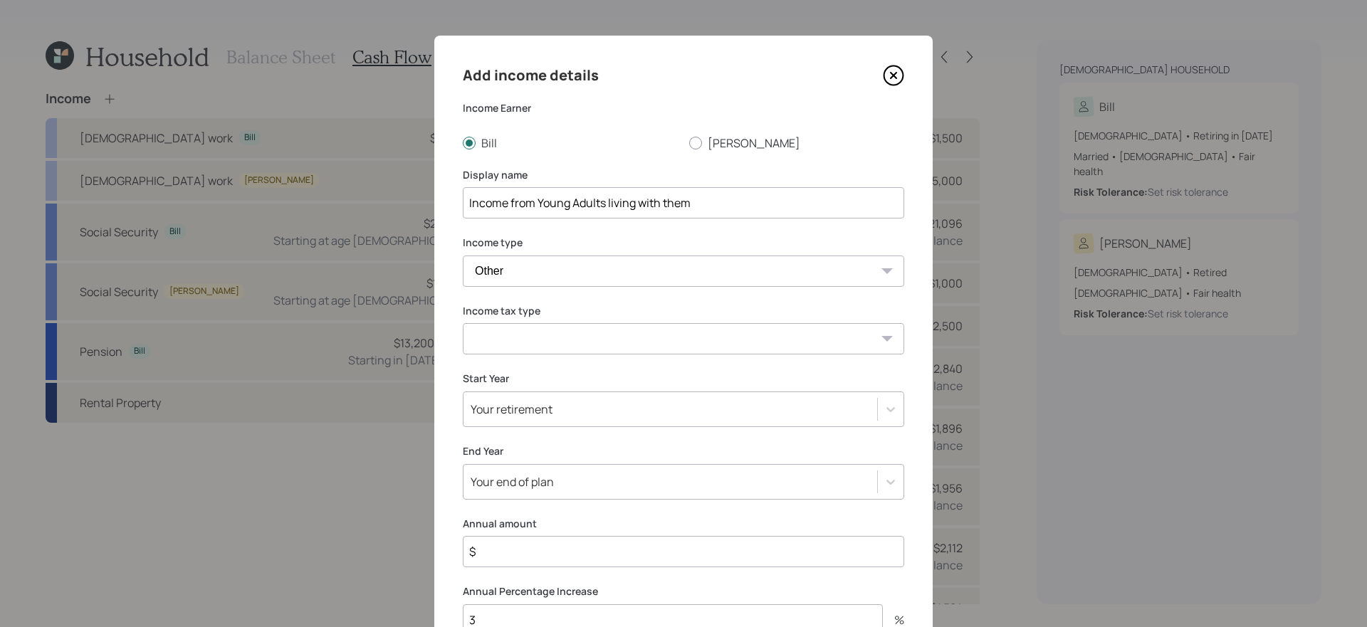
click at [555, 345] on select "Tax-free Earned Self Employment Alimony Royalties Pension / Annuity Interest Di…" at bounding box center [684, 338] width 442 height 31
select select "tax_free"
click at [463, 323] on select "Tax-free Earned Self Employment Alimony Royalties Pension / Annuity Interest Di…" at bounding box center [684, 338] width 442 height 31
click at [630, 402] on div "Your retirement" at bounding box center [671, 409] width 414 height 24
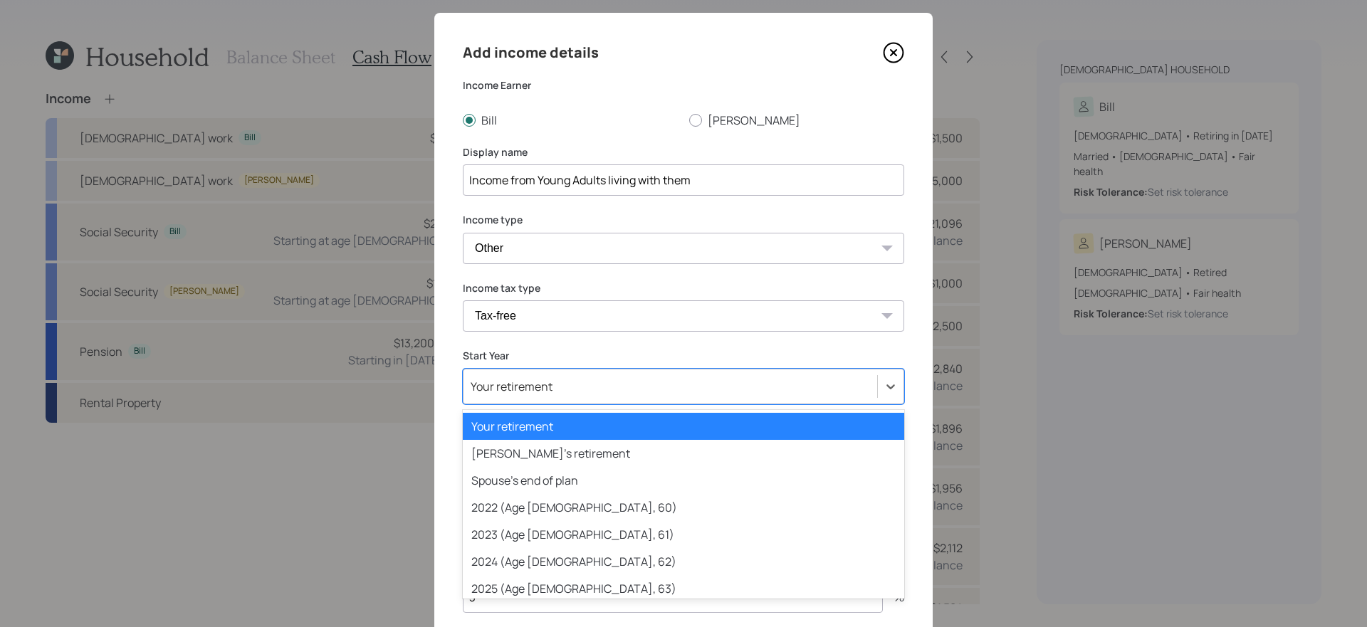
scroll to position [25, 0]
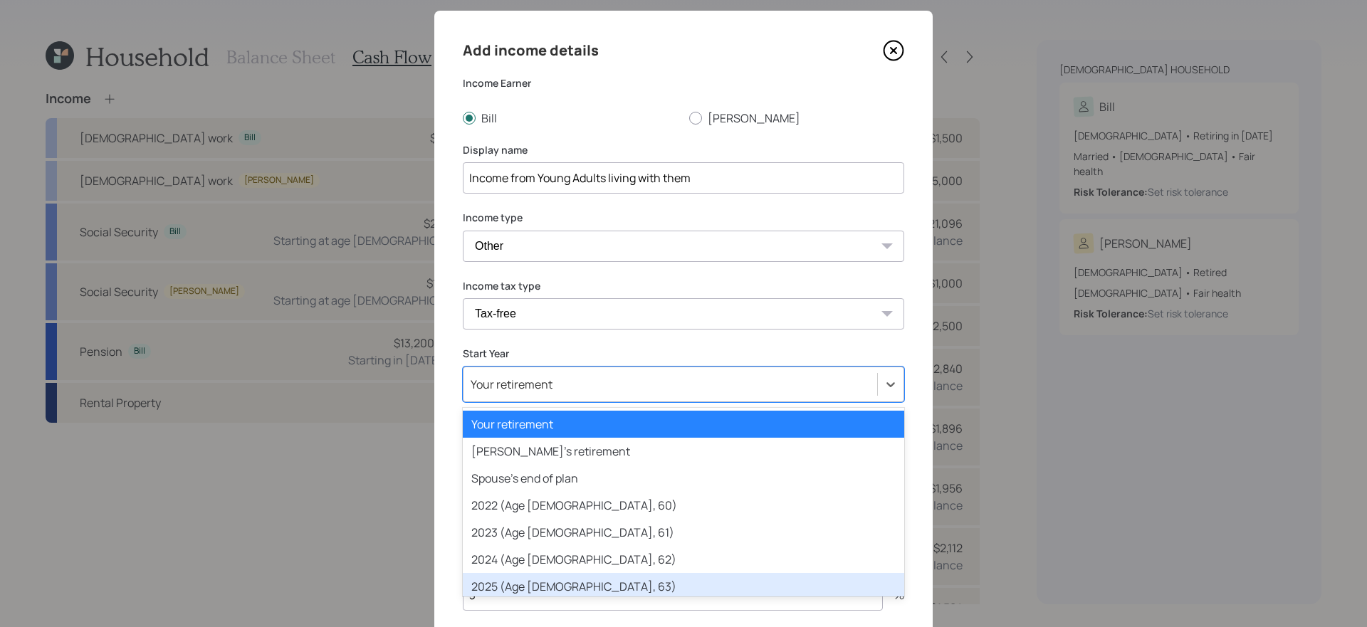
click at [562, 577] on div "2025 (Age [DEMOGRAPHIC_DATA], 63)" at bounding box center [684, 586] width 442 height 27
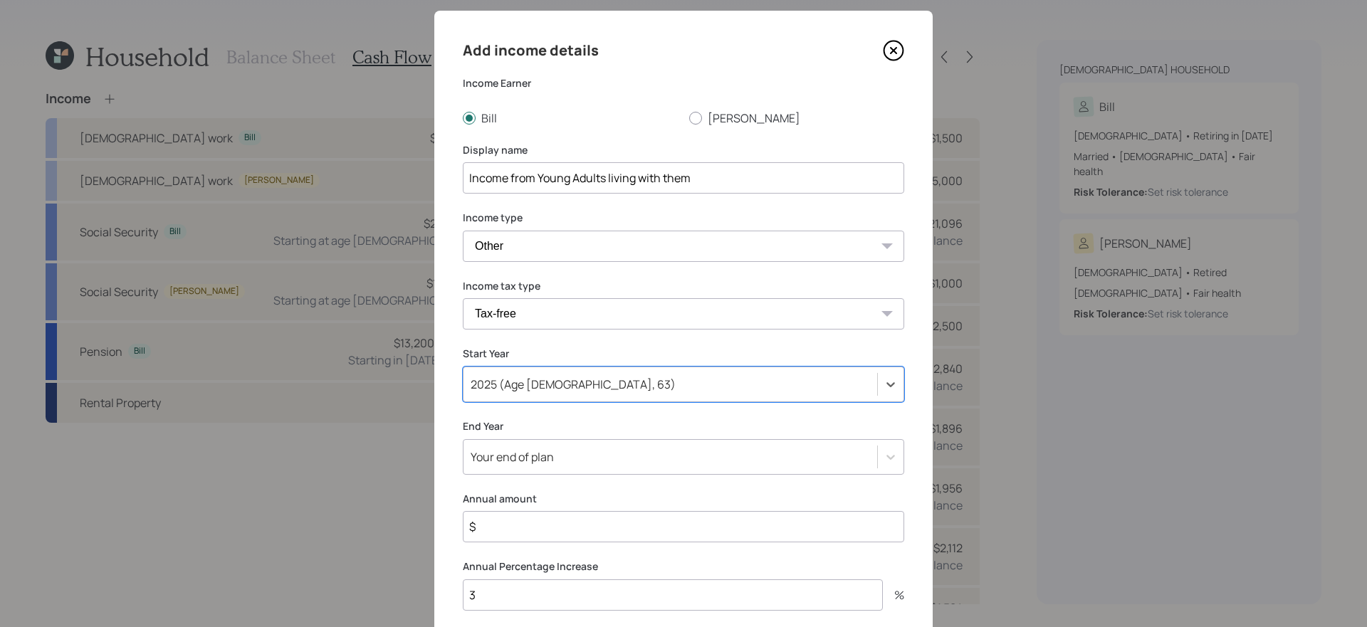
click at [611, 459] on div "Your end of plan" at bounding box center [684, 457] width 442 height 36
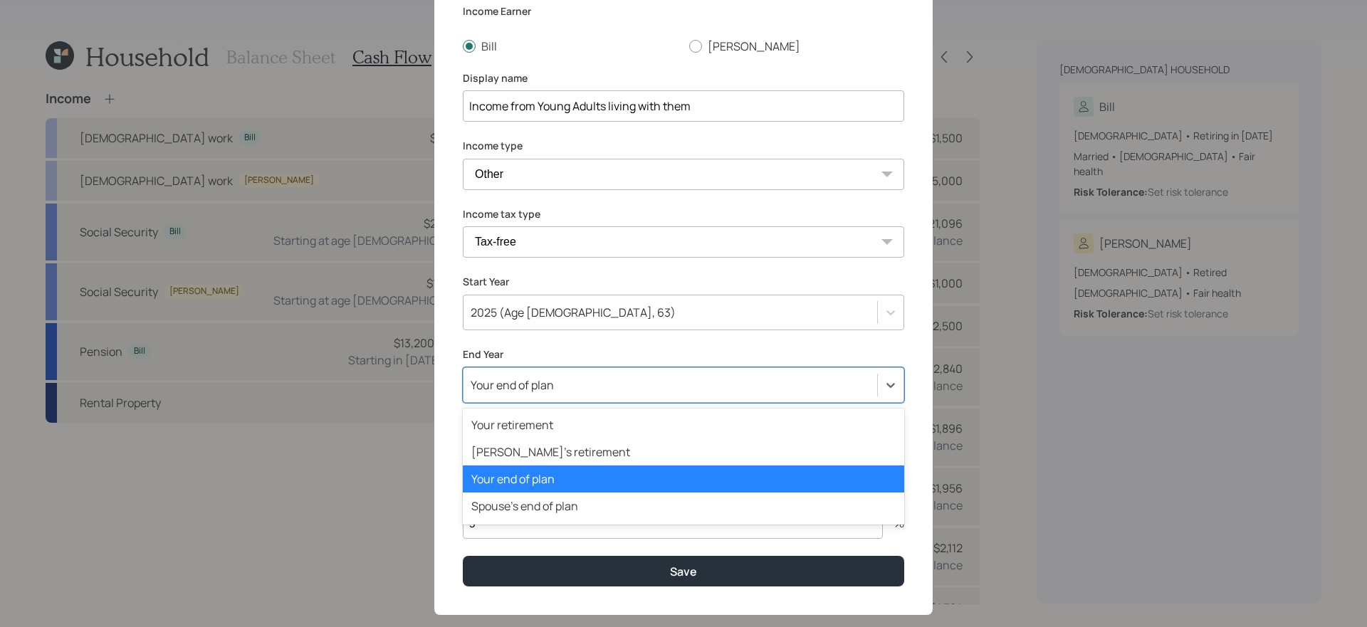
scroll to position [142, 0]
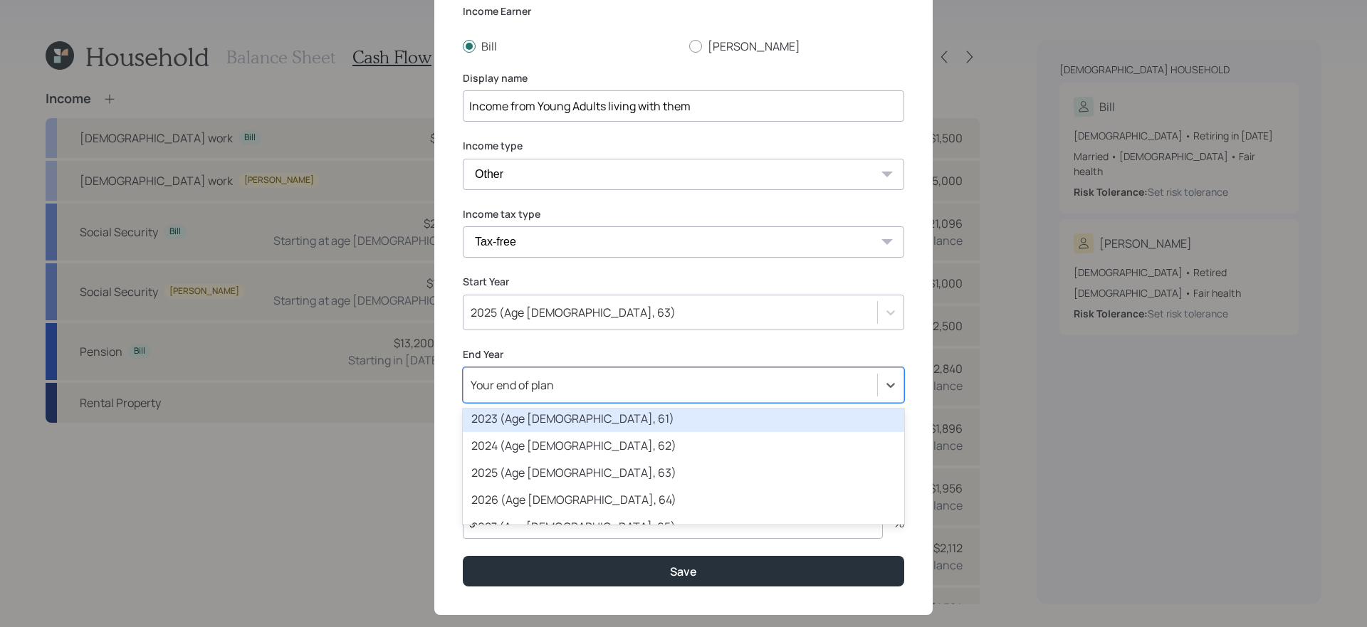
click at [448, 407] on div "Add income details Income Earner Bill Terilyn Display name Income from Young Ad…" at bounding box center [683, 277] width 499 height 677
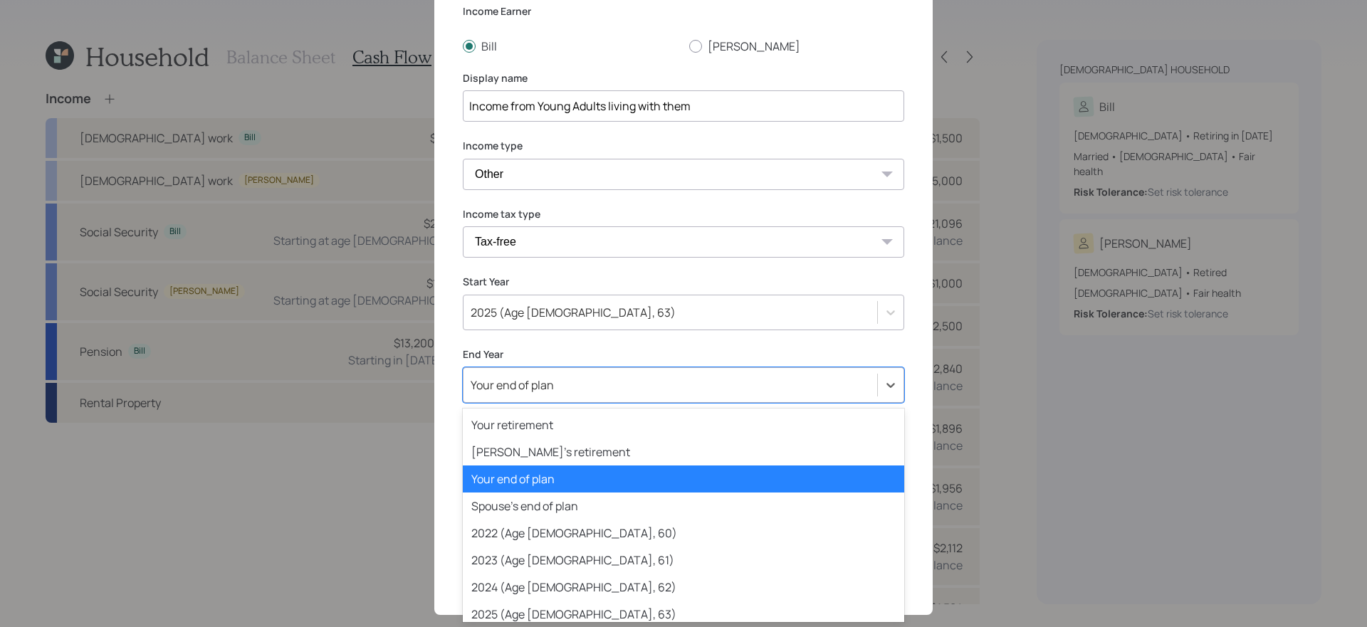
click at [553, 383] on div "Your end of plan" at bounding box center [671, 385] width 414 height 24
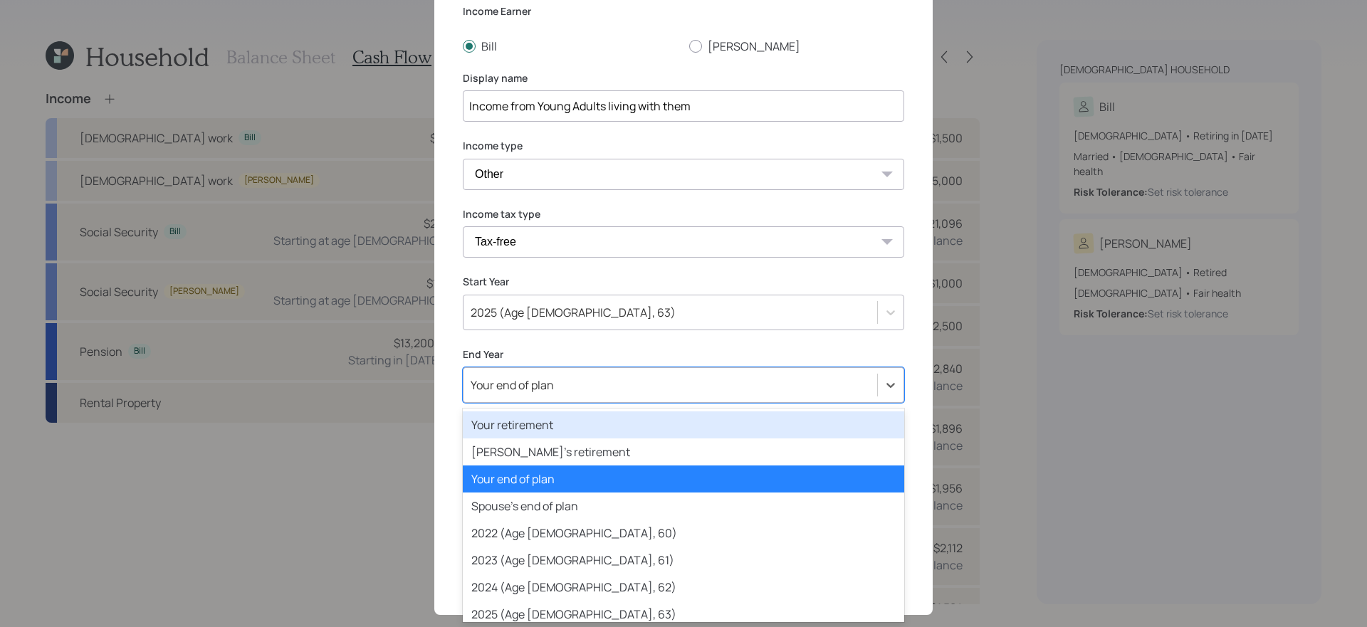
click at [585, 426] on div "Your retirement" at bounding box center [684, 425] width 442 height 27
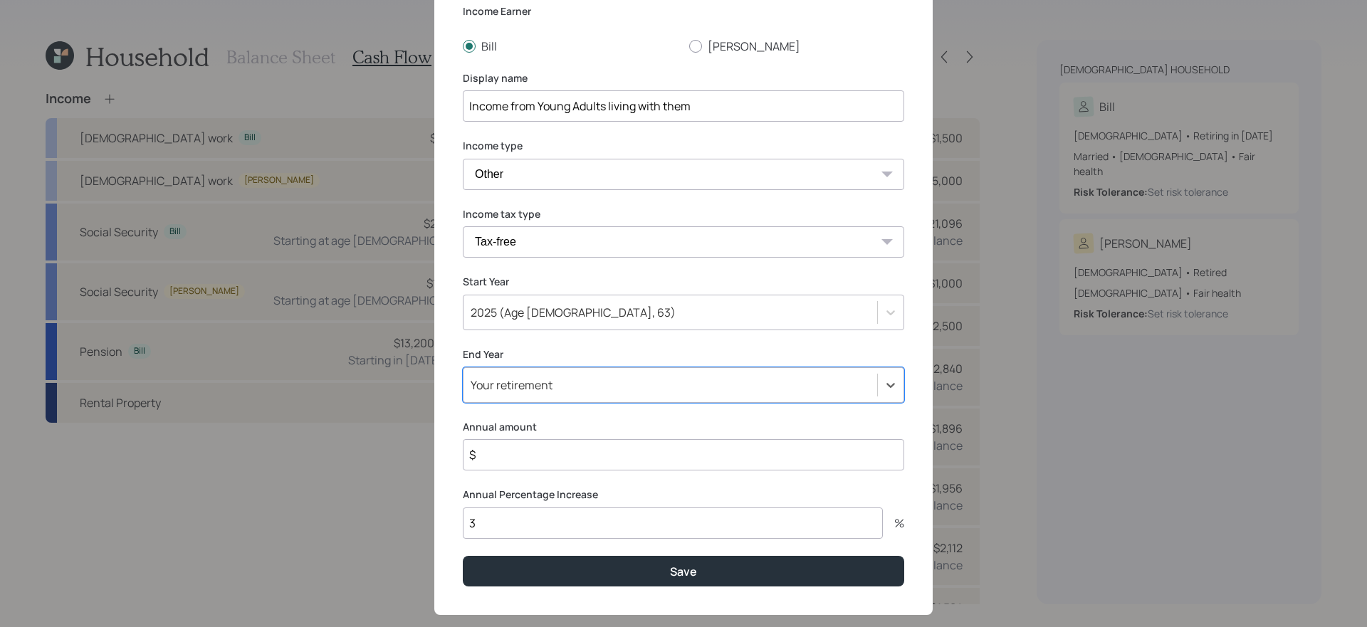
click at [557, 453] on input "$" at bounding box center [684, 454] width 442 height 31
type input "$ 12,600"
click at [463, 556] on button "Save" at bounding box center [684, 571] width 442 height 31
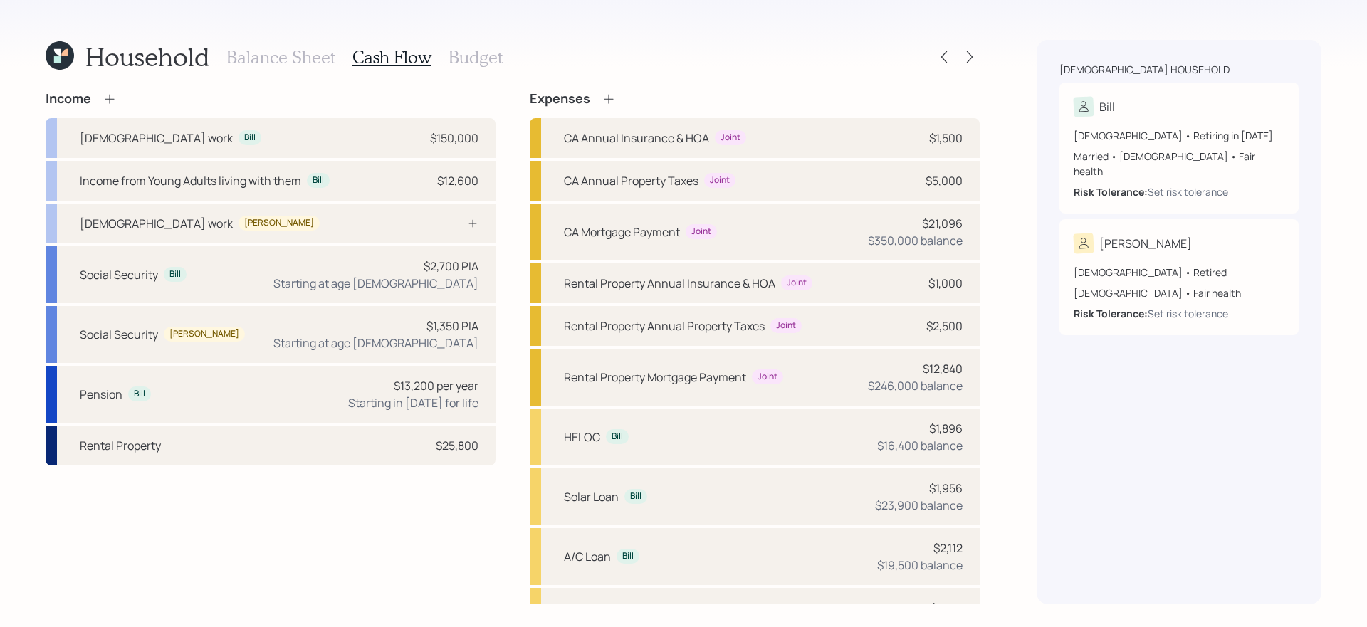
click at [410, 98] on div "Income" at bounding box center [271, 99] width 450 height 16
click at [108, 100] on icon at bounding box center [110, 99] width 14 height 14
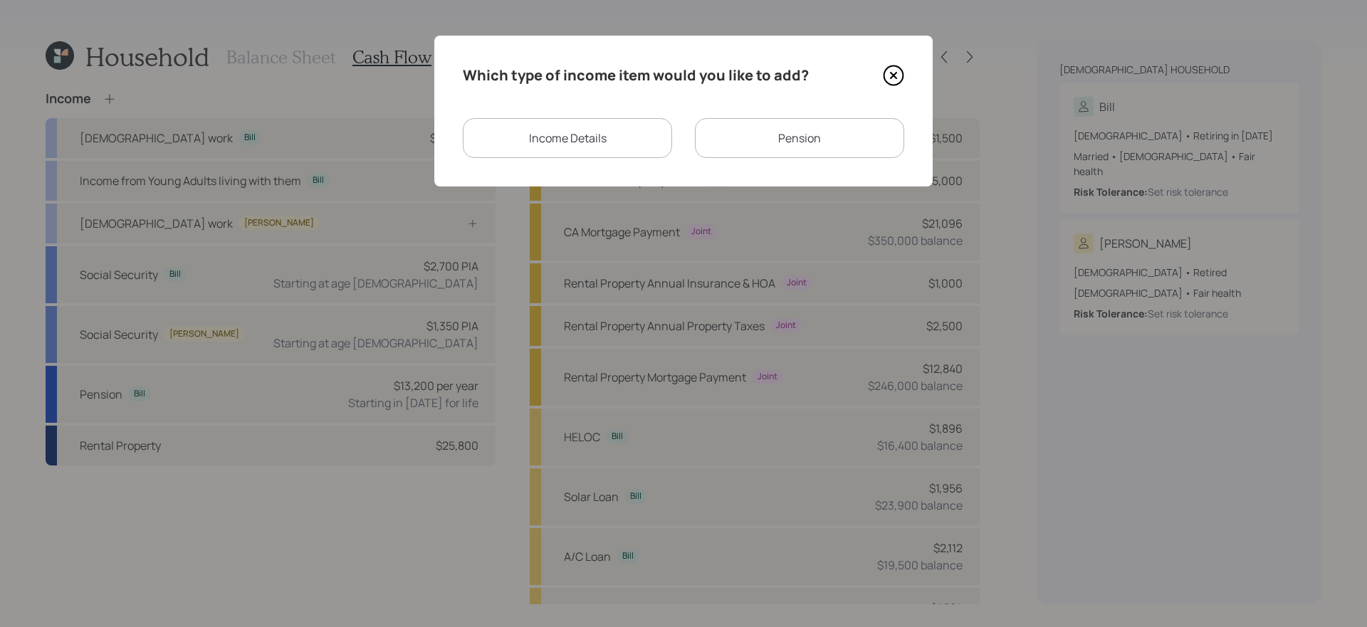
click at [594, 131] on div "Income Details" at bounding box center [567, 138] width 209 height 40
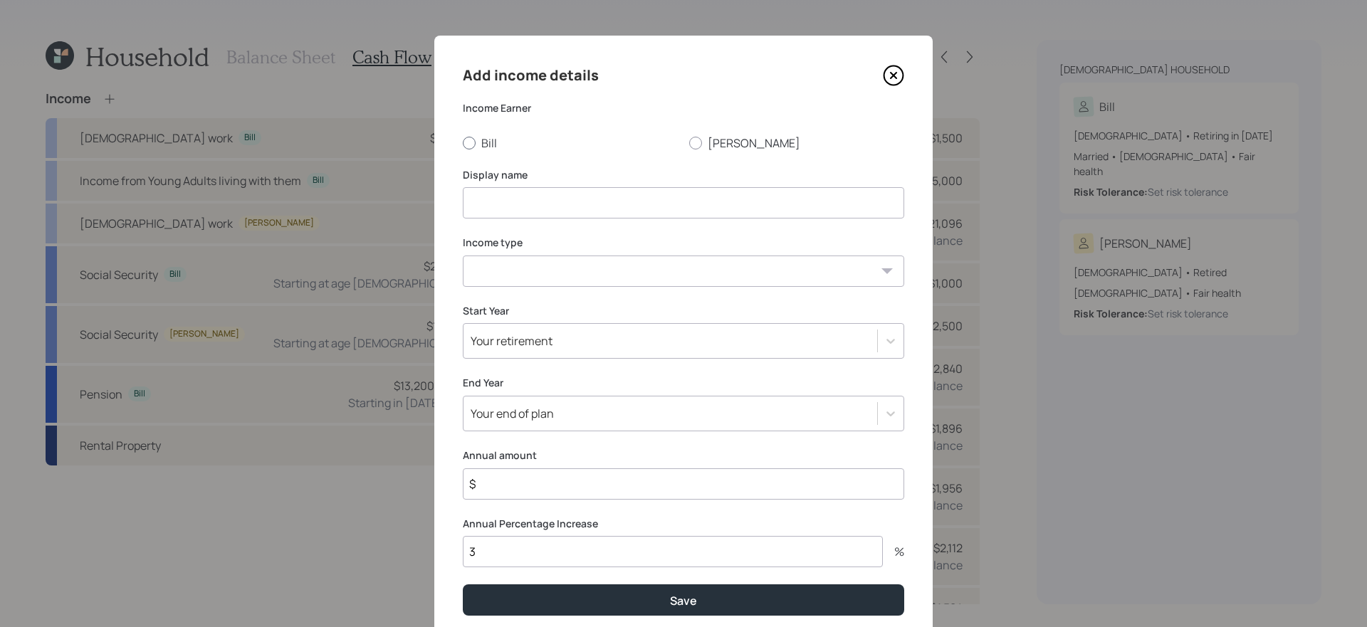
click at [486, 135] on label "Bill" at bounding box center [570, 143] width 215 height 16
click at [463, 142] on input "Bill" at bounding box center [462, 142] width 1 height 1
radio input "true"
click at [501, 205] on input at bounding box center [684, 202] width 442 height 31
type input "Young Adults Income"
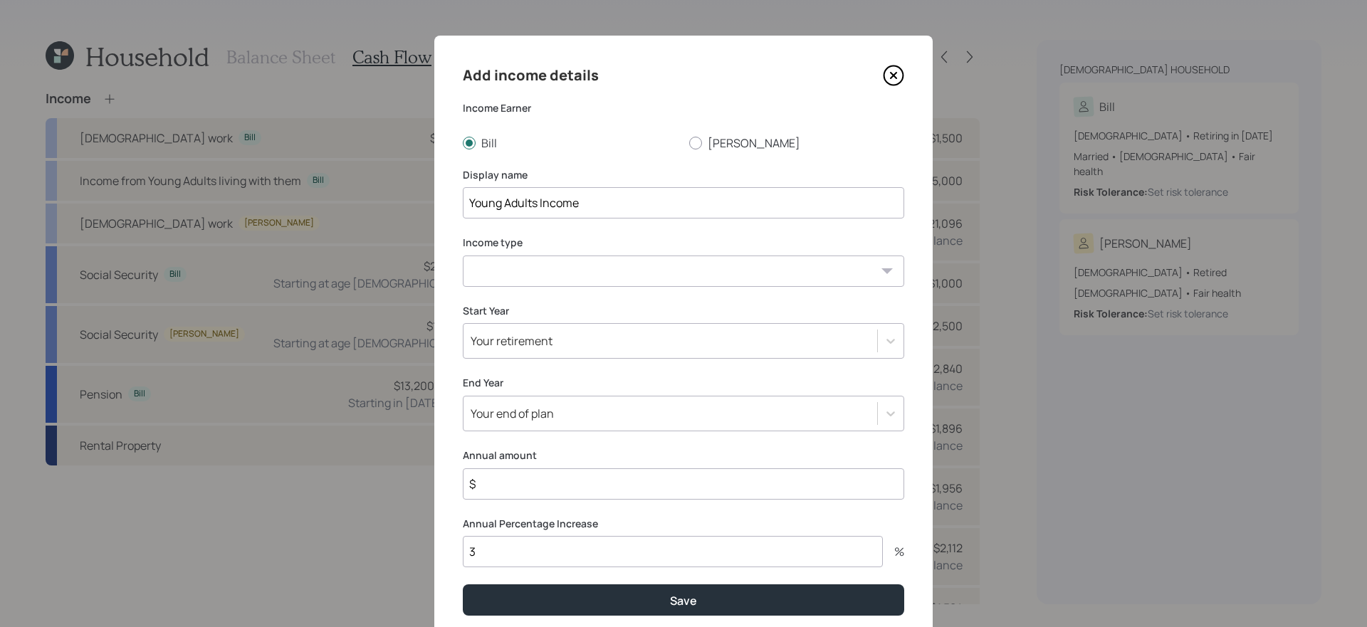
click at [504, 273] on select "[DEMOGRAPHIC_DATA] work [DEMOGRAPHIC_DATA] work Self employment Other" at bounding box center [684, 271] width 442 height 31
select select "other"
click at [463, 256] on select "[DEMOGRAPHIC_DATA] work [DEMOGRAPHIC_DATA] work Self employment Other" at bounding box center [684, 271] width 442 height 31
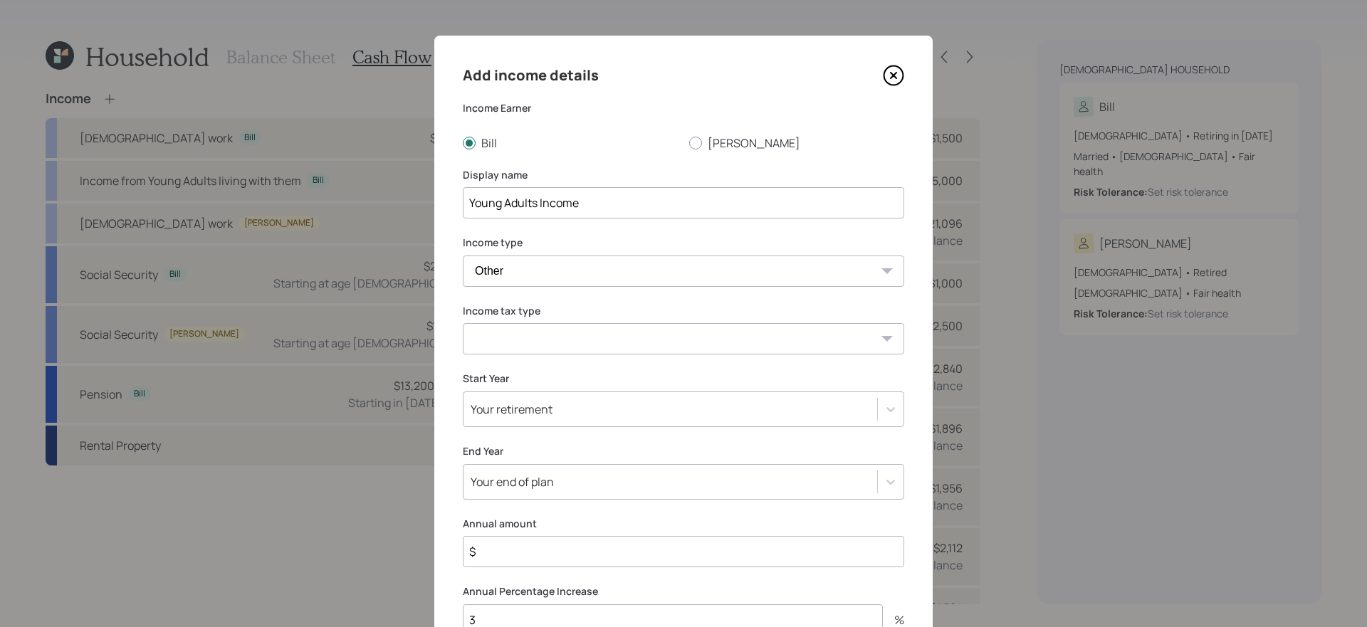
click at [527, 344] on select "Tax-free Earned Self Employment Alimony Royalties Pension / Annuity Interest Di…" at bounding box center [684, 338] width 442 height 31
select select "tax_free"
click at [463, 323] on select "Tax-free Earned Self Employment Alimony Royalties Pension / Annuity Interest Di…" at bounding box center [684, 338] width 442 height 31
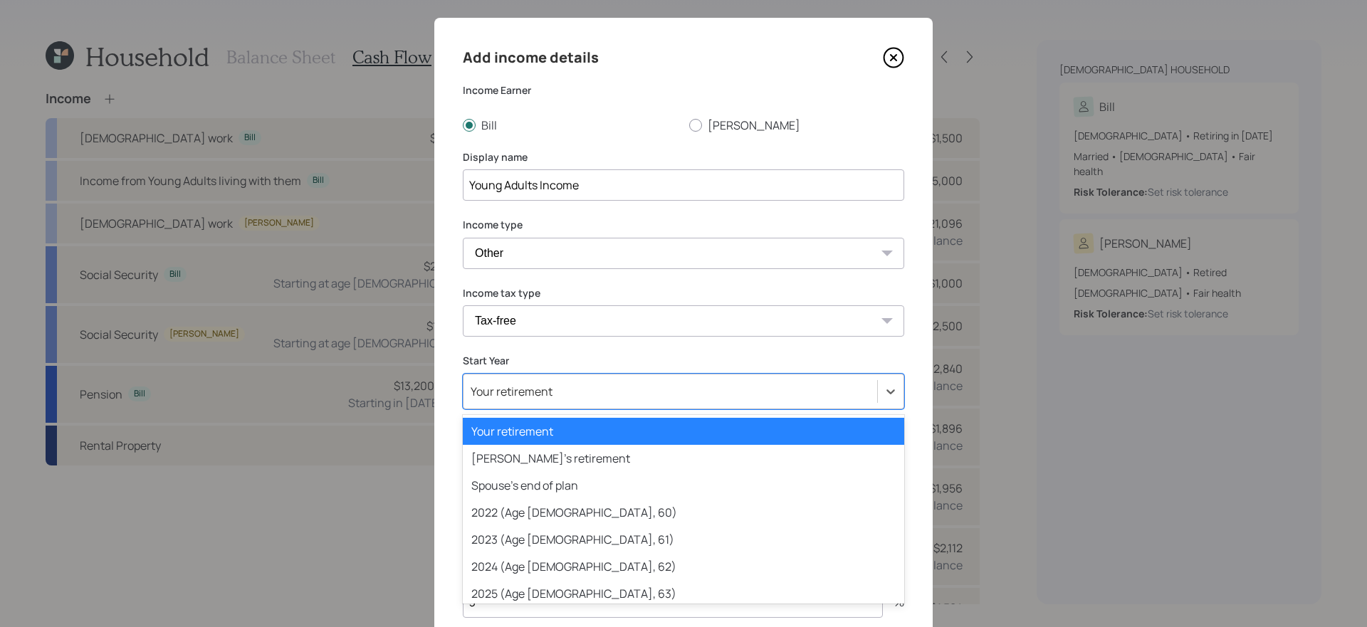
click at [568, 412] on div "Add income details Income Earner Bill Terilyn Display name Young Adults Income …" at bounding box center [683, 356] width 499 height 677
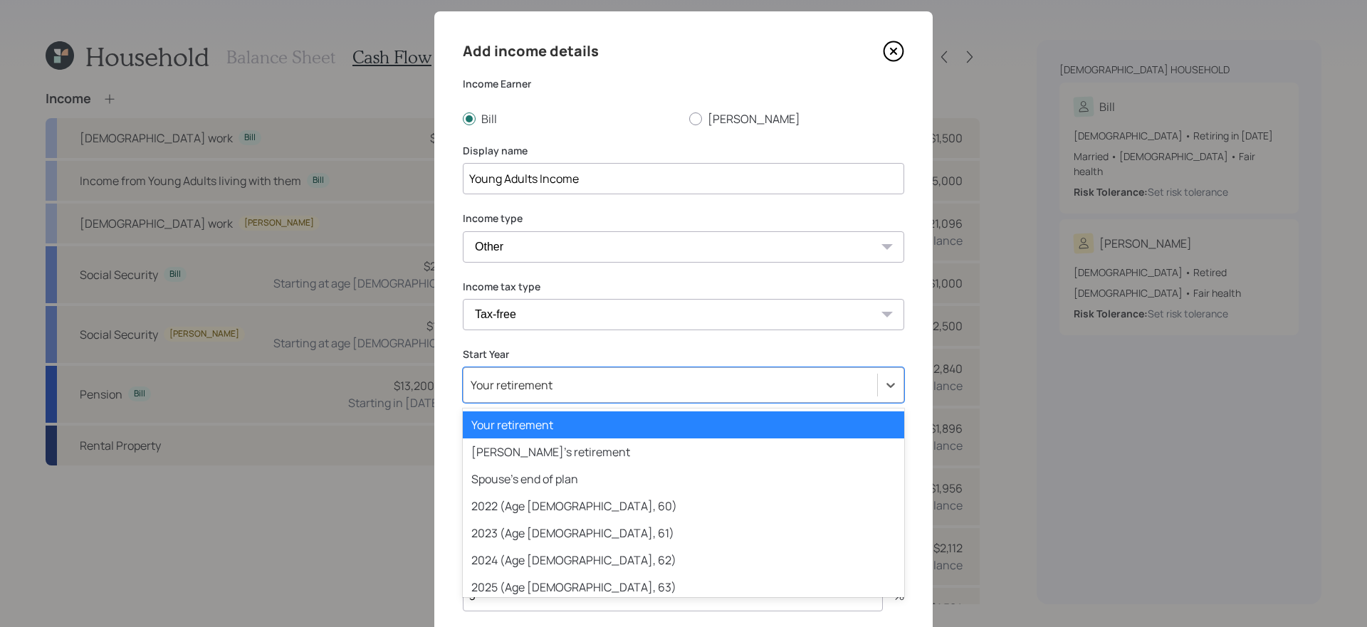
scroll to position [25, 0]
click at [575, 348] on label "Start Year" at bounding box center [684, 354] width 442 height 14
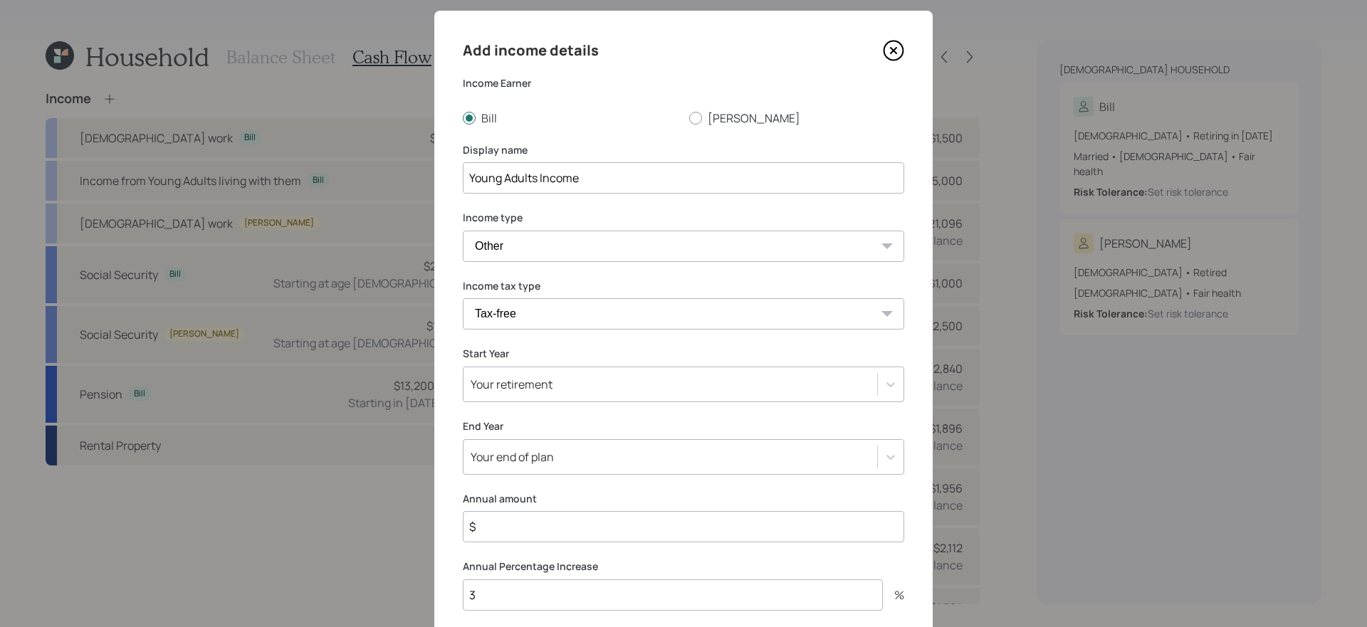
click at [545, 455] on div "Your end of plan" at bounding box center [684, 457] width 442 height 36
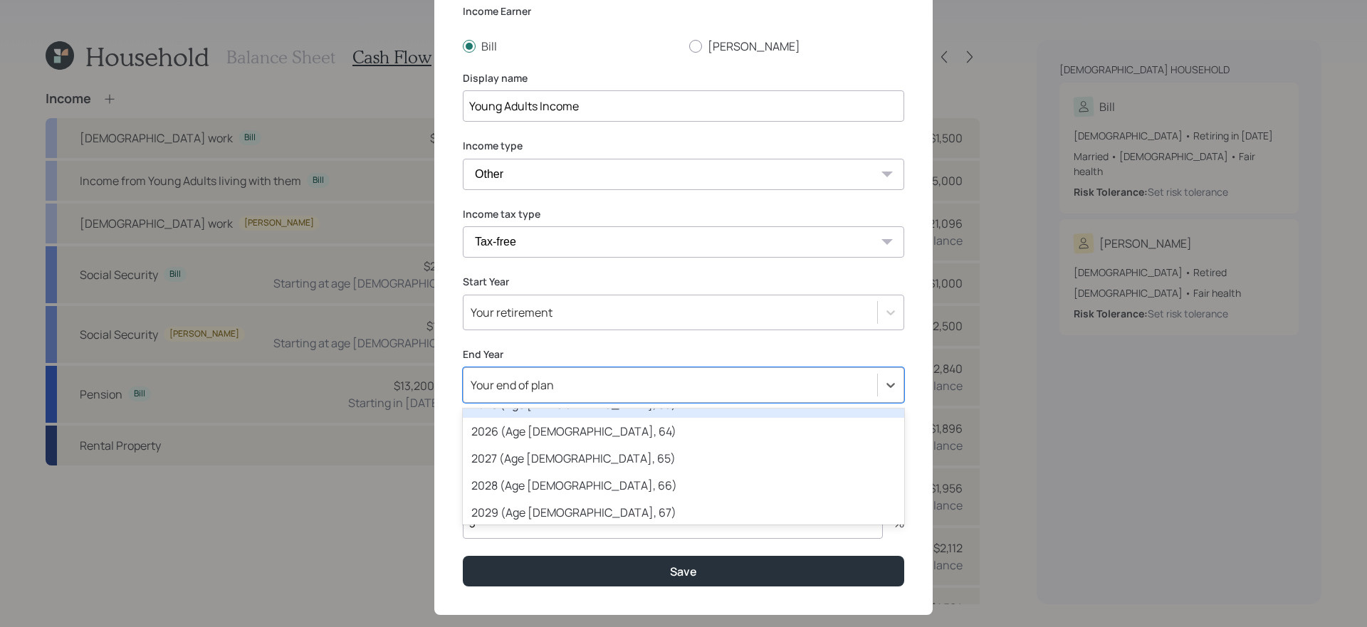
scroll to position [211, 0]
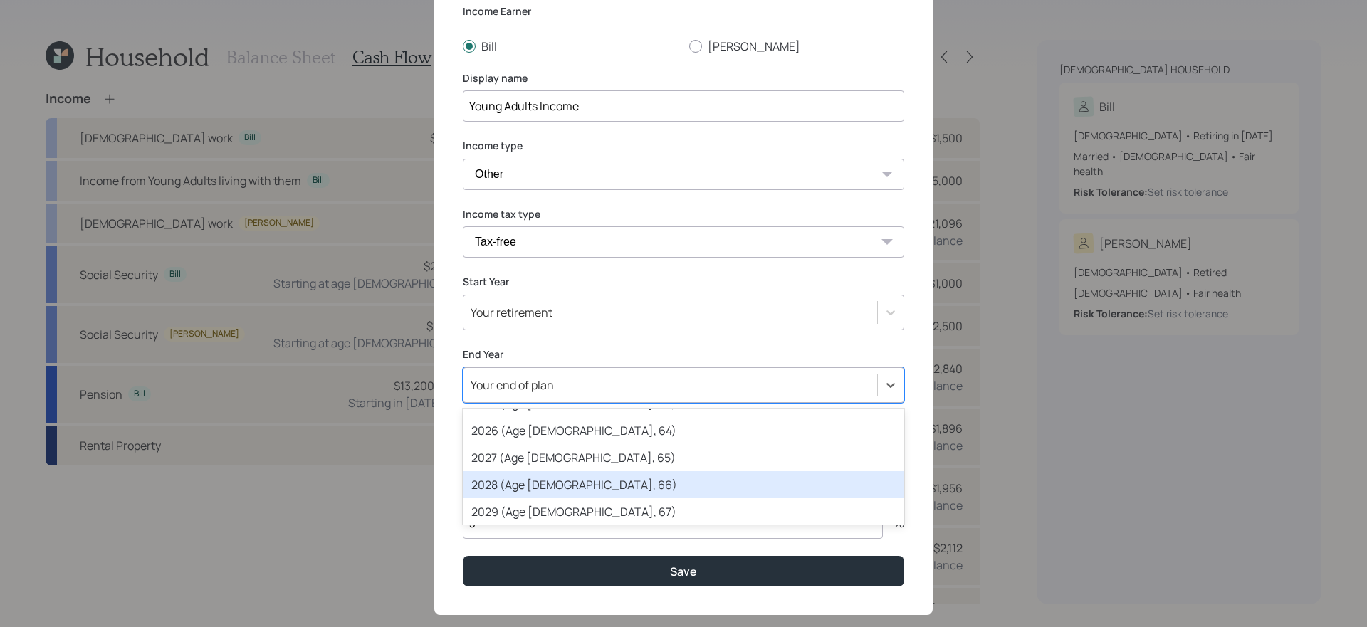
click at [548, 485] on div "2028 (Age [DEMOGRAPHIC_DATA], 66)" at bounding box center [684, 484] width 442 height 27
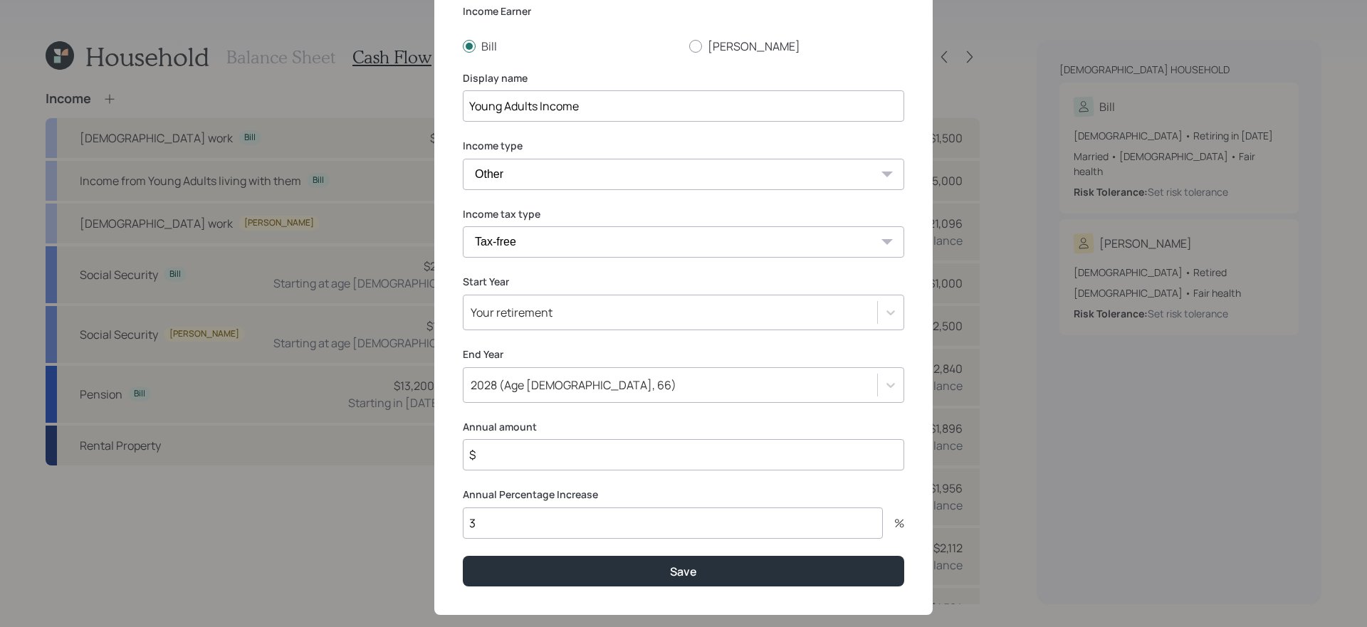
click at [546, 450] on input "$" at bounding box center [684, 454] width 442 height 31
type input "$ 18,000"
click at [463, 556] on button "Save" at bounding box center [684, 571] width 442 height 31
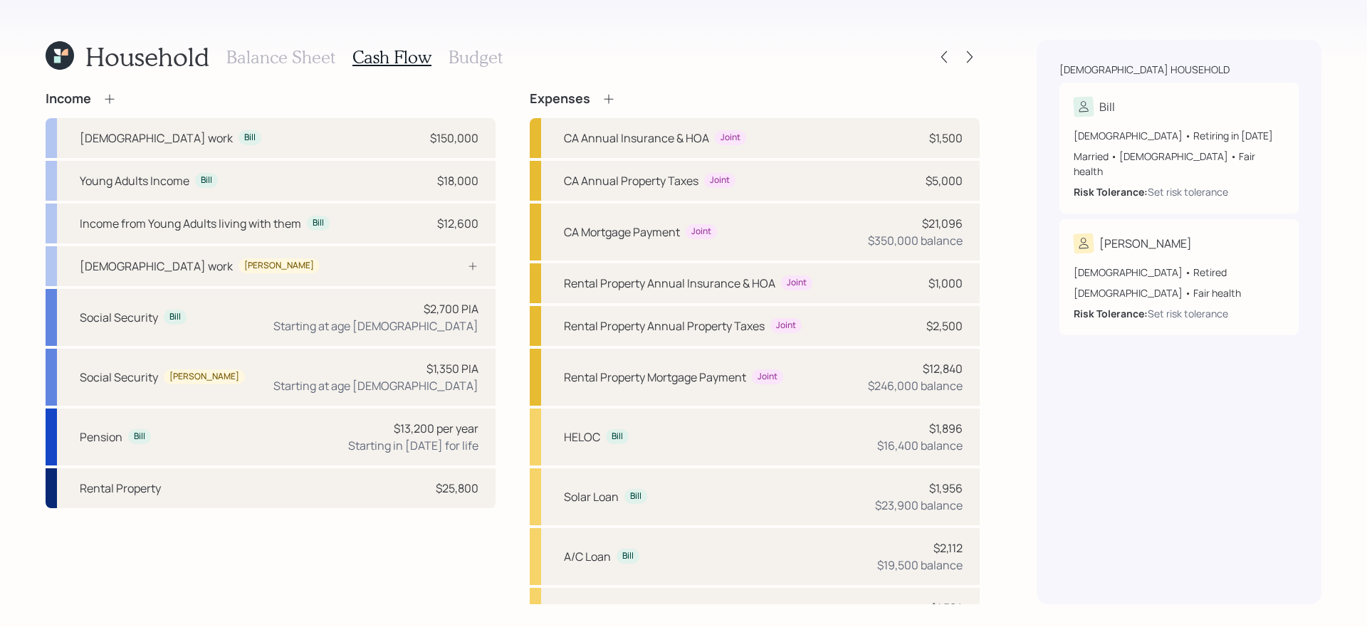
click at [486, 61] on h3 "Budget" at bounding box center [476, 57] width 54 height 21
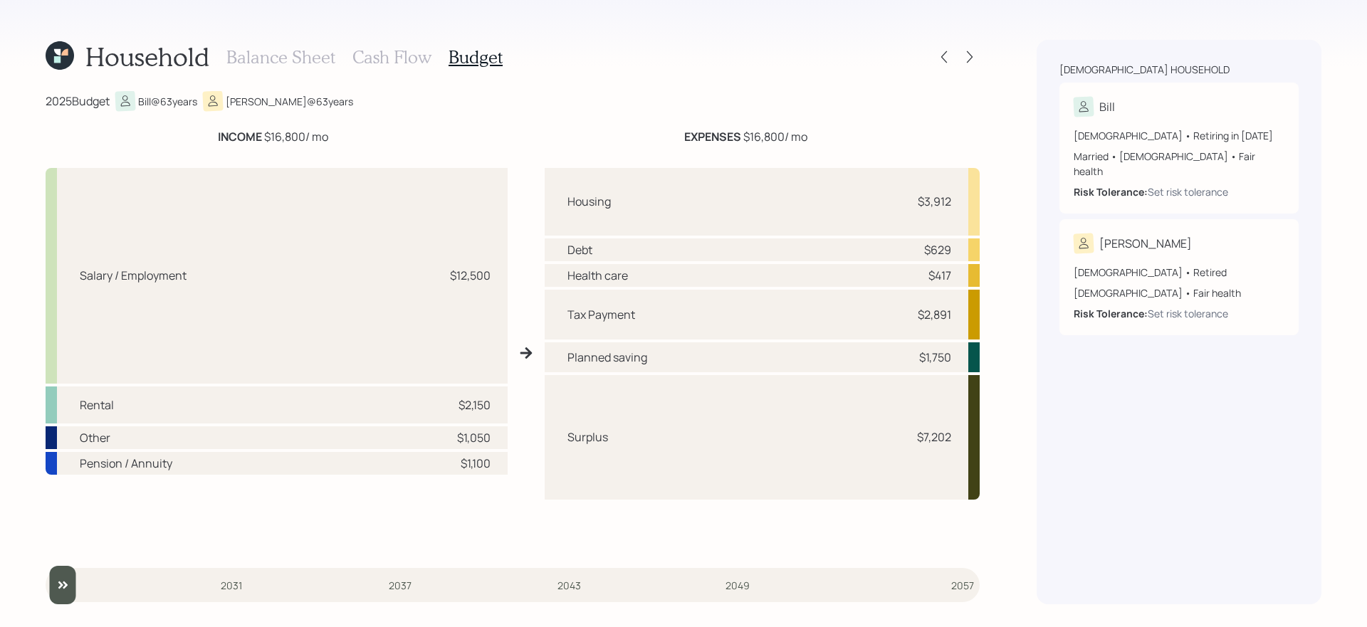
click at [297, 51] on h3 "Balance Sheet" at bounding box center [280, 57] width 109 height 21
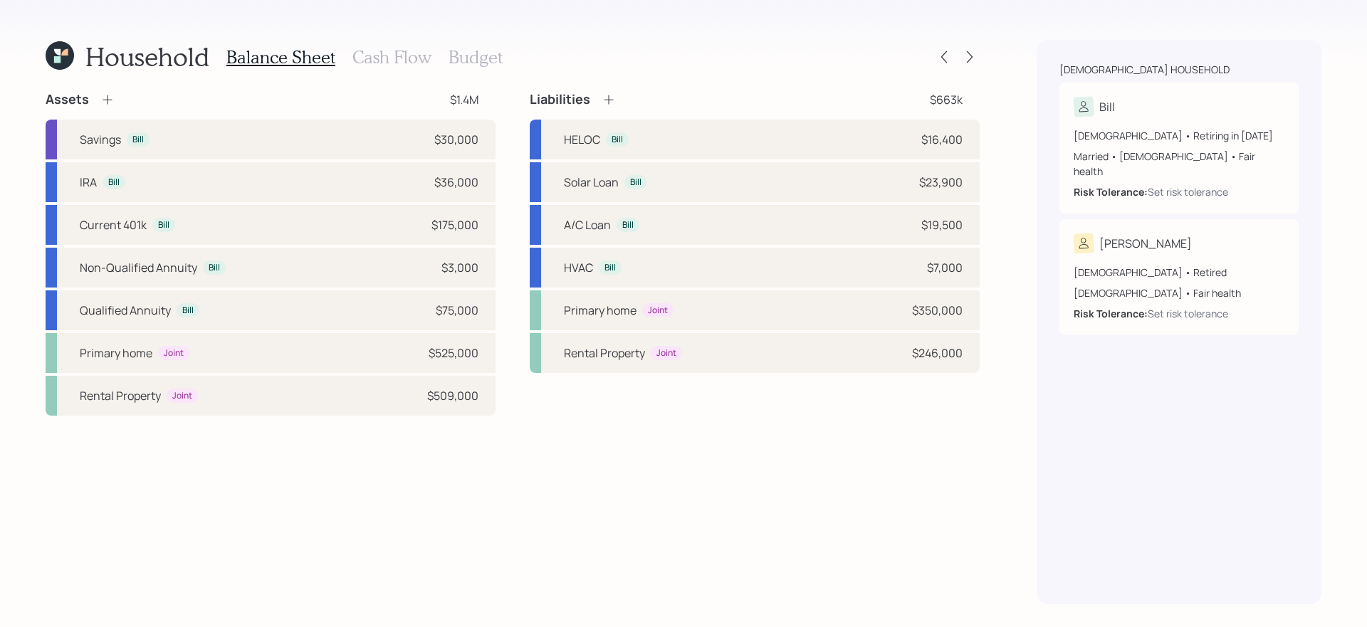
click at [463, 62] on h3 "Budget" at bounding box center [476, 57] width 54 height 21
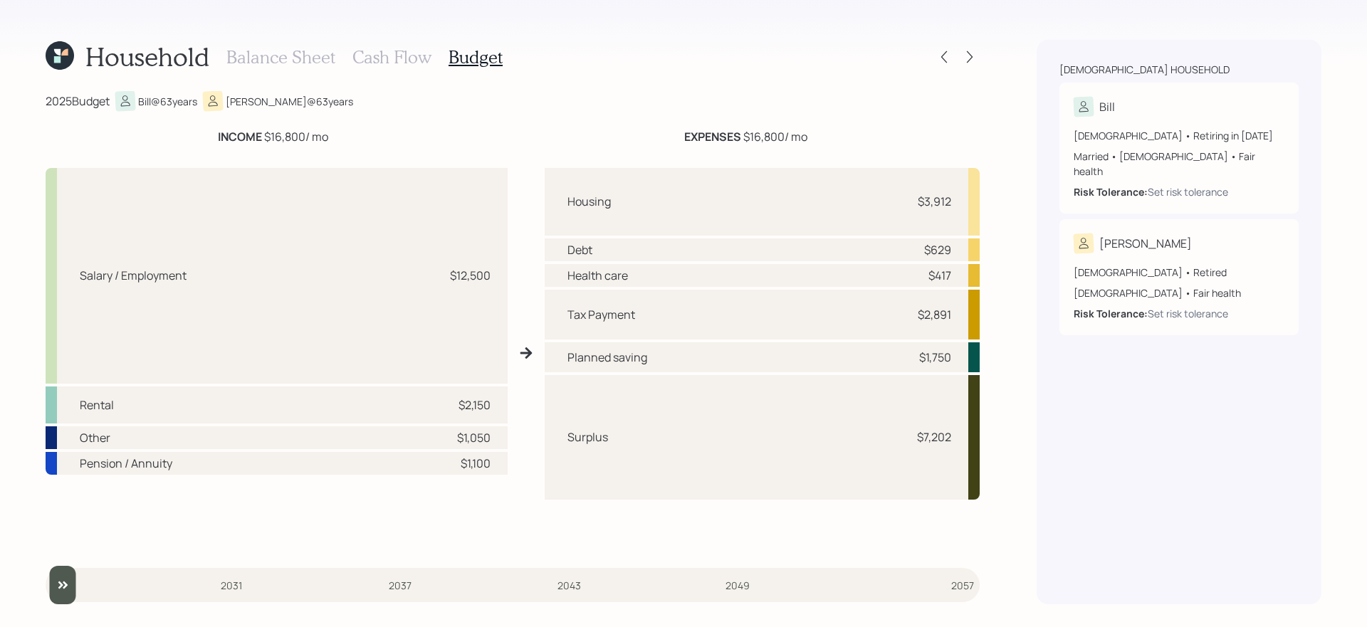
click at [385, 52] on h3 "Cash Flow" at bounding box center [392, 57] width 79 height 21
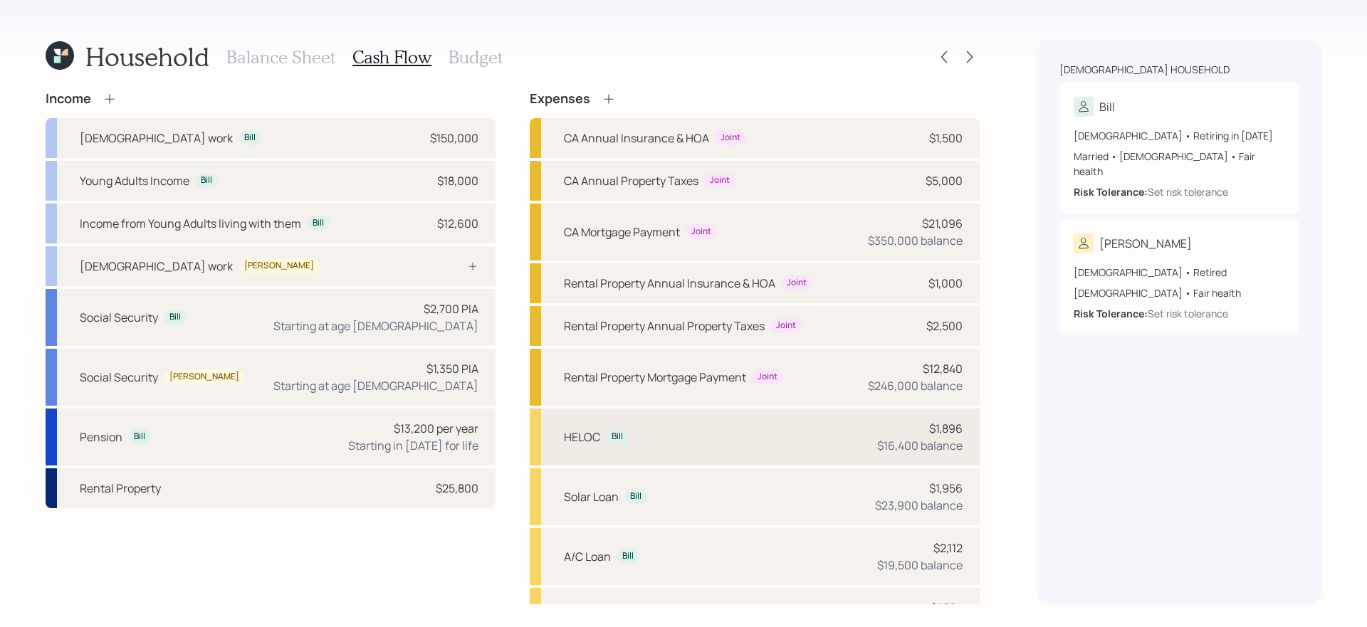
scroll to position [254, 0]
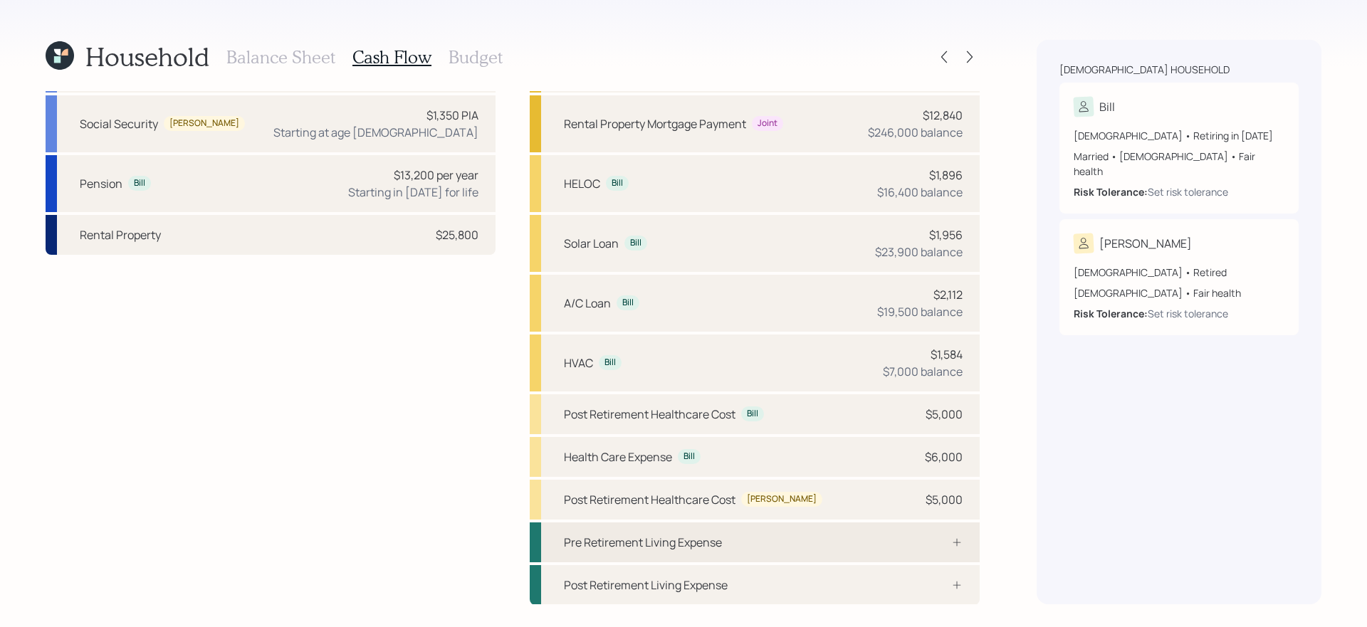
click at [740, 533] on div "Pre Retirement Living Expense" at bounding box center [755, 543] width 450 height 40
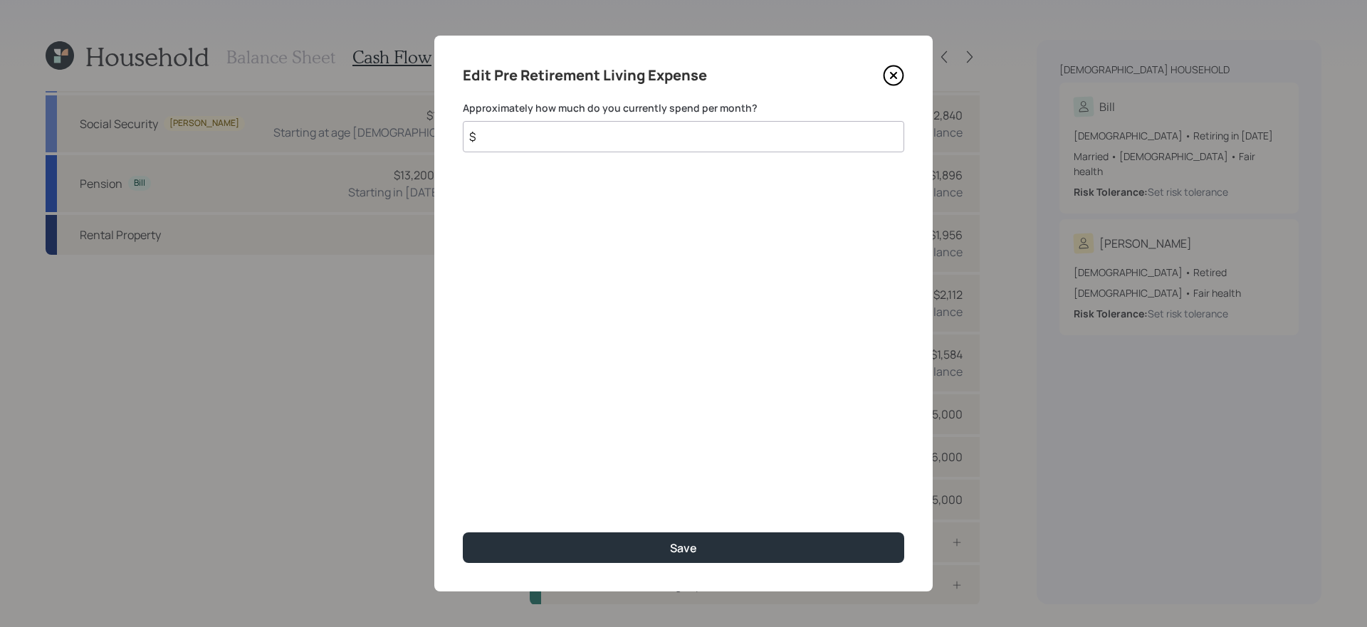
click at [697, 134] on input "$" at bounding box center [684, 136] width 442 height 31
type input "$ 7,000"
click at [463, 533] on button "Save" at bounding box center [684, 548] width 442 height 31
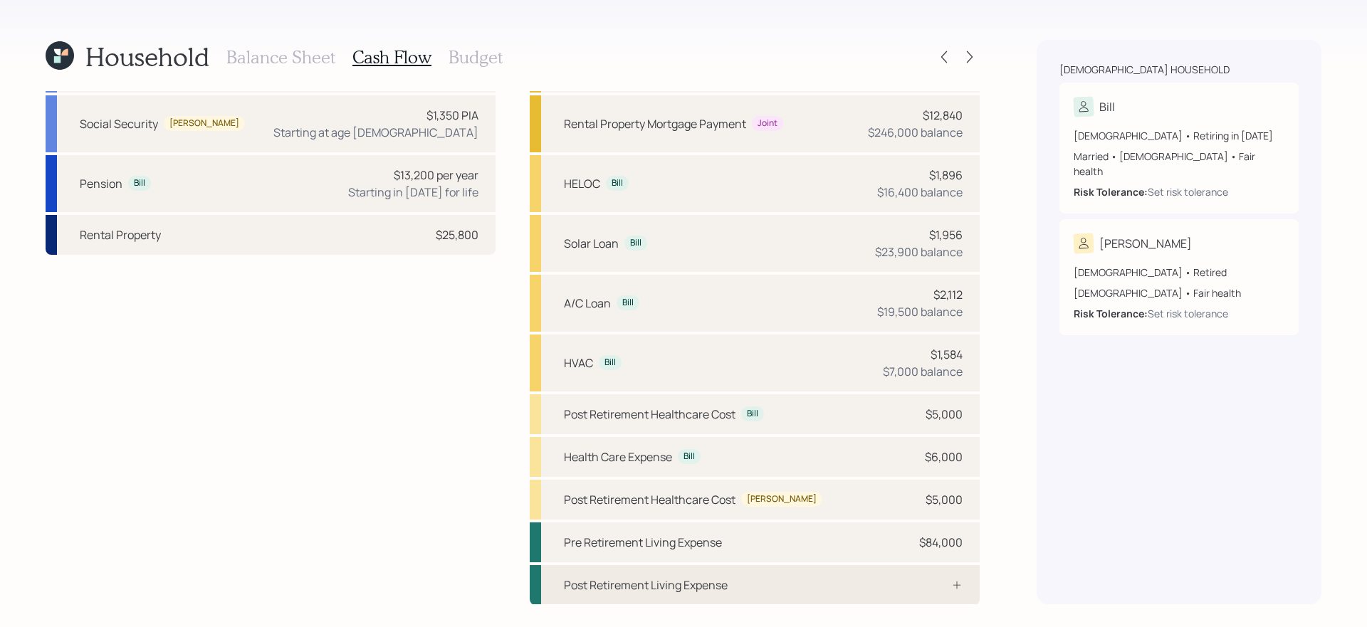
click at [749, 590] on div "Post Retirement Living Expense" at bounding box center [755, 585] width 450 height 40
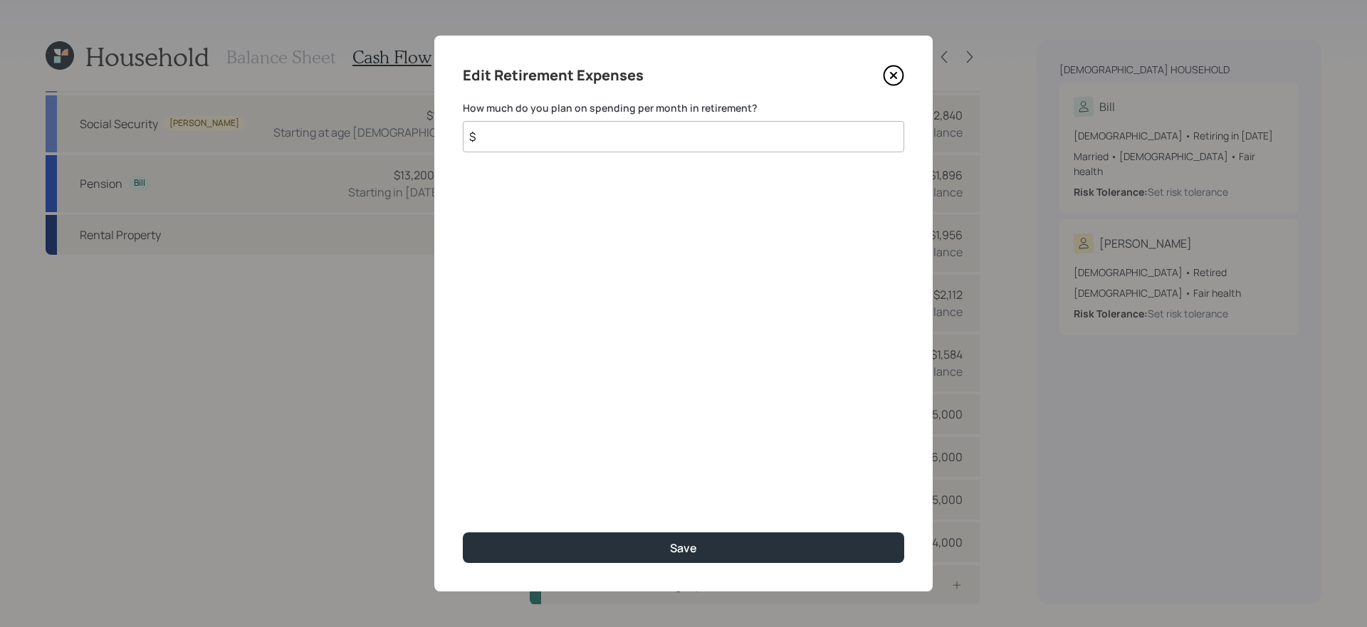
click at [593, 138] on input "$" at bounding box center [684, 136] width 442 height 31
type input "$ 7,000"
click at [463, 533] on button "Save" at bounding box center [684, 548] width 442 height 31
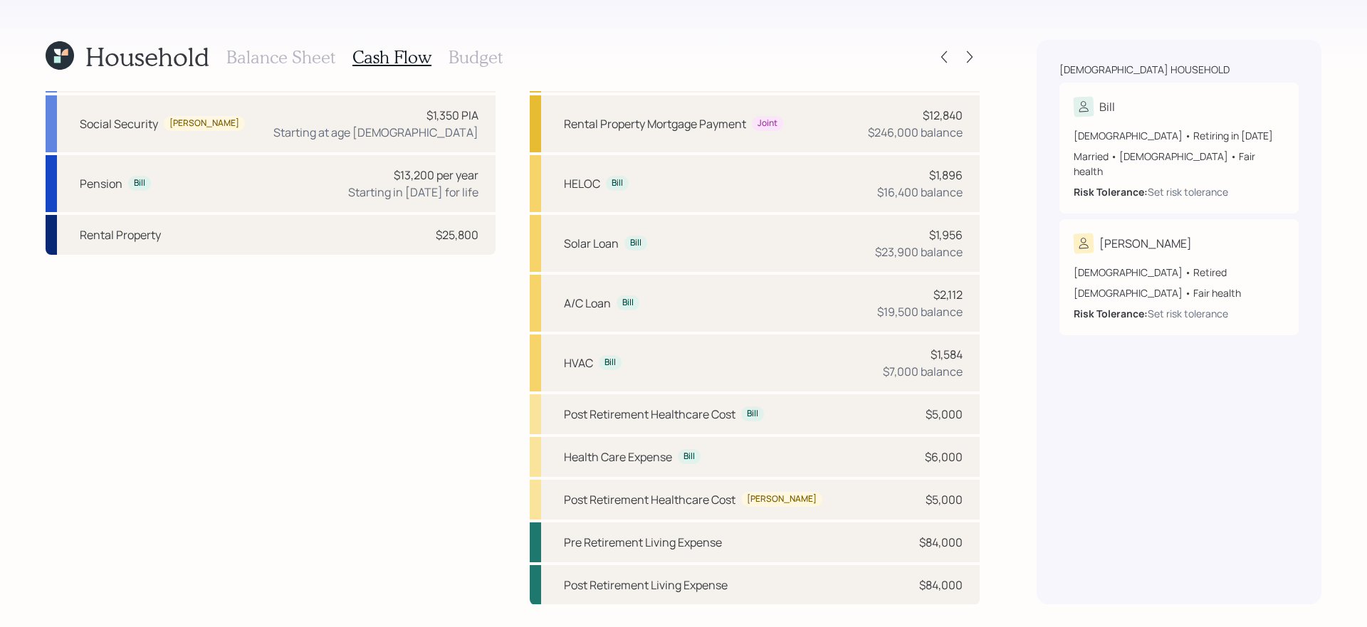
click at [458, 64] on h3 "Budget" at bounding box center [476, 57] width 54 height 21
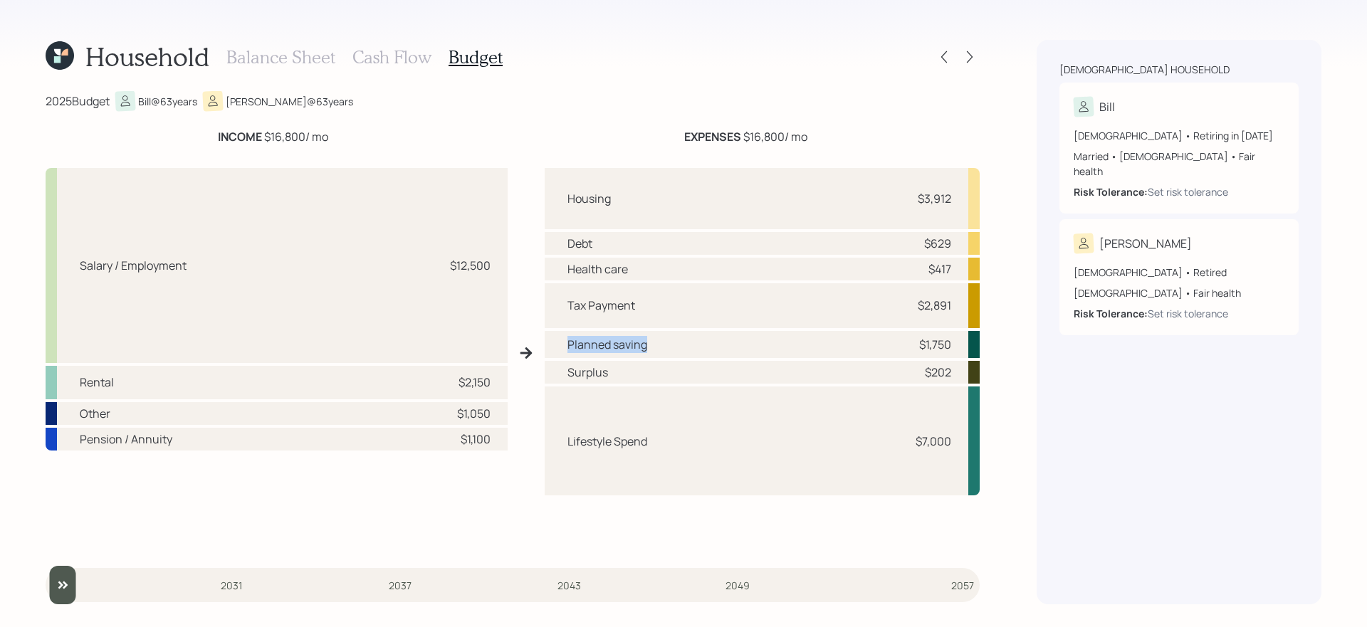
drag, startPoint x: 565, startPoint y: 344, endPoint x: 723, endPoint y: 343, distance: 157.4
click at [722, 343] on div "Planned saving $1,750" at bounding box center [762, 344] width 435 height 27
click at [531, 485] on div "Salary / Employment $12,500 Rental $2,150 Other $1,050 Pension / Annuity $1,100…" at bounding box center [513, 353] width 934 height 392
drag, startPoint x: 714, startPoint y: 437, endPoint x: 469, endPoint y: 432, distance: 245.1
click at [469, 432] on div "Salary / Employment $12,500 Rental $2,150 Other $1,050 Pension / Annuity $1,100…" at bounding box center [513, 353] width 934 height 392
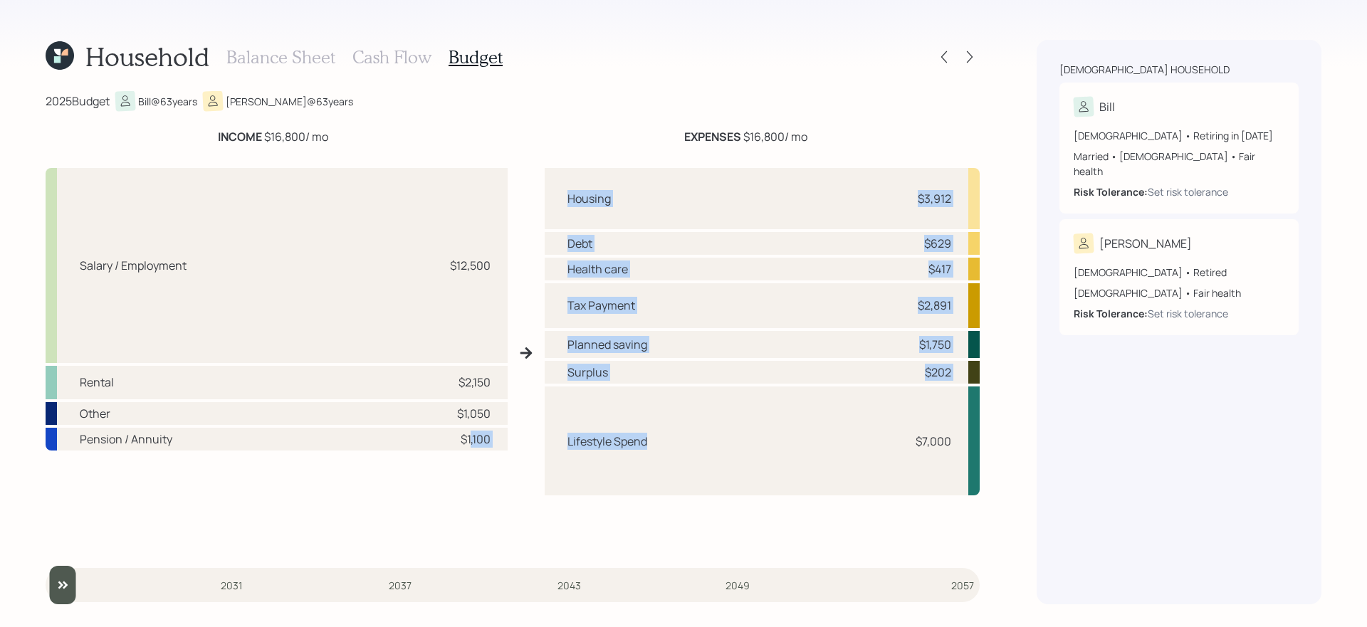
click at [442, 505] on div "Salary / Employment $12,500 Rental $2,150 Other $1,050 Pension / Annuity $1,100" at bounding box center [277, 358] width 462 height 381
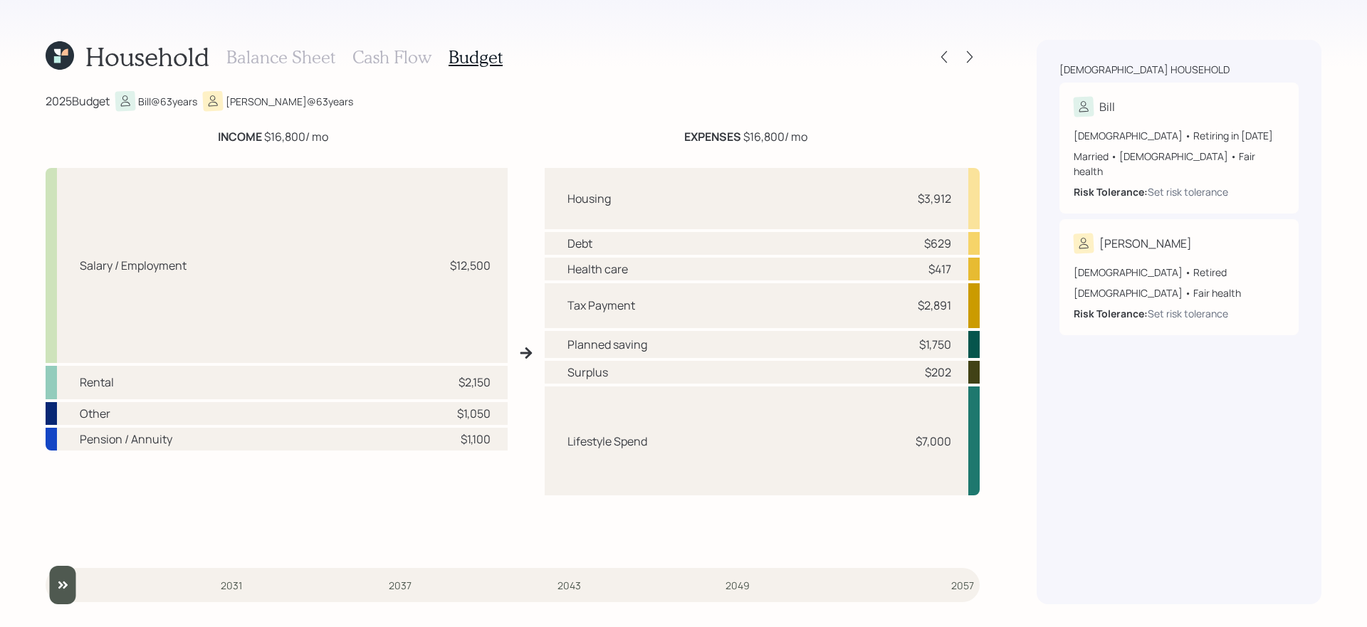
click at [392, 59] on h3 "Cash Flow" at bounding box center [392, 57] width 79 height 21
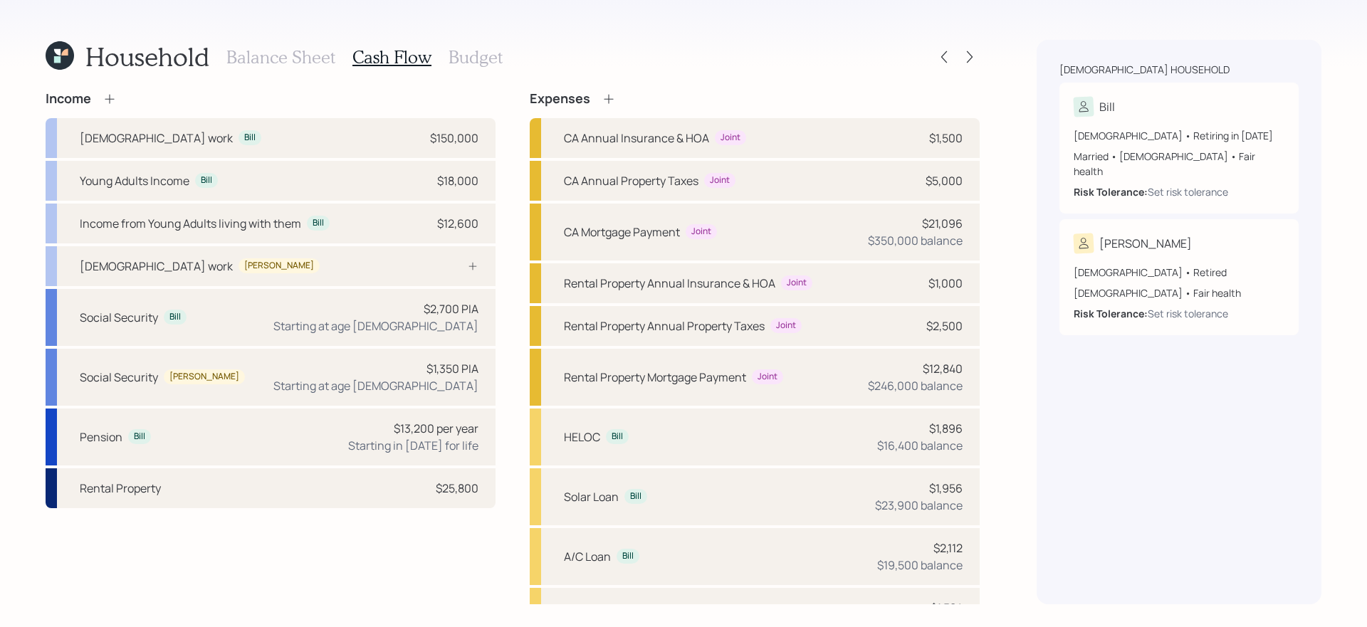
click at [606, 94] on icon at bounding box center [609, 99] width 14 height 14
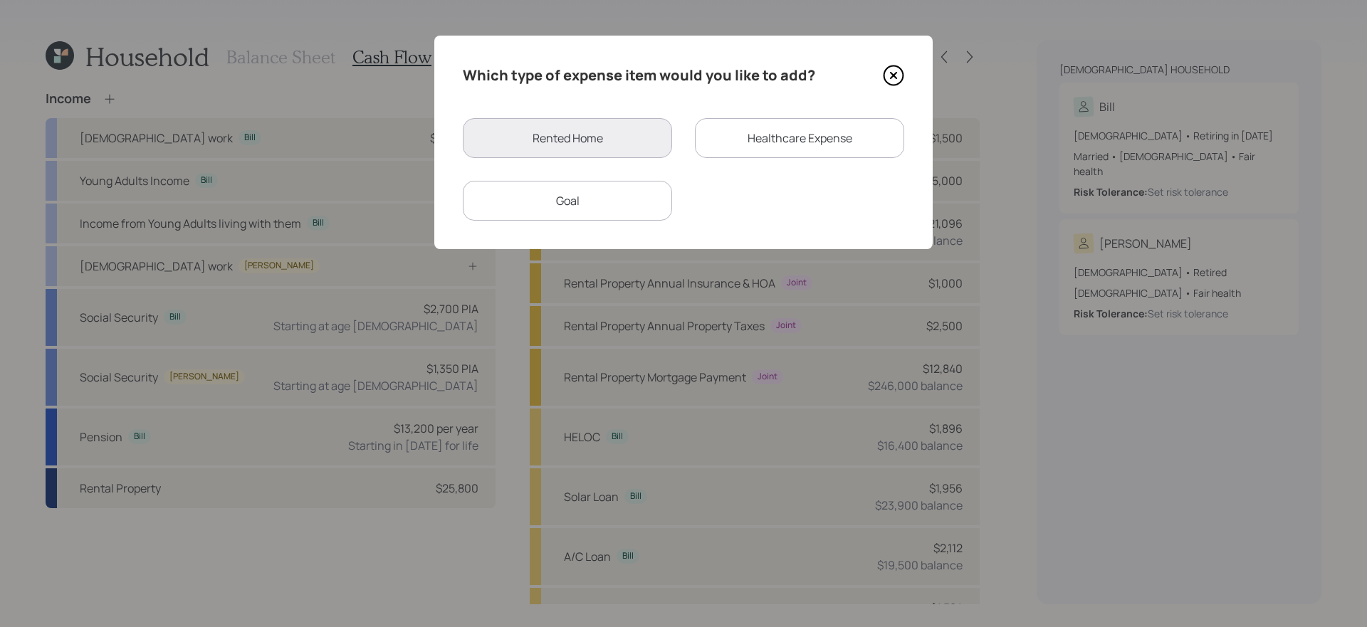
click at [594, 209] on div "Goal" at bounding box center [567, 201] width 209 height 40
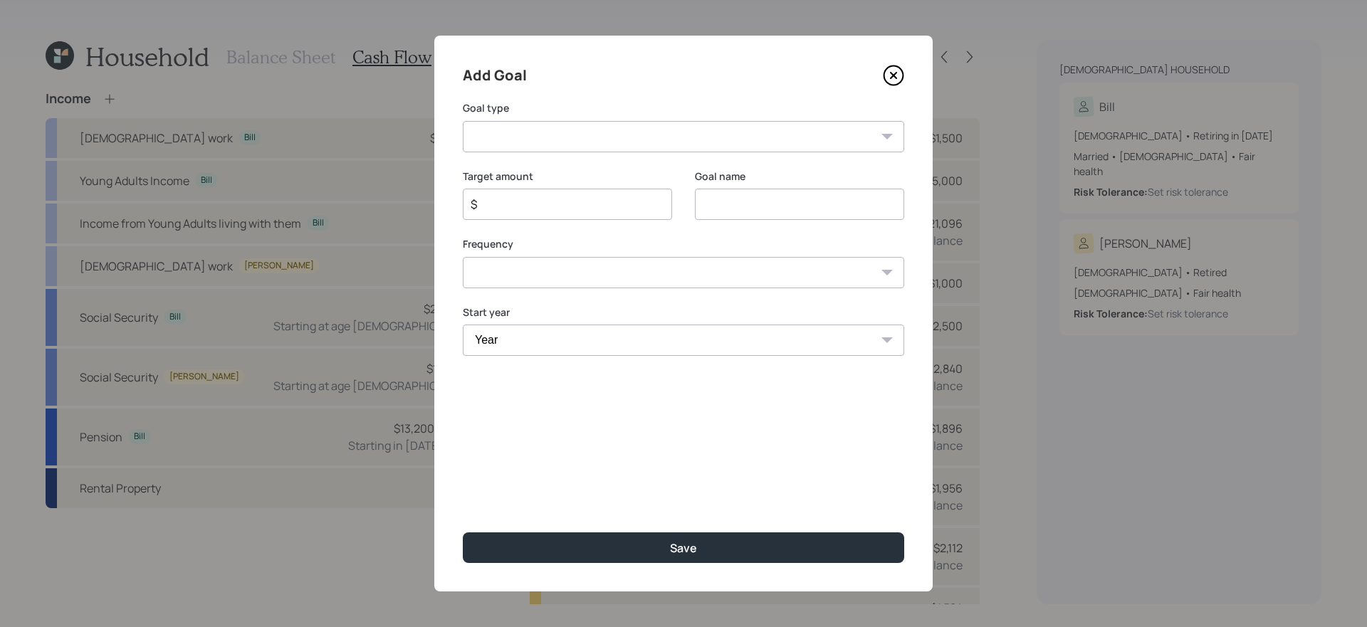
click at [641, 138] on select "Create an emergency fund Donate to charity Purchase a home Make a purchase Supp…" at bounding box center [684, 136] width 442 height 31
select select "vacation"
click at [463, 121] on select "Create an emergency fund Donate to charity Purchase a home Make a purchase Supp…" at bounding box center [684, 136] width 442 height 31
type input "Plan for travel"
click at [593, 340] on select "Year 2025 2026 2027 2028 2029 2030 2031 2032 2033 2034 2035 2036 2037 2038 2039…" at bounding box center [684, 340] width 442 height 31
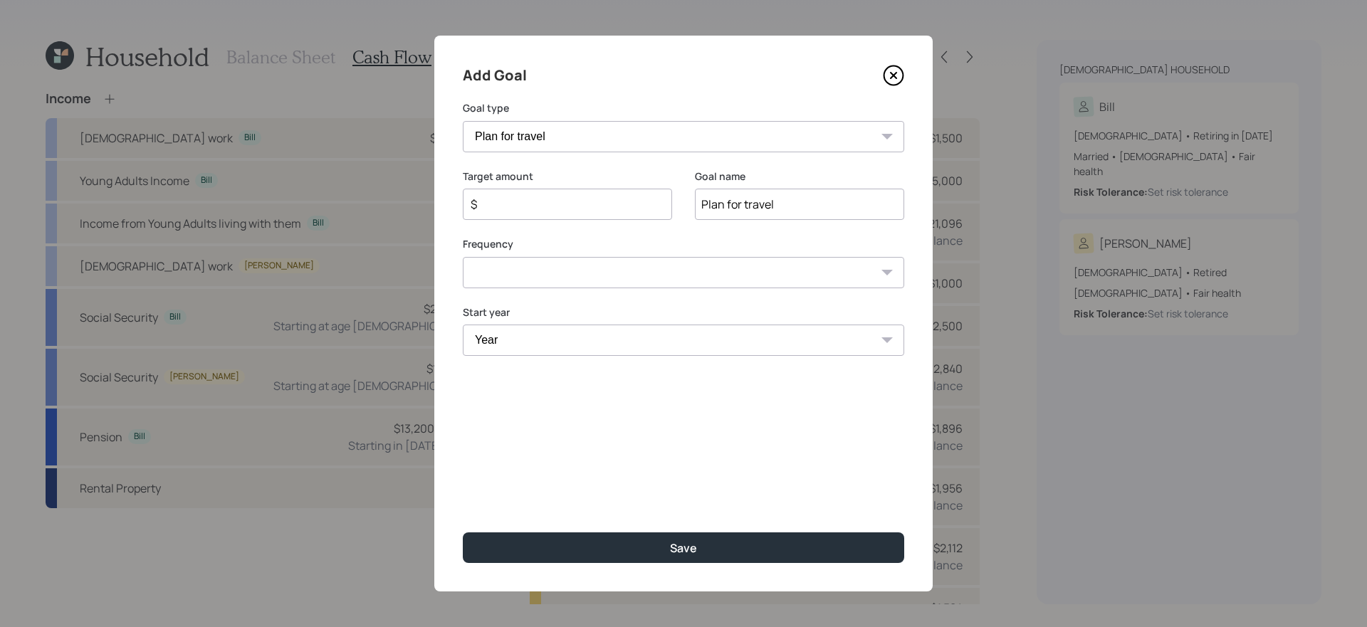
select select "2026"
click at [463, 325] on select "Year 2025 2026 2027 2028 2029 2030 2031 2032 2033 2034 2035 2036 2037 2038 2039…" at bounding box center [684, 340] width 442 height 31
click at [597, 208] on input "$" at bounding box center [561, 204] width 185 height 17
click at [556, 273] on div "Frequency One time Every 1 year Every 2 years Every 3 years Every 4 years Every…" at bounding box center [684, 262] width 442 height 51
click at [463, 276] on select "One time Every 1 year Every 2 years Every 3 years Every 4 years Every 5 years E…" at bounding box center [684, 291] width 442 height 31
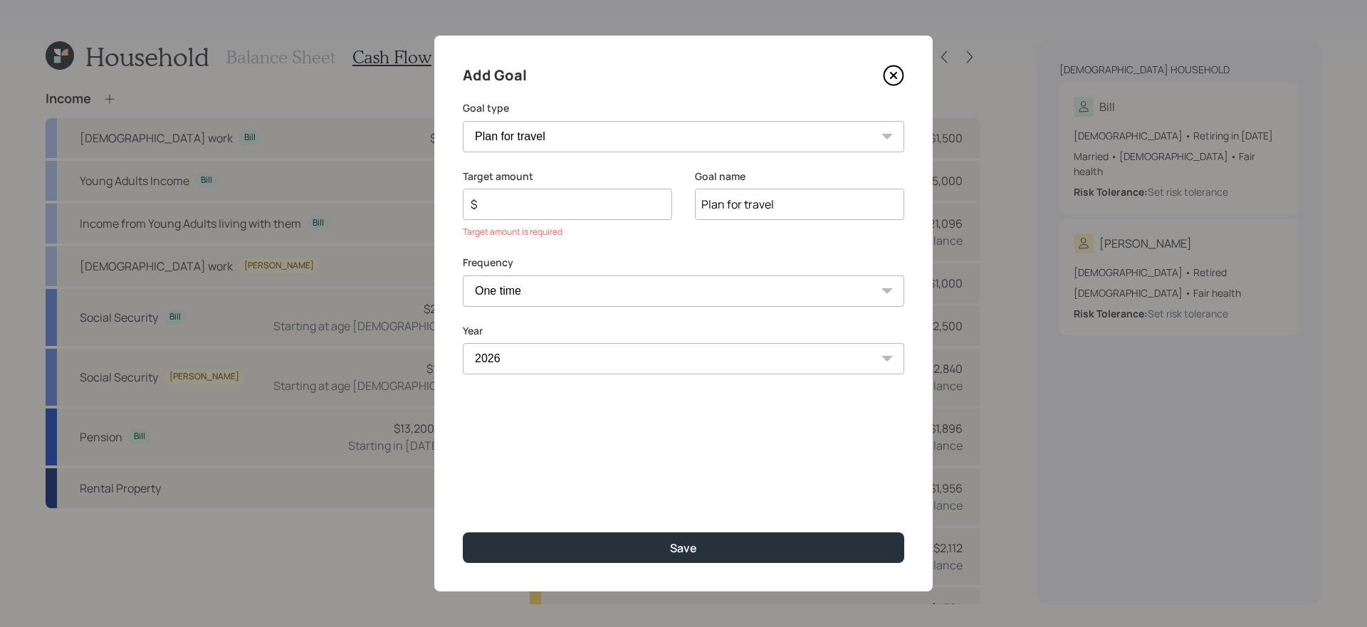
click at [556, 285] on select "One time Every 1 year Every 2 years Every 3 years Every 4 years Every 5 years E…" at bounding box center [684, 291] width 442 height 31
select select "1"
click at [463, 276] on select "One time Every 1 year Every 2 years Every 3 years Every 4 years Every 5 years E…" at bounding box center [684, 291] width 442 height 31
click at [602, 209] on input "$" at bounding box center [561, 204] width 185 height 17
type input "$ 3,000"
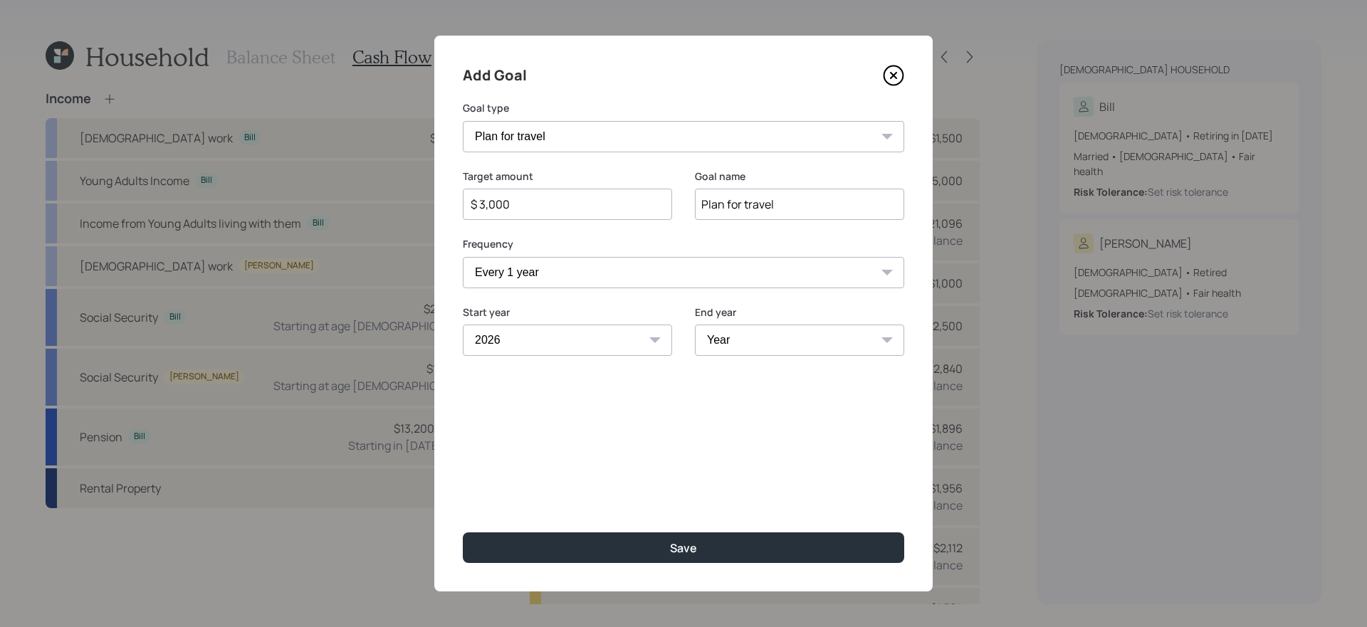
click at [808, 341] on select "Year 2026 2027 2028 2029 2030 2031 2032 2033 2034 2035 2036 2037 2038 2039 2040…" at bounding box center [799, 340] width 209 height 31
select select "2035"
click at [695, 325] on select "Year 2026 2027 2028 2029 2030 2031 2032 2033 2034 2035 2036 2037 2038 2039 2040…" at bounding box center [799, 340] width 209 height 31
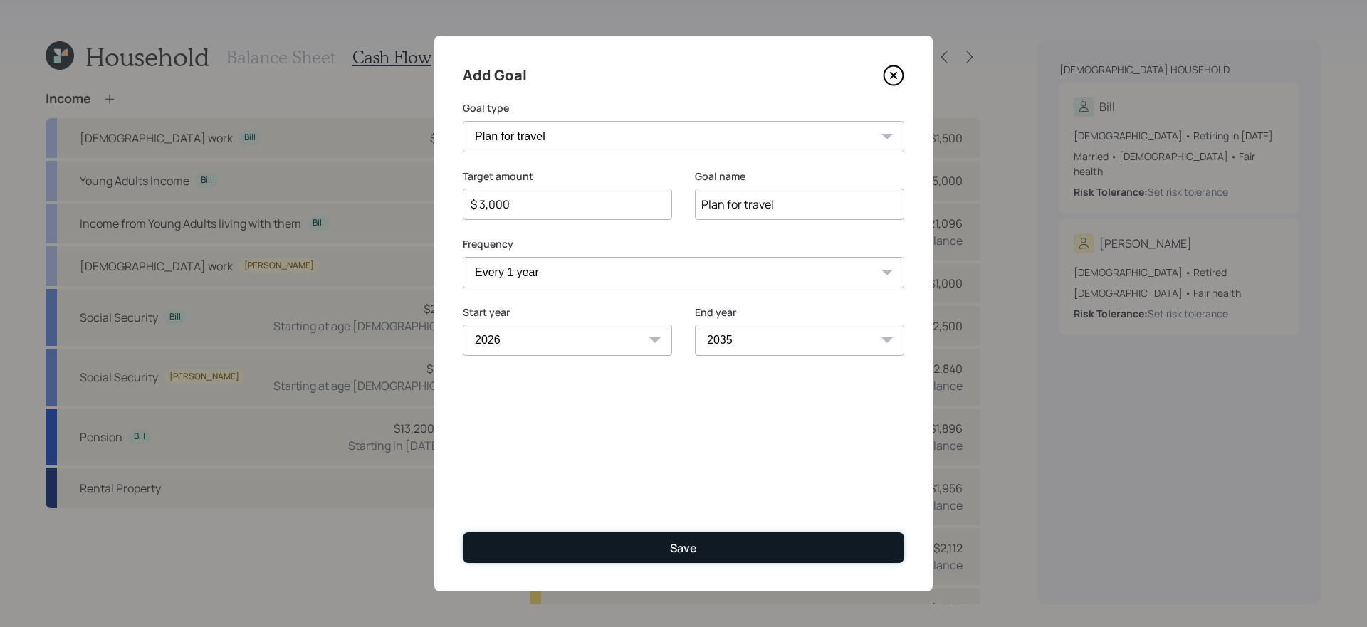
click at [668, 538] on button "Save" at bounding box center [684, 548] width 442 height 31
type input "$"
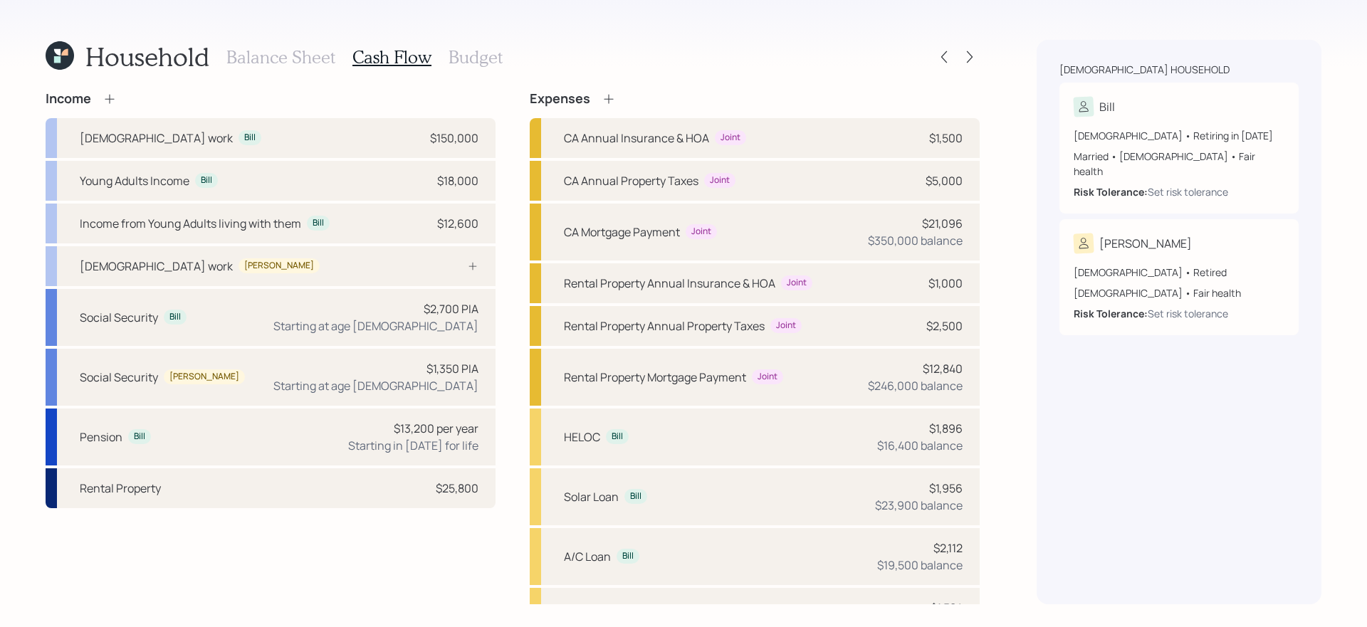
scroll to position [313, 0]
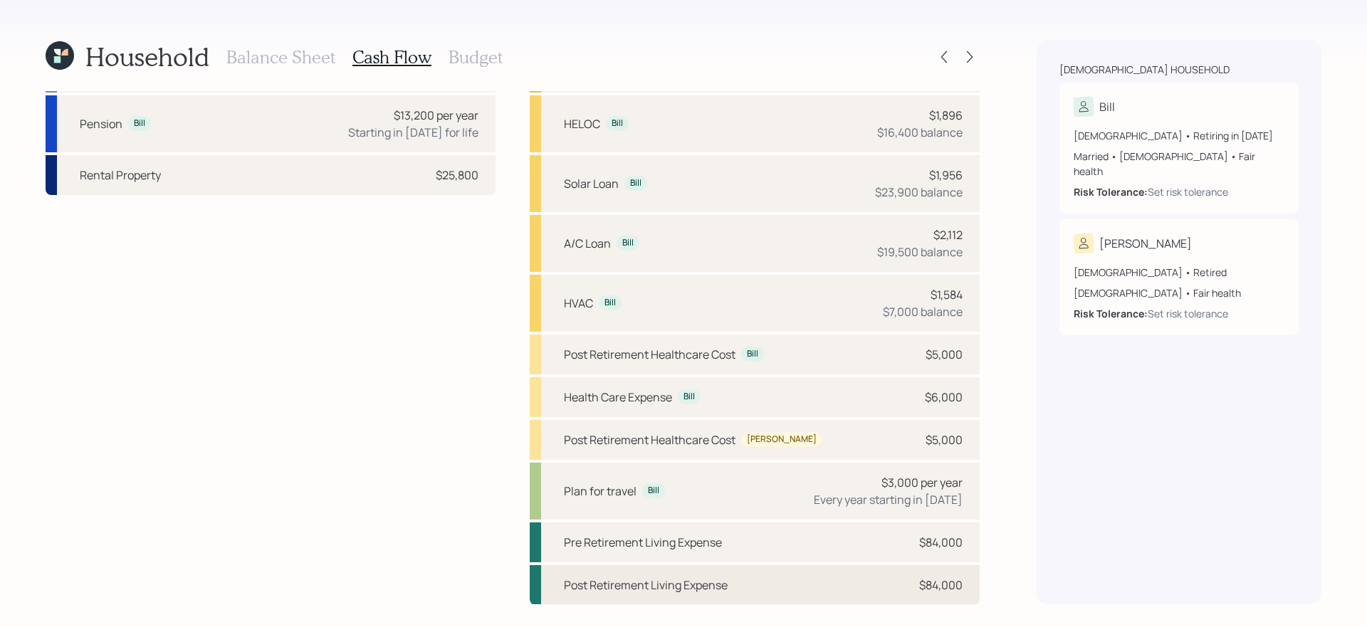
click at [716, 593] on div "Post Retirement Living Expense $84,000" at bounding box center [755, 585] width 450 height 40
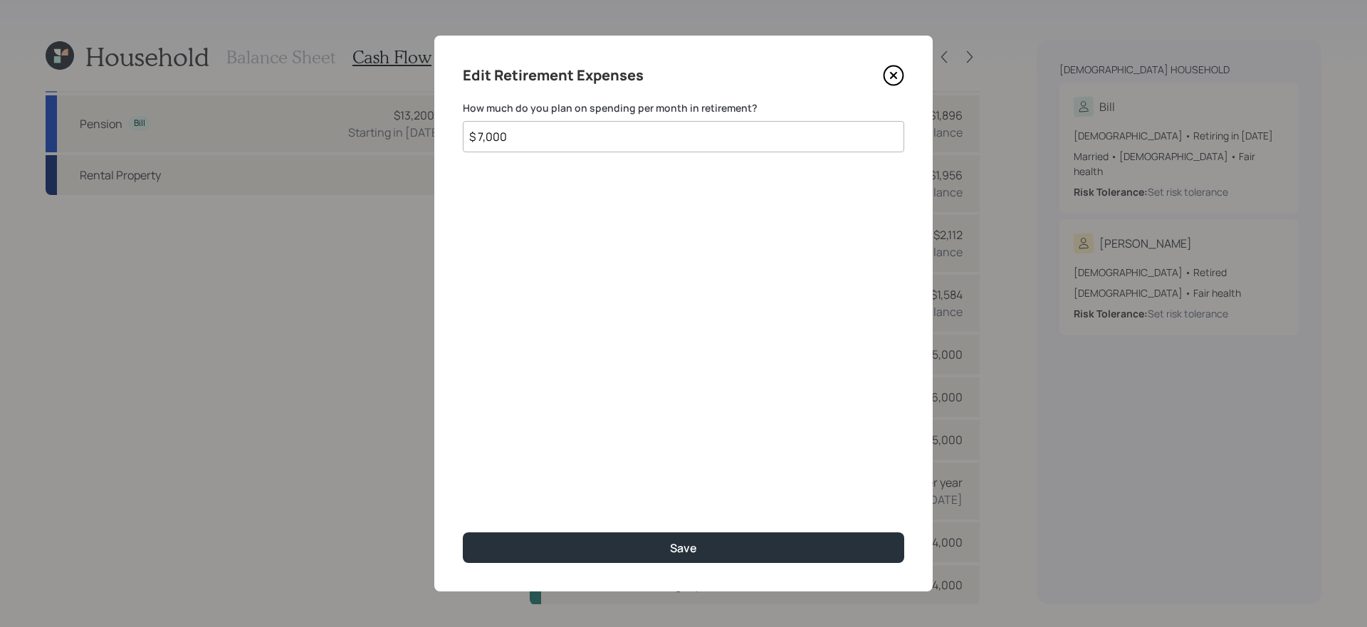
click at [591, 128] on input "$ 7,000" at bounding box center [684, 136] width 442 height 31
type input "$ 5,000"
click at [463, 533] on button "Save" at bounding box center [684, 548] width 442 height 31
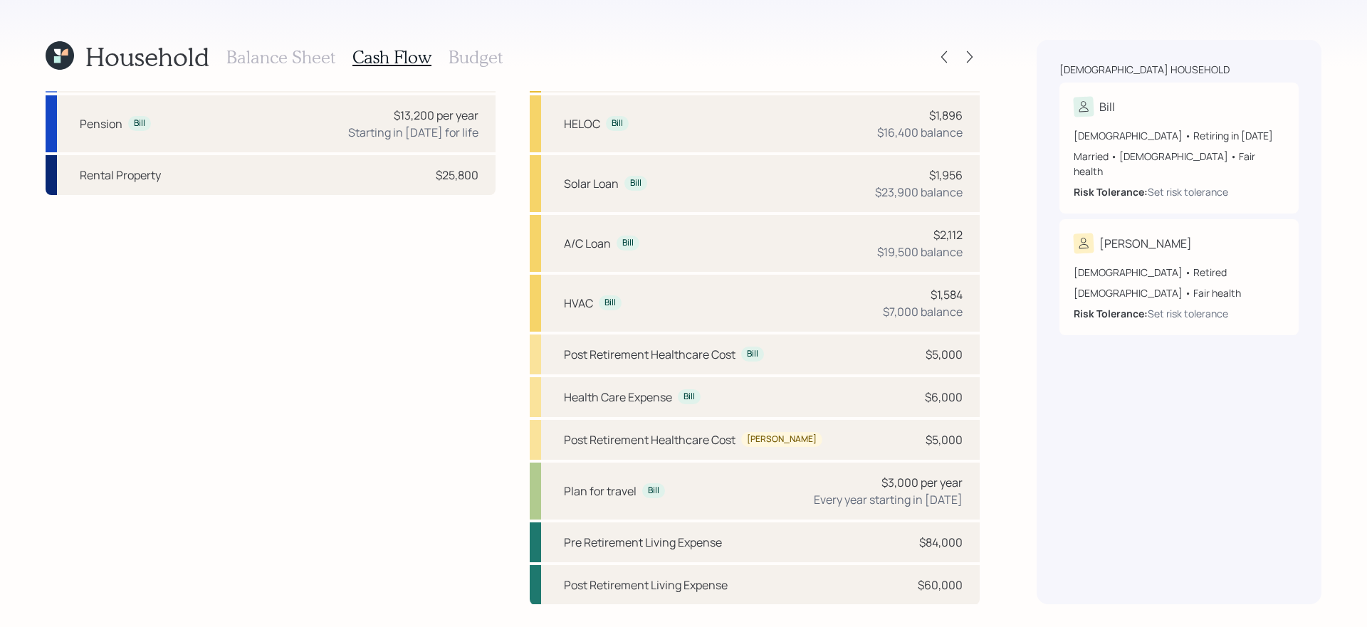
click at [482, 57] on h3 "Budget" at bounding box center [476, 57] width 54 height 21
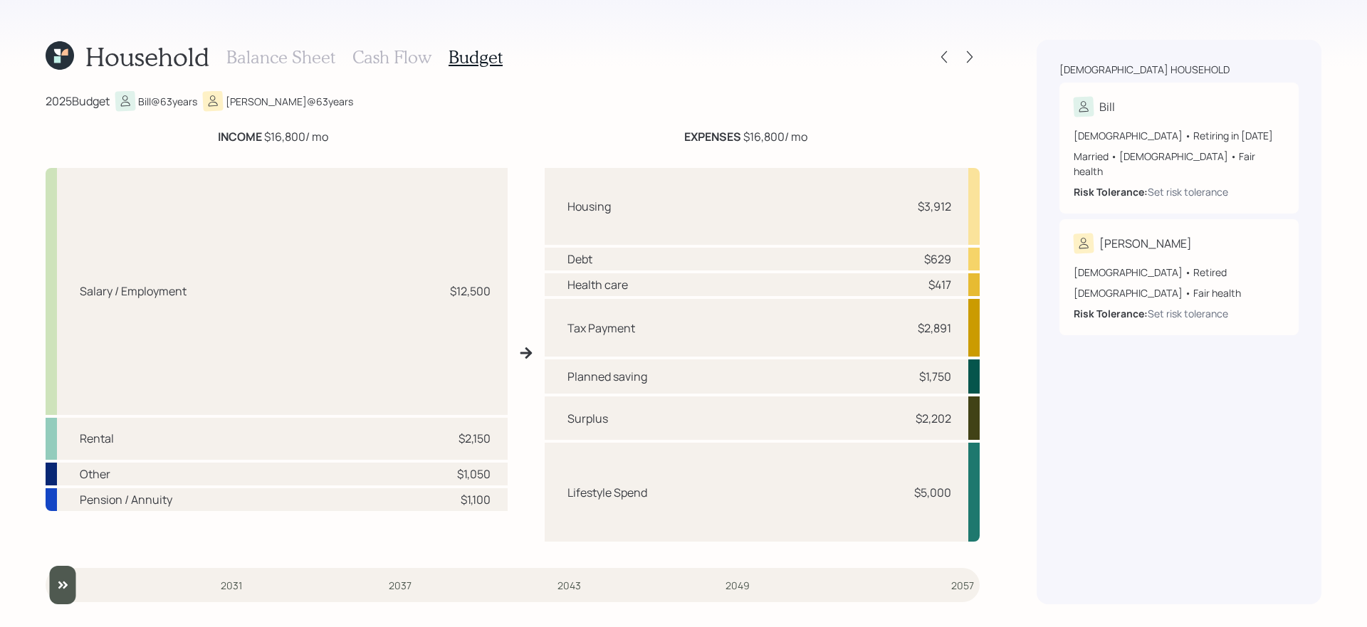
click at [397, 61] on h3 "Cash Flow" at bounding box center [392, 57] width 79 height 21
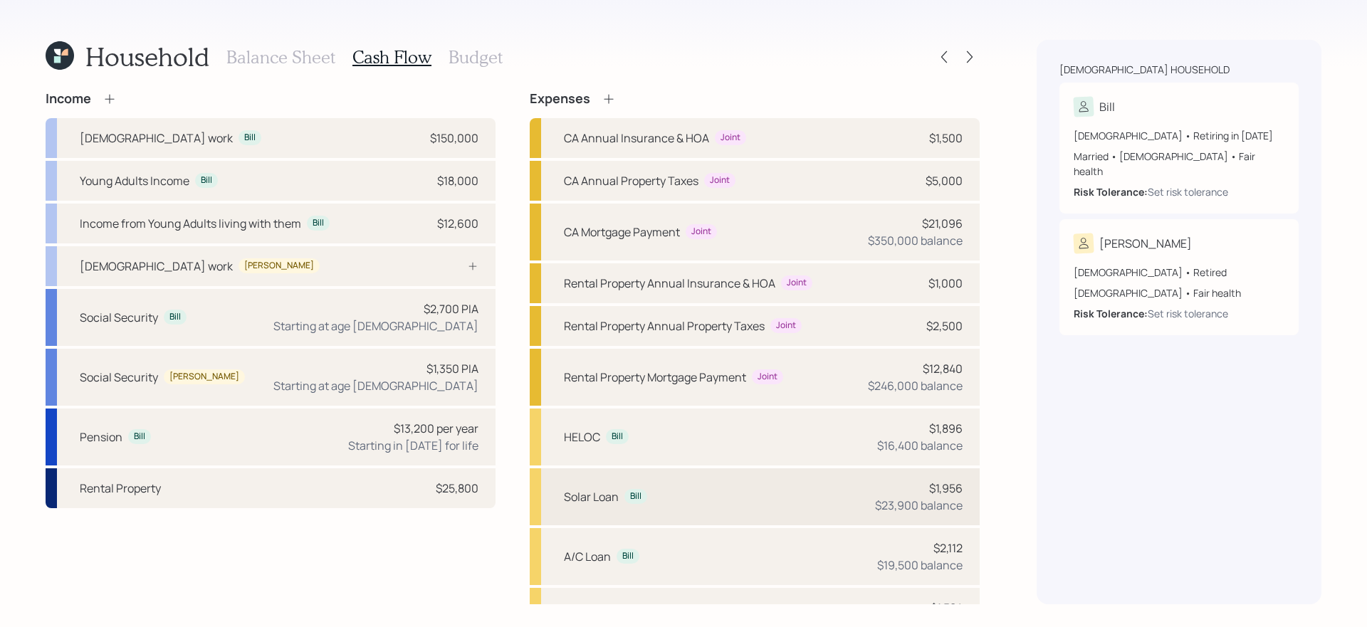
scroll to position [313, 0]
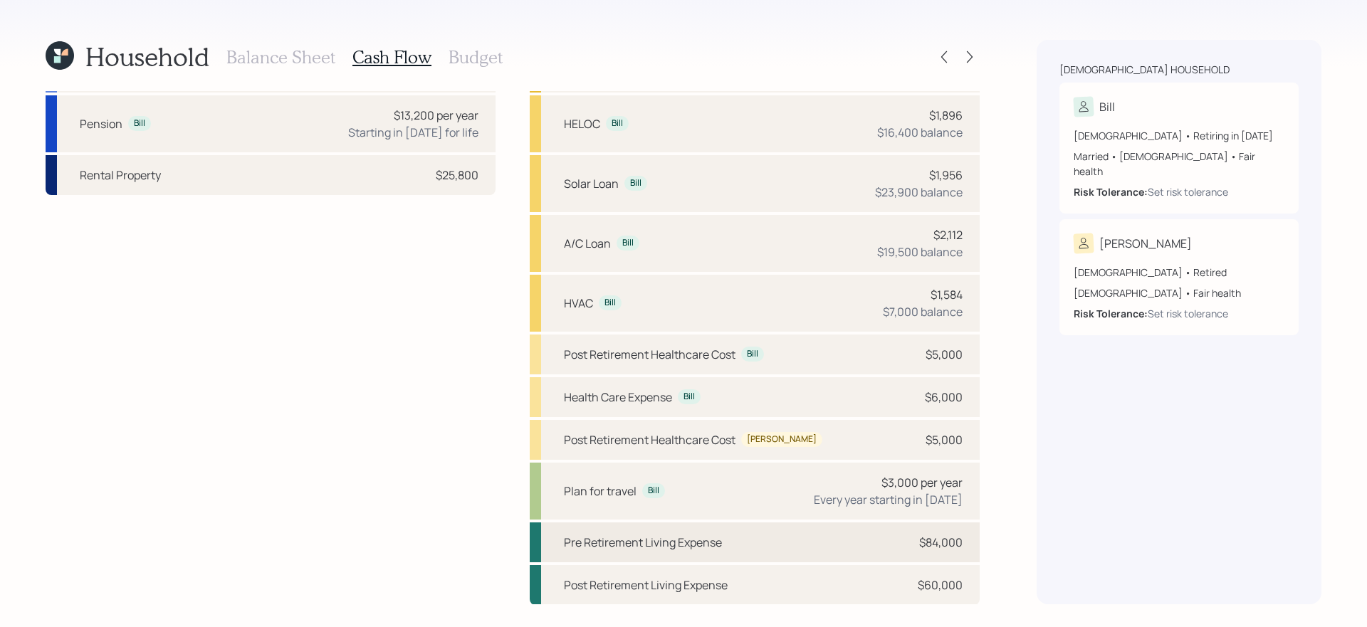
click at [804, 546] on div "Pre Retirement Living Expense $84,000" at bounding box center [755, 543] width 450 height 40
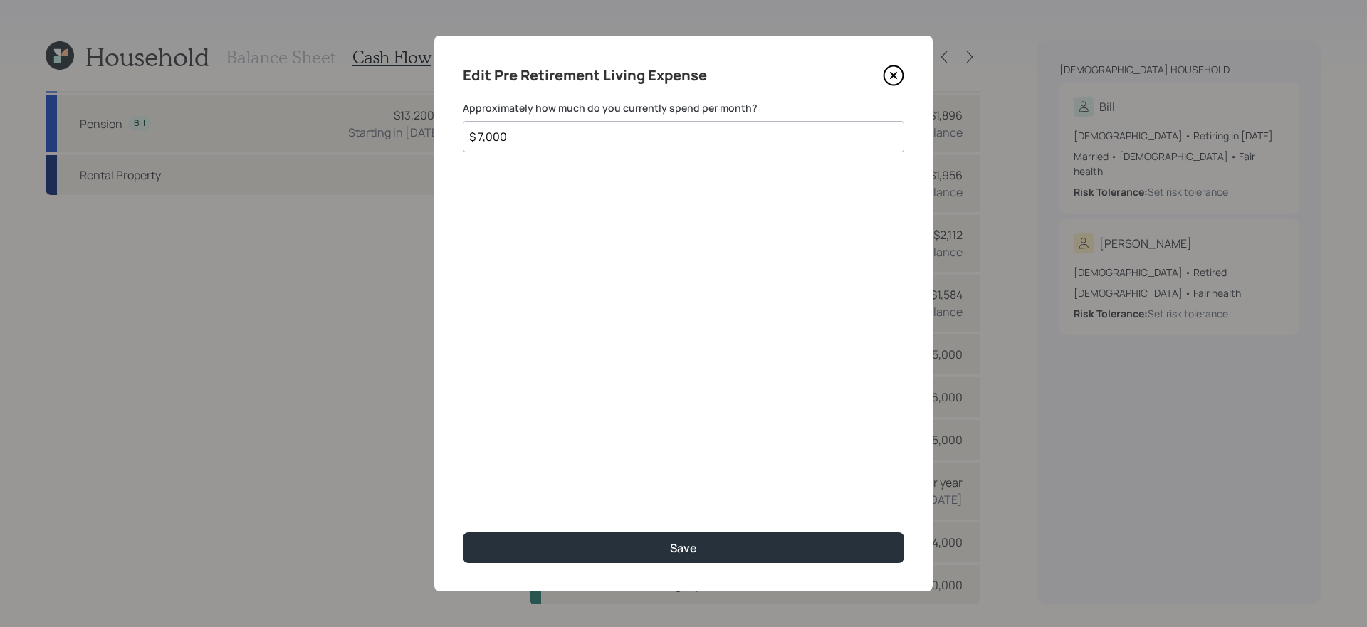
click at [892, 86] on div "Edit Pre Retirement Living Expense" at bounding box center [684, 75] width 442 height 23
click at [895, 80] on icon at bounding box center [893, 75] width 21 height 21
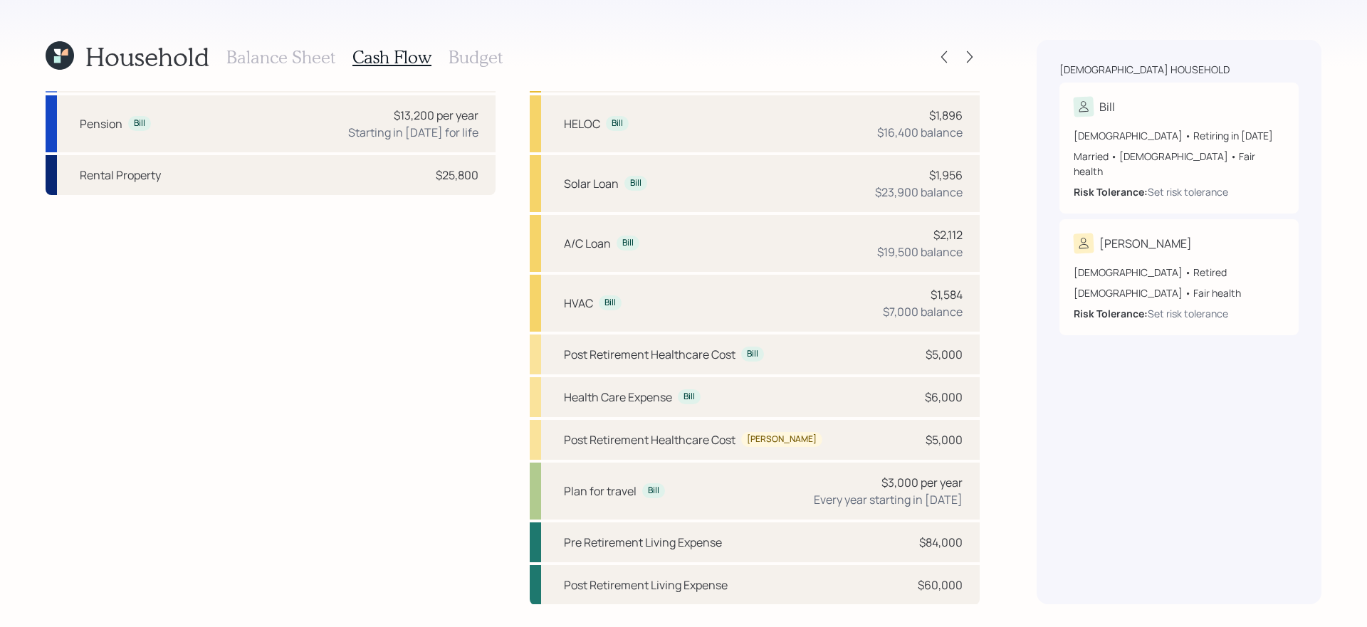
click at [477, 60] on h3 "Budget" at bounding box center [476, 57] width 54 height 21
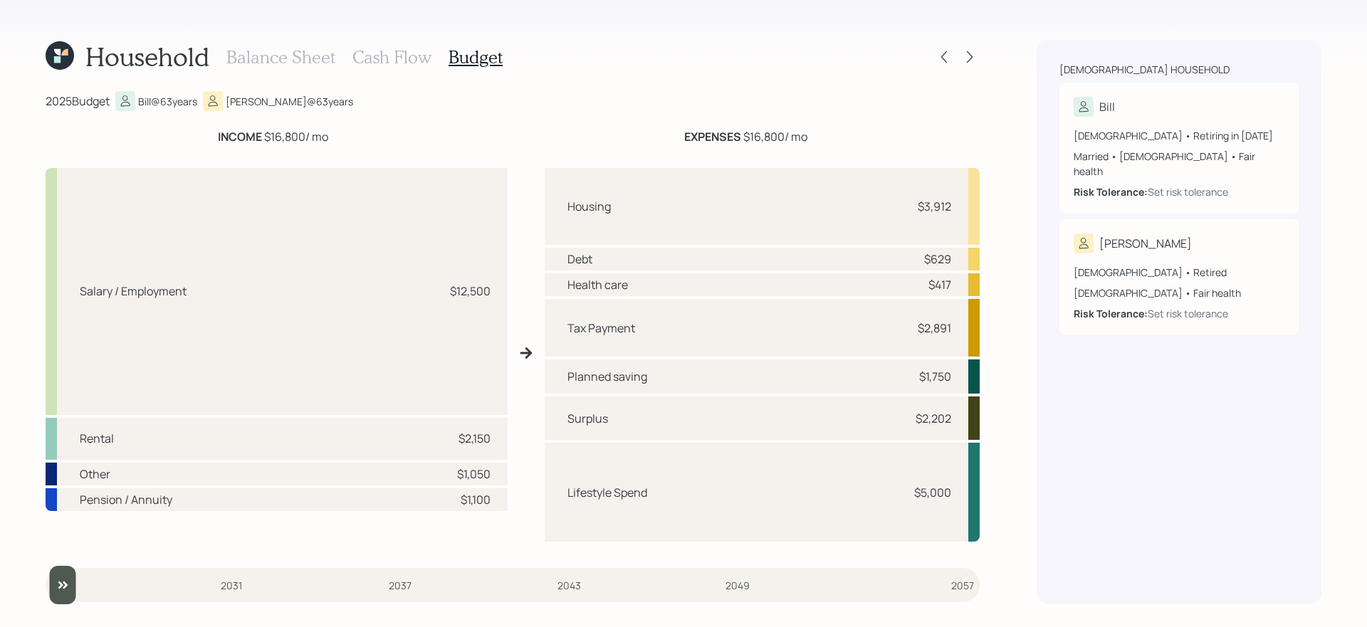
click at [382, 60] on h3 "Cash Flow" at bounding box center [392, 57] width 79 height 21
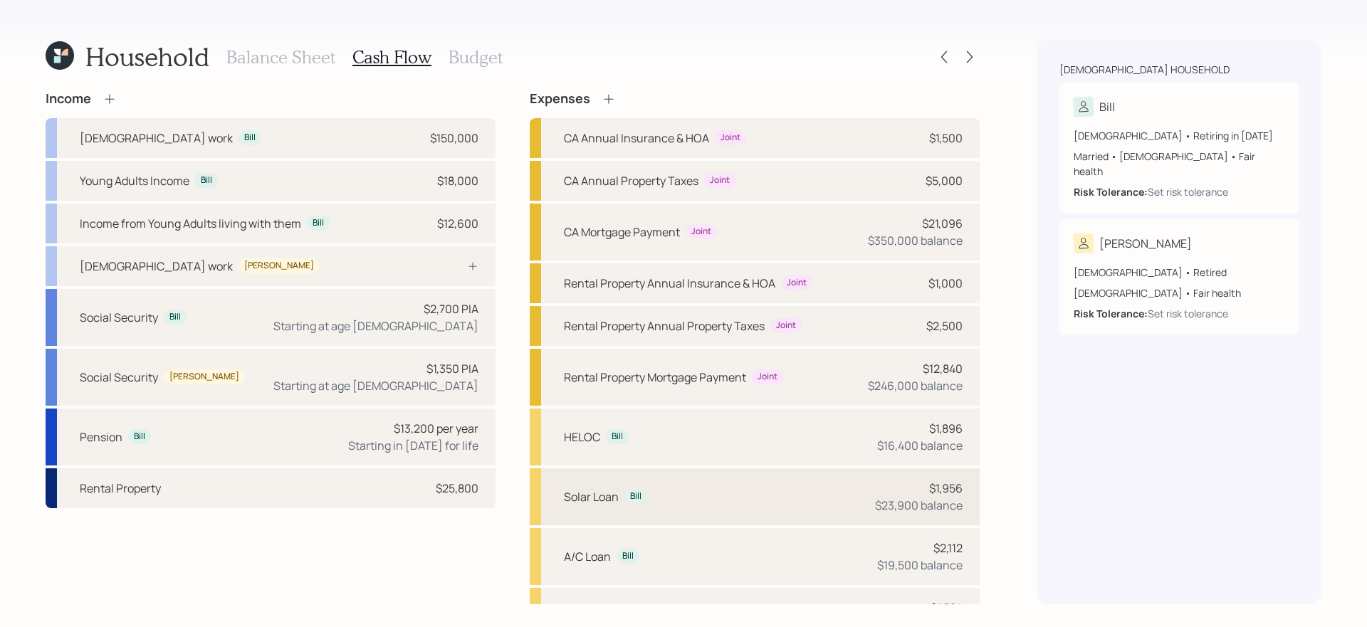
scroll to position [313, 0]
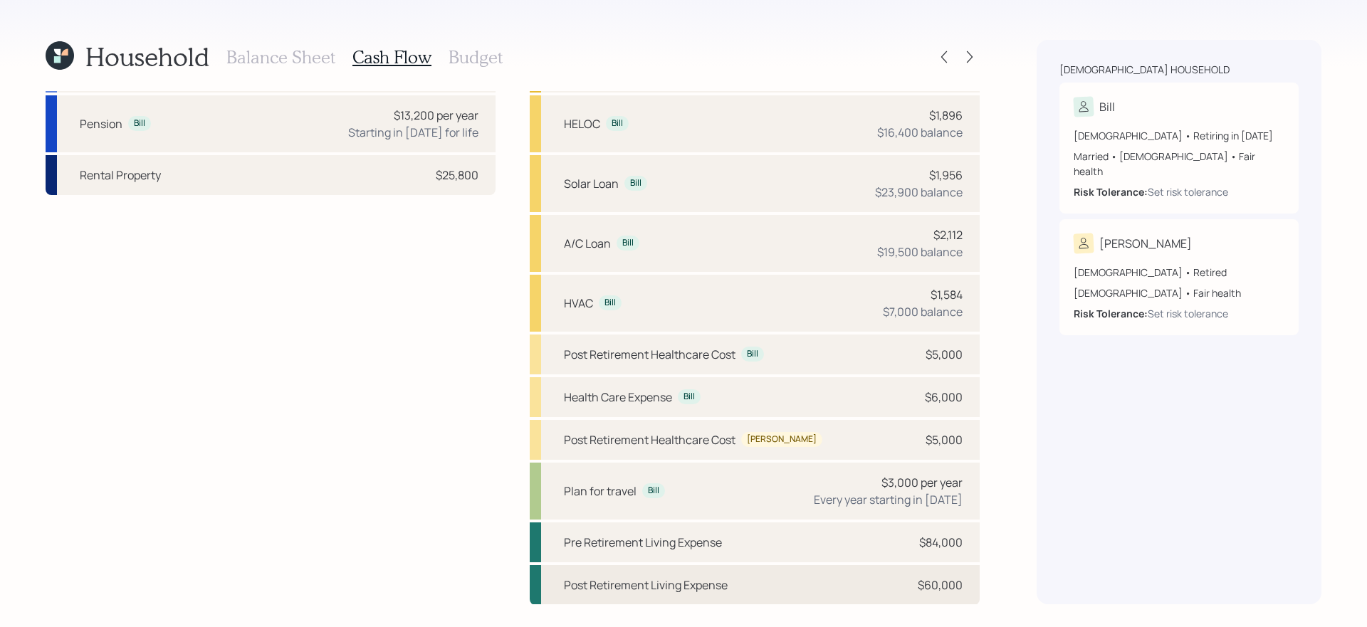
click at [744, 585] on div "Post Retirement Living Expense $60,000" at bounding box center [755, 585] width 450 height 40
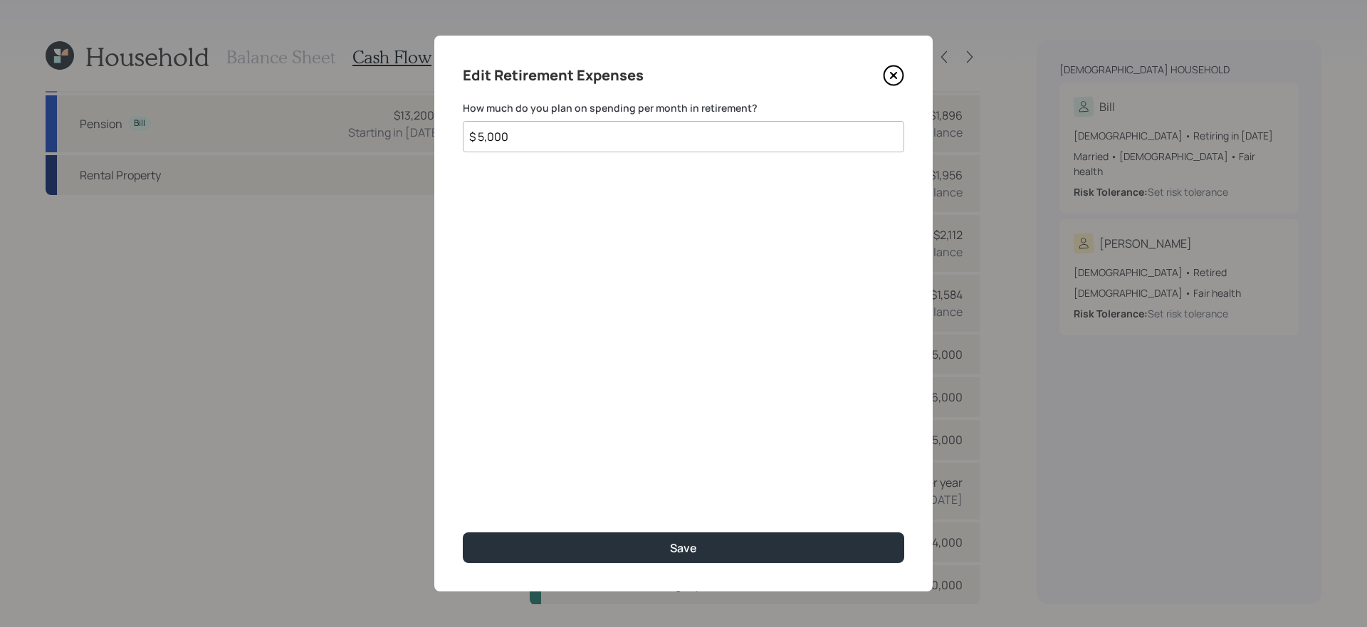
click at [597, 140] on input "$ 5,000" at bounding box center [684, 136] width 442 height 31
type input "$ 7,000"
click at [463, 533] on button "Save" at bounding box center [684, 548] width 442 height 31
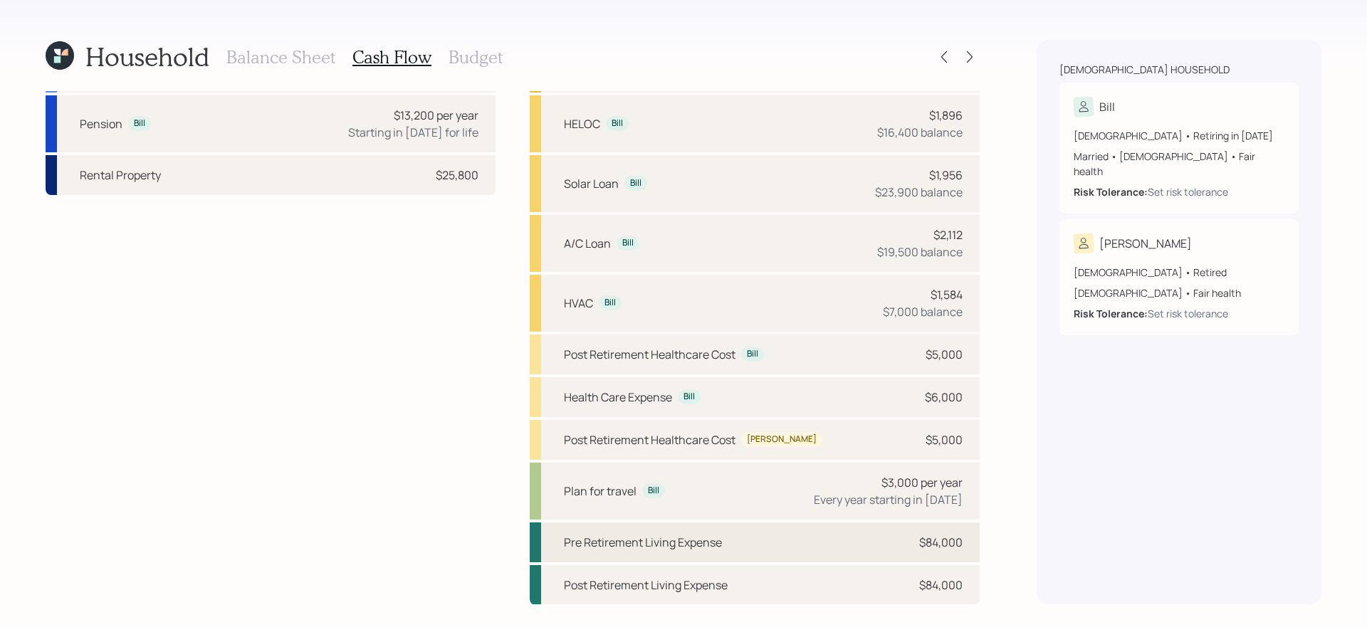
click at [812, 538] on div "Pre Retirement Living Expense $84,000" at bounding box center [755, 543] width 450 height 40
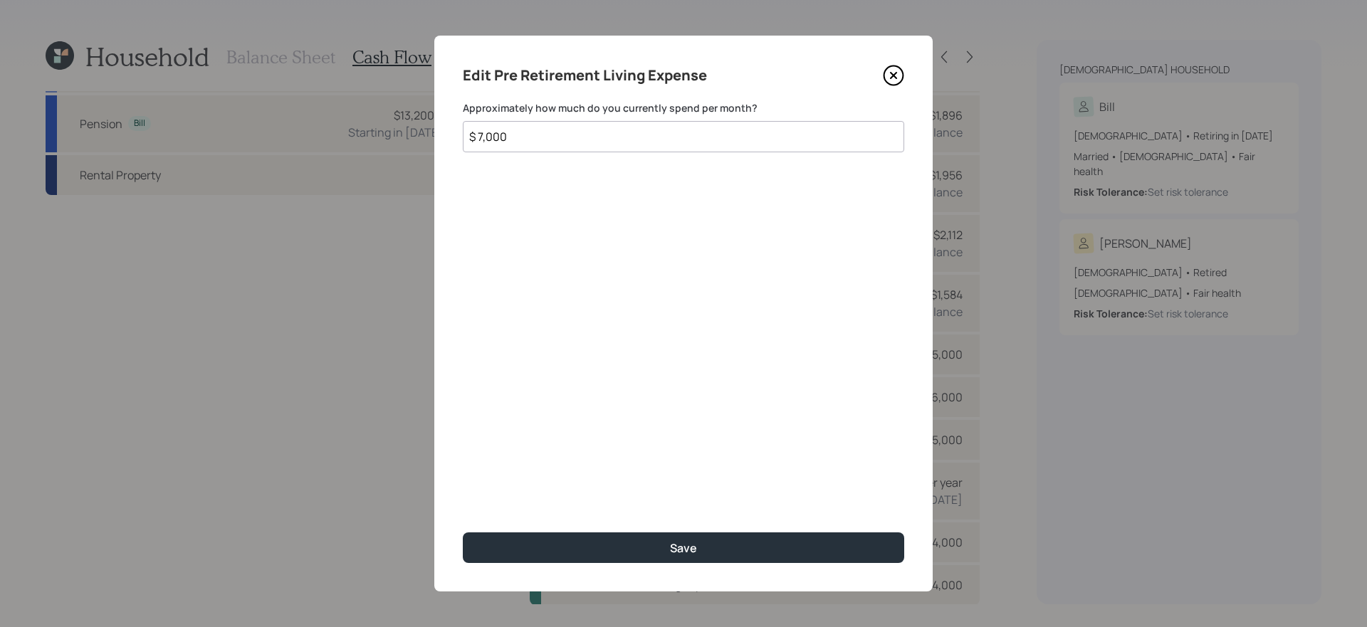
click at [613, 121] on input "$ 7,000" at bounding box center [684, 136] width 442 height 31
click at [612, 123] on input "$ 7,000" at bounding box center [684, 136] width 442 height 31
click at [612, 135] on input "$ 7,000" at bounding box center [684, 136] width 442 height 31
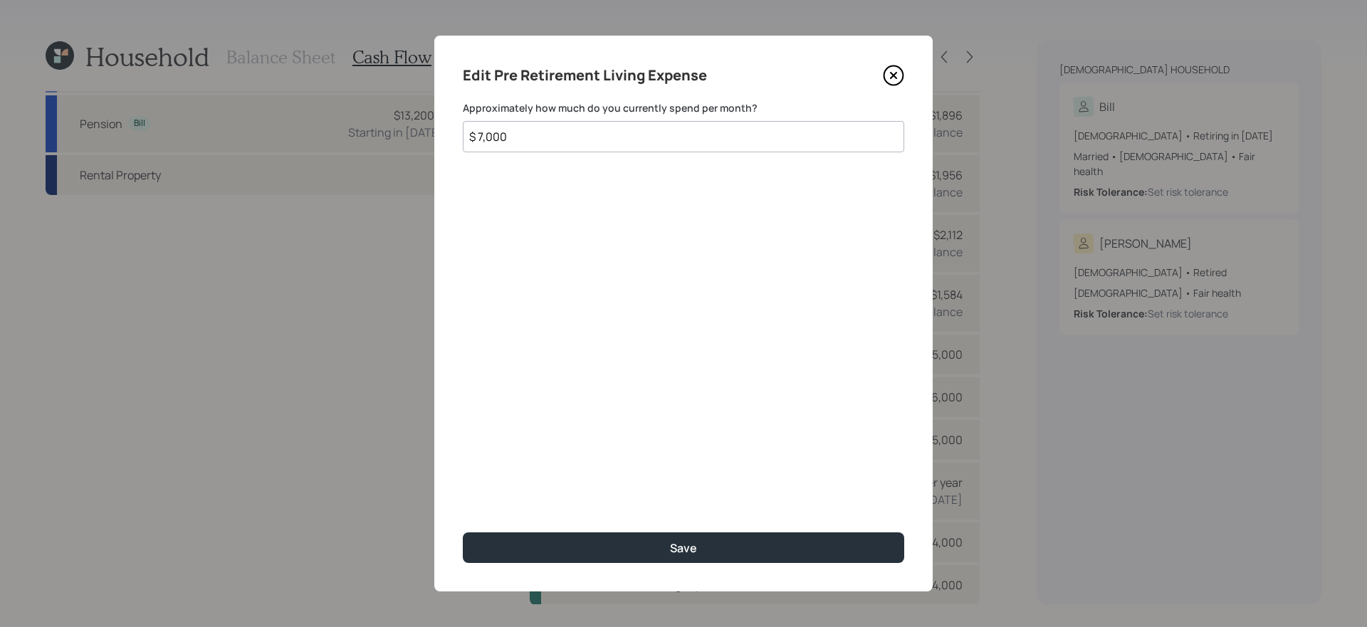
click at [612, 135] on input "$ 7,000" at bounding box center [684, 136] width 442 height 31
type input "$ 5,000"
click at [463, 533] on button "Save" at bounding box center [684, 548] width 442 height 31
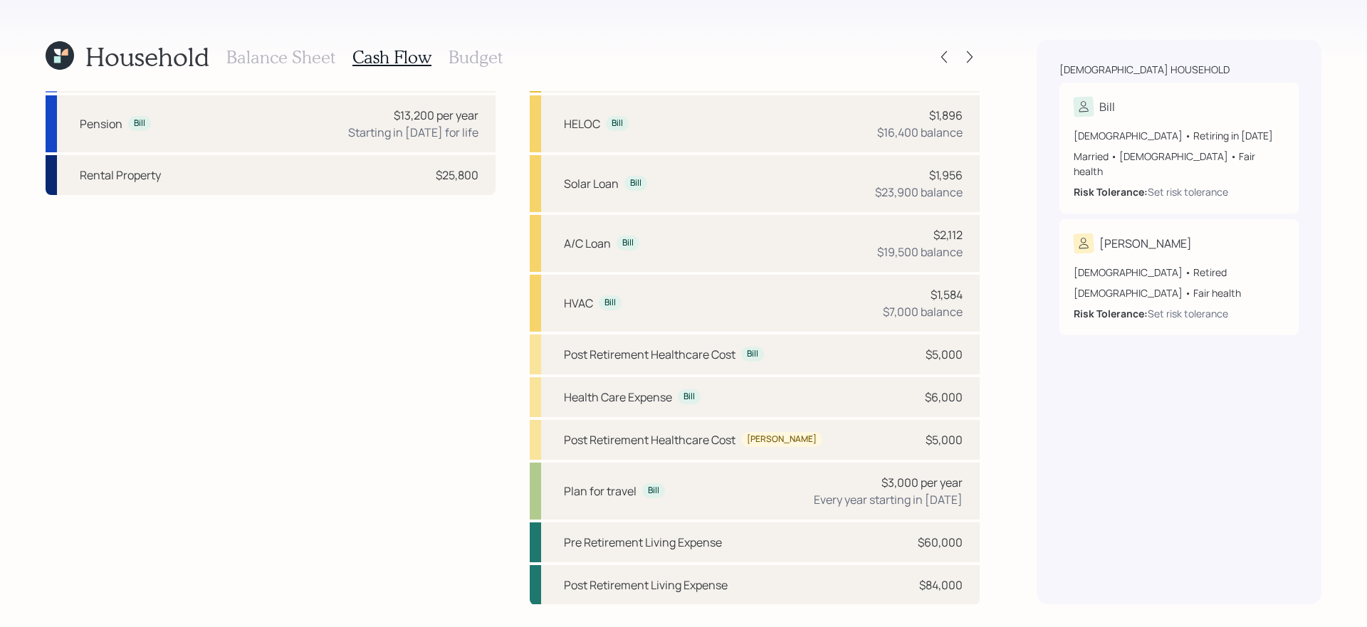
click at [467, 62] on h3 "Budget" at bounding box center [476, 57] width 54 height 21
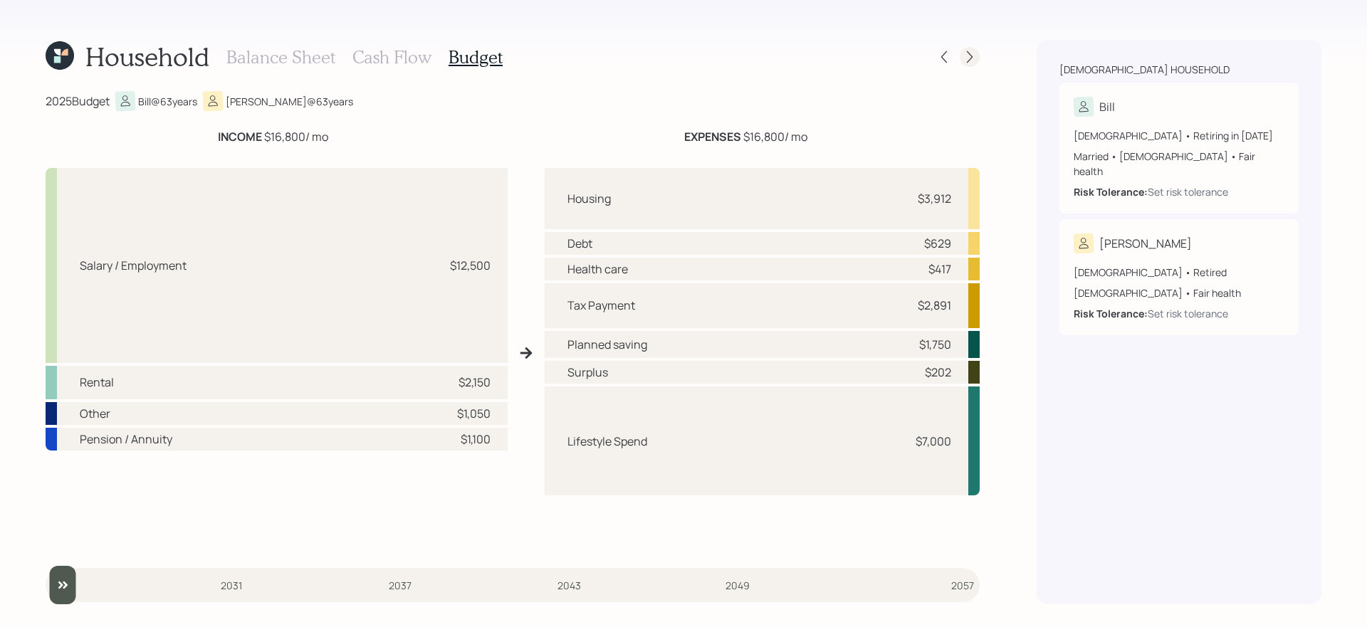
click at [970, 63] on icon at bounding box center [970, 57] width 14 height 14
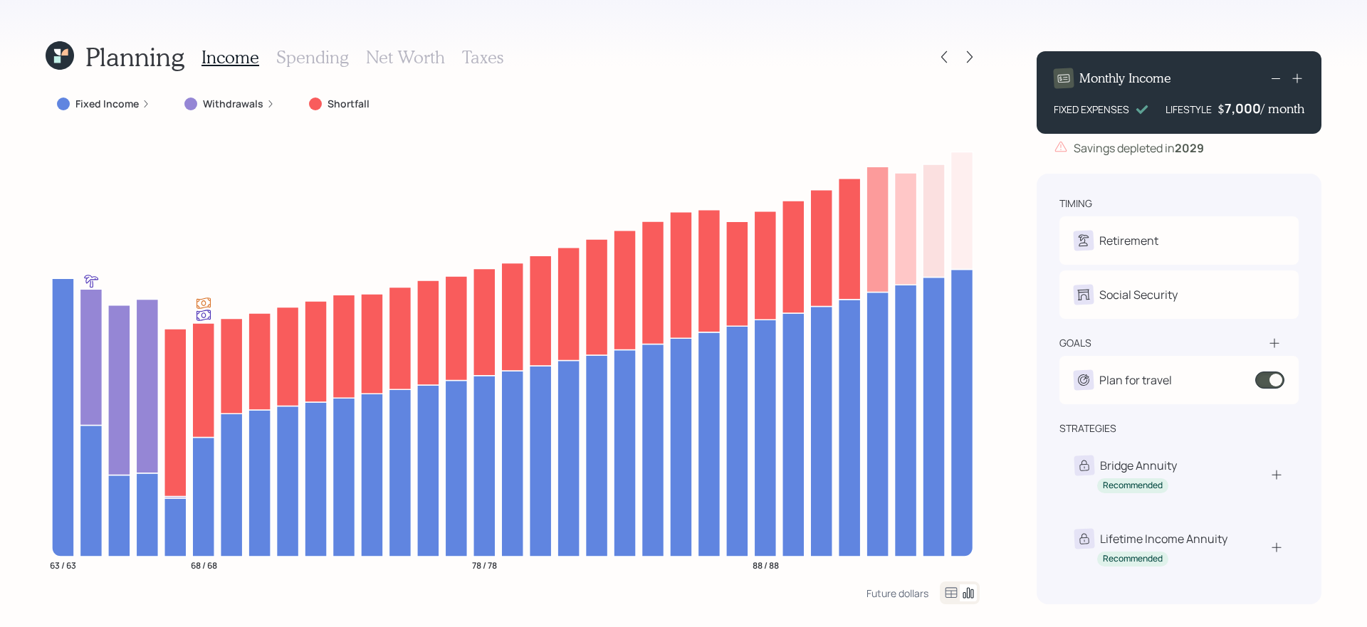
click at [1241, 107] on div "7,000" at bounding box center [1243, 108] width 36 height 17
click at [1241, 107] on div "7000" at bounding box center [1244, 108] width 36 height 17
click at [1325, 173] on div "Planning Income Spending Net Worth Taxes Fixed Income Withdrawals Shortfall 63 …" at bounding box center [683, 313] width 1367 height 627
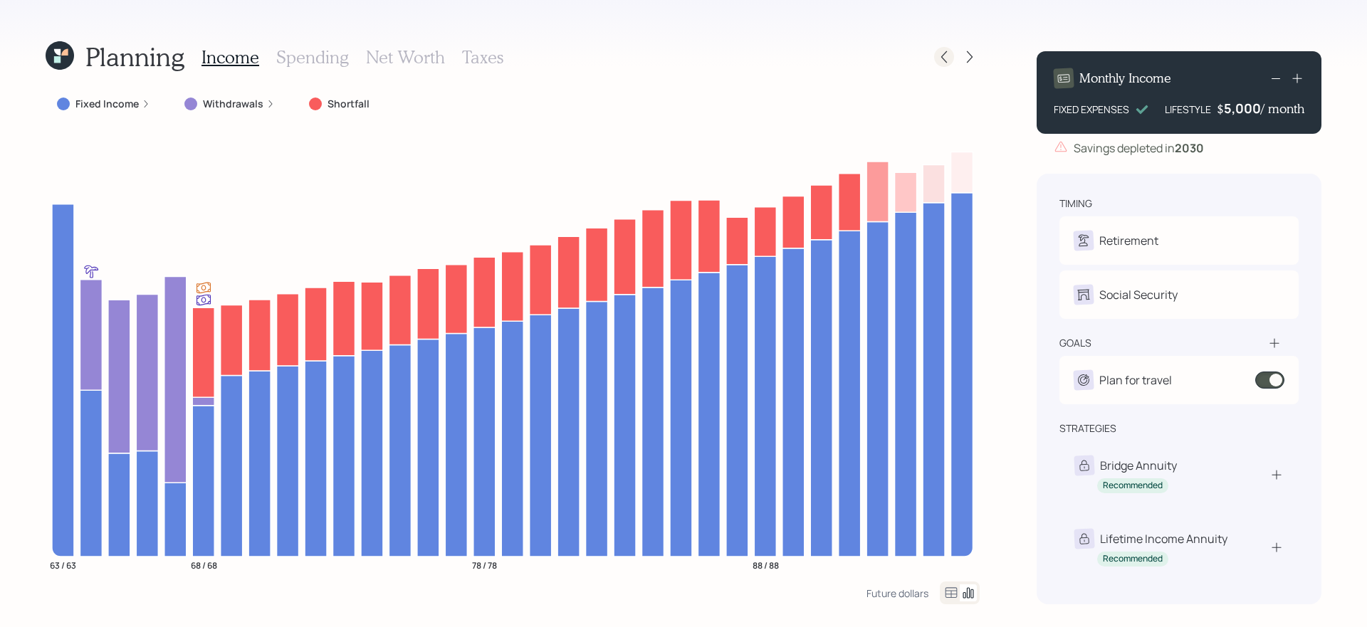
click at [946, 57] on icon at bounding box center [944, 57] width 14 height 14
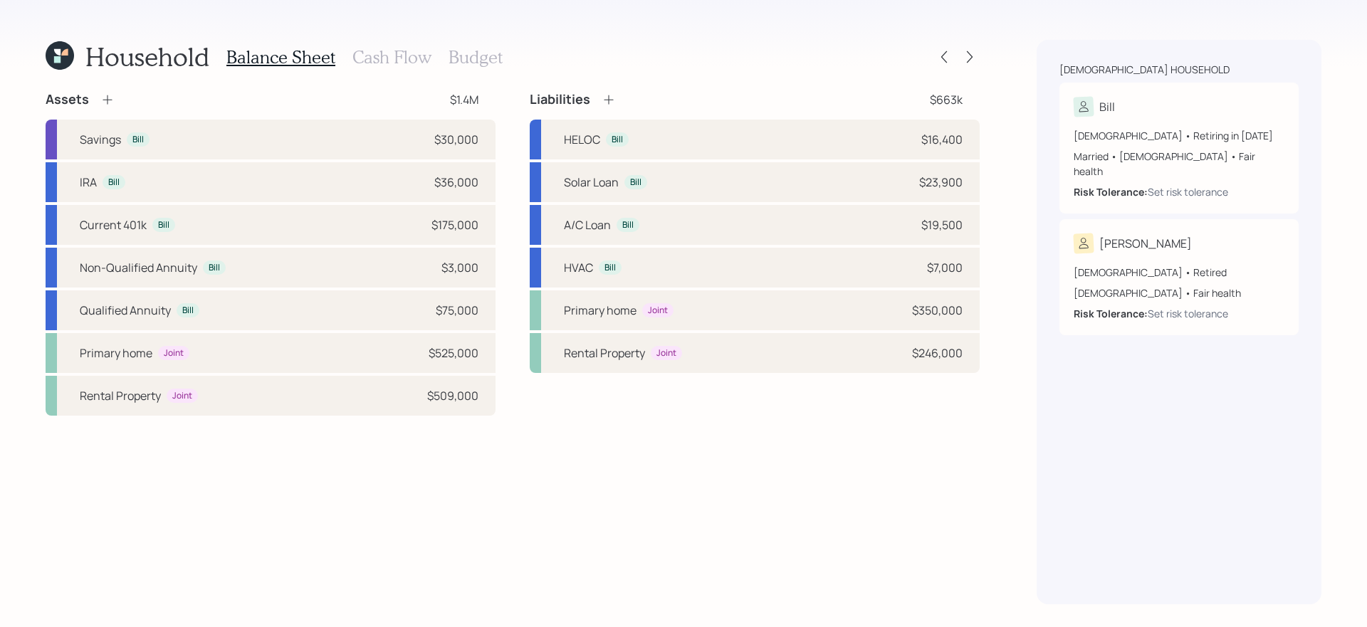
click at [387, 53] on h3 "Cash Flow" at bounding box center [392, 57] width 79 height 21
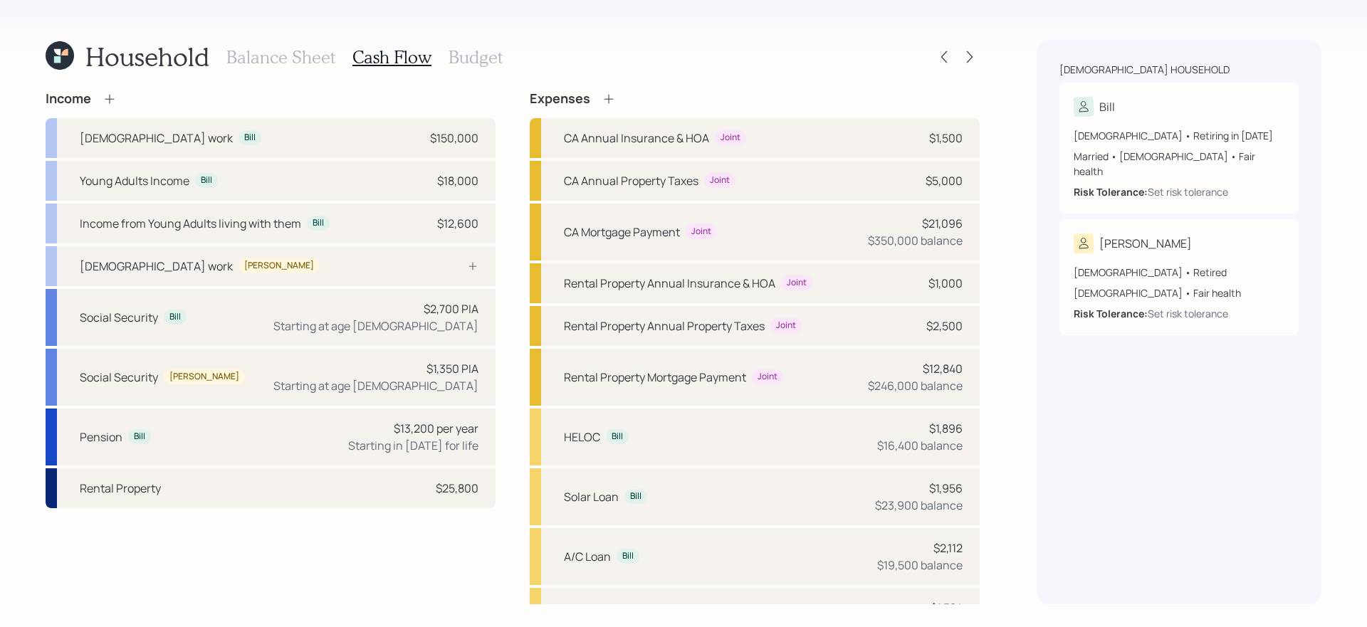
click at [461, 54] on h3 "Budget" at bounding box center [476, 57] width 54 height 21
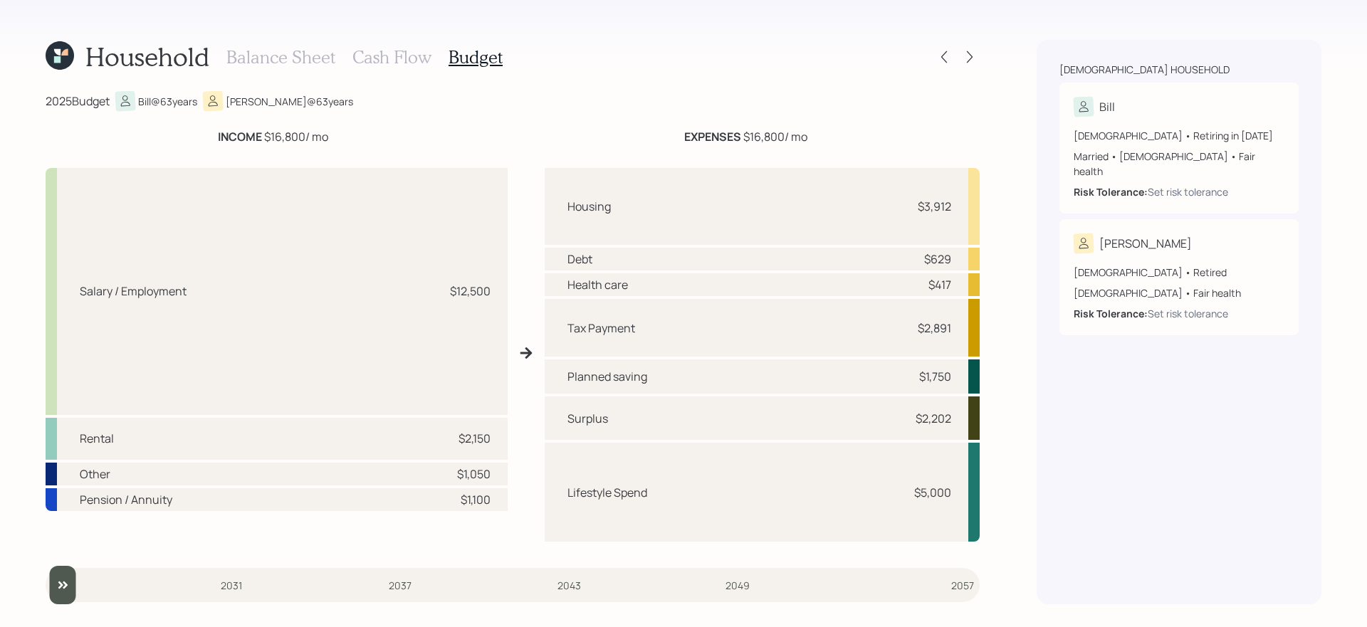
click at [400, 60] on h3 "Cash Flow" at bounding box center [392, 57] width 79 height 21
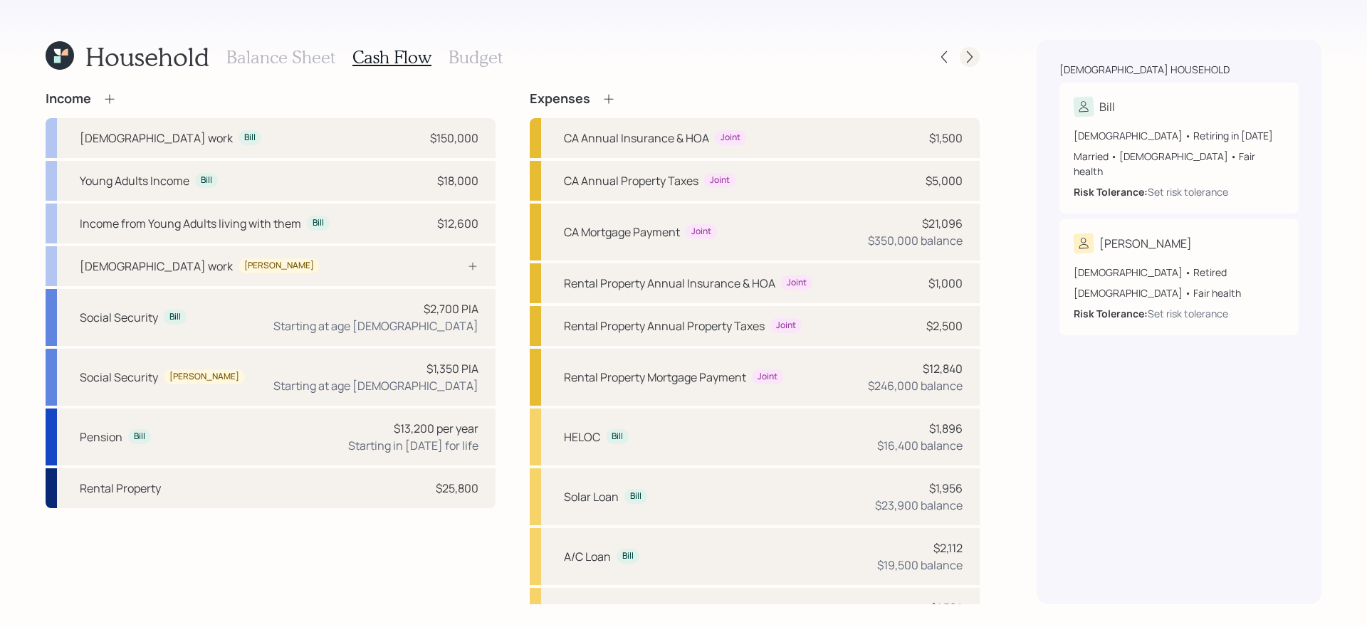
click at [971, 54] on icon at bounding box center [970, 57] width 14 height 14
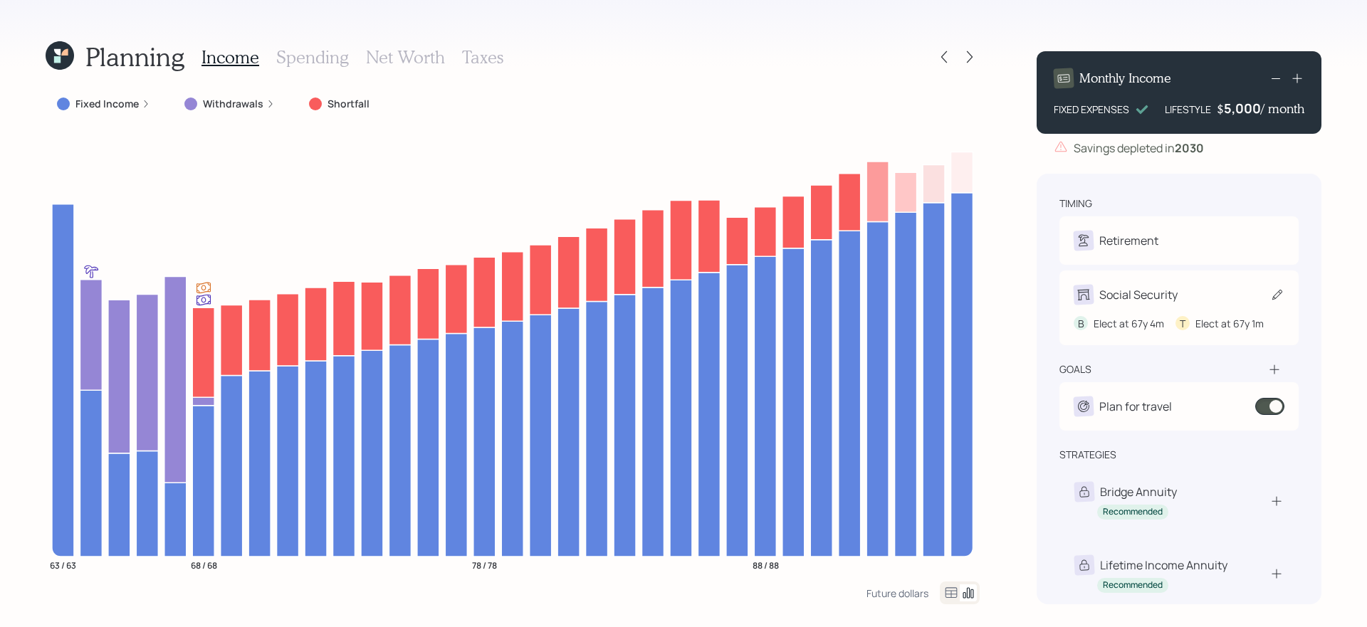
click at [1268, 299] on div "Social Security" at bounding box center [1179, 295] width 211 height 20
select select "4"
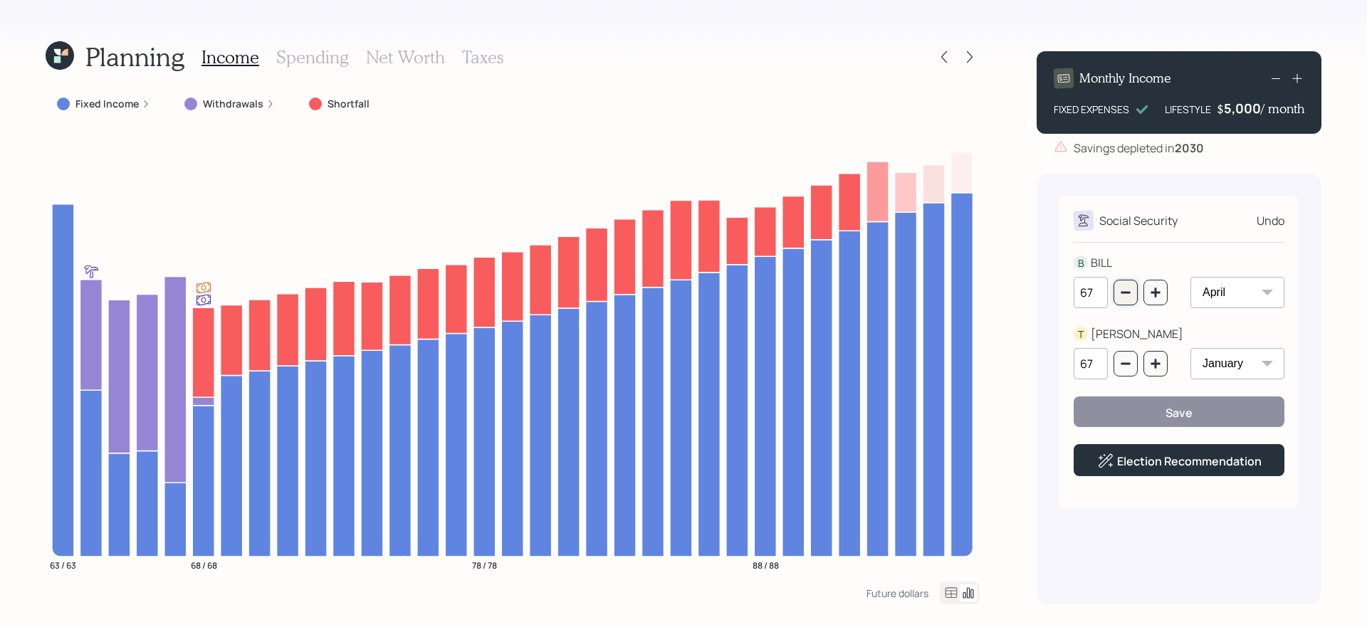
click at [1132, 293] on button "button" at bounding box center [1126, 293] width 24 height 26
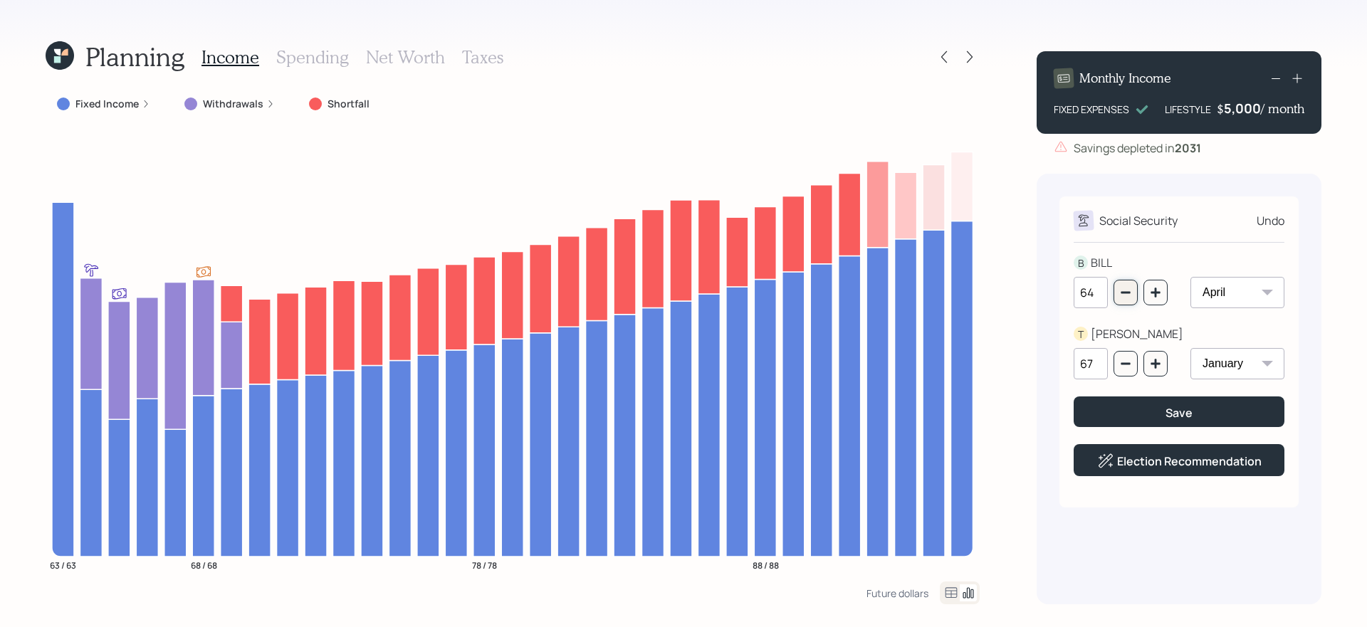
click at [1132, 293] on button "button" at bounding box center [1126, 293] width 24 height 26
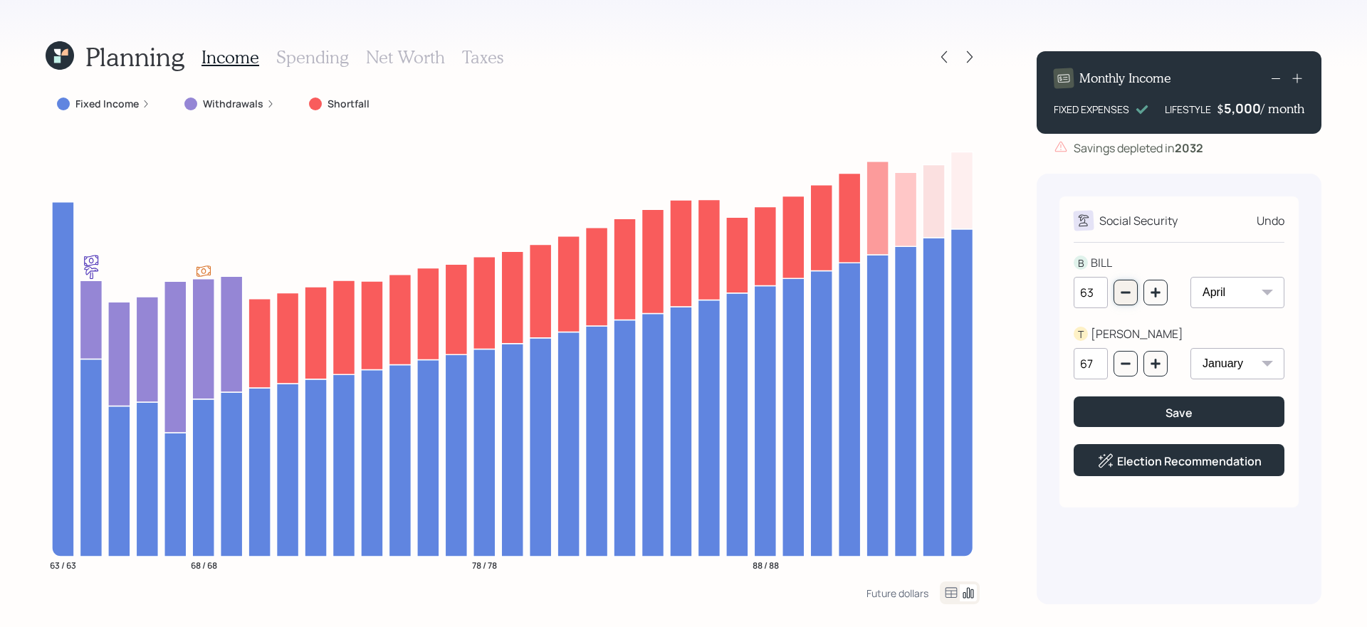
click at [1132, 293] on button "button" at bounding box center [1126, 293] width 24 height 26
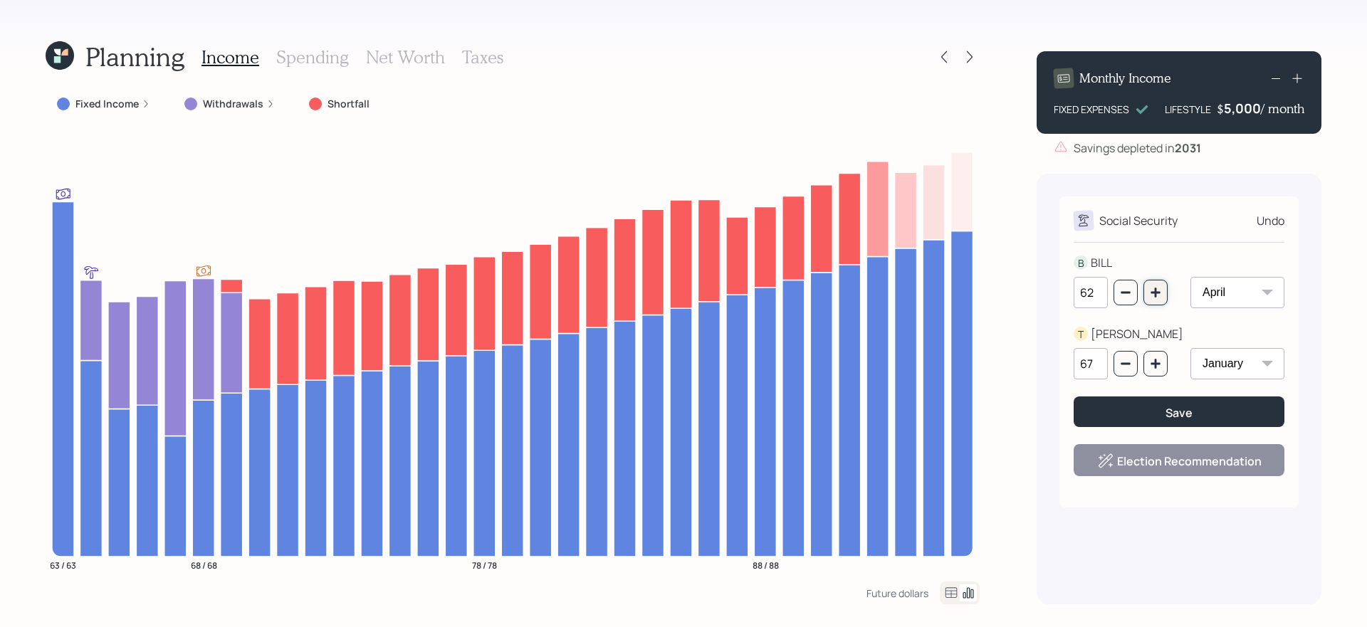
click at [1163, 293] on button "button" at bounding box center [1156, 293] width 24 height 26
click at [1159, 293] on icon "button" at bounding box center [1155, 292] width 9 height 9
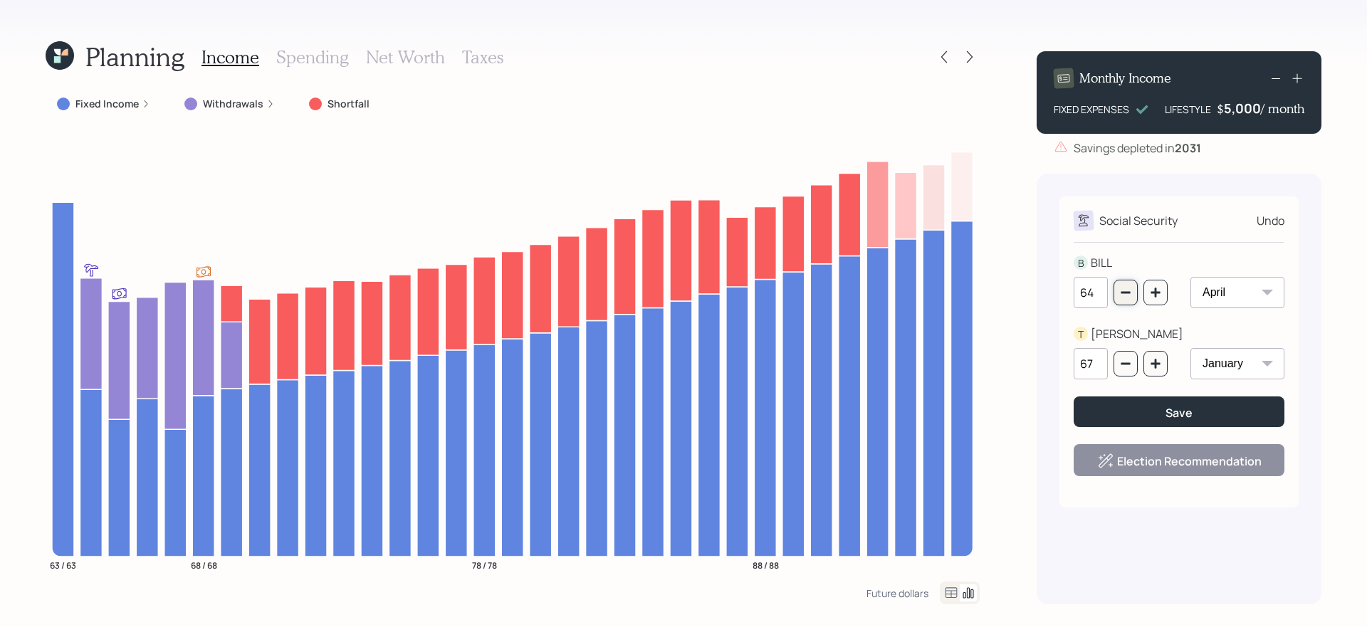
click at [1131, 292] on icon "button" at bounding box center [1125, 292] width 11 height 11
type input "63"
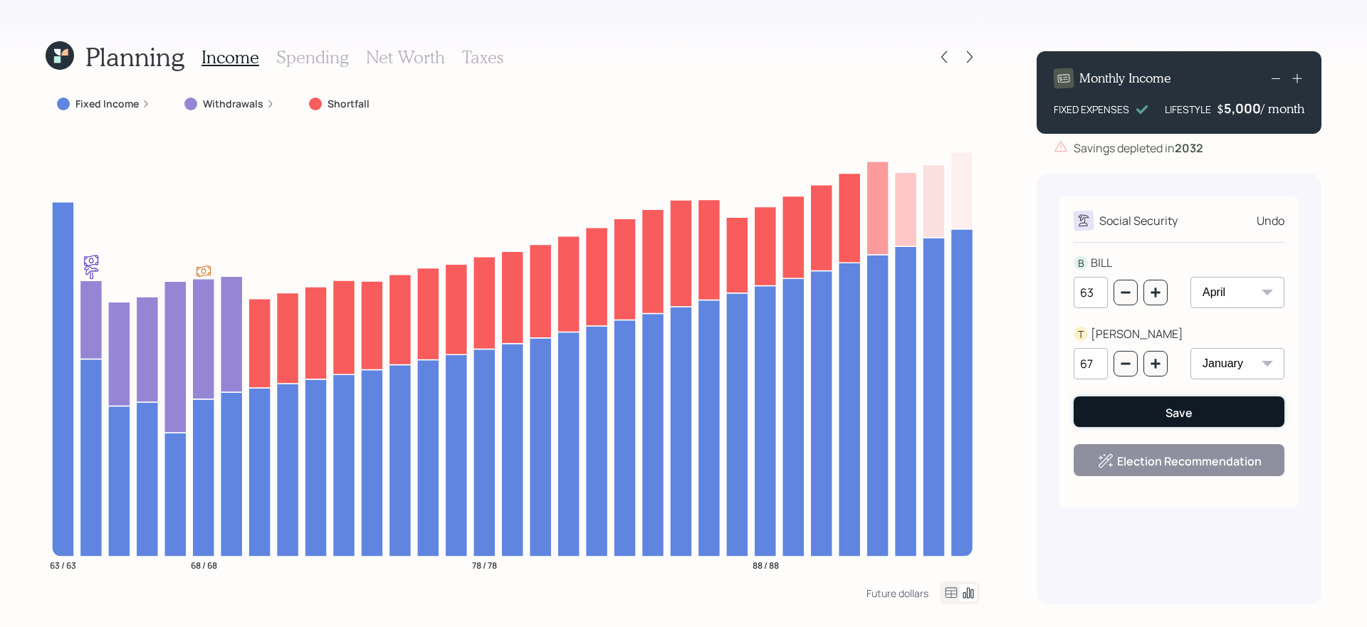
click at [1150, 421] on button "Save" at bounding box center [1179, 412] width 211 height 31
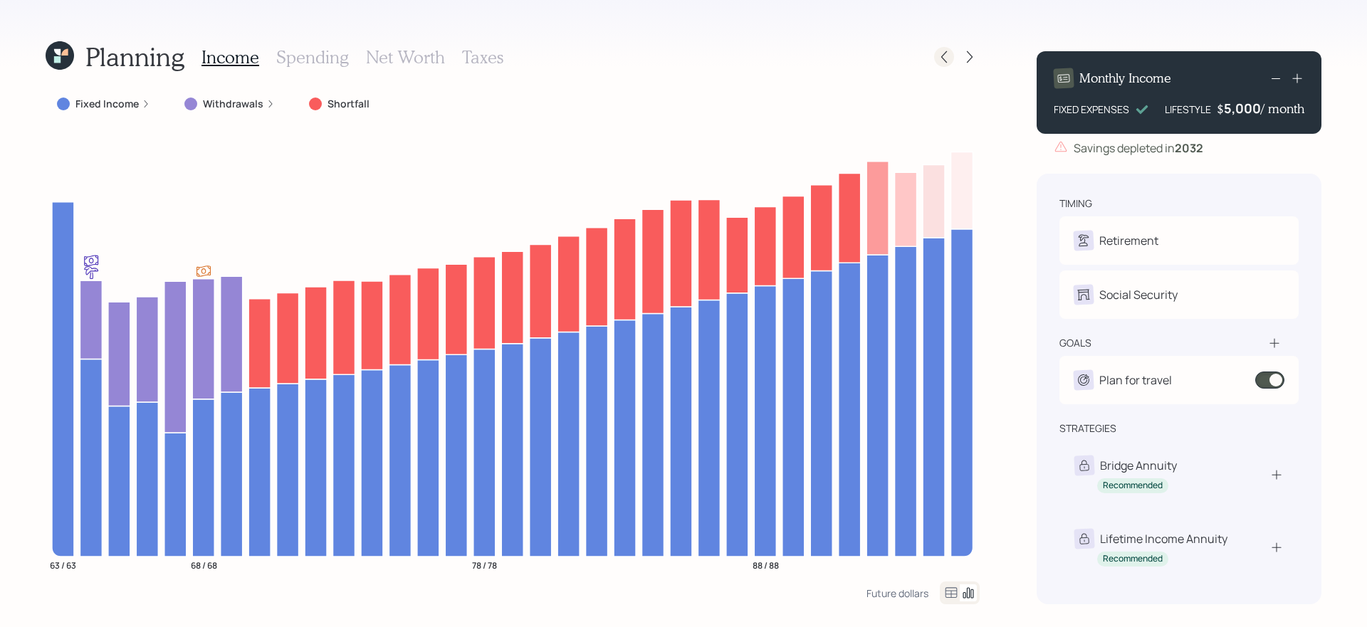
click at [943, 58] on icon at bounding box center [945, 57] width 6 height 12
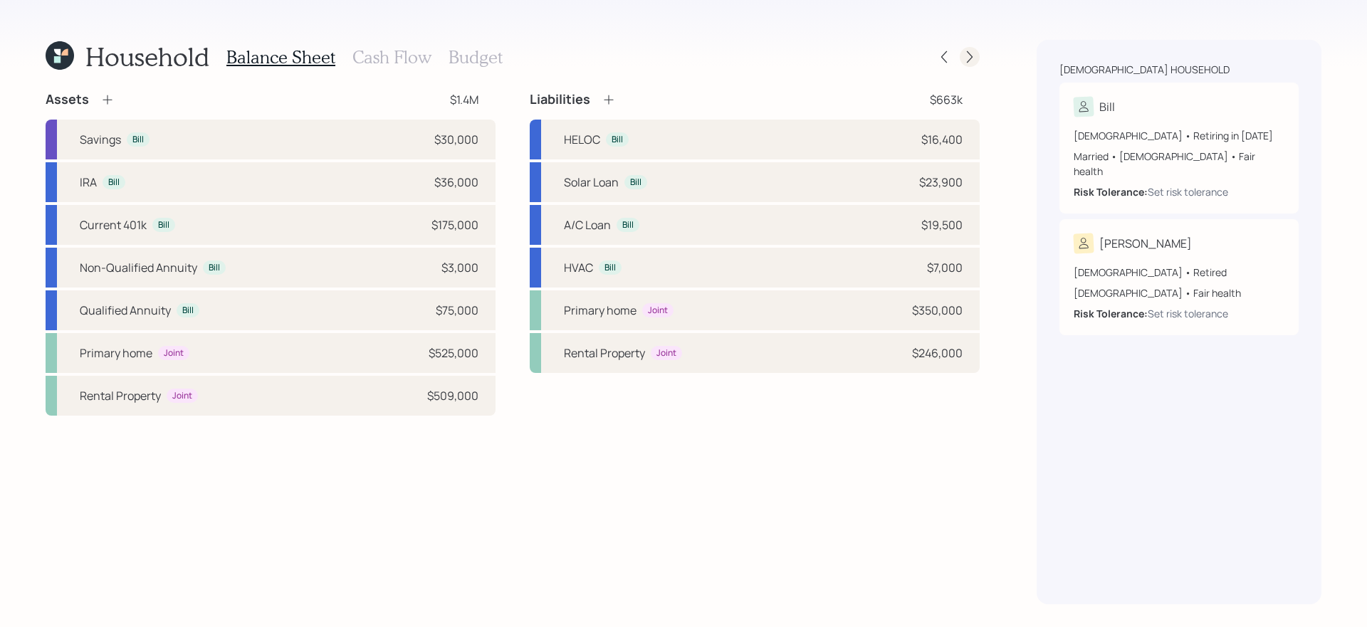
click at [974, 55] on icon at bounding box center [970, 57] width 14 height 14
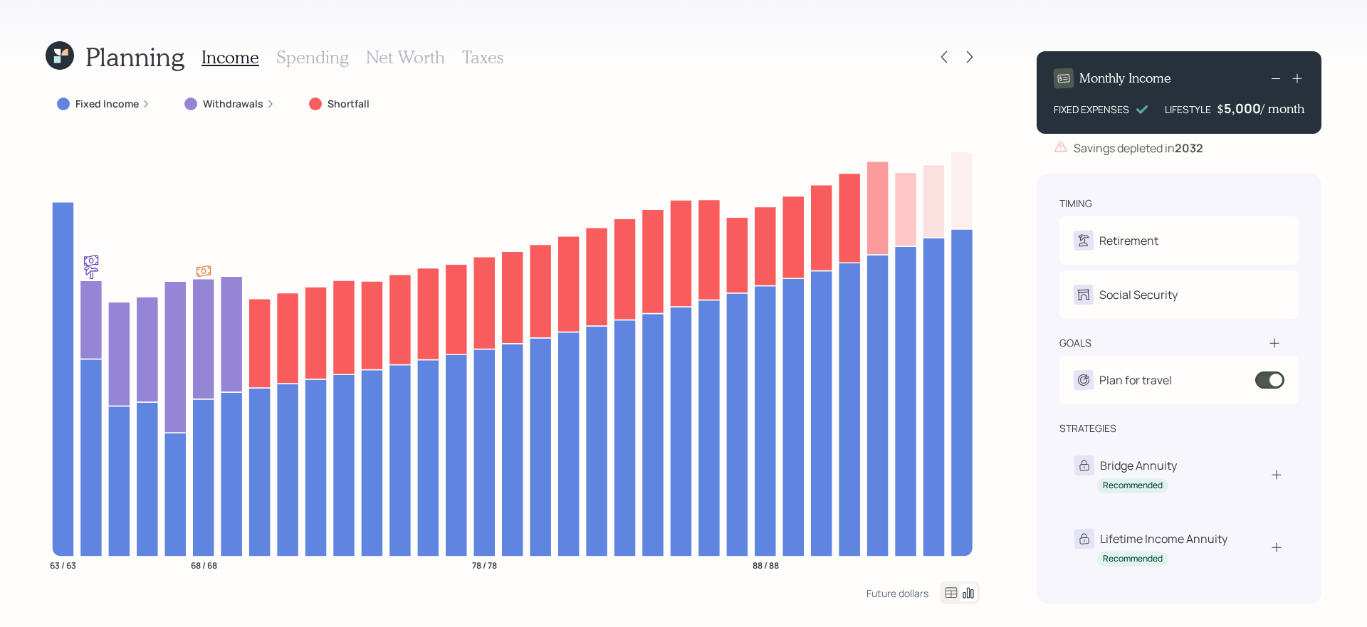
click at [947, 593] on icon at bounding box center [951, 593] width 17 height 17
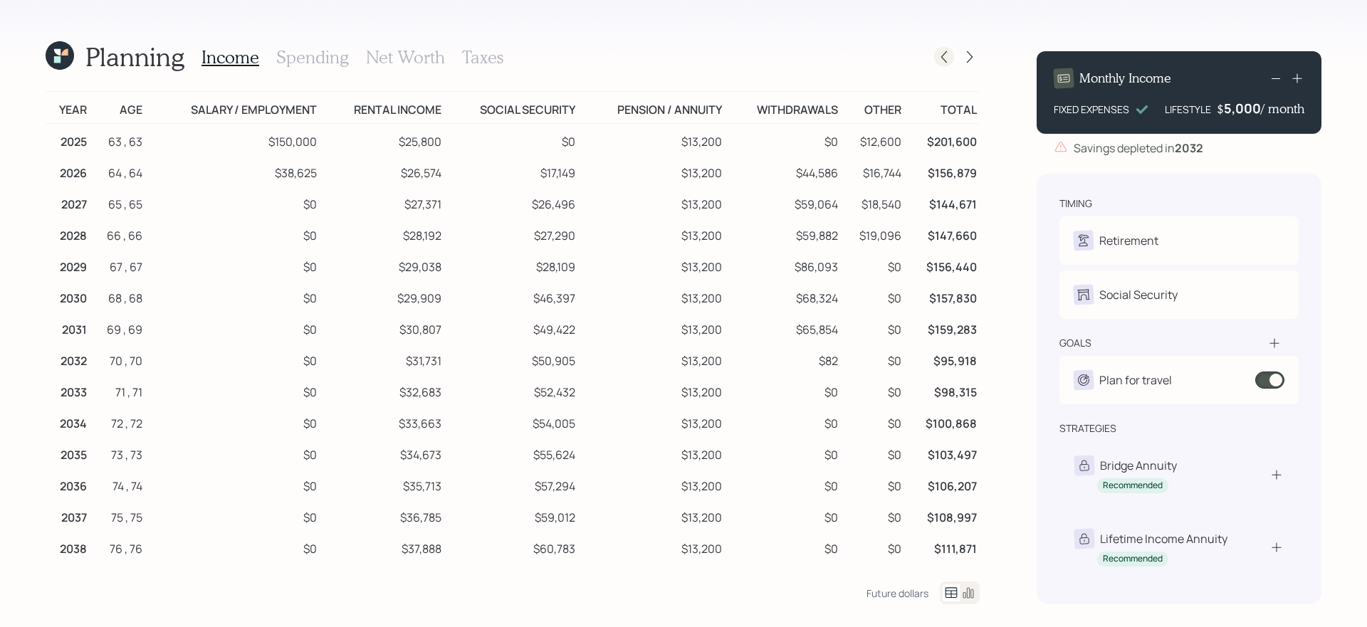
click at [944, 57] on icon at bounding box center [944, 57] width 14 height 14
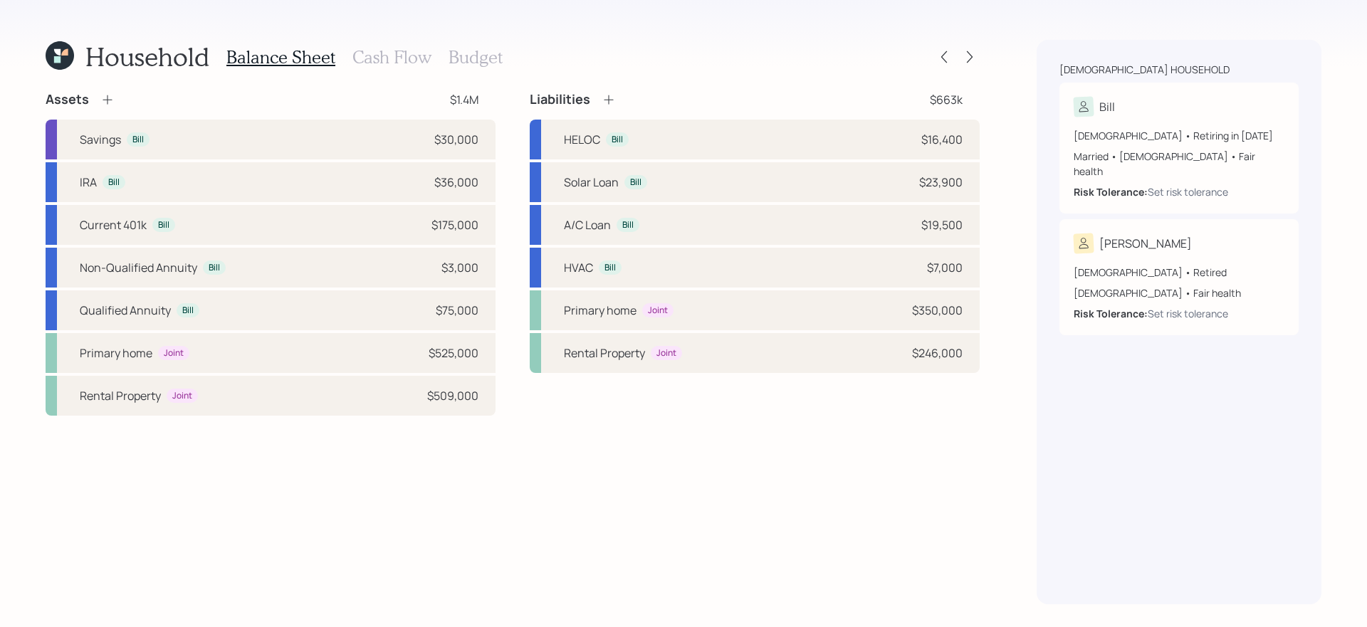
click at [377, 57] on h3 "Cash Flow" at bounding box center [392, 57] width 79 height 21
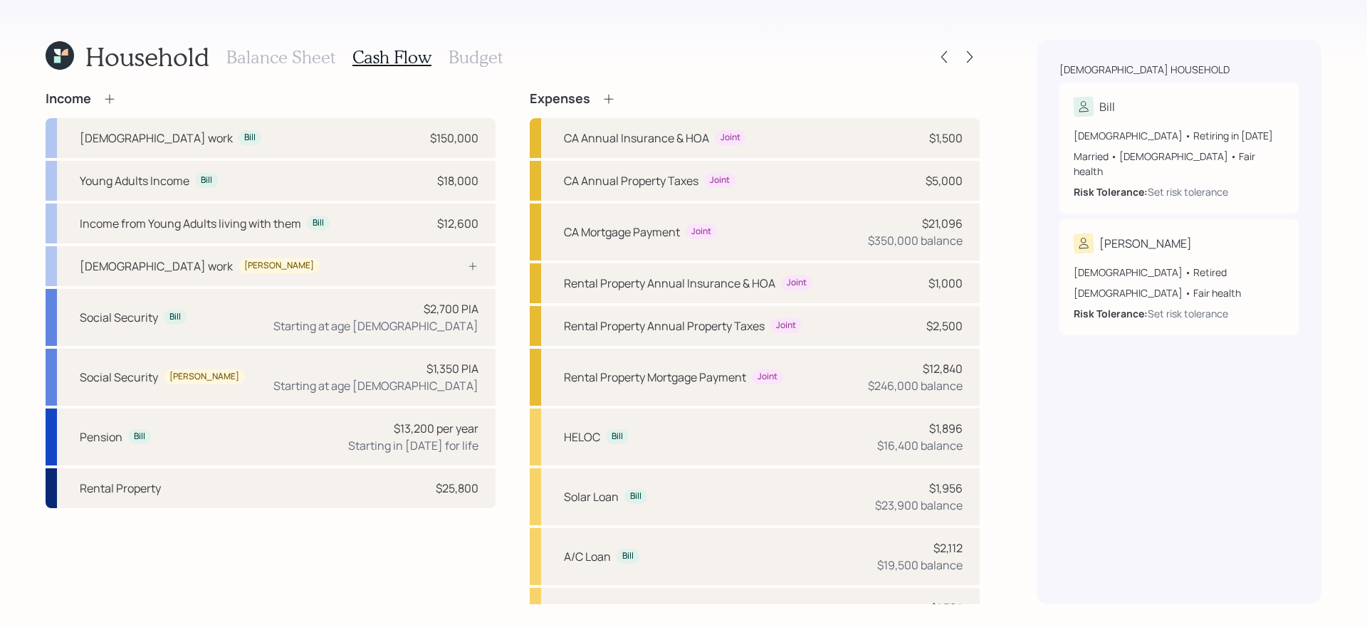
click at [112, 104] on icon at bounding box center [110, 99] width 14 height 14
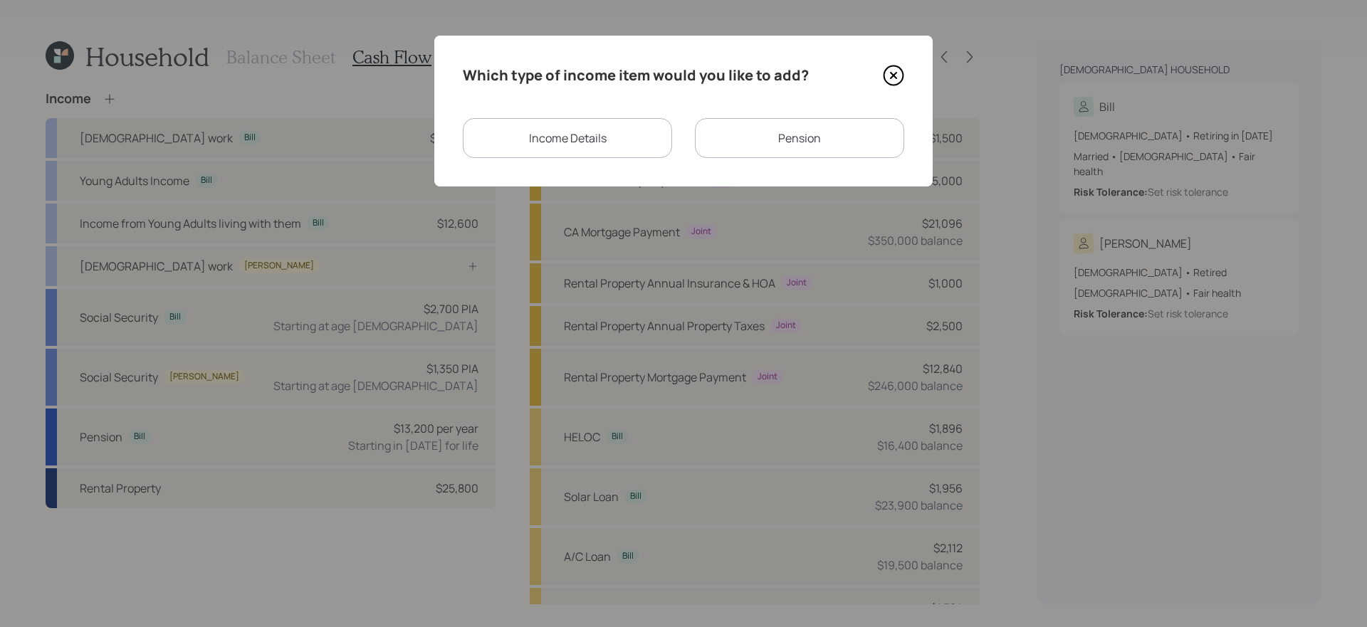
click at [598, 142] on div "Income Details" at bounding box center [567, 138] width 209 height 40
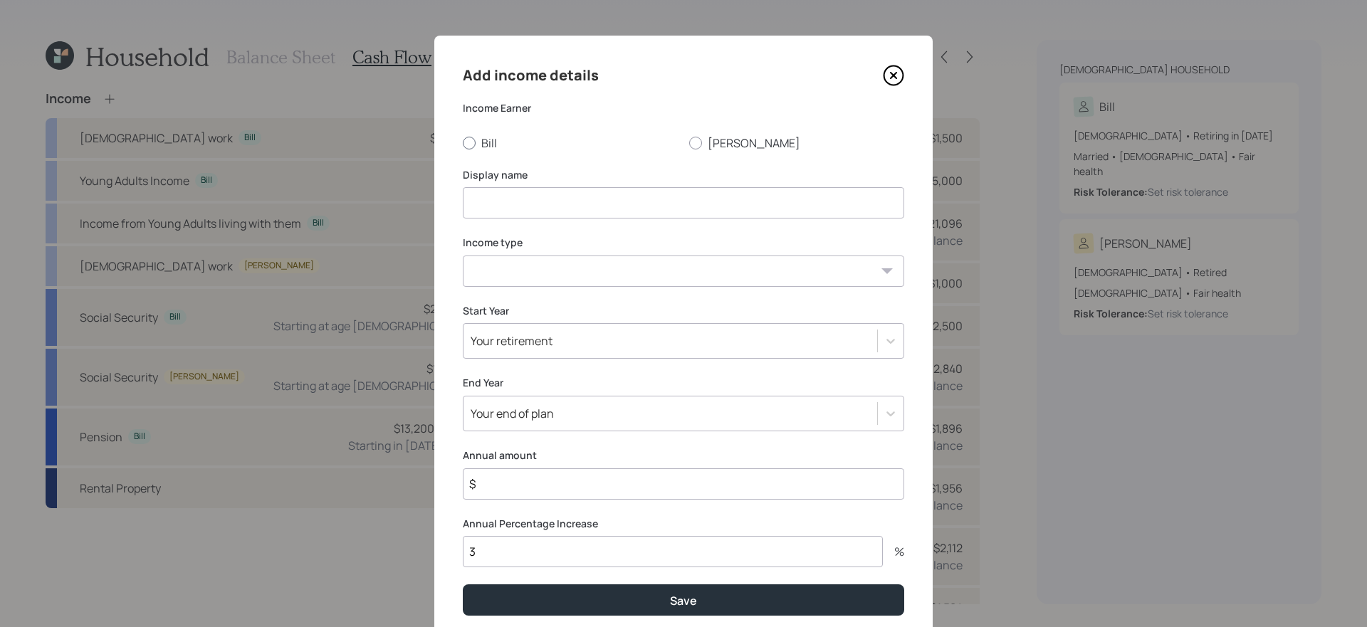
click at [471, 150] on label "Bill" at bounding box center [570, 143] width 215 height 16
click at [463, 143] on input "Bill" at bounding box center [462, 142] width 1 height 1
radio input "true"
click at [512, 200] on input at bounding box center [684, 202] width 442 height 31
type input "Additional Rental Income"
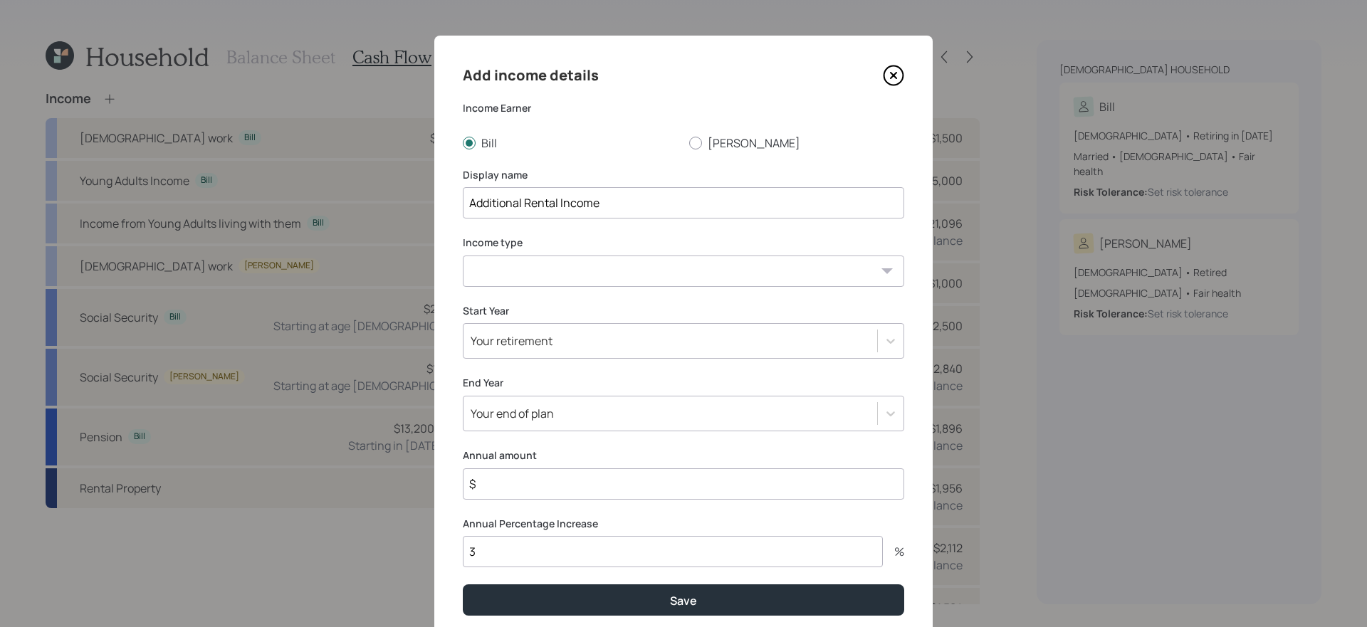
click at [518, 273] on select "Full-time work Part-time work Self employment Other" at bounding box center [684, 271] width 442 height 31
select select "other"
click at [463, 256] on select "Full-time work Part-time work Self employment Other" at bounding box center [684, 271] width 442 height 31
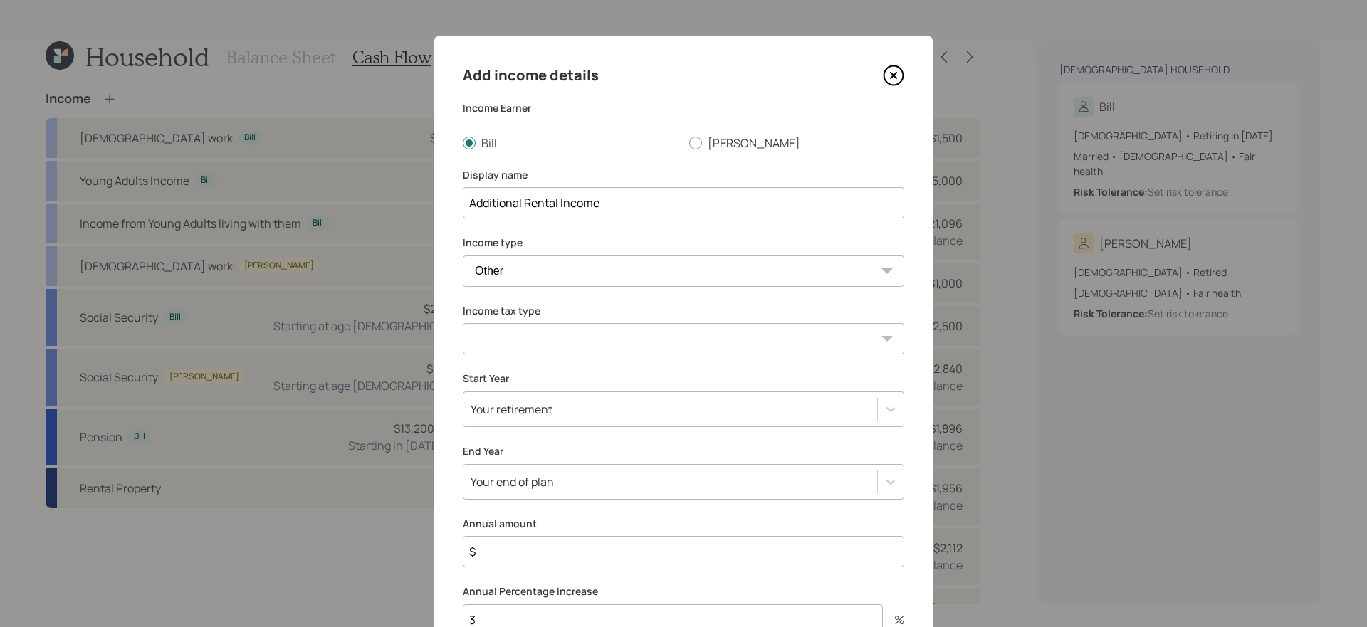
click at [529, 344] on select "Tax-free Earned Self Employment Alimony Royalties Pension / Annuity Interest Di…" at bounding box center [684, 338] width 442 height 31
select select "tax_free"
click at [463, 323] on select "Tax-free Earned Self Employment Alimony Royalties Pension / Annuity Interest Di…" at bounding box center [684, 338] width 442 height 31
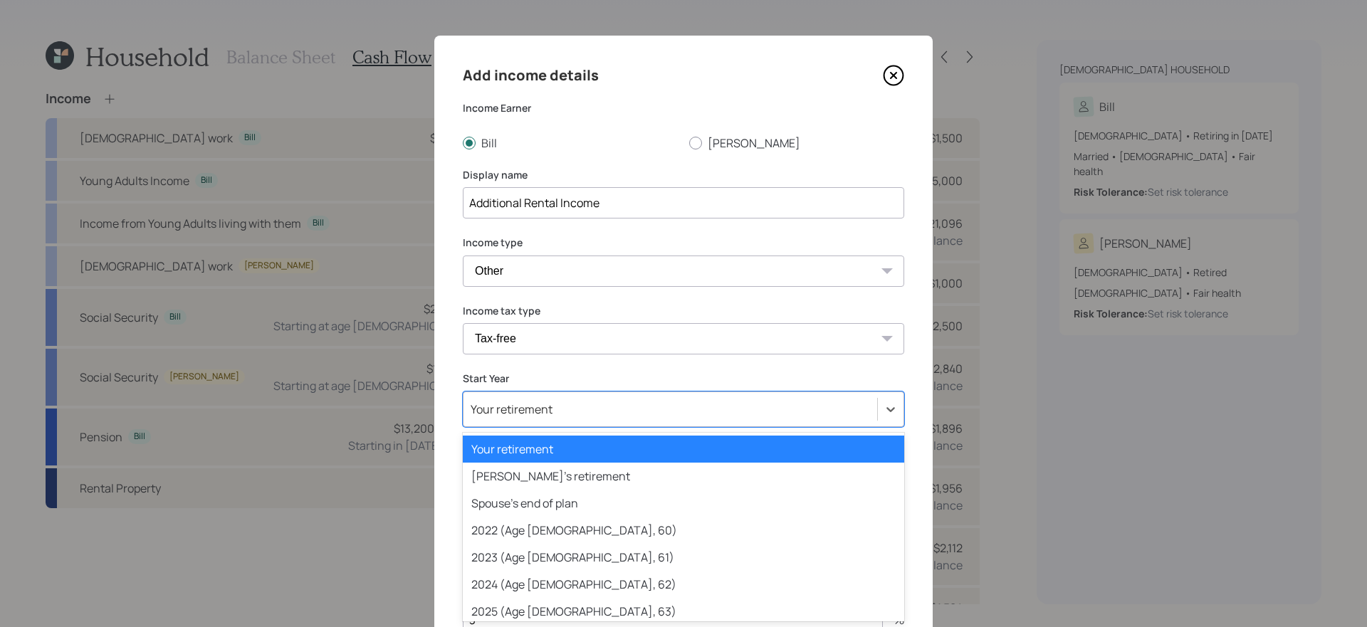
click at [563, 404] on div "Your retirement" at bounding box center [671, 409] width 414 height 24
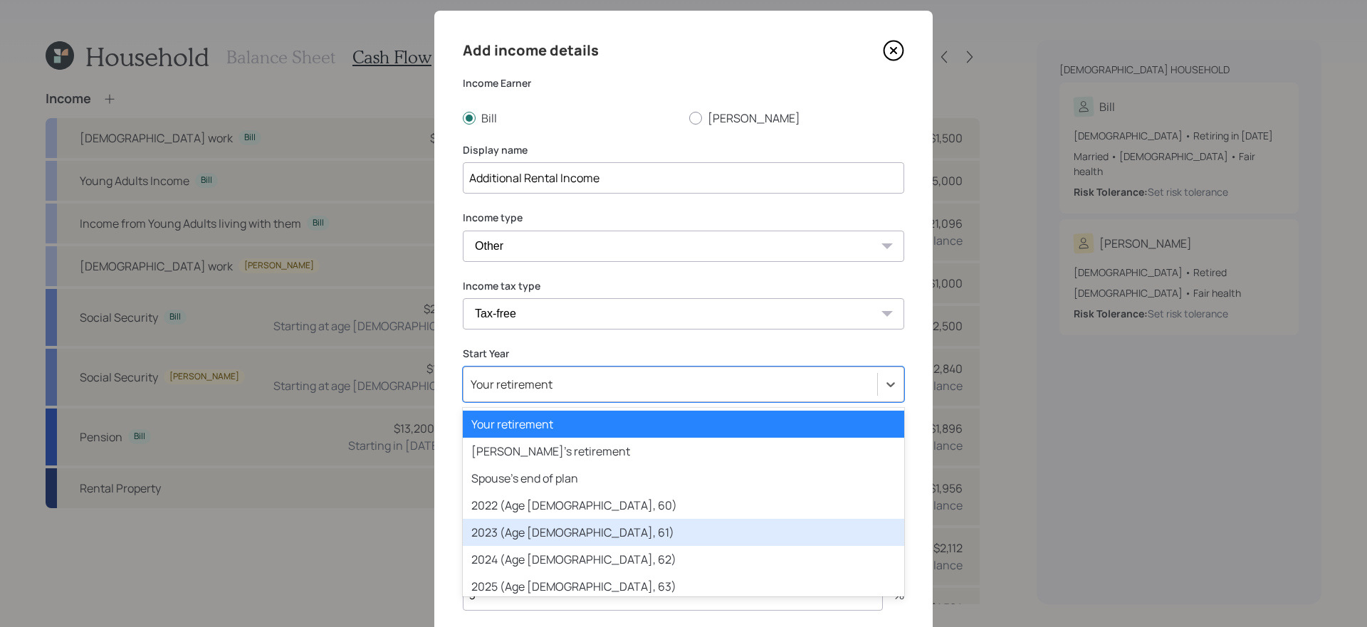
scroll to position [42, 0]
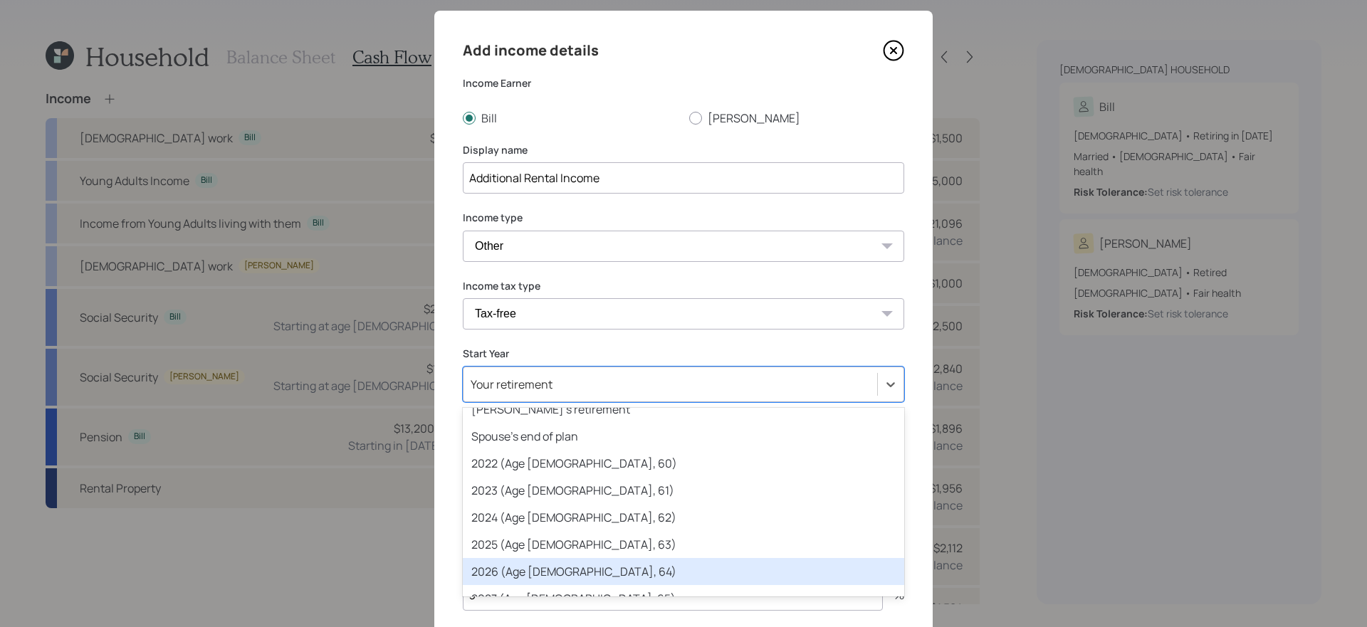
click at [526, 564] on div "2026 (Age 64, 64)" at bounding box center [684, 571] width 442 height 27
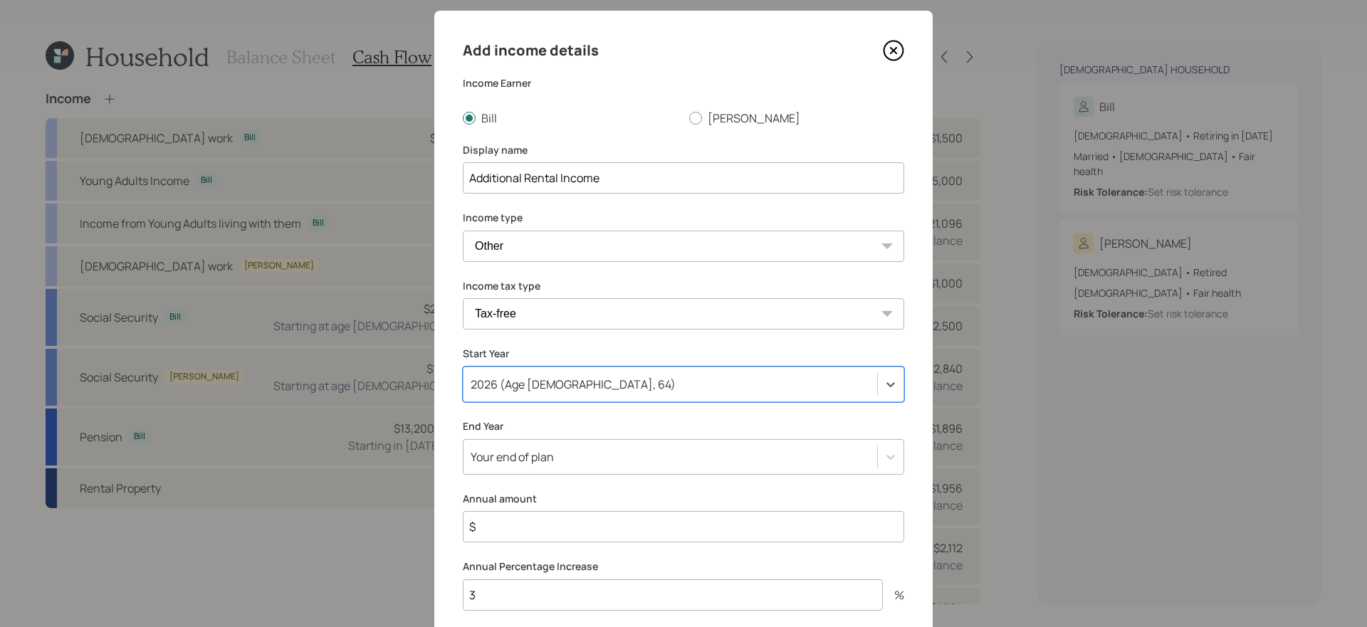
click at [527, 528] on input "$" at bounding box center [684, 526] width 442 height 31
type input "$ 1,200"
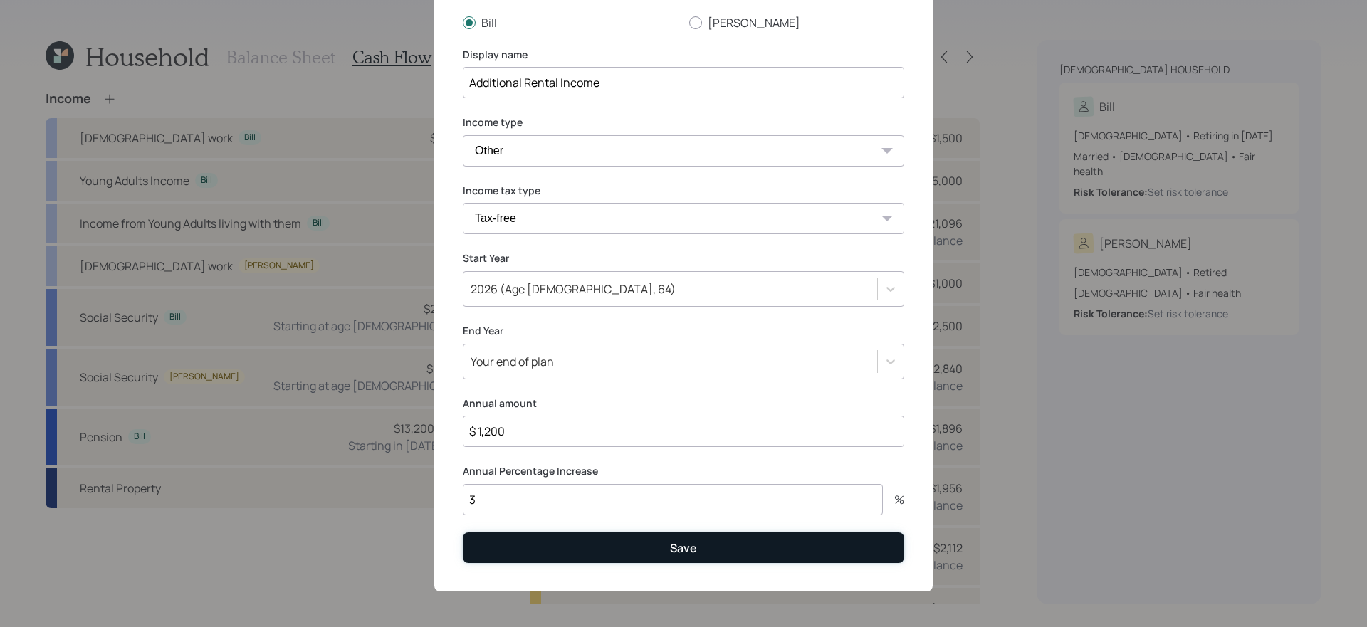
click at [603, 541] on button "Save" at bounding box center [684, 548] width 442 height 31
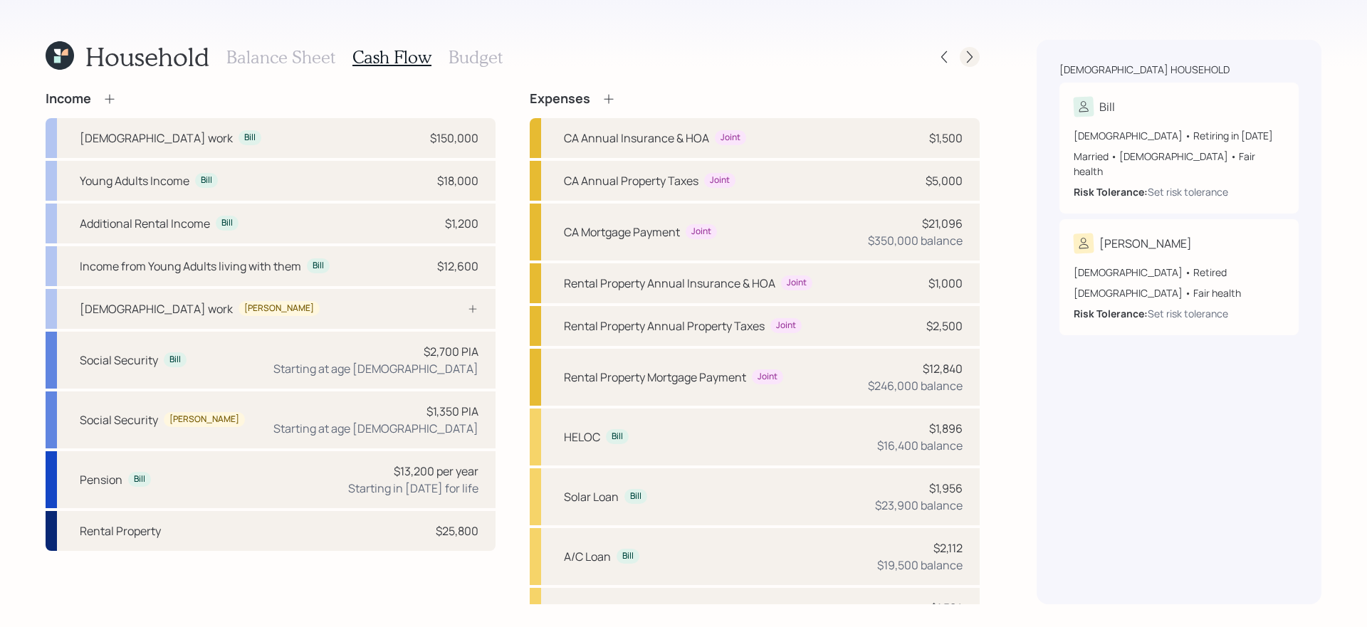
click at [972, 55] on icon at bounding box center [970, 57] width 14 height 14
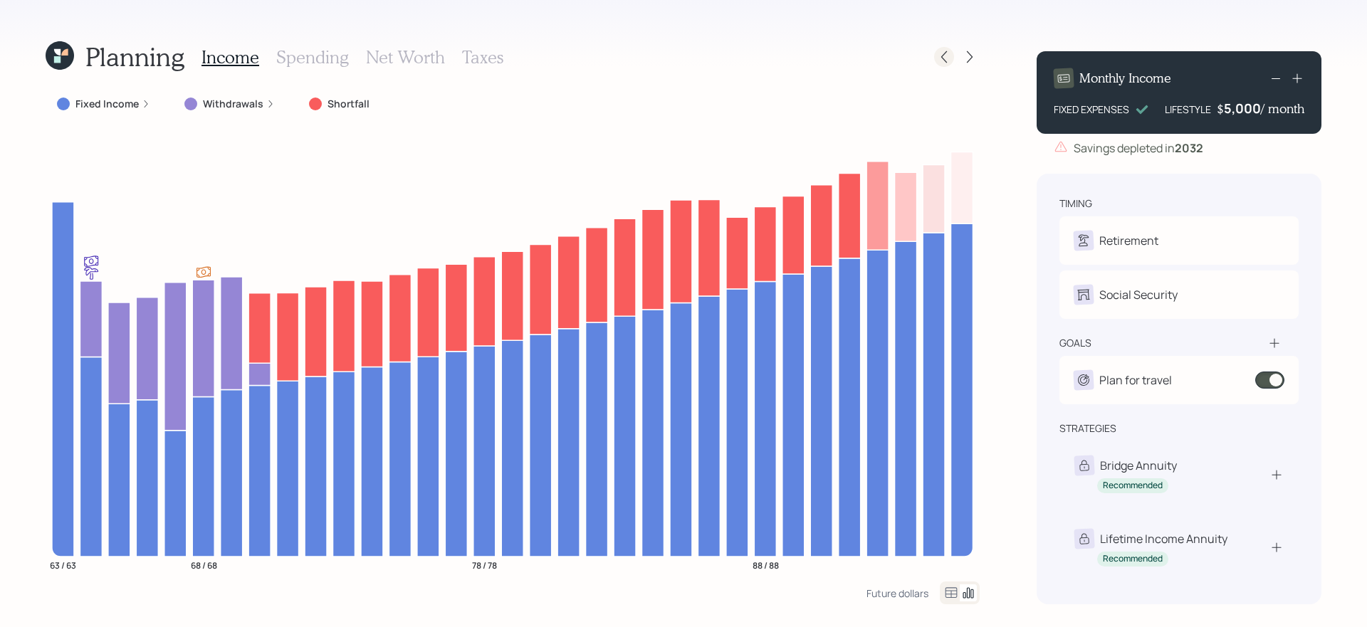
click at [942, 53] on icon at bounding box center [944, 57] width 14 height 14
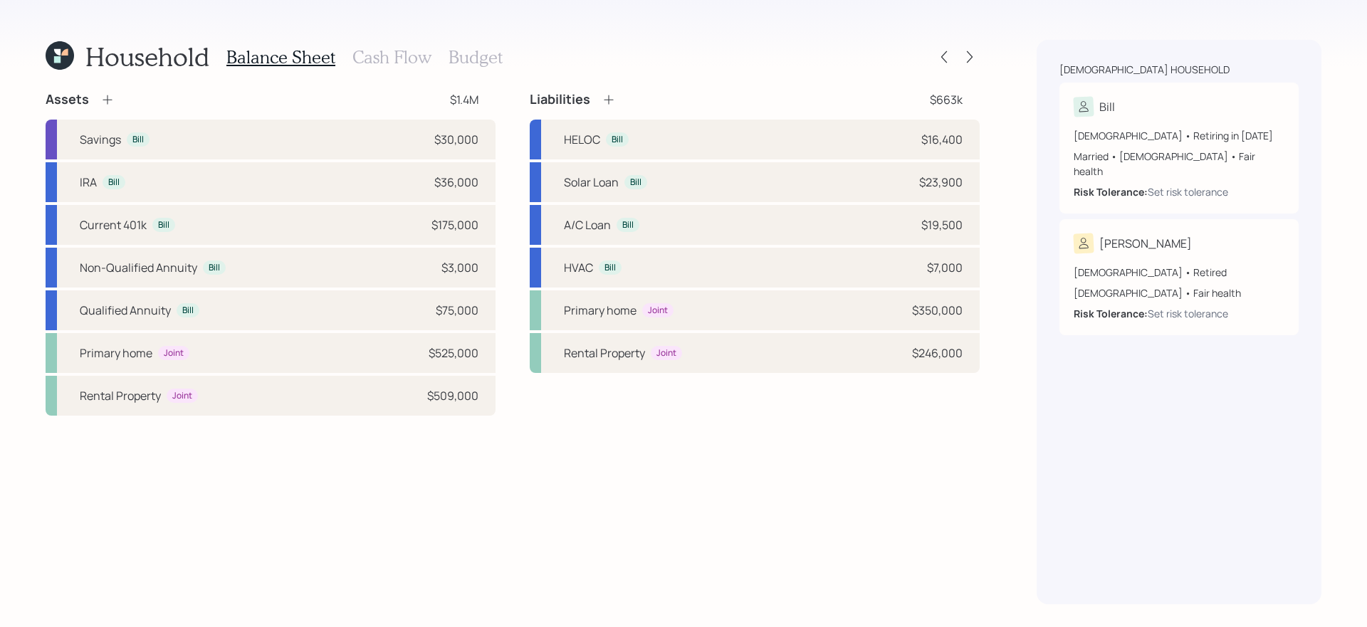
click at [404, 58] on h3 "Cash Flow" at bounding box center [392, 57] width 79 height 21
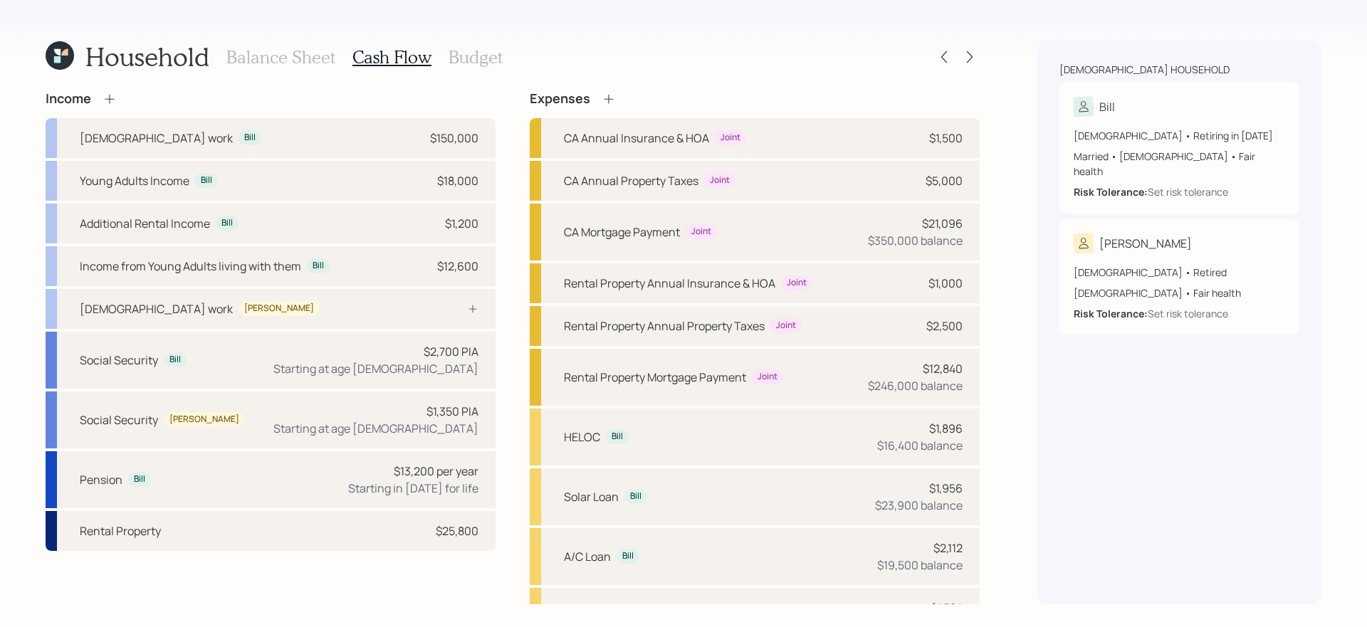
click at [115, 98] on icon at bounding box center [110, 99] width 14 height 14
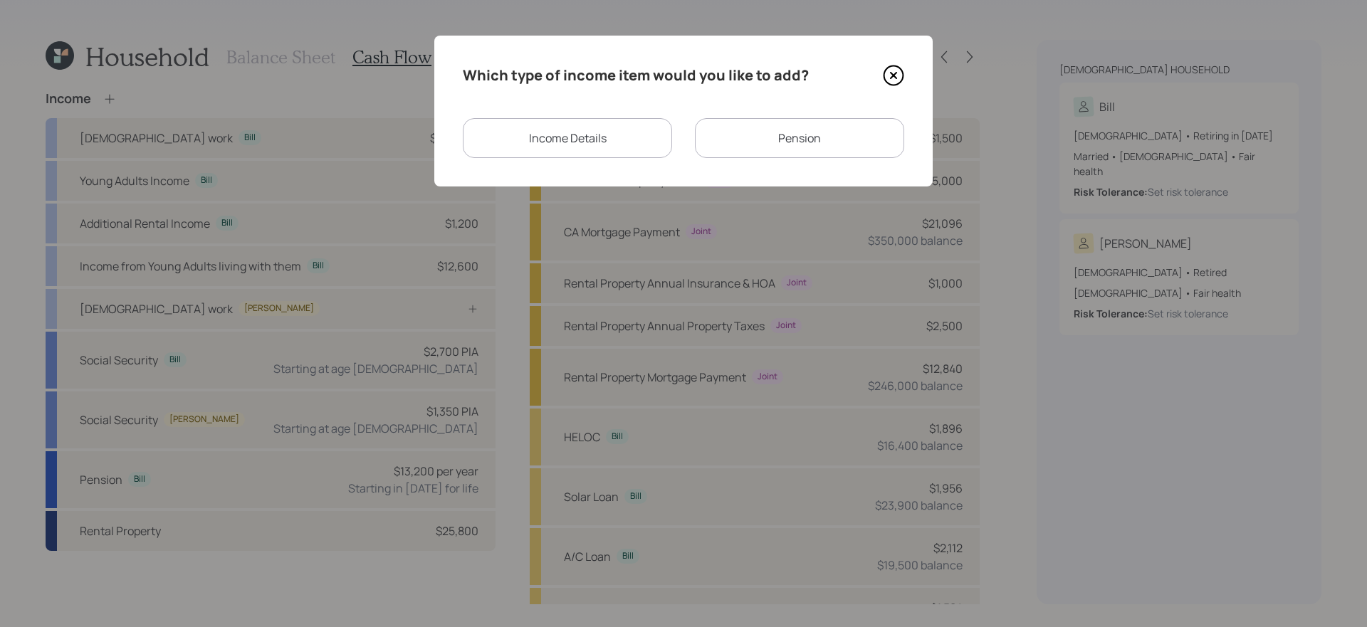
click at [588, 143] on div "Income Details" at bounding box center [567, 138] width 209 height 40
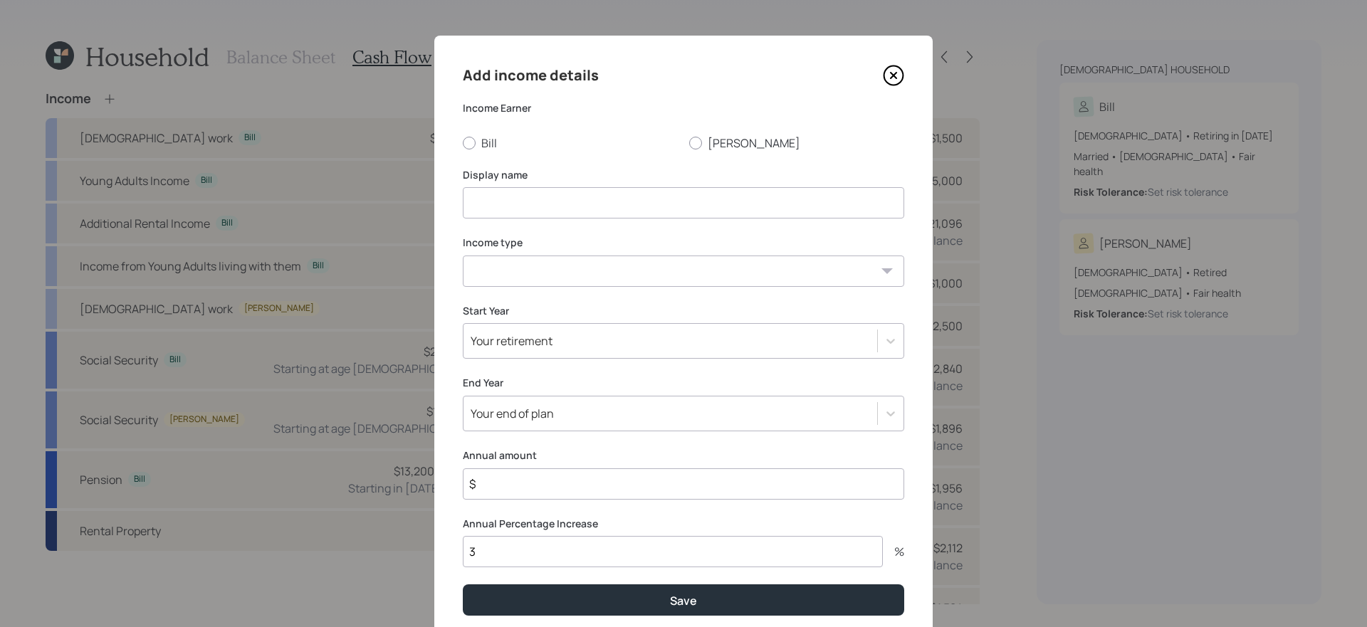
click at [494, 151] on div "Add income details Income Earner Bill Terilyn Display name Income type Full-tim…" at bounding box center [683, 340] width 499 height 609
click at [485, 153] on div "Add income details Income Earner Bill Terilyn Display name Income type Full-tim…" at bounding box center [683, 340] width 499 height 609
click at [468, 144] on div at bounding box center [469, 143] width 13 height 13
click at [463, 143] on input "Bill" at bounding box center [462, 142] width 1 height 1
radio input "true"
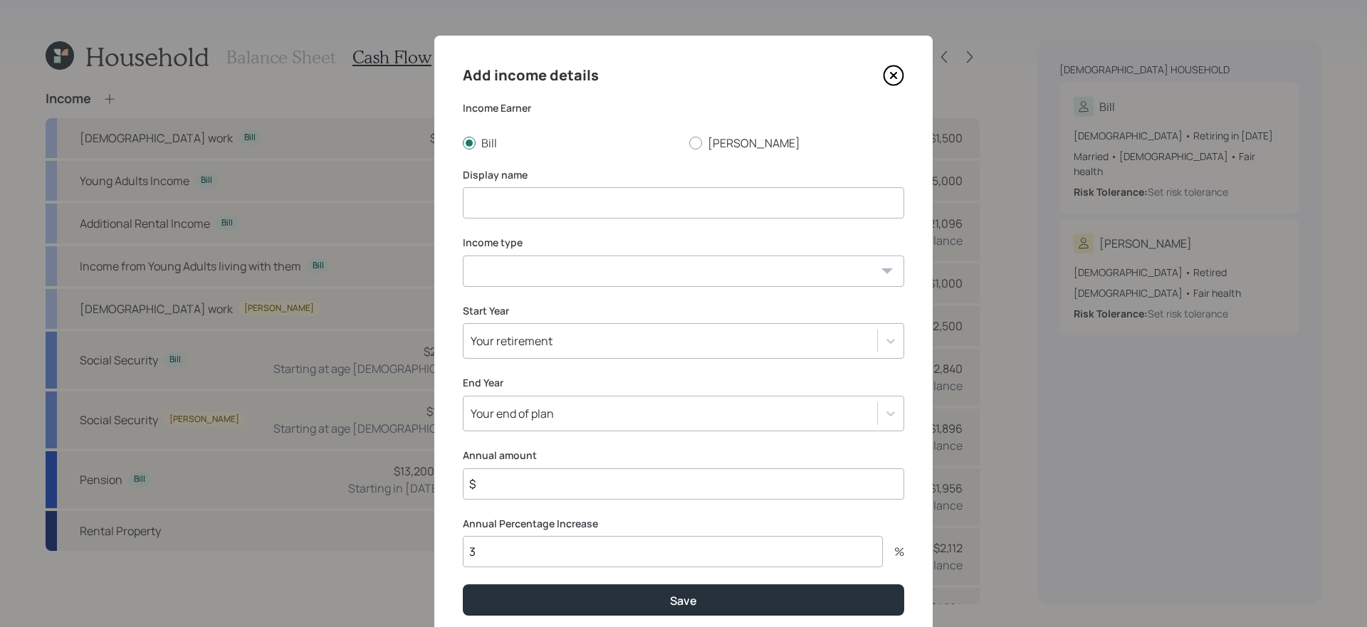
click at [511, 208] on input at bounding box center [684, 202] width 442 height 31
type input "Qualified Annuity Income"
click at [496, 269] on select "[DEMOGRAPHIC_DATA] work [DEMOGRAPHIC_DATA] work Self employment Other" at bounding box center [684, 271] width 442 height 31
select select "other"
click at [463, 256] on select "[DEMOGRAPHIC_DATA] work [DEMOGRAPHIC_DATA] work Self employment Other" at bounding box center [684, 271] width 442 height 31
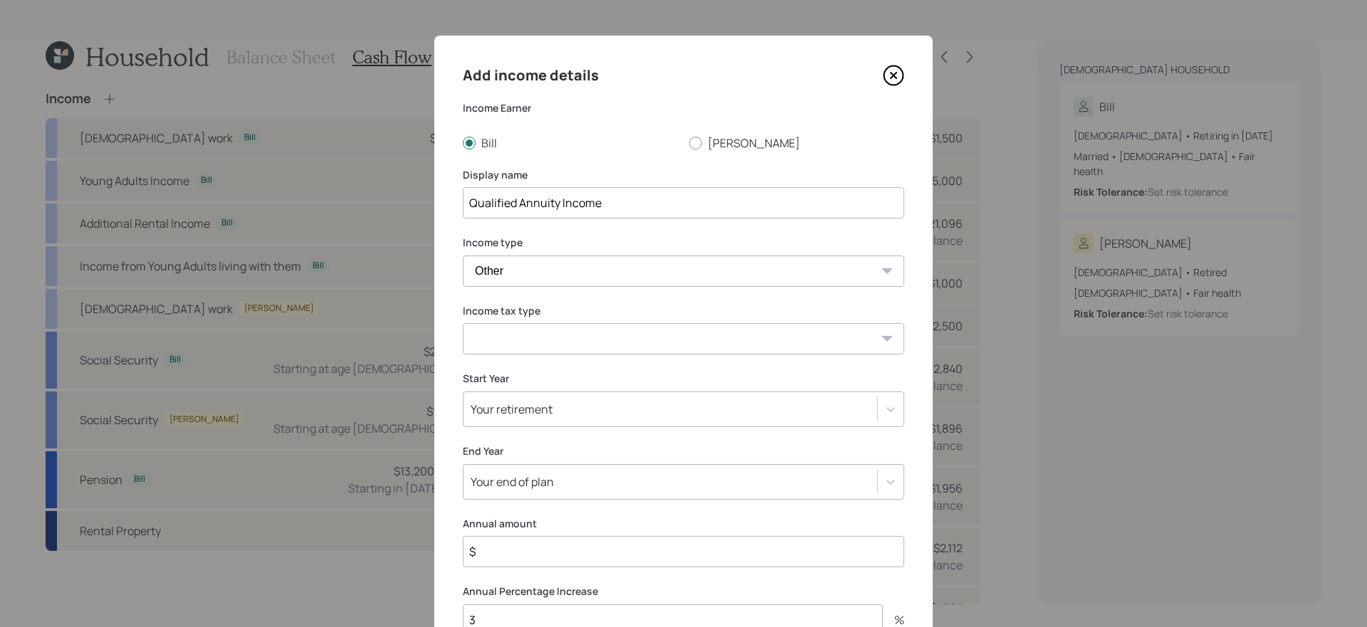
click at [555, 327] on select "Tax-free Earned Self Employment Alimony Royalties Pension / Annuity Interest Di…" at bounding box center [684, 338] width 442 height 31
select select "earned"
click at [463, 323] on select "Tax-free Earned Self Employment Alimony Royalties Pension / Annuity Interest Di…" at bounding box center [684, 338] width 442 height 31
click at [625, 410] on div "Your retirement" at bounding box center [684, 410] width 442 height 36
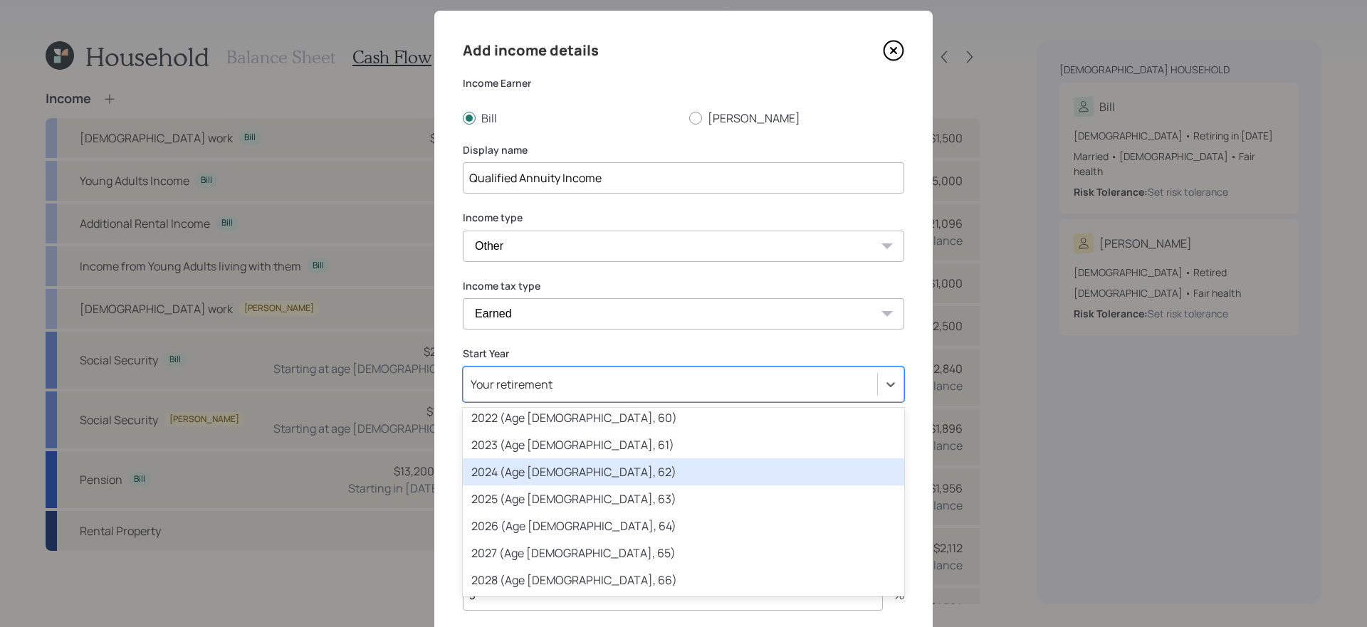
scroll to position [89, 0]
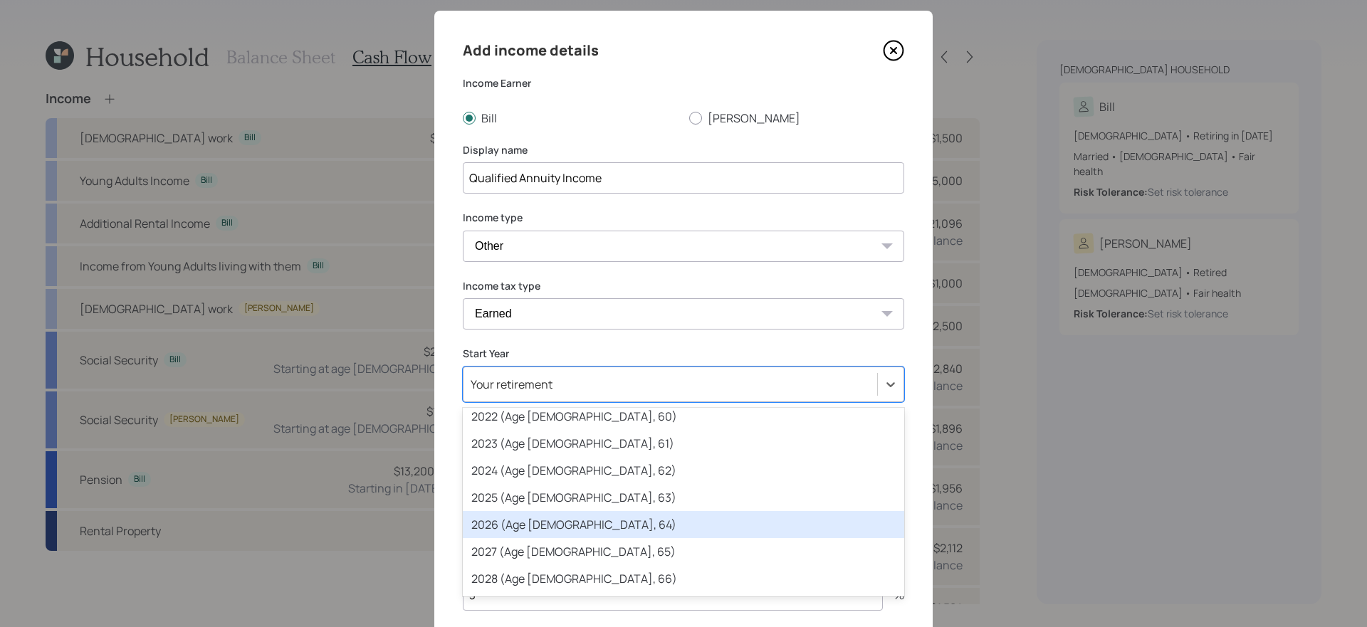
click at [574, 518] on div "2026 (Age [DEMOGRAPHIC_DATA], 64)" at bounding box center [684, 524] width 442 height 27
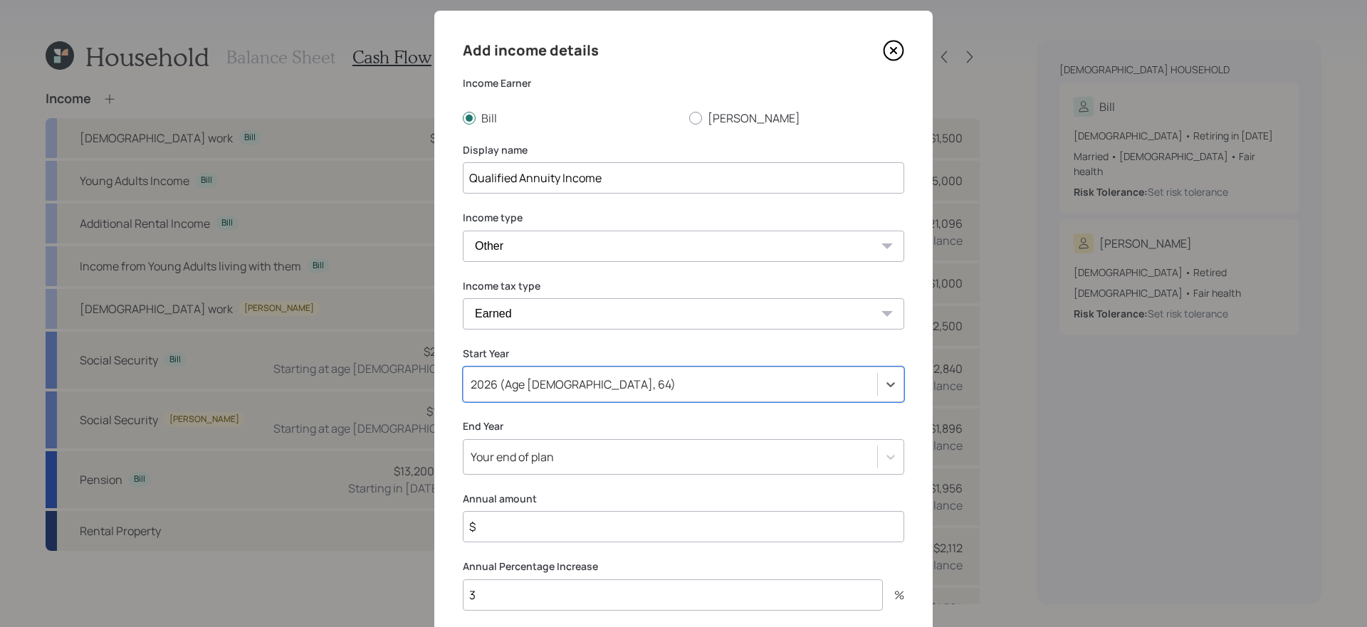
click at [592, 454] on div "Your end of plan" at bounding box center [684, 457] width 442 height 36
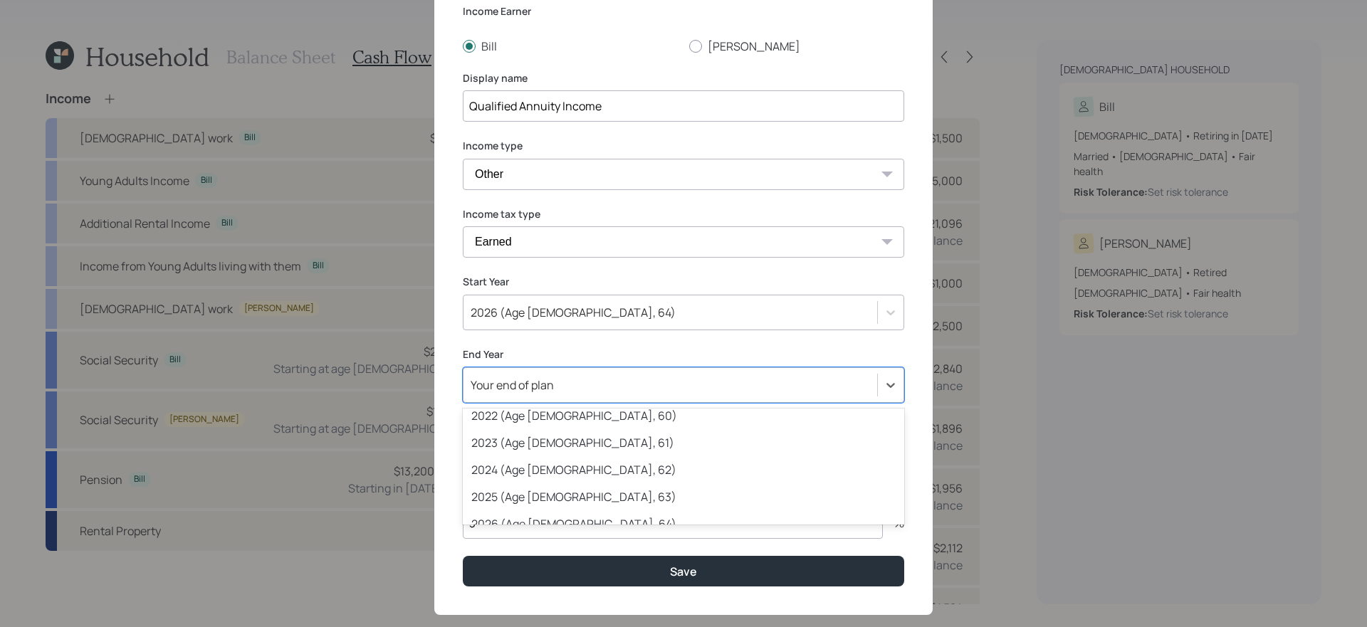
scroll to position [118, 0]
click at [447, 392] on div "Add income details Income Earner Bill Terilyn Display name Qualified Annuity In…" at bounding box center [683, 277] width 499 height 677
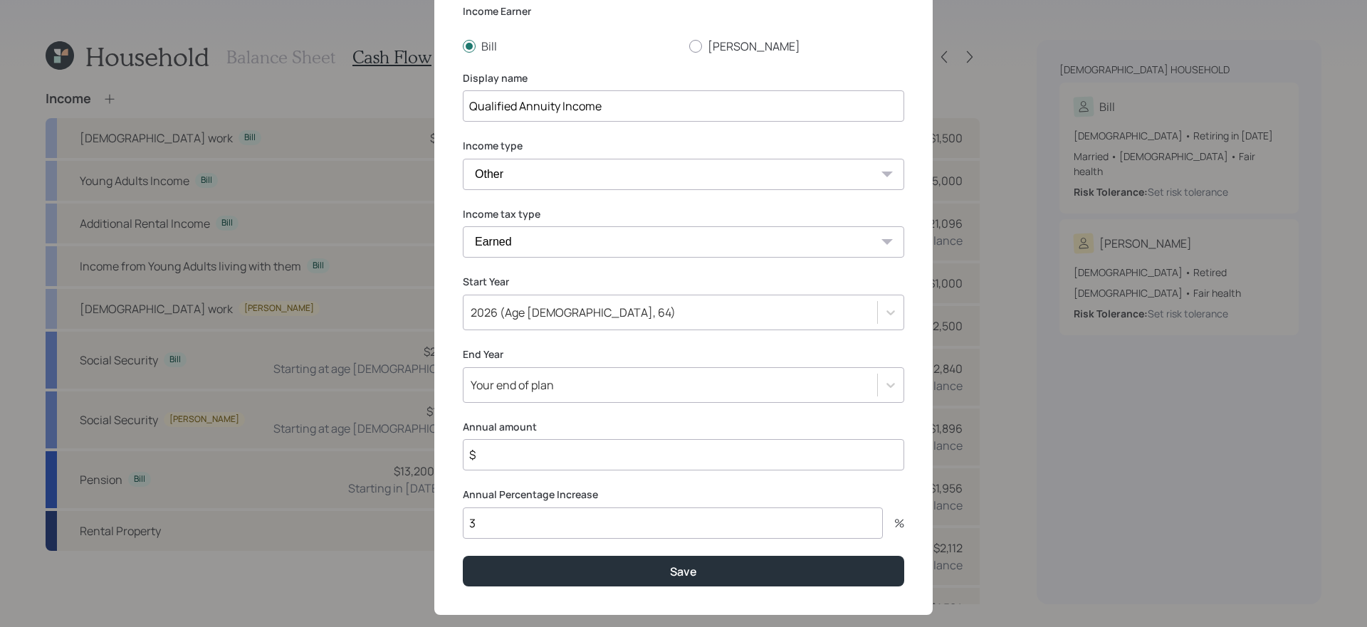
click at [543, 467] on input "$" at bounding box center [684, 454] width 442 height 31
type input "$ 6,000"
click at [463, 556] on button "Save" at bounding box center [684, 571] width 442 height 31
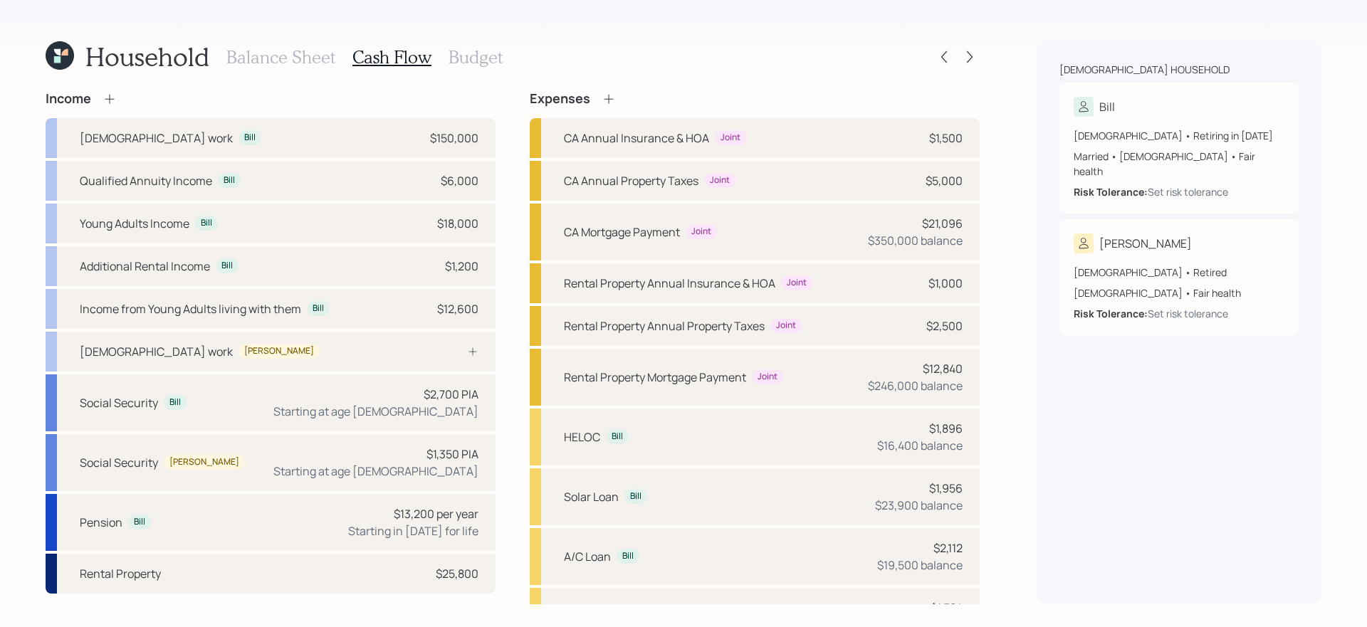
click at [981, 58] on div "Household Balance Sheet Cash Flow Budget Income Full-time work Bill $150,000 Qu…" at bounding box center [683, 313] width 1367 height 627
click at [969, 58] on icon at bounding box center [970, 57] width 14 height 14
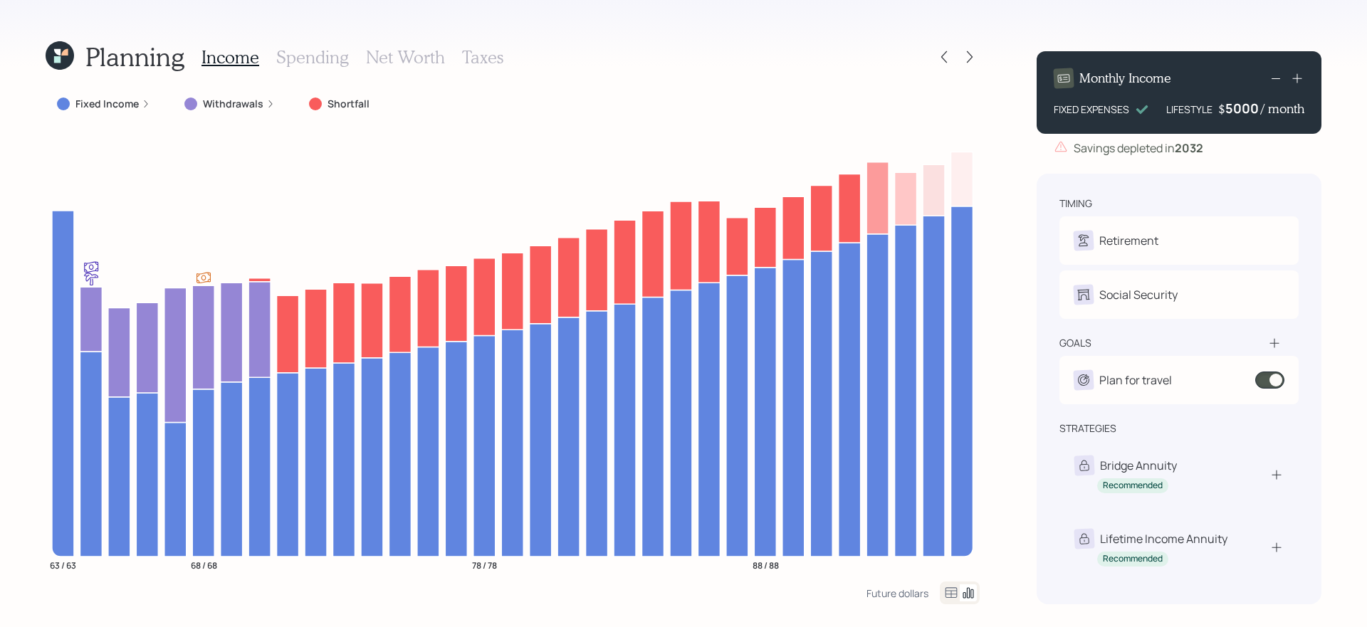
click at [1250, 108] on div "5000" at bounding box center [1244, 108] width 36 height 17
click at [1338, 140] on div "Planning Income Spending Net Worth Taxes Fixed Income Withdrawals Shortfall 63 …" at bounding box center [683, 313] width 1367 height 627
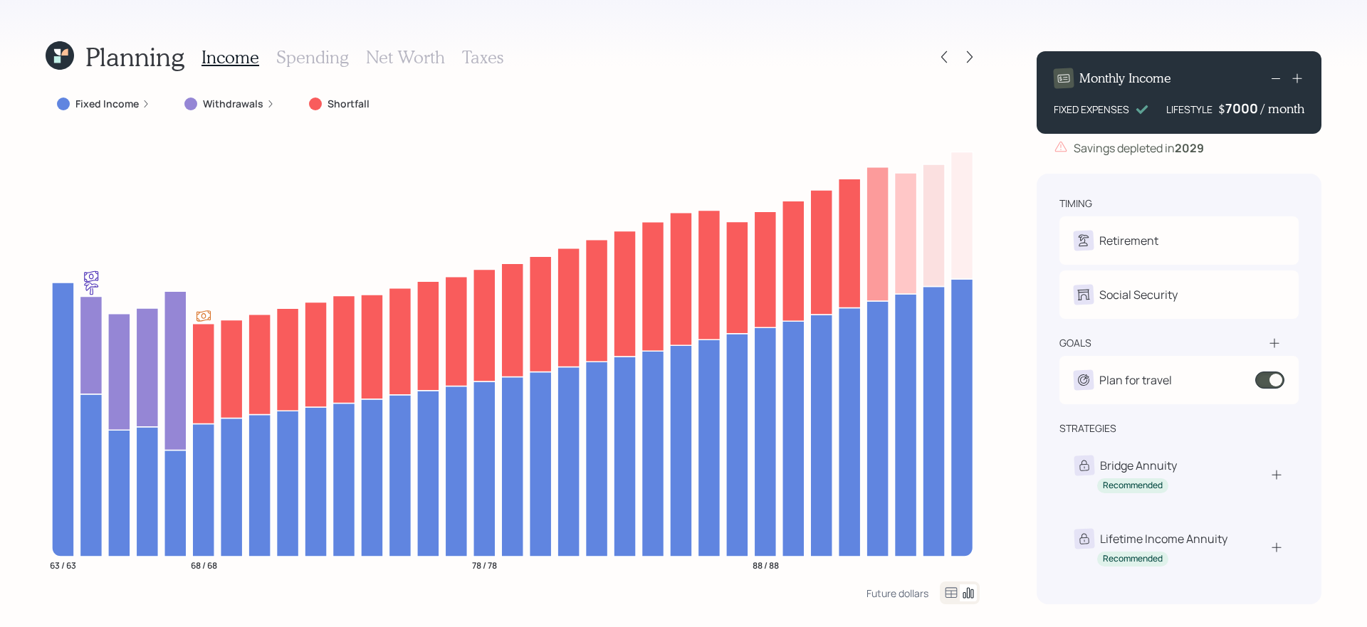
click at [1236, 115] on div "7000" at bounding box center [1244, 108] width 36 height 17
click at [1352, 162] on div "Planning Income Spending Net Worth Taxes Fixed Income Withdrawals Shortfall 63 …" at bounding box center [683, 313] width 1367 height 627
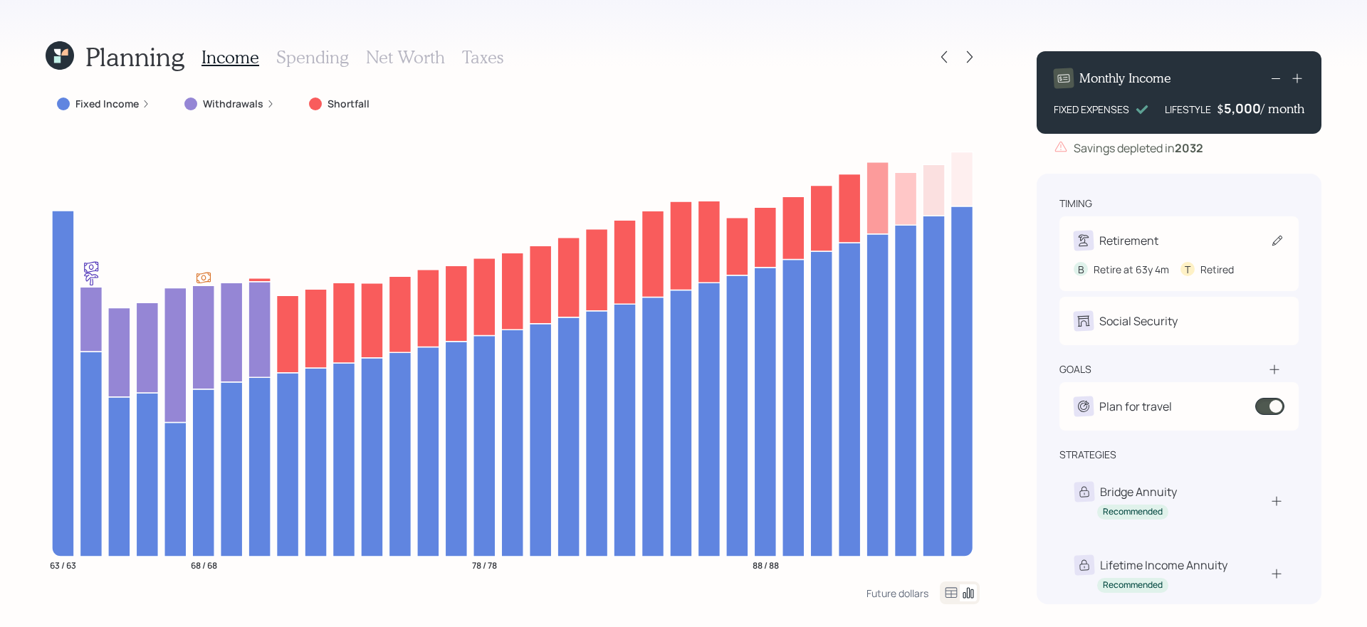
click at [1268, 244] on div "Retirement" at bounding box center [1179, 241] width 211 height 20
select select "4"
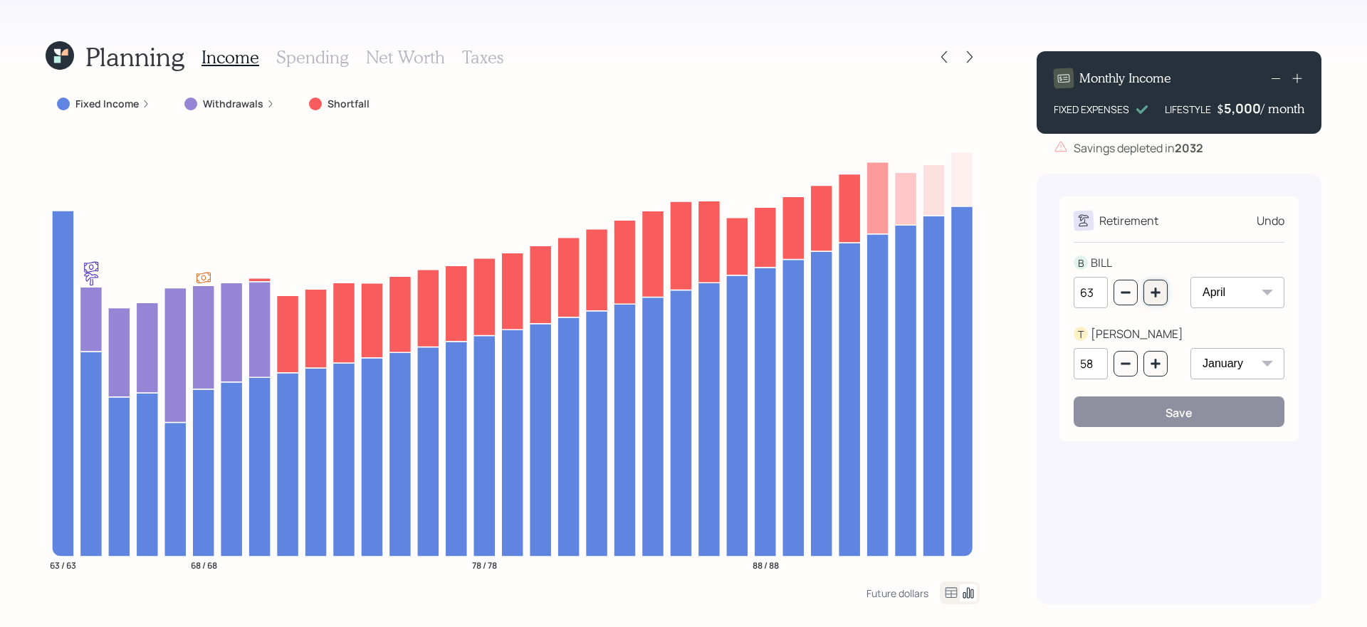
click at [1161, 293] on icon "button" at bounding box center [1155, 292] width 11 height 11
type input "64"
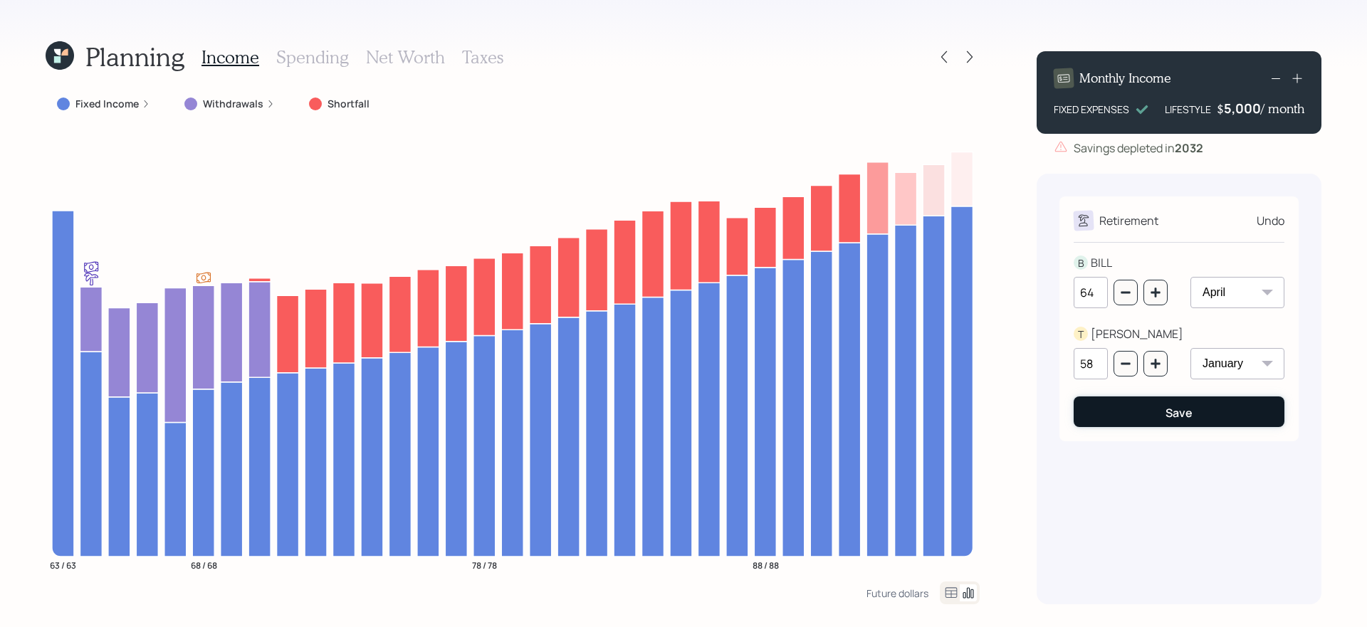
click at [1164, 418] on button "Save" at bounding box center [1179, 412] width 211 height 31
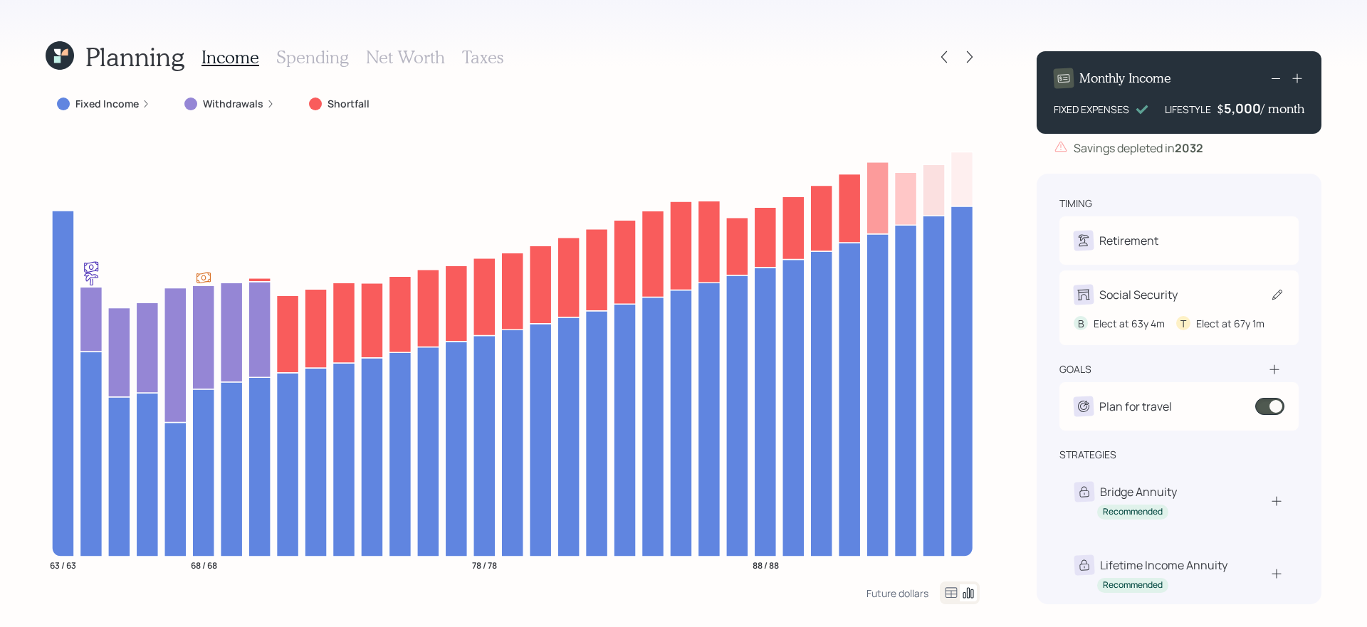
click at [1246, 304] on div "Social Security" at bounding box center [1179, 295] width 211 height 20
select select "4"
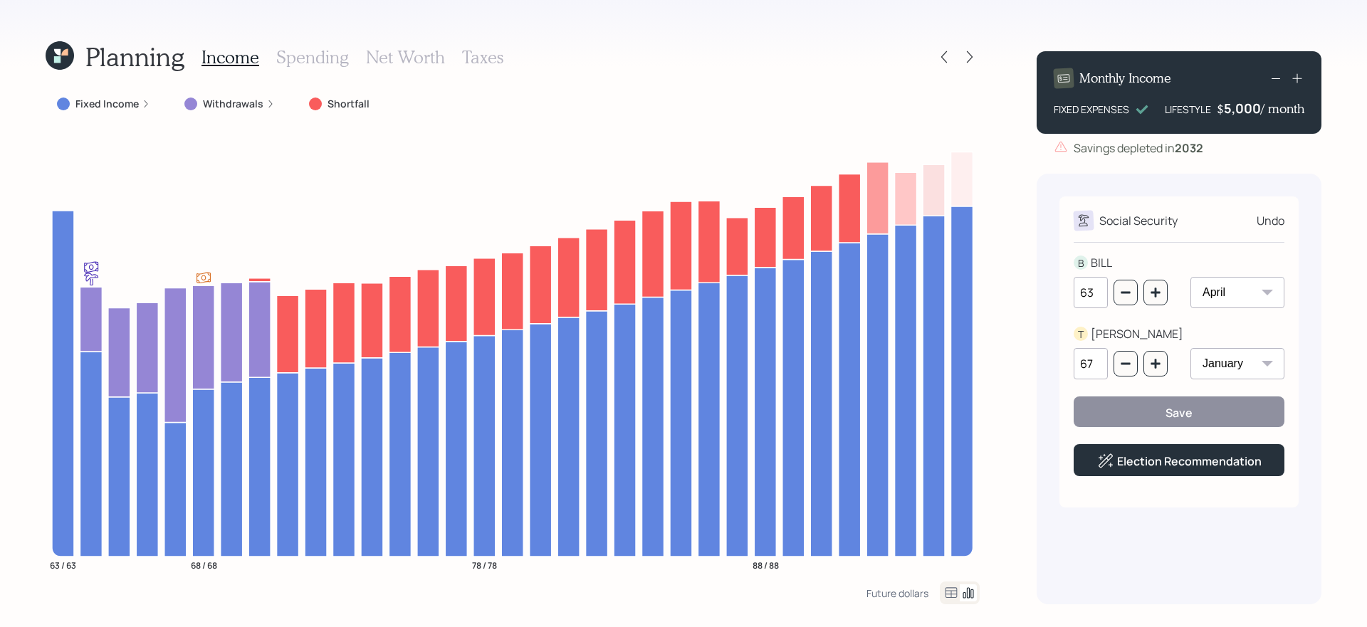
click at [1151, 306] on div "63" at bounding box center [1121, 292] width 94 height 31
click at [1165, 288] on button "button" at bounding box center [1156, 293] width 24 height 26
type input "64"
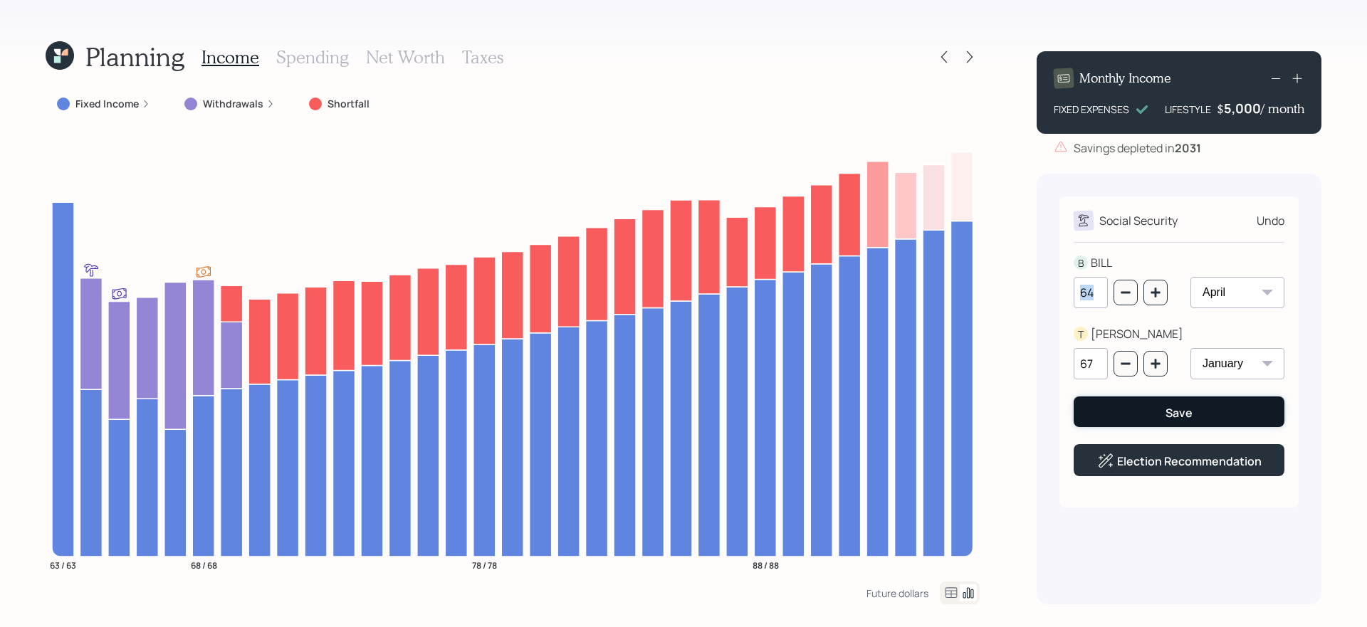
click at [1145, 412] on button "Save" at bounding box center [1179, 412] width 211 height 31
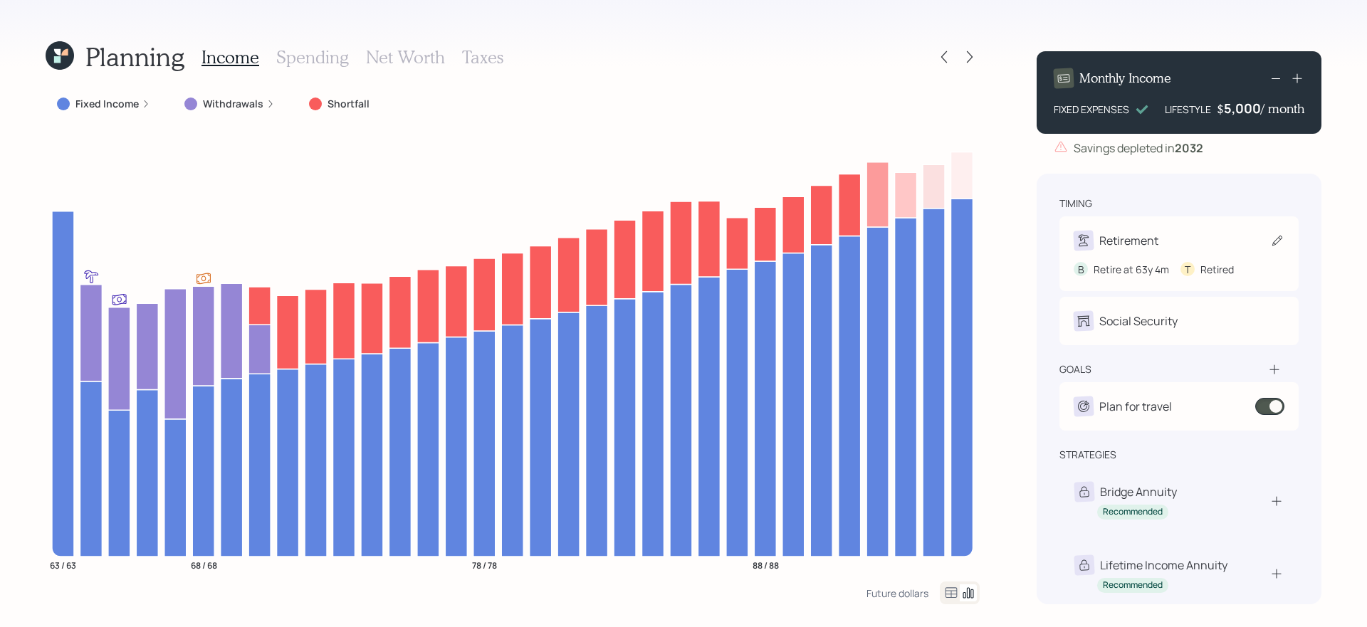
click at [1268, 241] on div "Retirement" at bounding box center [1179, 241] width 211 height 20
select select "4"
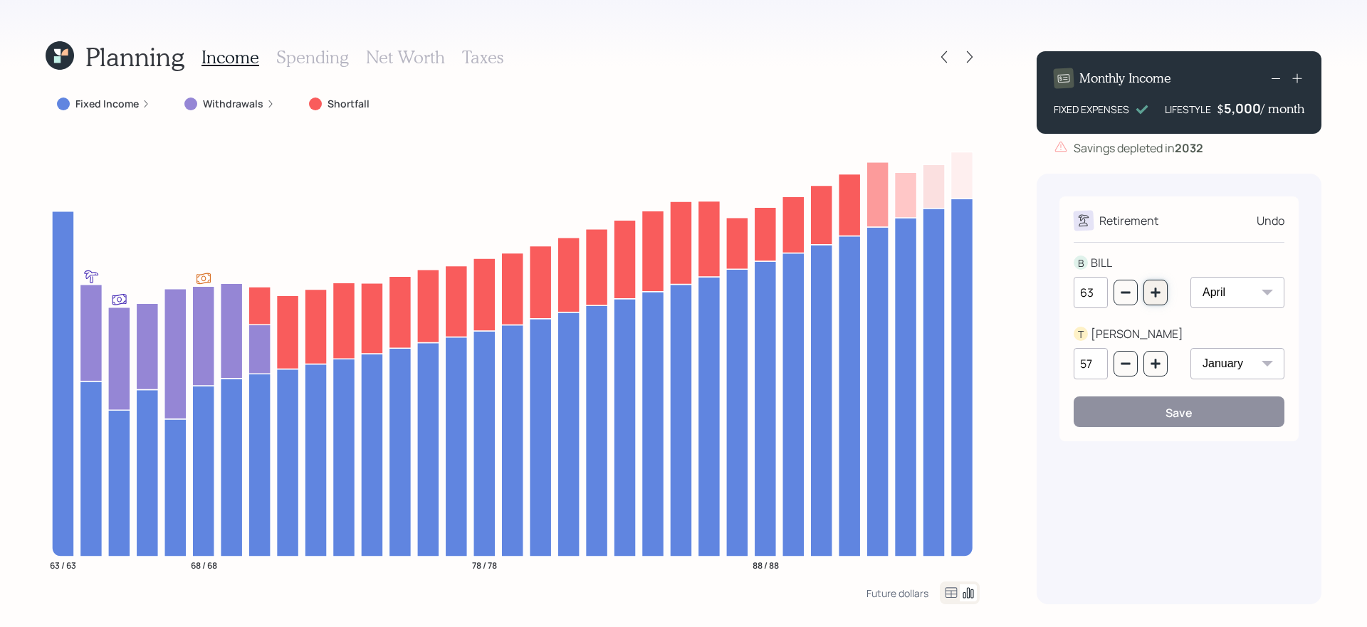
click at [1160, 299] on button "button" at bounding box center [1156, 293] width 24 height 26
type input "64"
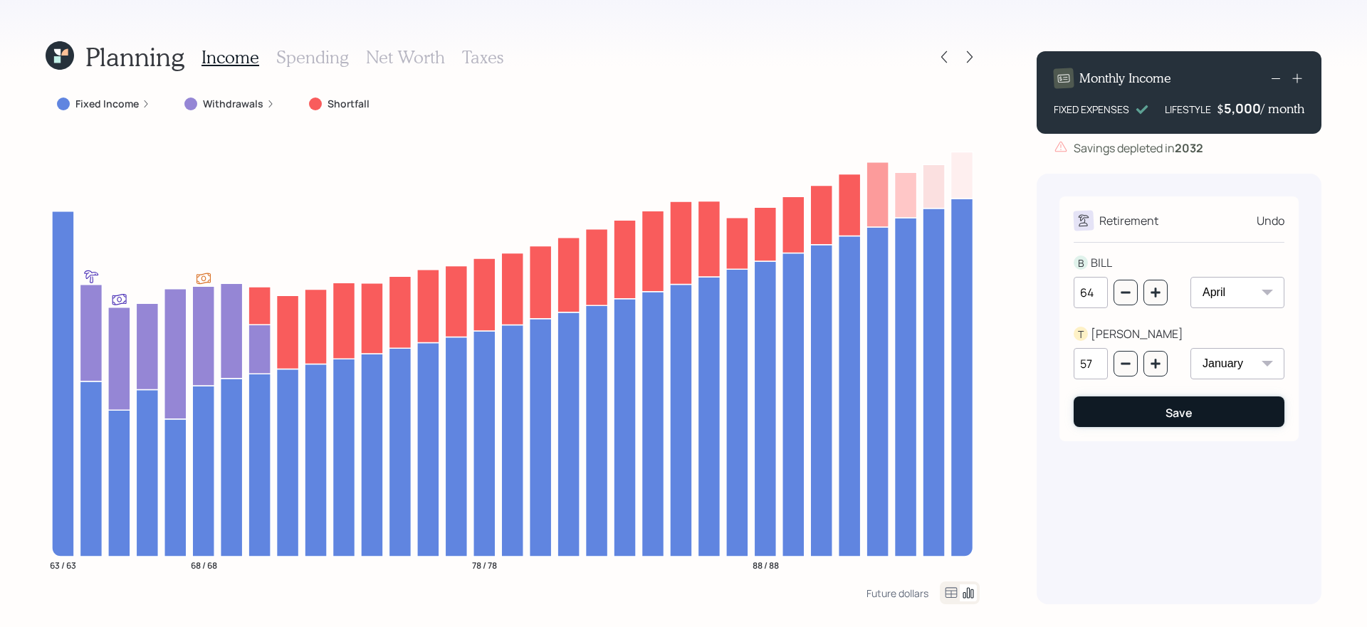
click at [1147, 402] on button "Save" at bounding box center [1179, 412] width 211 height 31
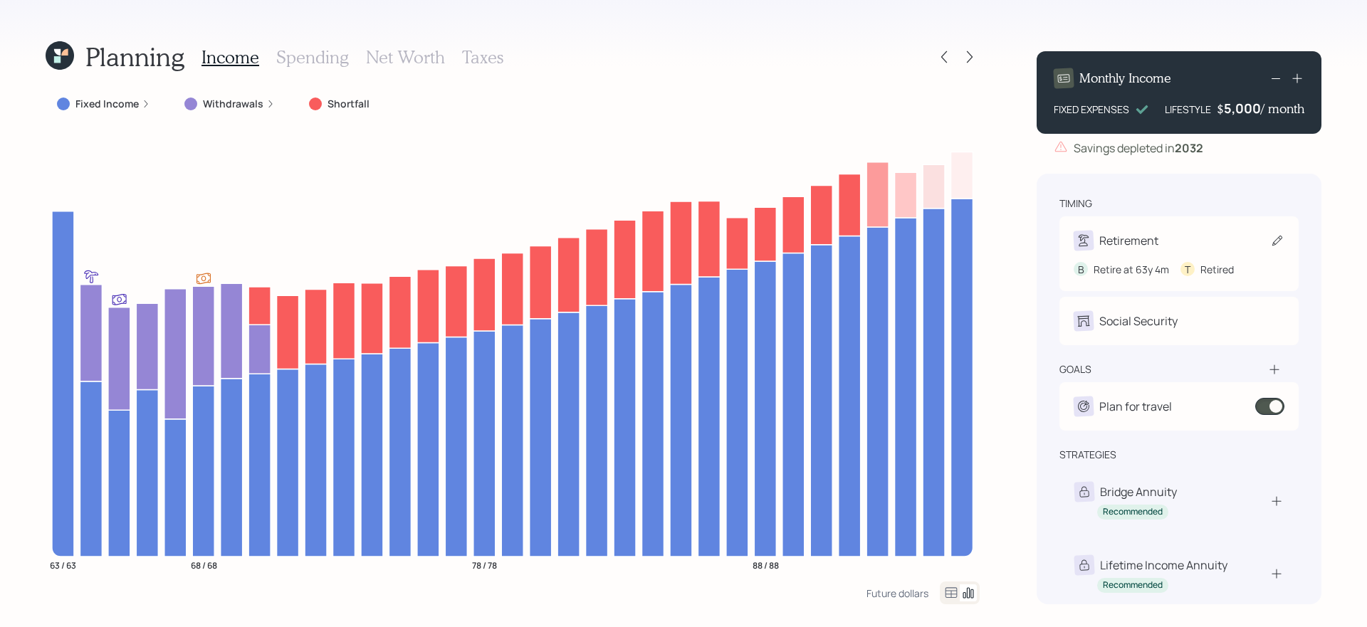
click at [1281, 239] on icon at bounding box center [1278, 241] width 14 height 14
select select "4"
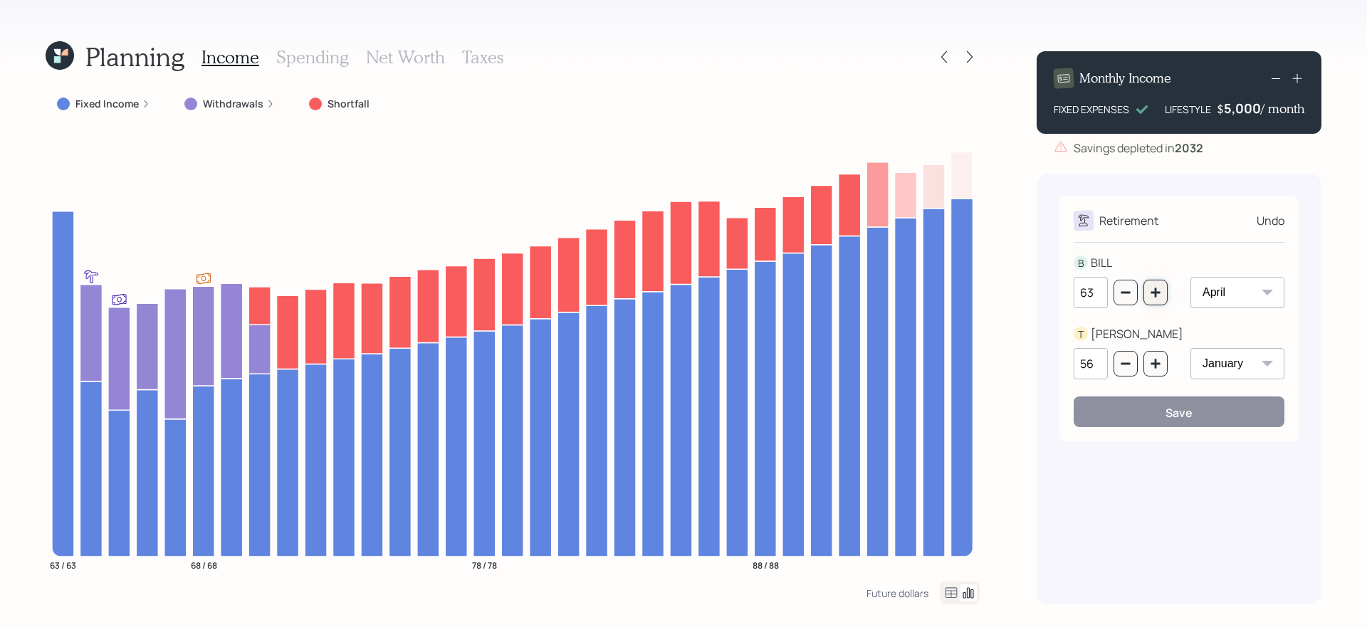
click at [1158, 294] on icon "button" at bounding box center [1155, 292] width 11 height 11
type input "64"
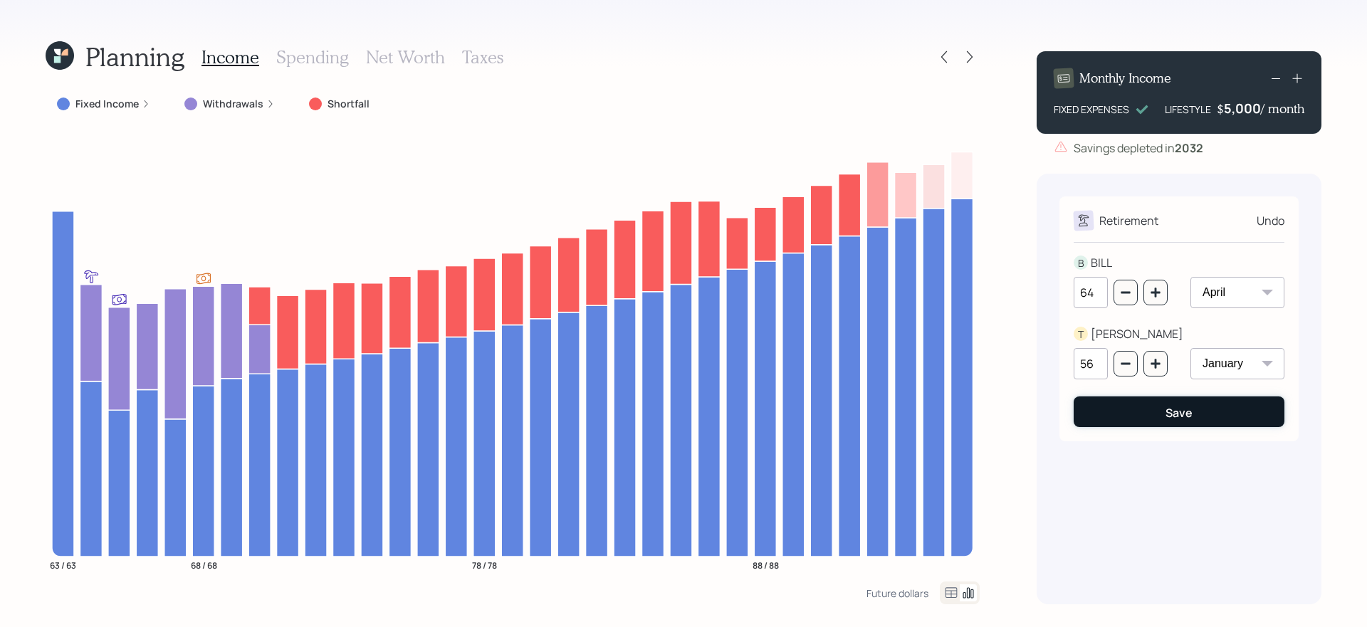
click at [1240, 411] on button "Save" at bounding box center [1179, 412] width 211 height 31
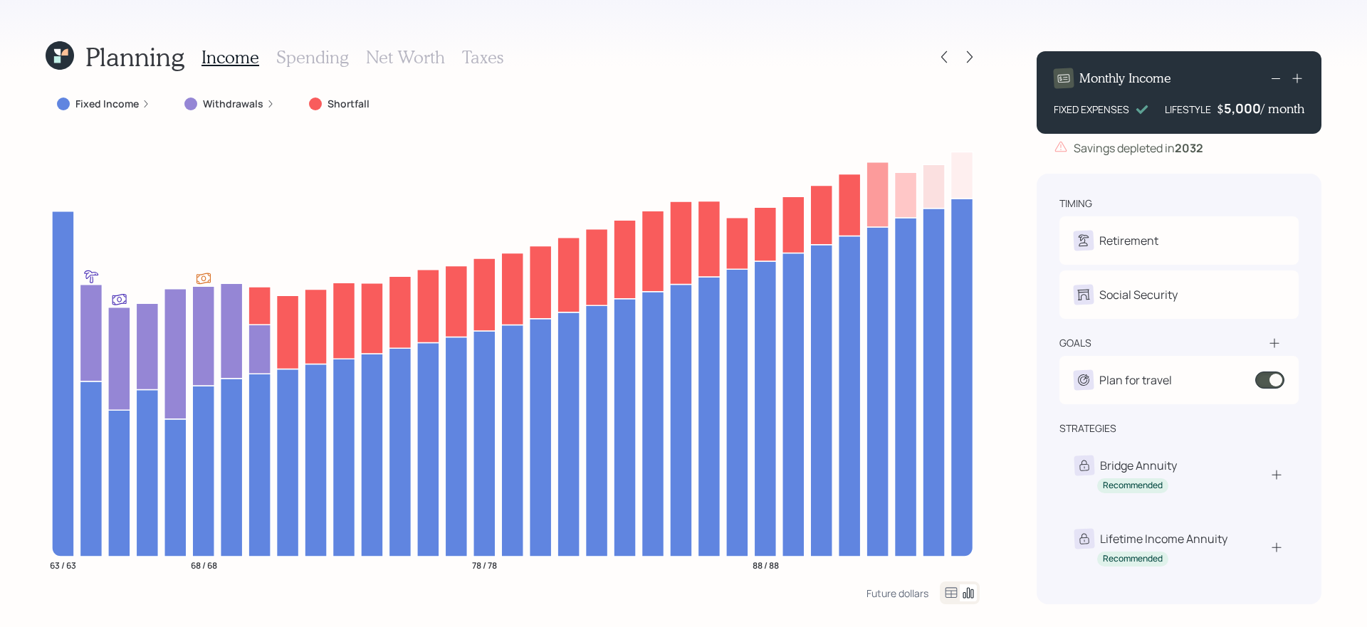
click at [70, 53] on icon at bounding box center [60, 55] width 28 height 28
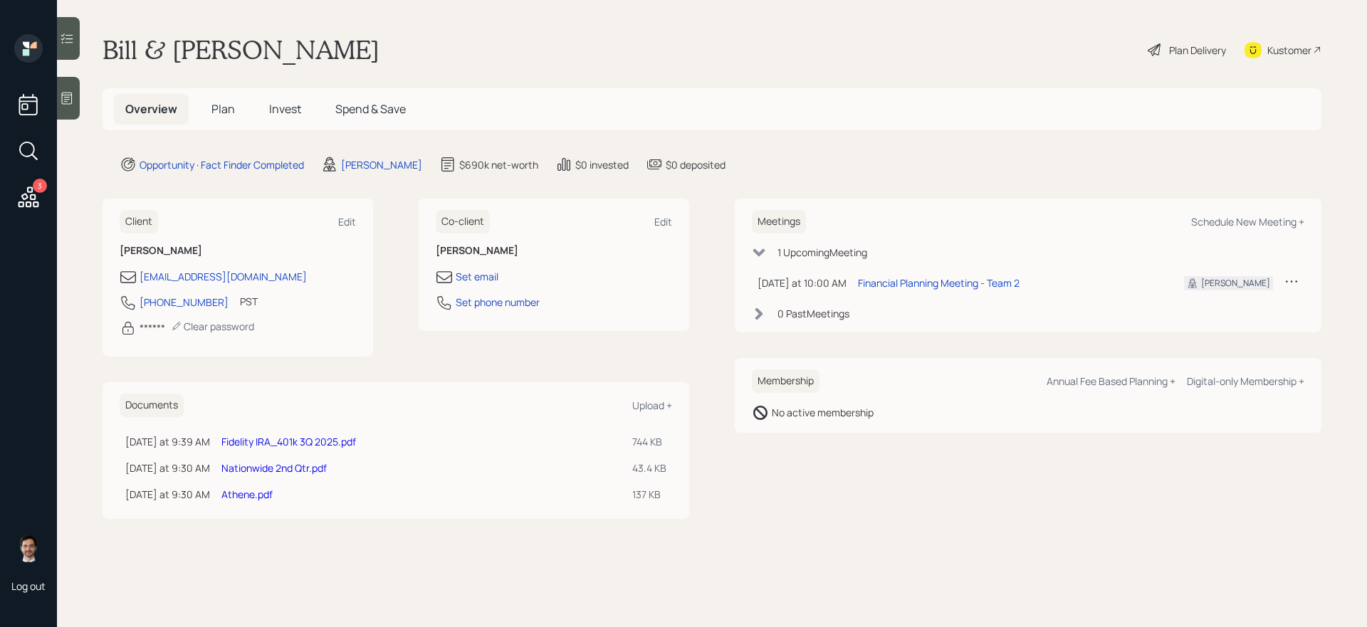
click at [218, 105] on span "Plan" at bounding box center [224, 109] width 24 height 16
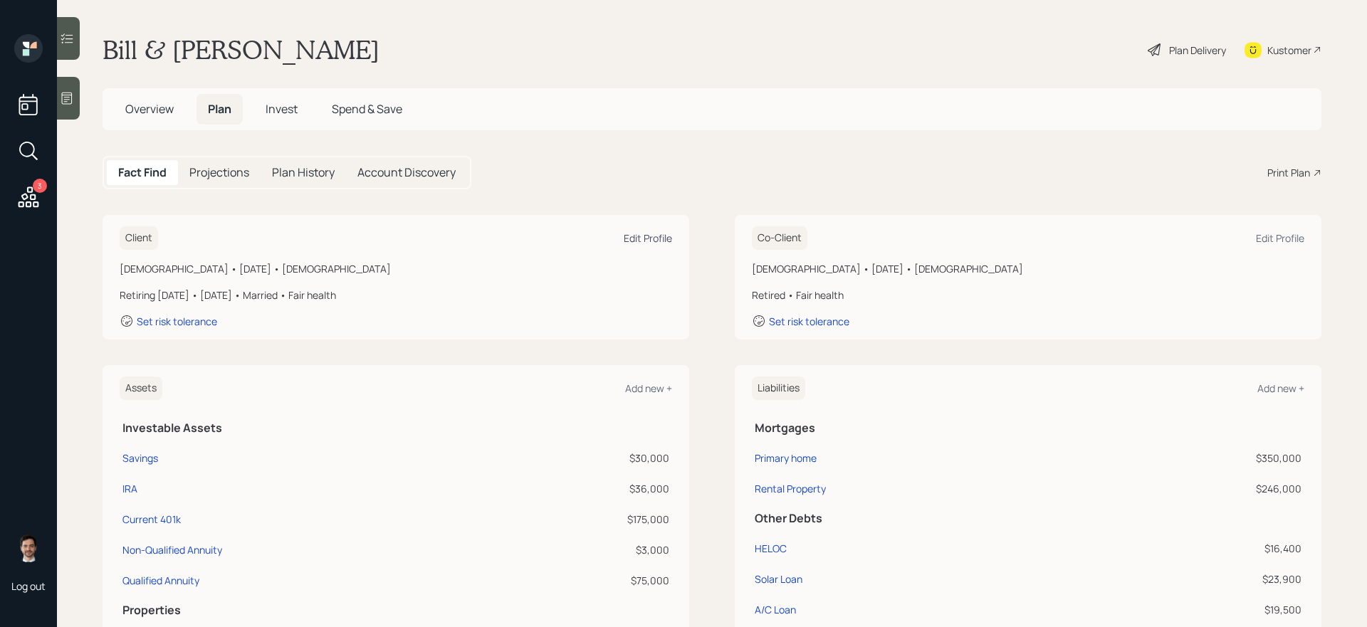
click at [658, 234] on div "Edit Profile" at bounding box center [648, 238] width 48 height 14
select select "4"
select select "fair"
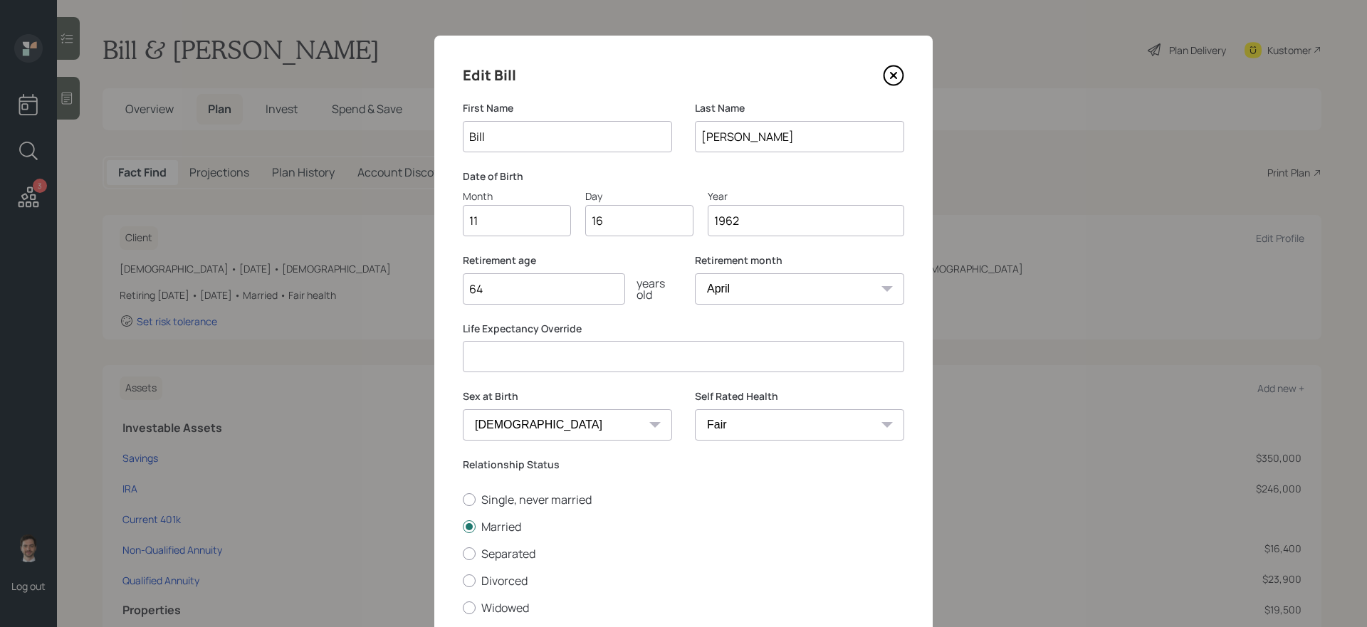
click at [526, 292] on input "64" at bounding box center [544, 288] width 162 height 31
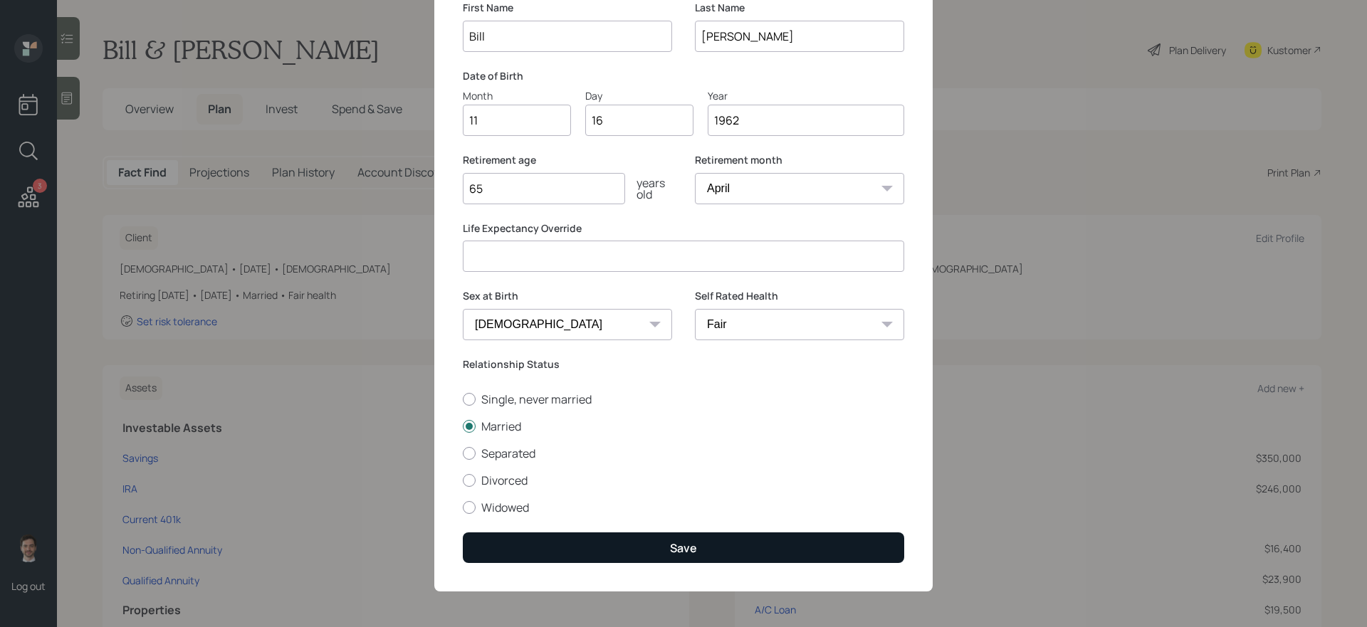
type input "65"
click at [608, 546] on button "Save" at bounding box center [684, 548] width 442 height 31
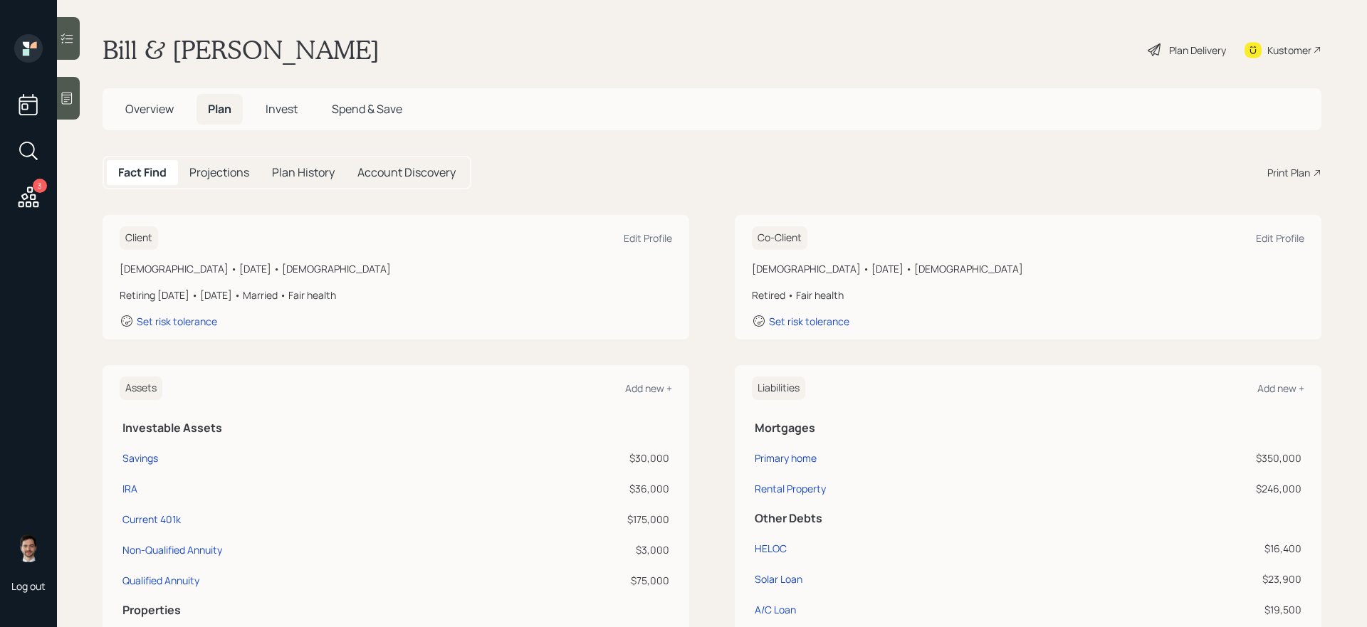
click at [1198, 51] on div "Plan Delivery" at bounding box center [1197, 50] width 57 height 15
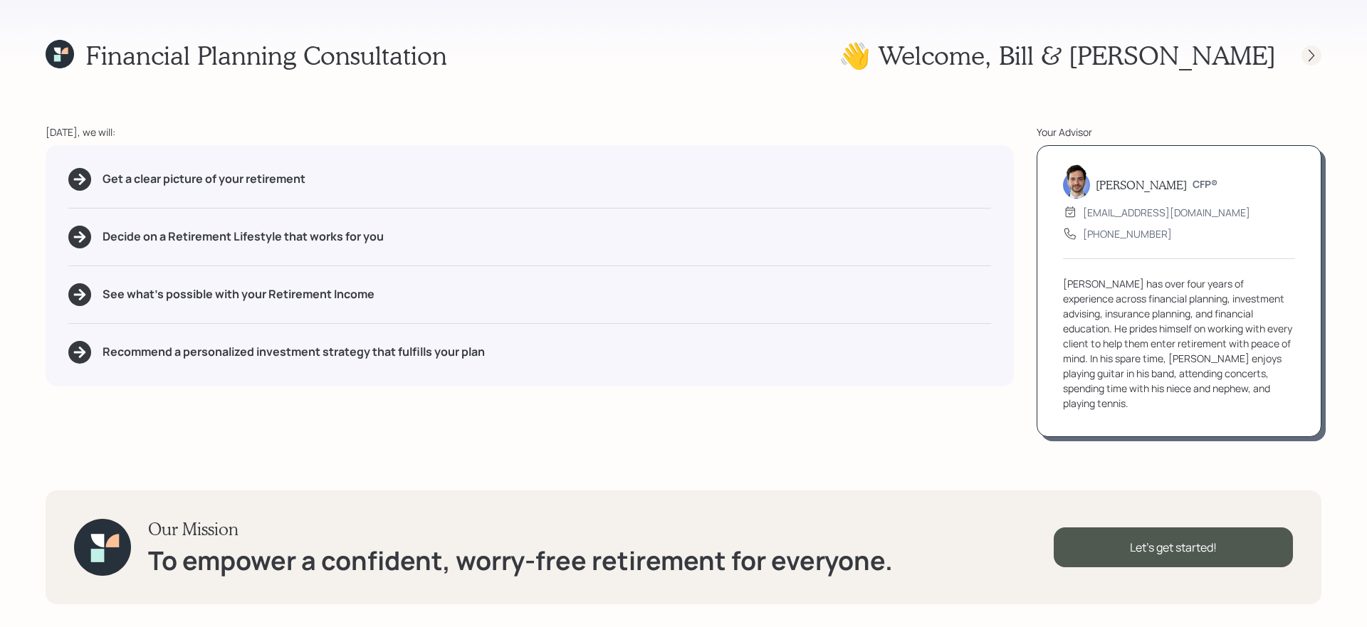
click at [1317, 57] on icon at bounding box center [1312, 55] width 14 height 14
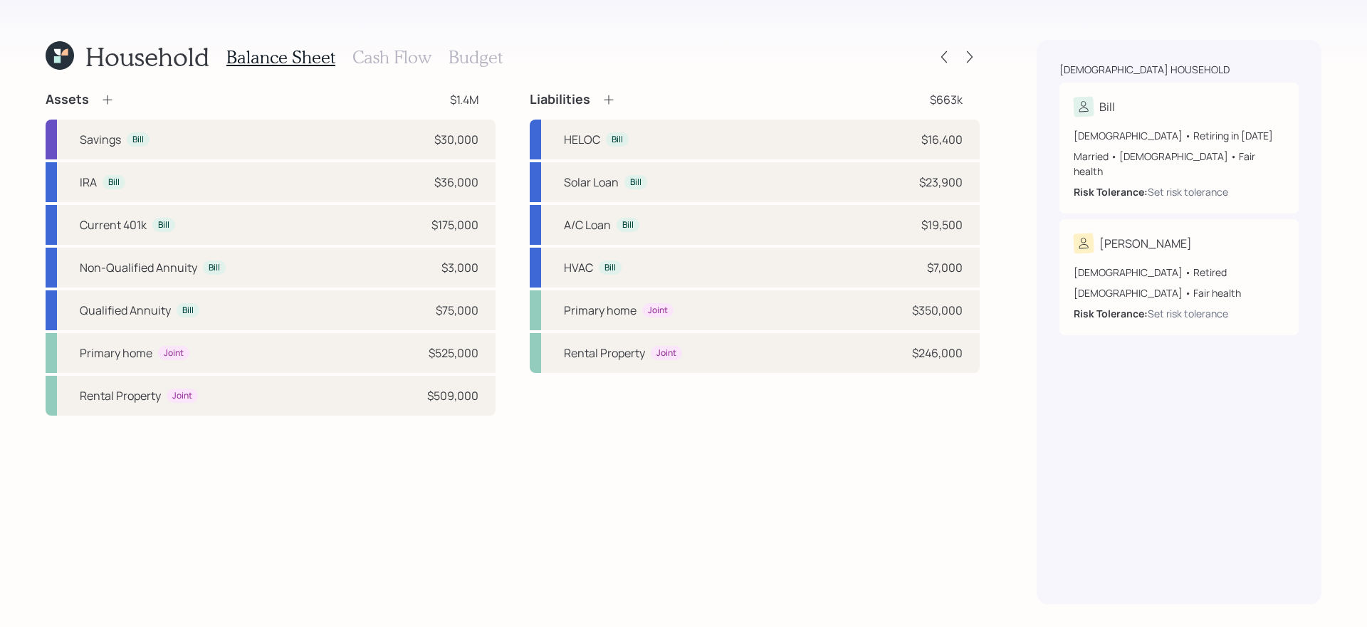
click at [981, 58] on div "Household Balance Sheet Cash Flow Budget Assets $1.4M Savings Bill $30,000 IRA …" at bounding box center [683, 313] width 1367 height 627
click at [969, 58] on icon at bounding box center [970, 57] width 14 height 14
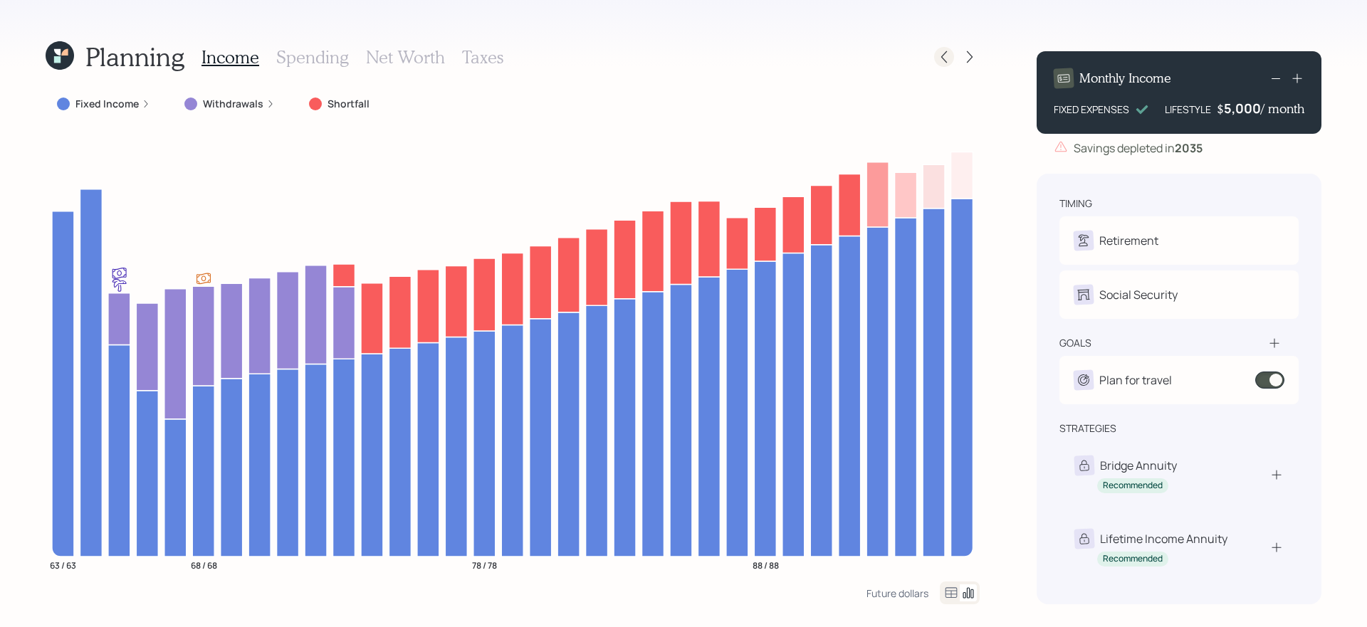
click at [947, 54] on icon at bounding box center [944, 57] width 14 height 14
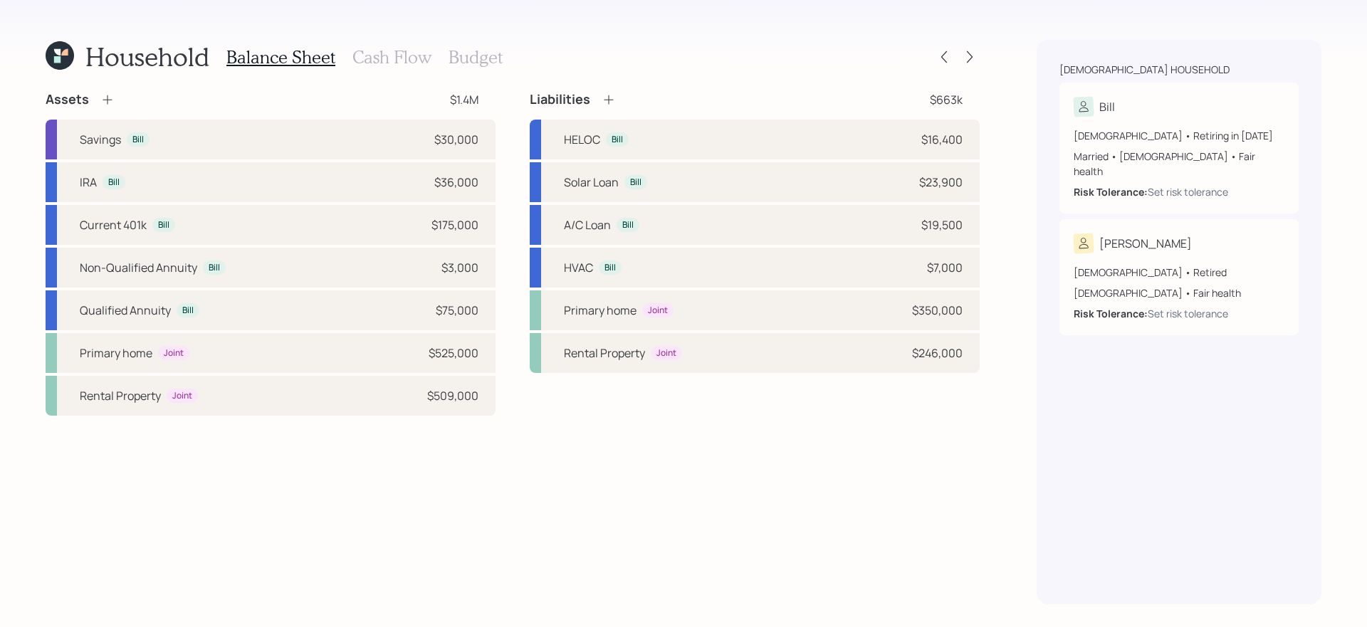
click at [381, 57] on h3 "Cash Flow" at bounding box center [392, 57] width 79 height 21
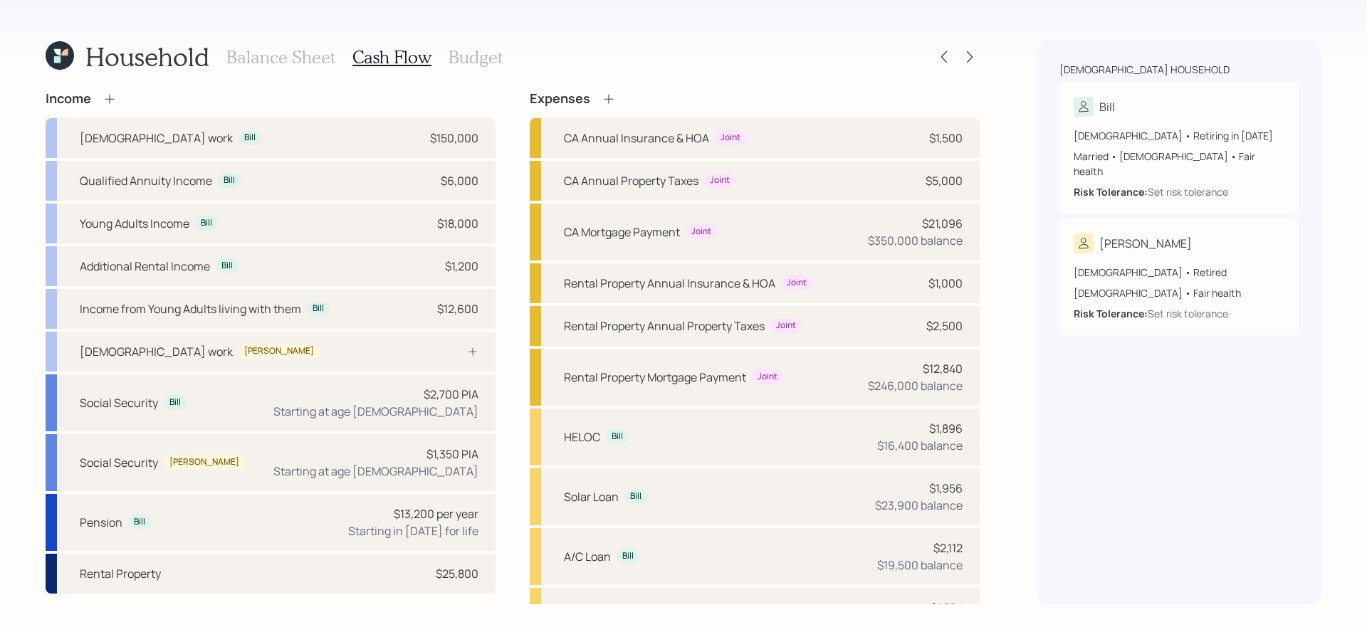
click at [113, 99] on icon at bounding box center [110, 99] width 14 height 14
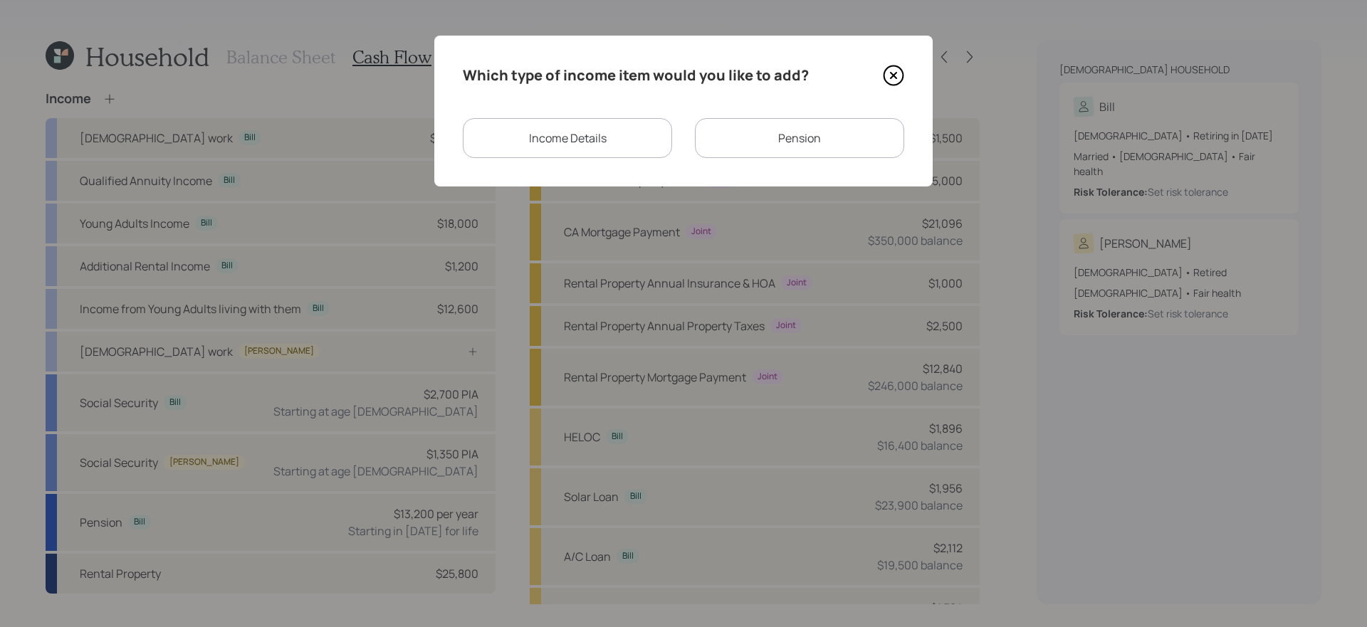
click at [561, 142] on div "Income Details" at bounding box center [567, 138] width 209 height 40
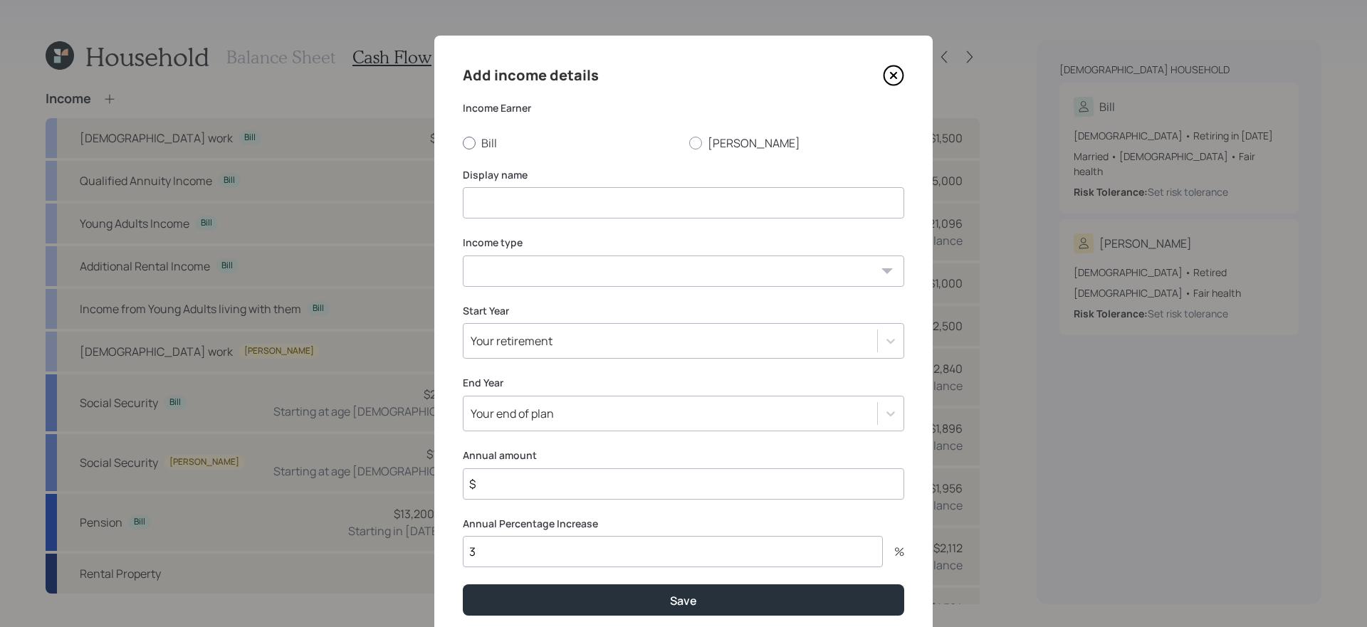
click at [489, 146] on label "Bill" at bounding box center [570, 143] width 215 height 16
click at [463, 143] on input "Bill" at bounding box center [462, 142] width 1 height 1
radio input "true"
click at [515, 211] on input at bounding box center [684, 202] width 442 height 31
type input "[DEMOGRAPHIC_DATA] Work"
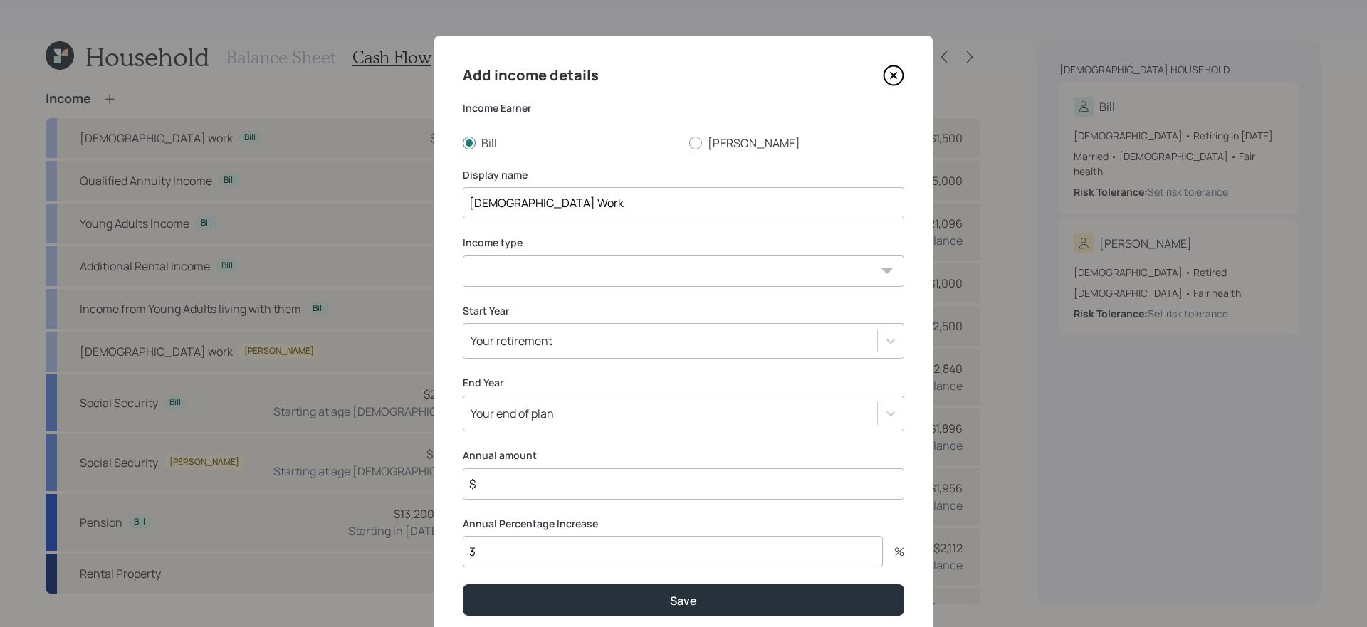
select select "part_time"
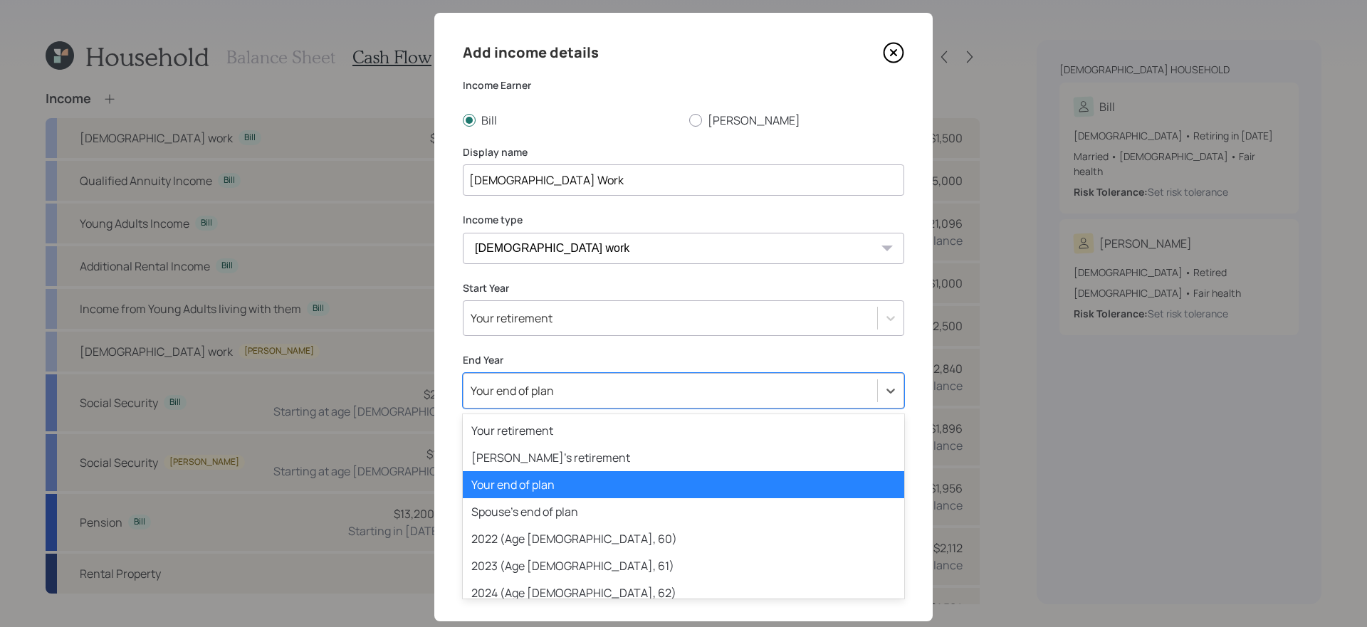
click at [662, 409] on div "option Your end of plan selected, 3 of 82. 82 results available. Use Up and Dow…" at bounding box center [684, 391] width 442 height 36
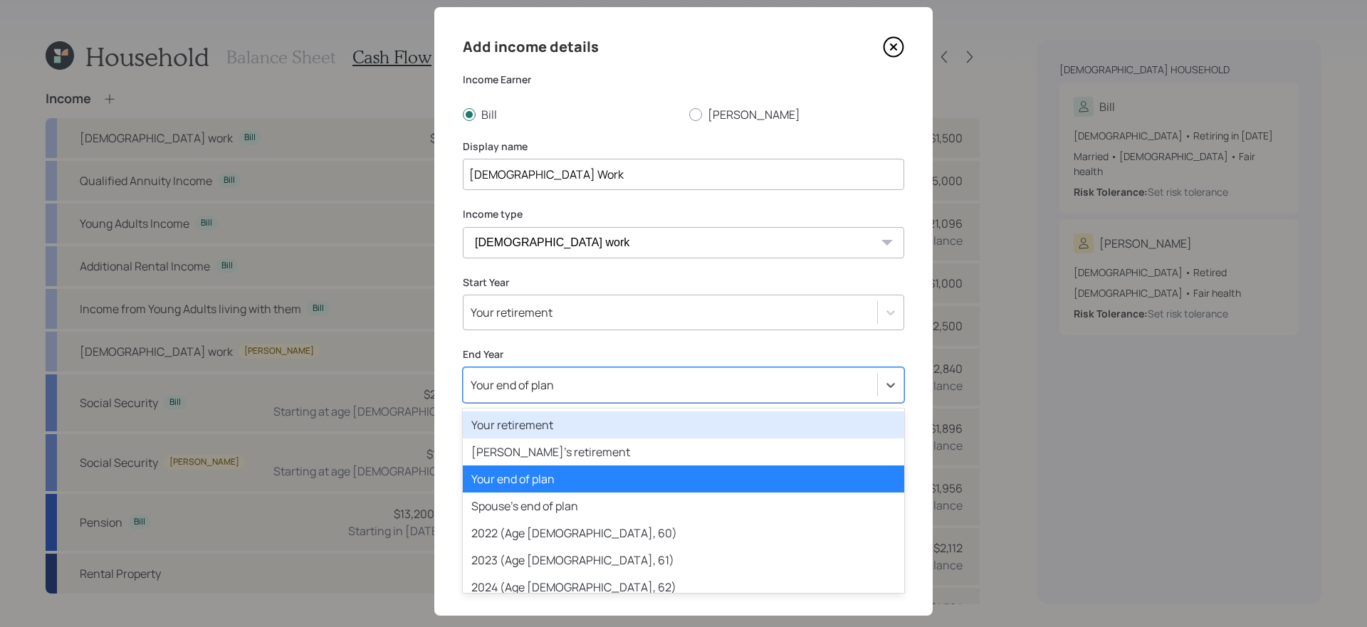
scroll to position [29, 0]
click at [921, 412] on div "Add income details Income Earner [PERSON_NAME] [PERSON_NAME] Display name [DEMO…" at bounding box center [683, 310] width 499 height 609
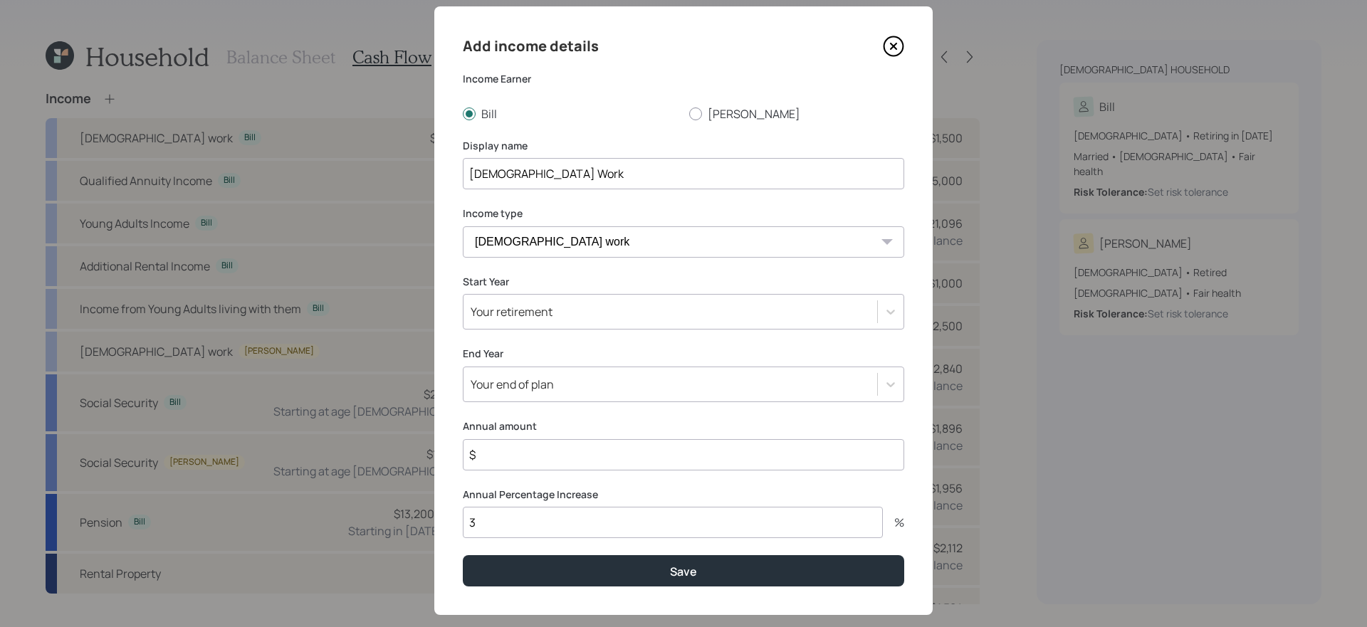
click at [708, 462] on input "$" at bounding box center [684, 454] width 442 height 31
type input "$ 45,000"
click at [712, 379] on div "Your end of plan" at bounding box center [671, 384] width 414 height 24
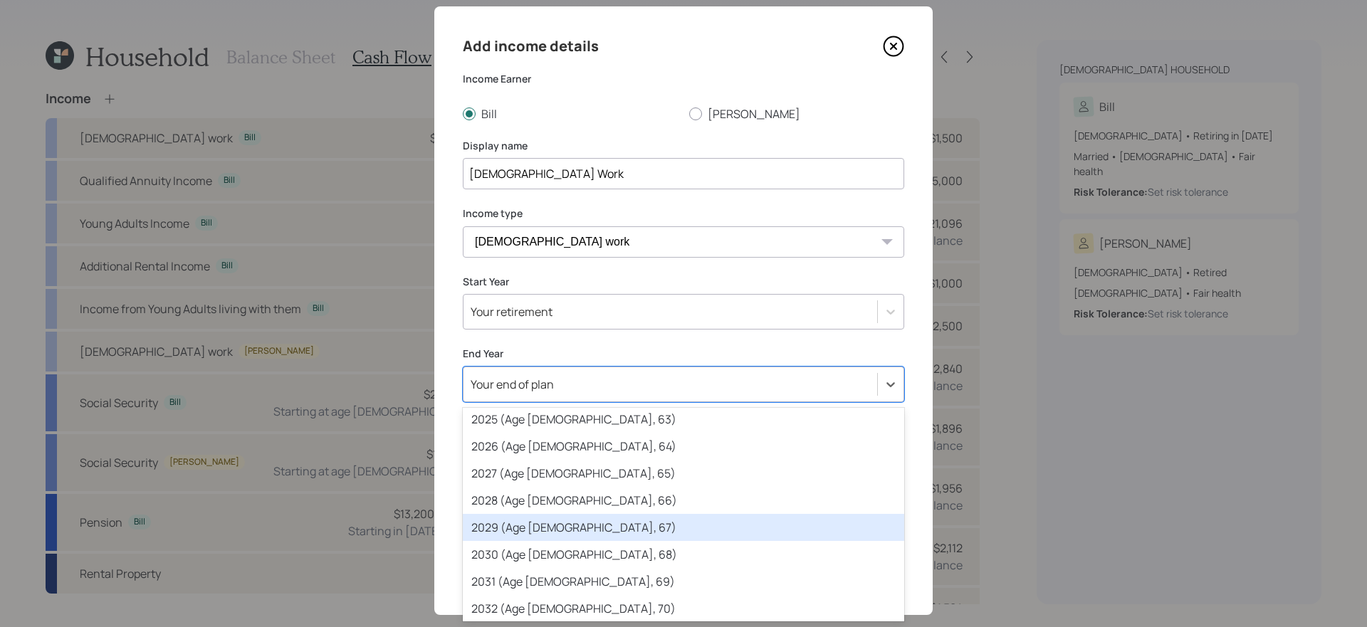
scroll to position [196, 0]
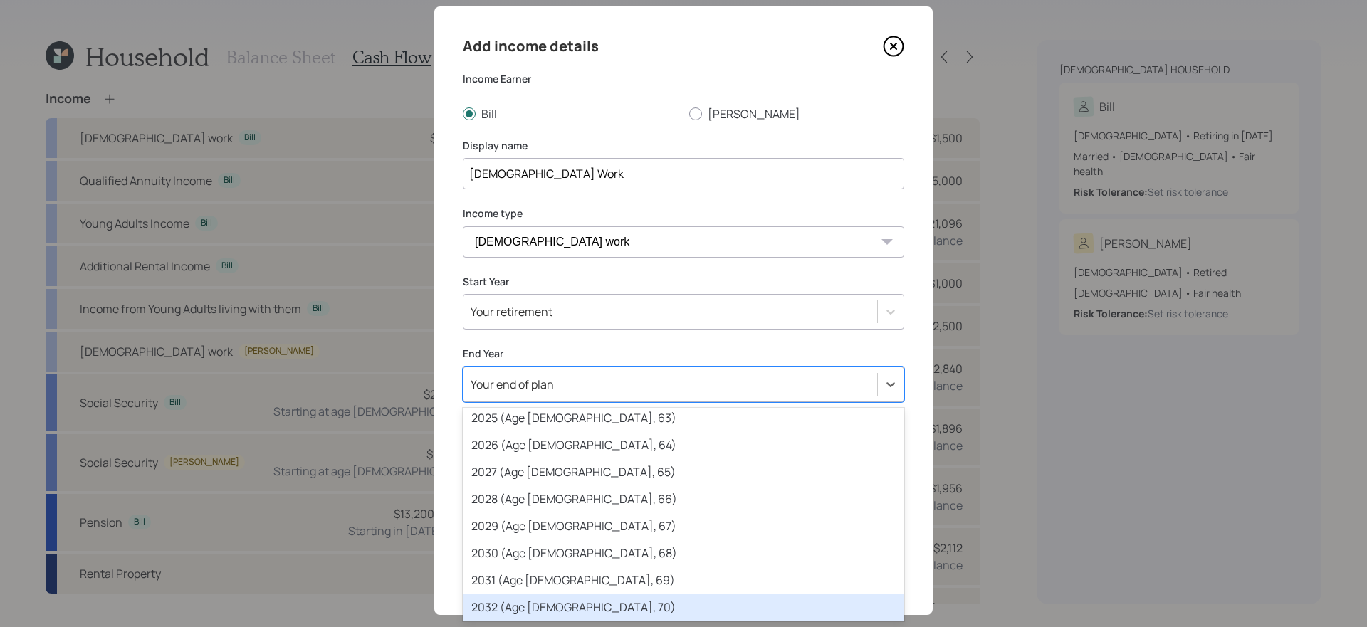
click at [543, 605] on div "2032 (Age [DEMOGRAPHIC_DATA], 70)" at bounding box center [684, 607] width 442 height 27
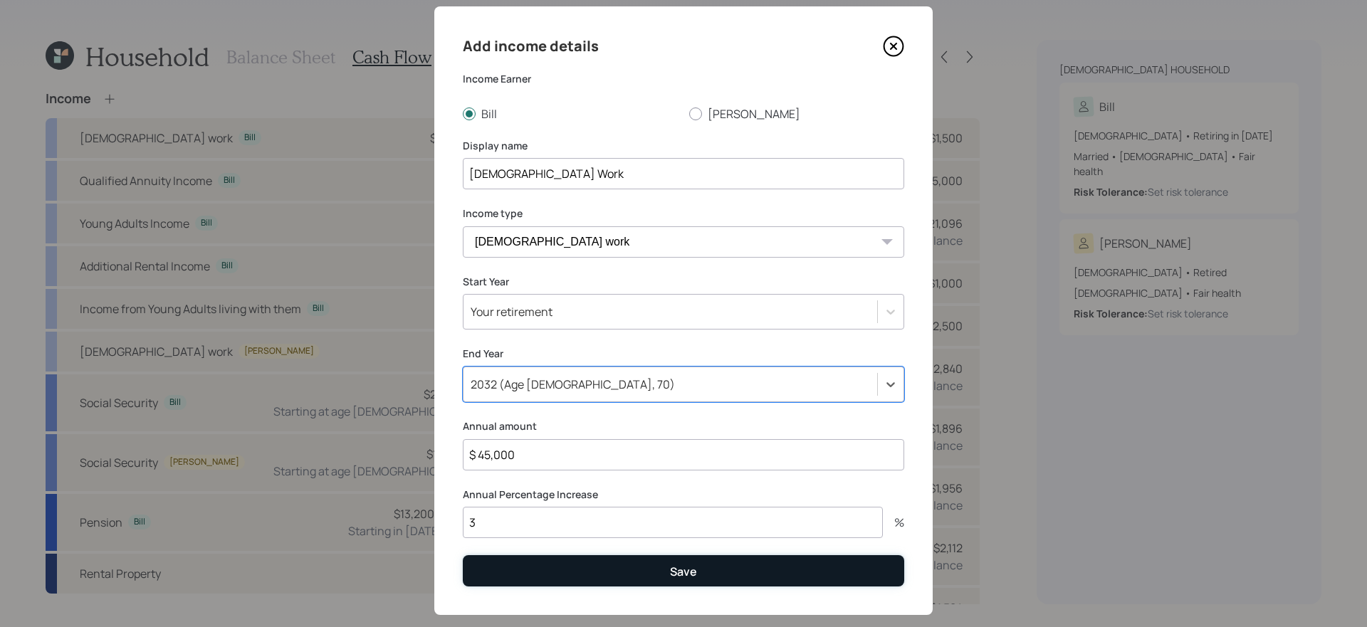
click at [616, 573] on button "Save" at bounding box center [684, 571] width 442 height 31
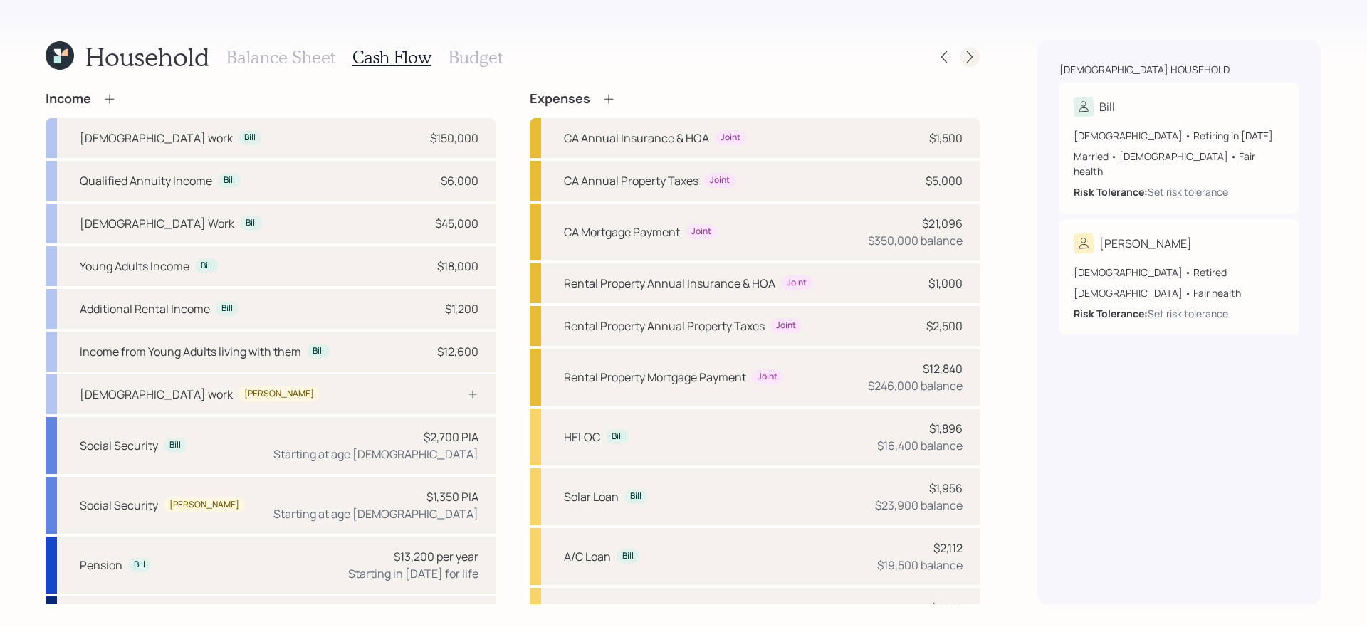
click at [969, 56] on icon at bounding box center [970, 57] width 14 height 14
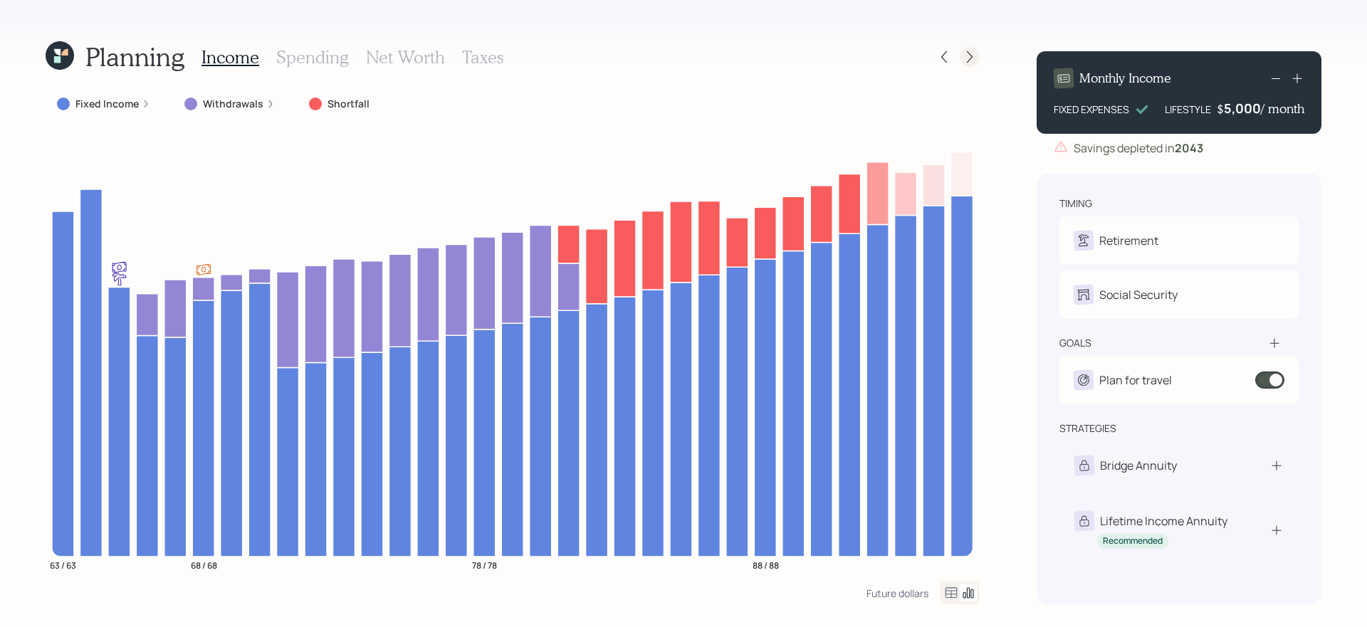
click at [971, 58] on icon at bounding box center [970, 57] width 14 height 14
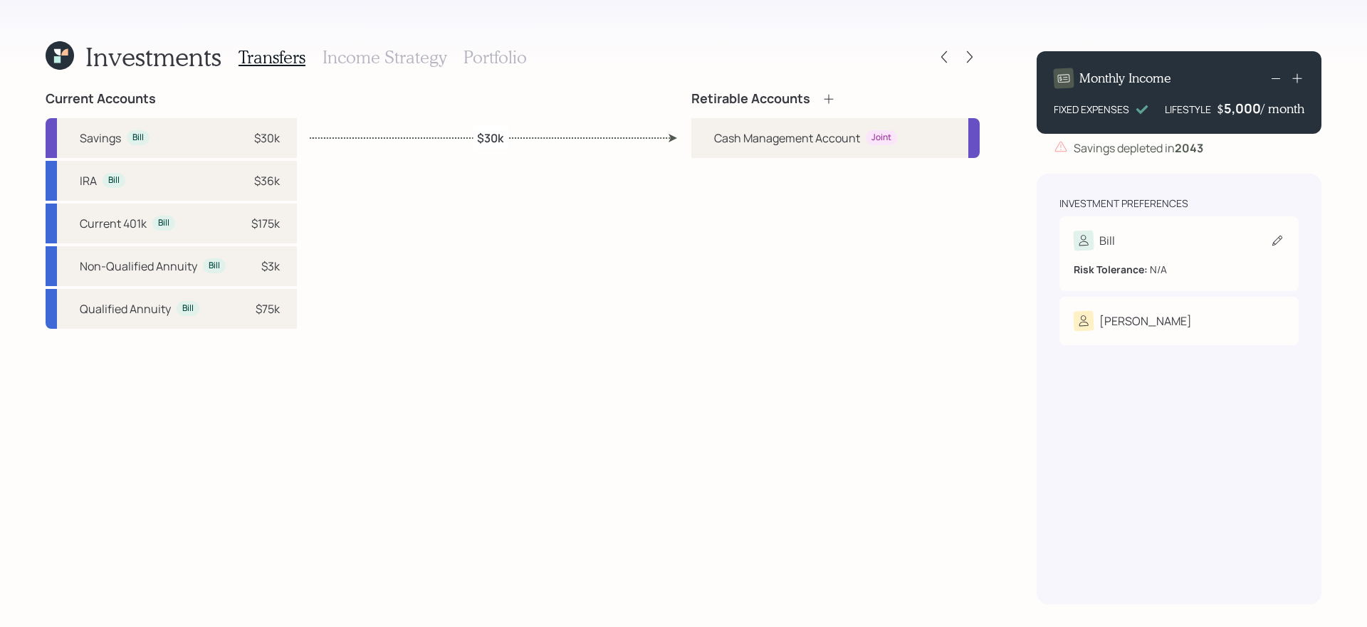
click at [1164, 231] on div "Bill" at bounding box center [1179, 241] width 211 height 20
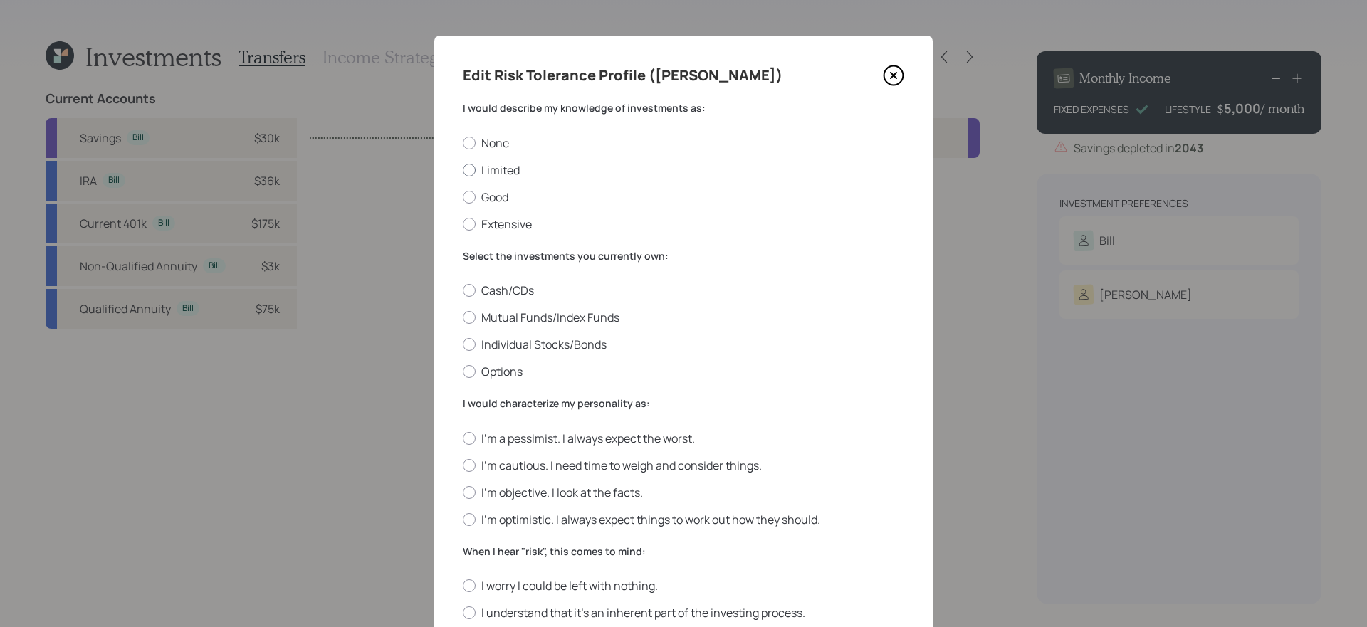
click at [481, 175] on label "Limited" at bounding box center [684, 170] width 442 height 16
click at [463, 170] on input "Limited" at bounding box center [462, 170] width 1 height 1
radio input "true"
click at [722, 316] on label "Mutual Funds/Index Funds" at bounding box center [684, 318] width 442 height 16
click at [463, 318] on input "Mutual Funds/Index Funds" at bounding box center [462, 318] width 1 height 1
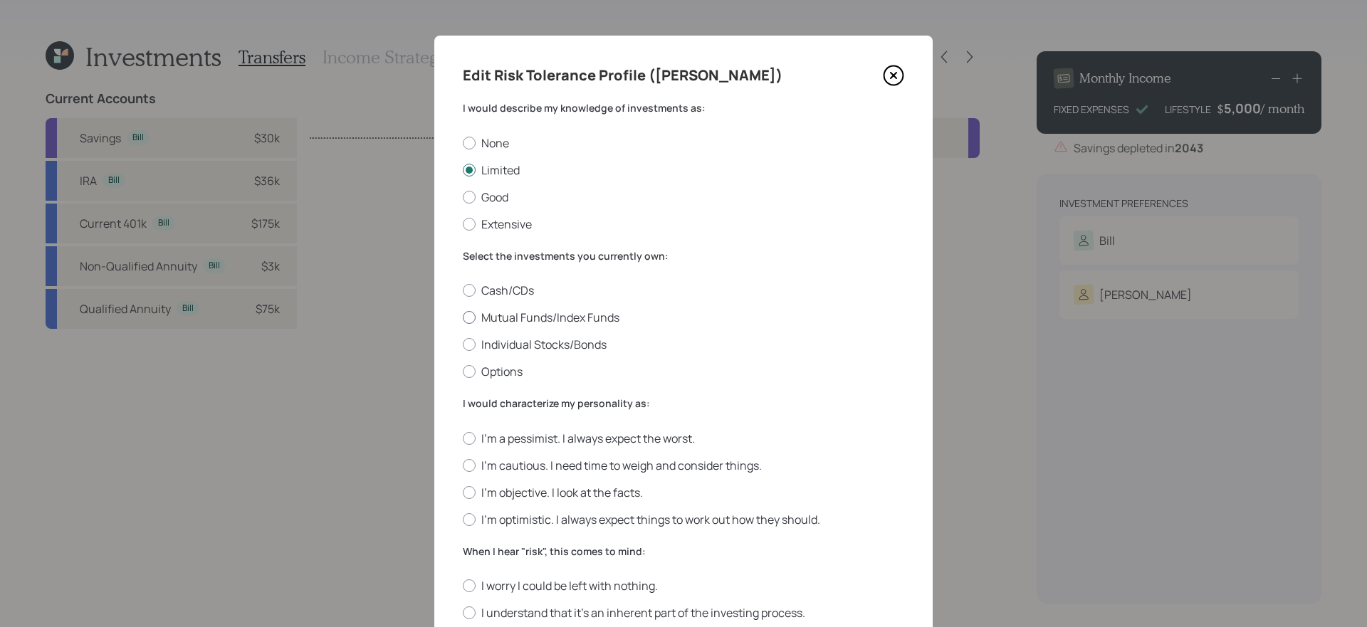
radio input "true"
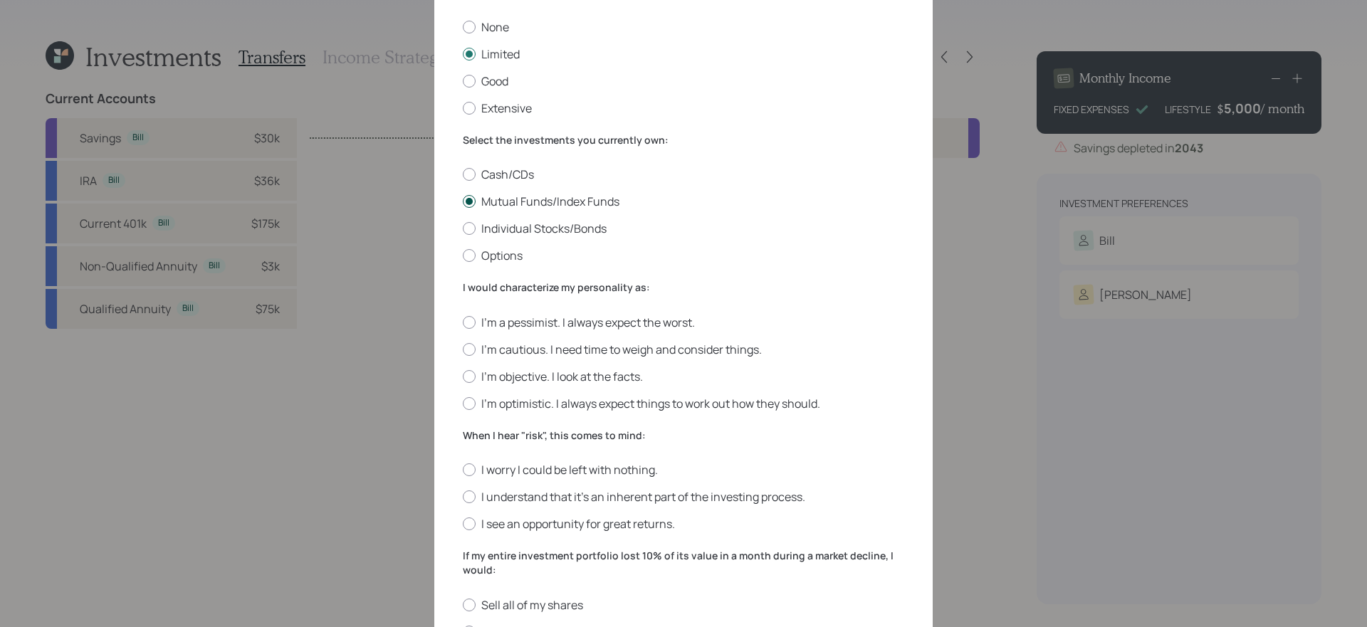
scroll to position [221, 0]
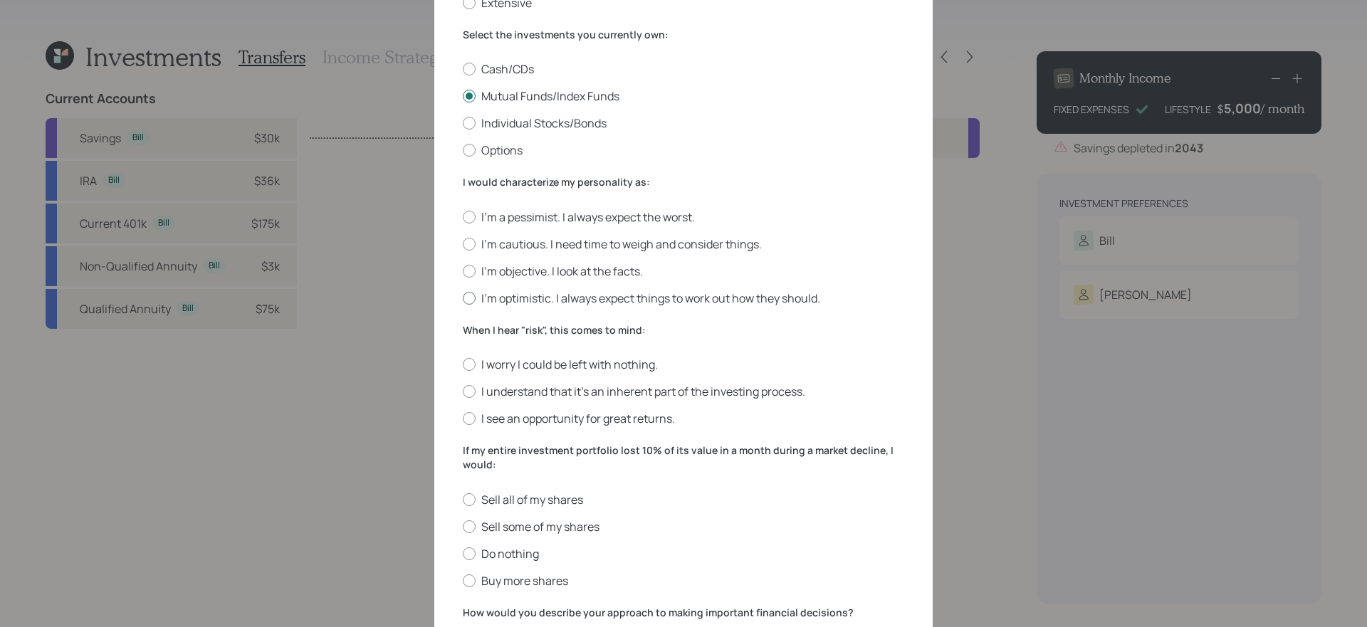
click at [741, 301] on label "I'm optimistic. I always expect things to work out how they should." at bounding box center [684, 299] width 442 height 16
click at [463, 298] on input "I'm optimistic. I always expect things to work out how they should." at bounding box center [462, 298] width 1 height 1
radio input "true"
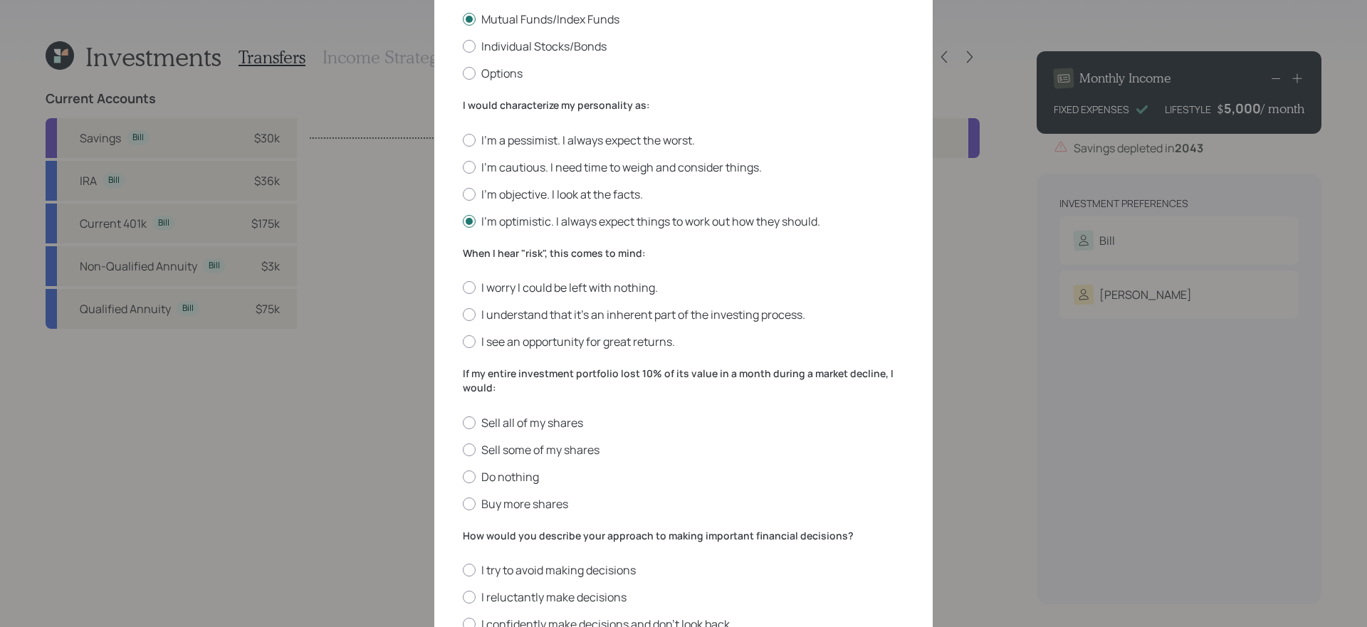
scroll to position [344, 0]
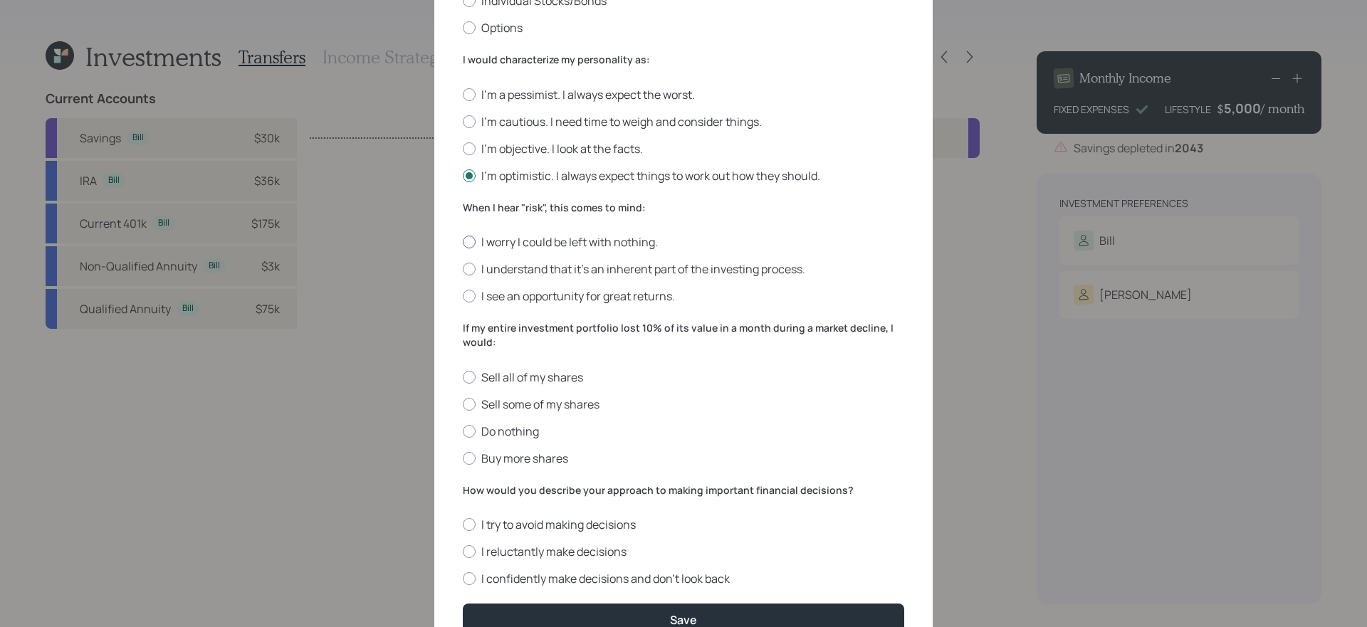
click at [614, 246] on label "I worry I could be left with nothing." at bounding box center [684, 242] width 442 height 16
click at [463, 243] on input "I worry I could be left with nothing." at bounding box center [462, 242] width 1 height 1
radio input "true"
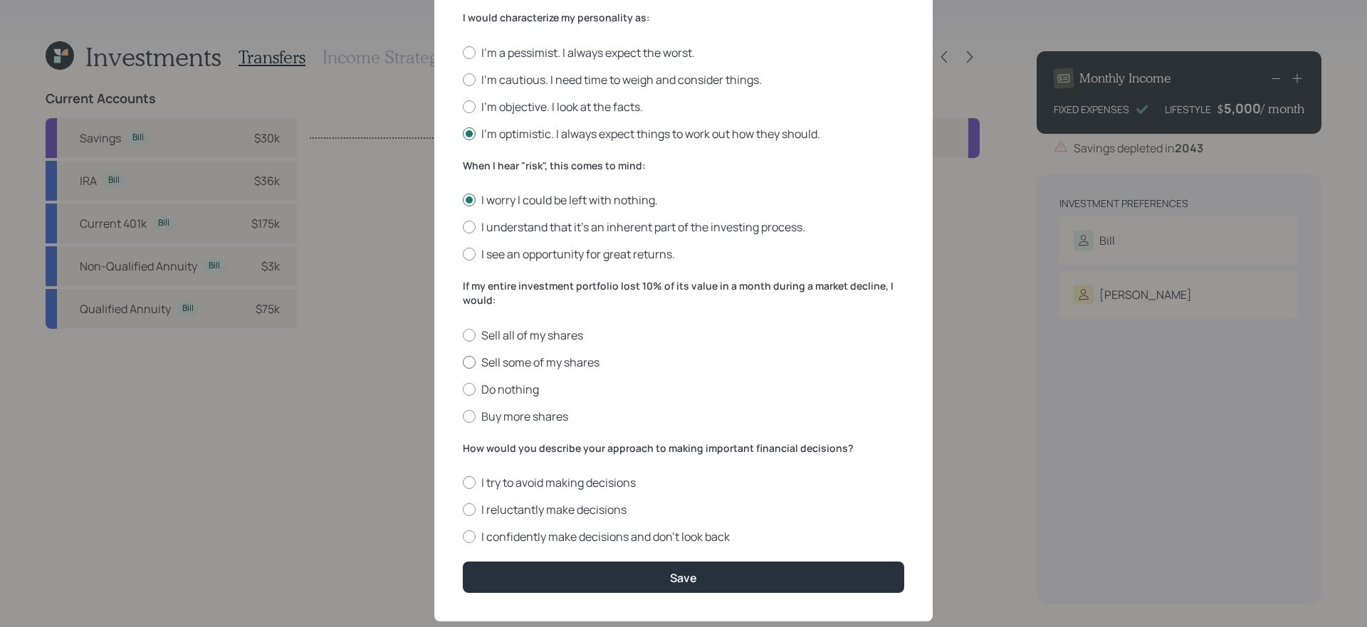
scroll to position [416, 0]
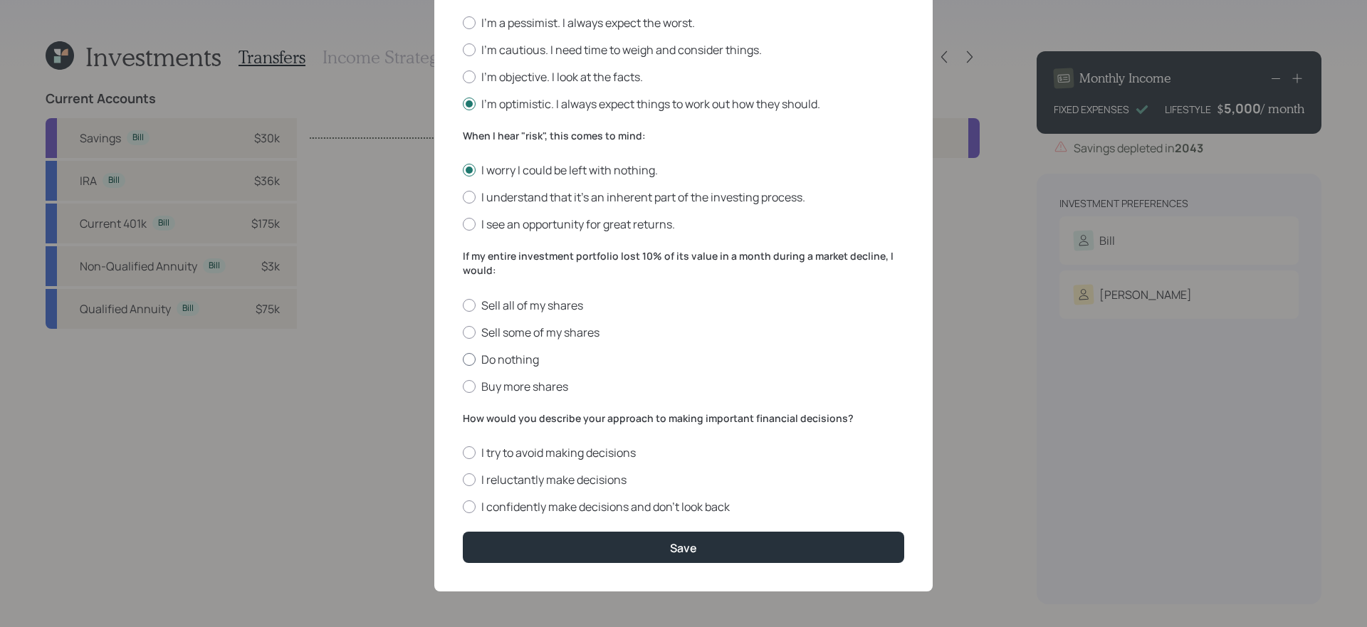
click at [511, 361] on label "Do nothing" at bounding box center [684, 360] width 442 height 16
click at [463, 360] on input "Do nothing" at bounding box center [462, 359] width 1 height 1
radio input "true"
click at [819, 481] on label "I reluctantly make decisions" at bounding box center [684, 480] width 442 height 16
click at [463, 481] on input "I reluctantly make decisions" at bounding box center [462, 480] width 1 height 1
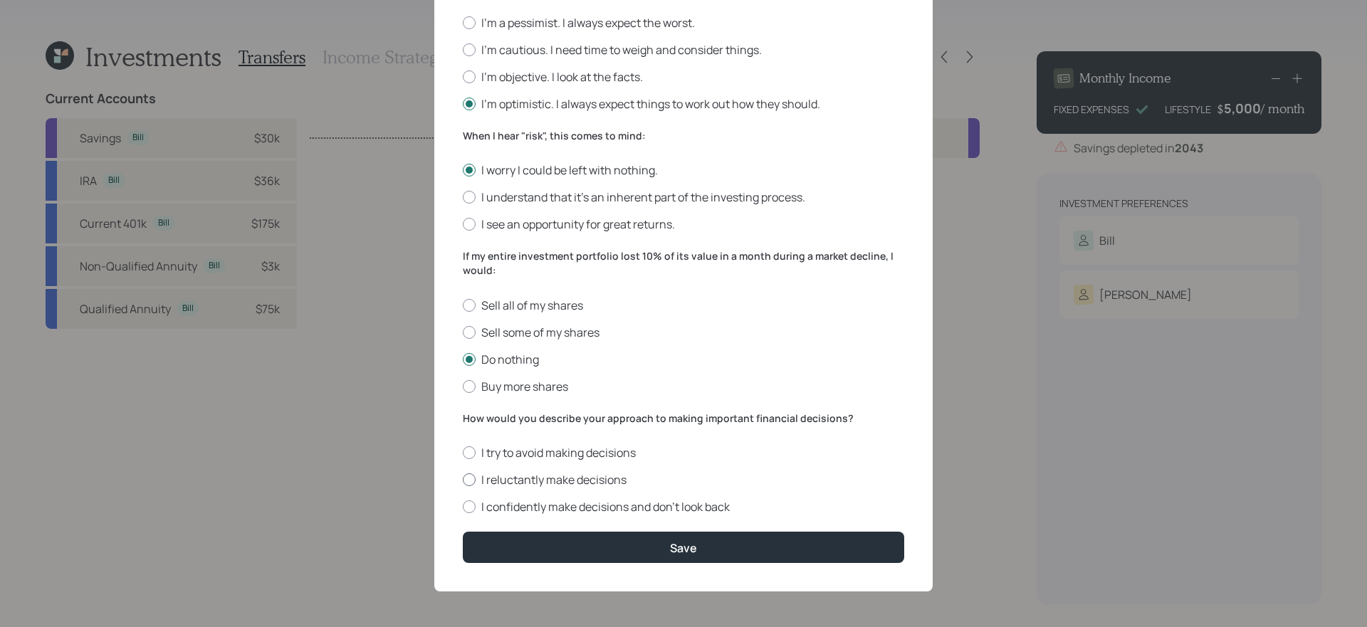
radio input "true"
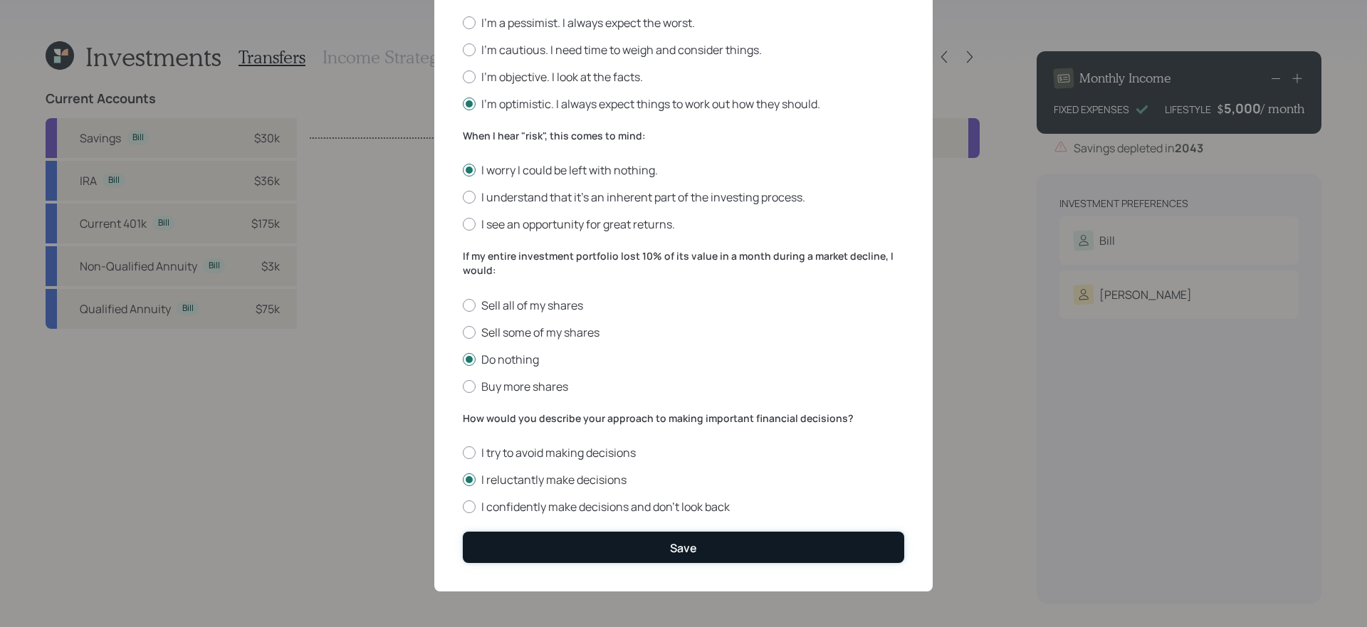
click at [735, 551] on button "Save" at bounding box center [684, 547] width 442 height 31
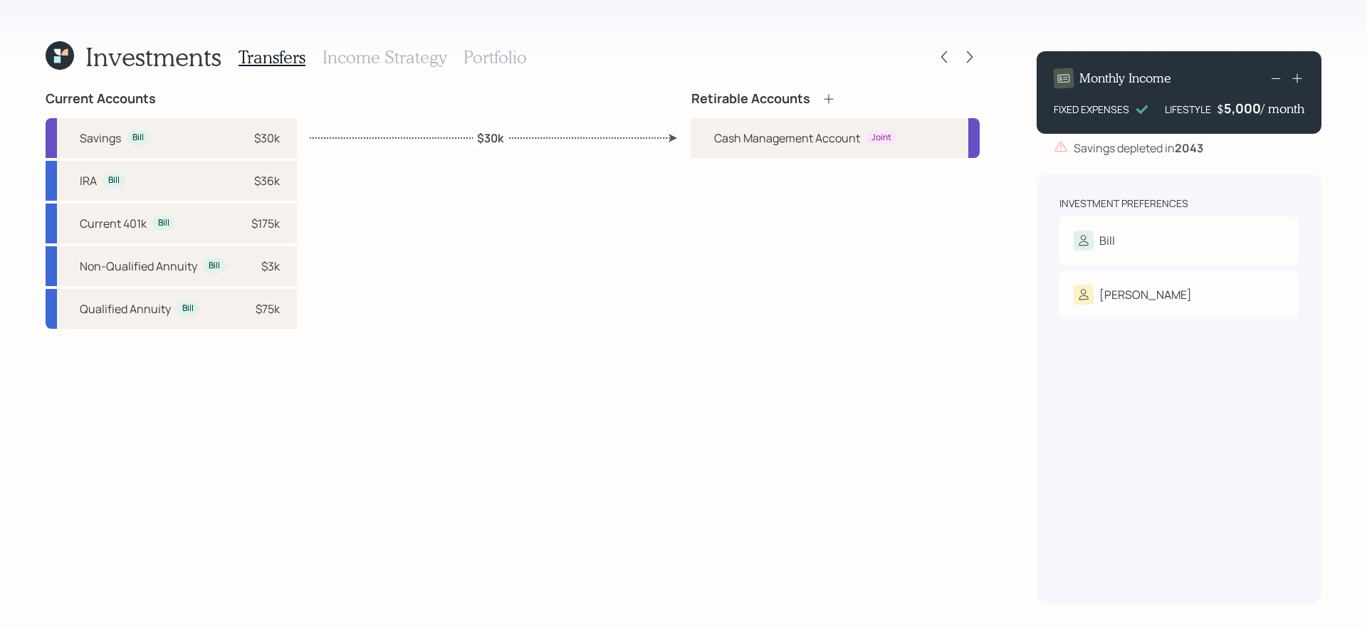
click at [63, 48] on icon at bounding box center [60, 55] width 28 height 28
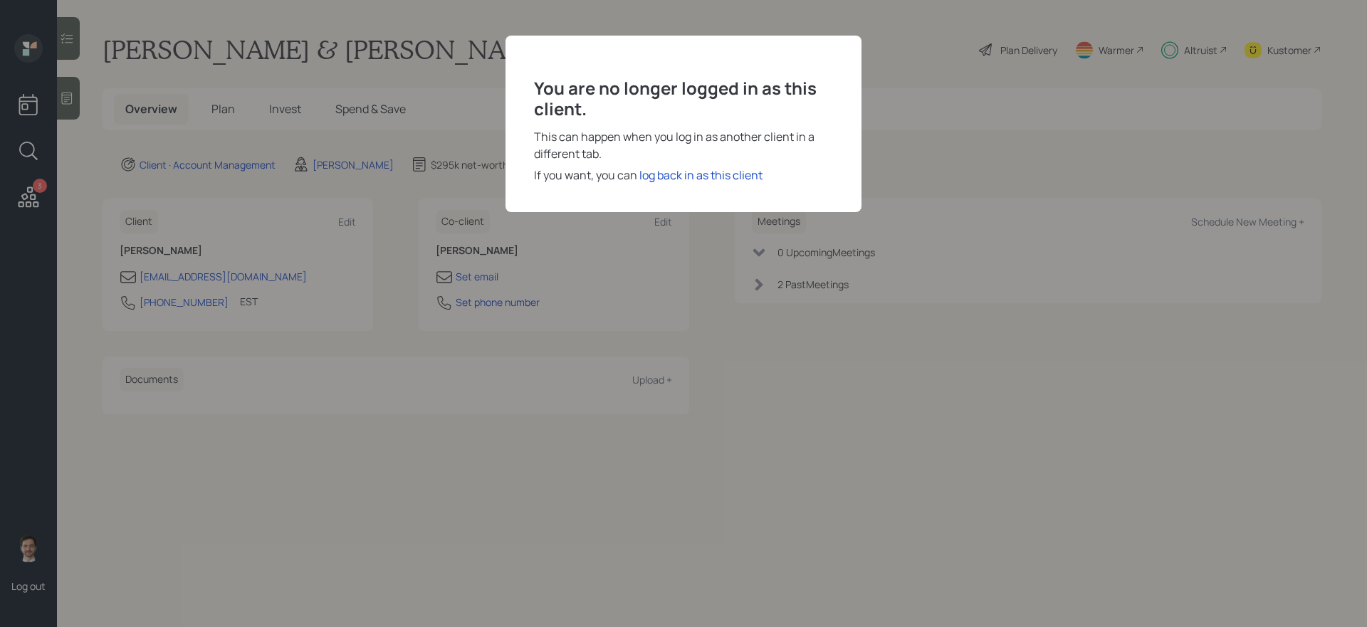
click at [683, 184] on div "You are no longer logged in as this client. This can happen when you log in as …" at bounding box center [684, 124] width 356 height 177
click at [682, 175] on div "log back in as this client" at bounding box center [701, 175] width 123 height 17
